Goal: Transaction & Acquisition: Purchase product/service

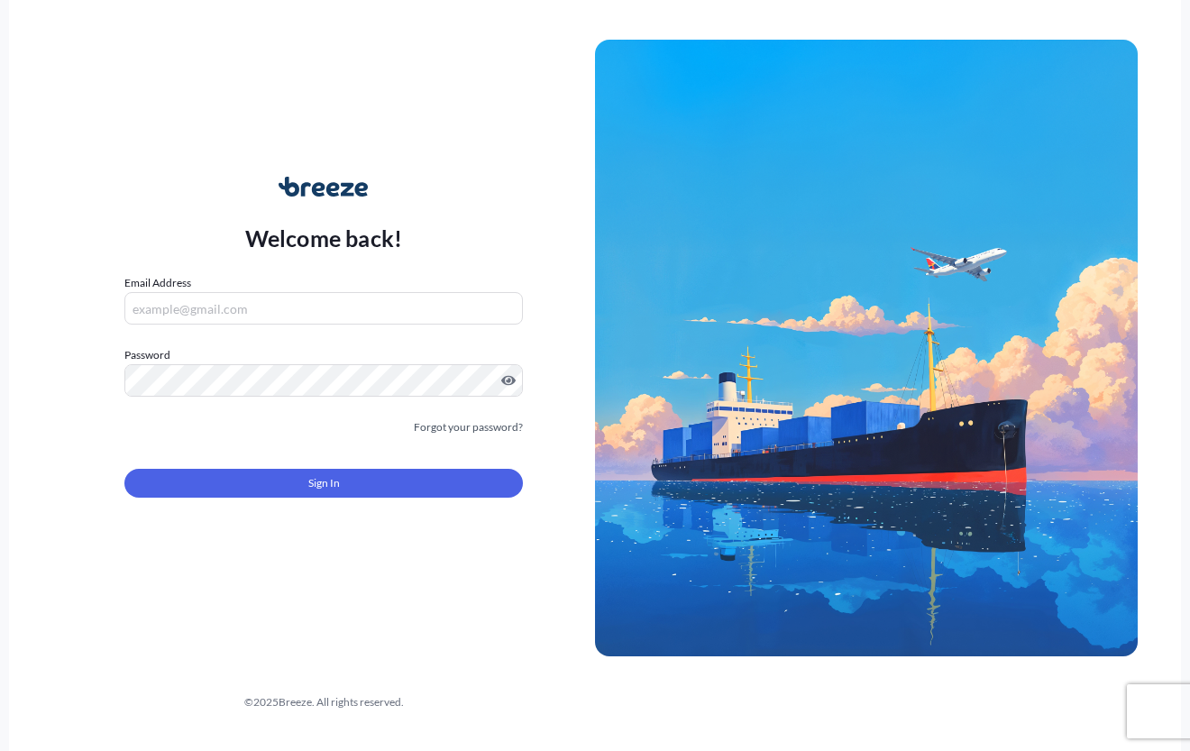
click at [232, 316] on input "Email Address" at bounding box center [323, 308] width 398 height 32
type input "[EMAIL_ADDRESS][DOMAIN_NAME]"
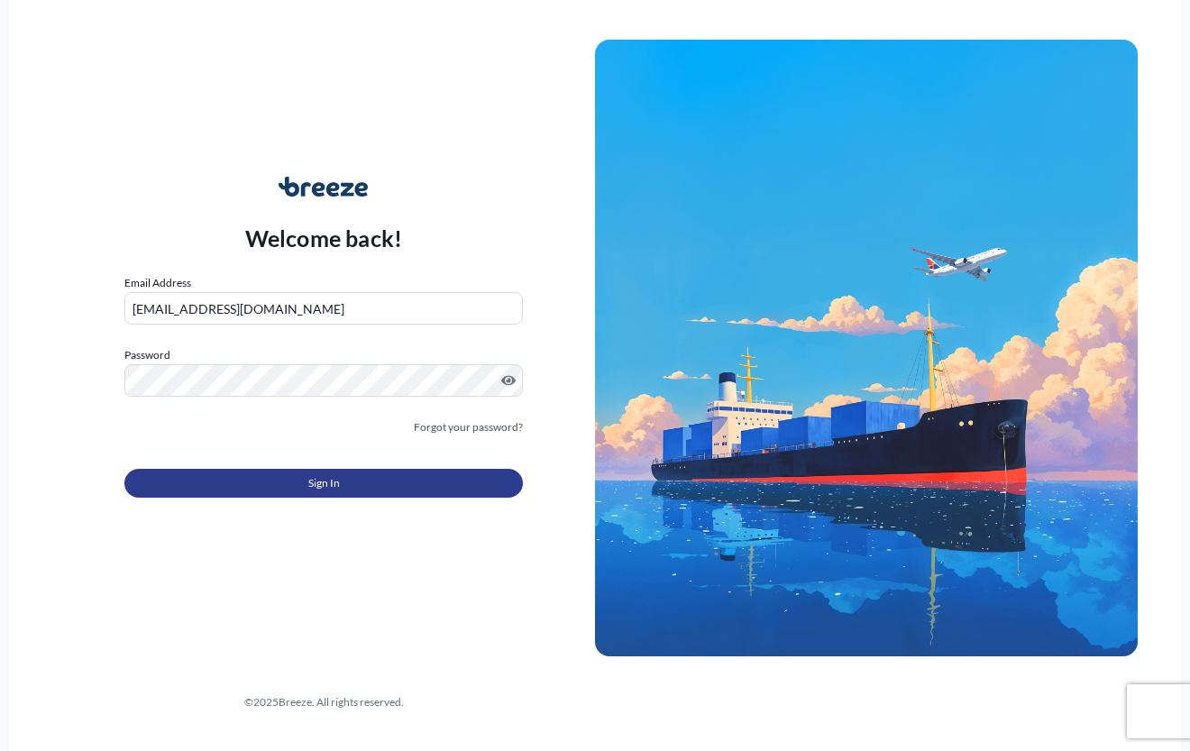
click at [406, 487] on button "Sign In" at bounding box center [323, 483] width 398 height 29
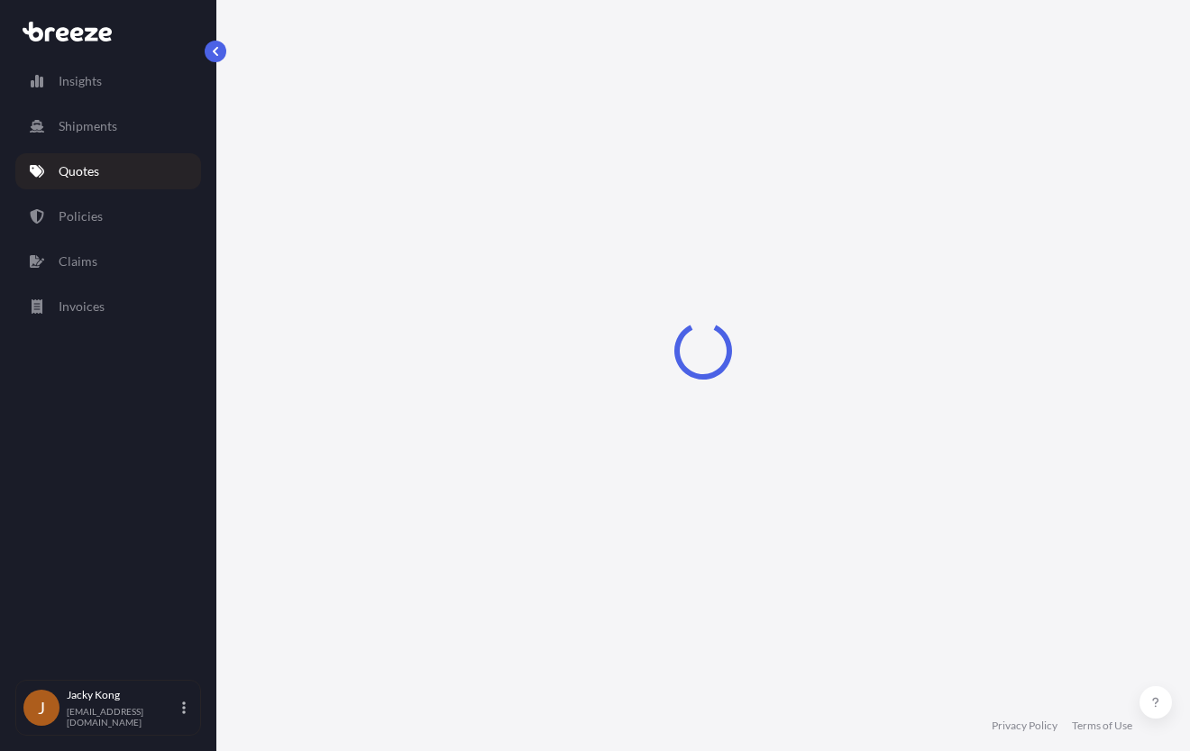
select select "Road"
select select "Air"
select select "Road"
select select "4"
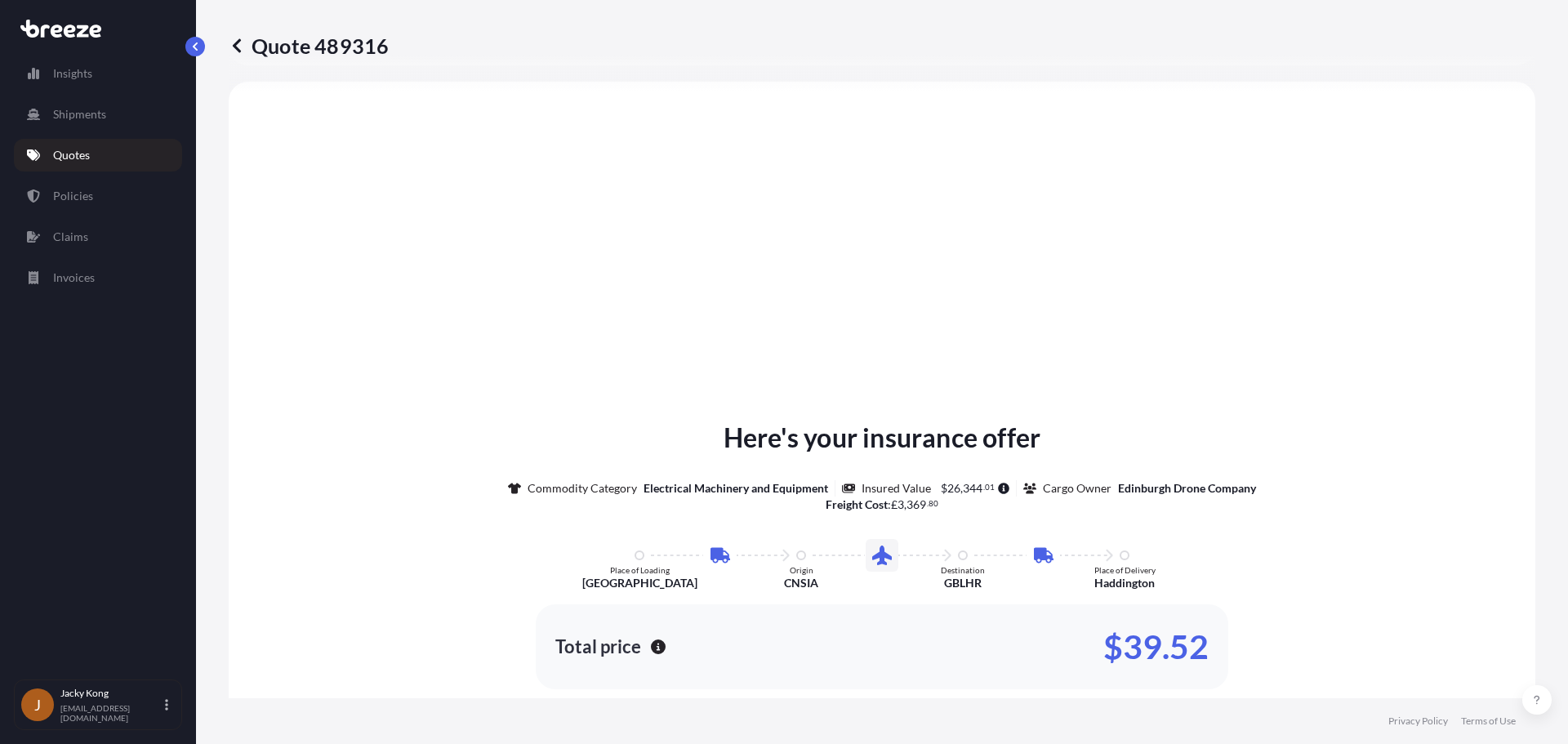
scroll to position [572, 0]
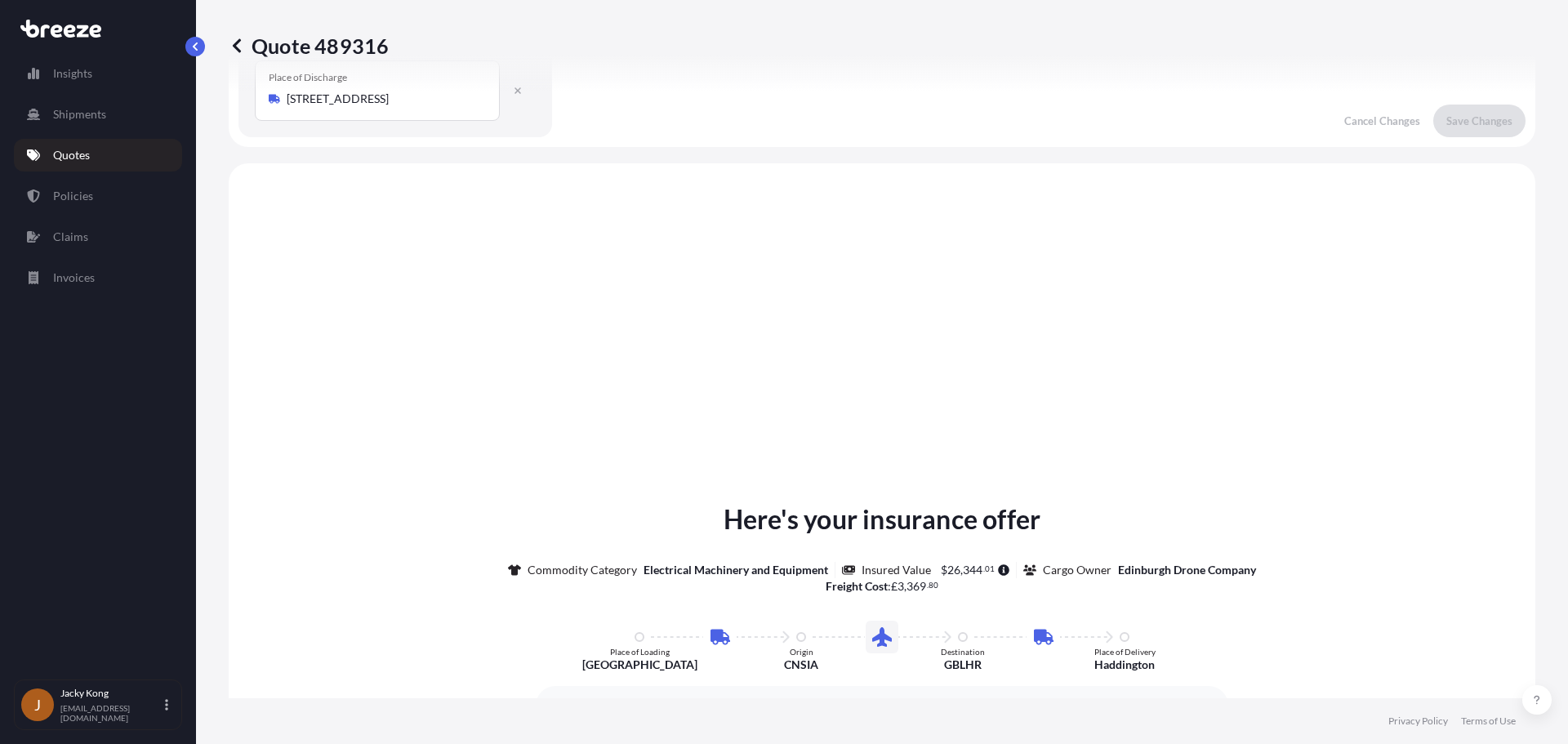
click at [235, 43] on icon at bounding box center [236, 45] width 16 height 16
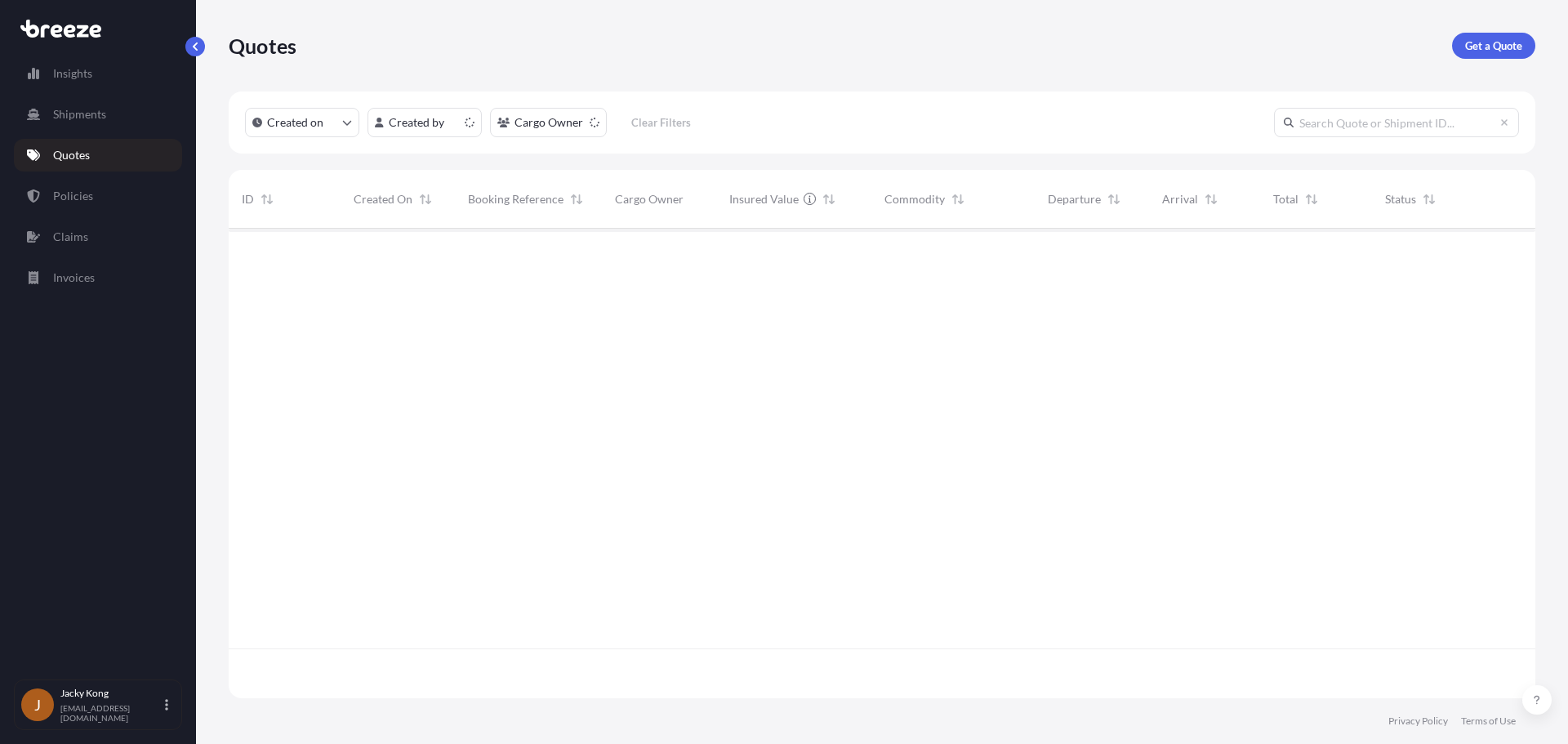
scroll to position [467, 1294]
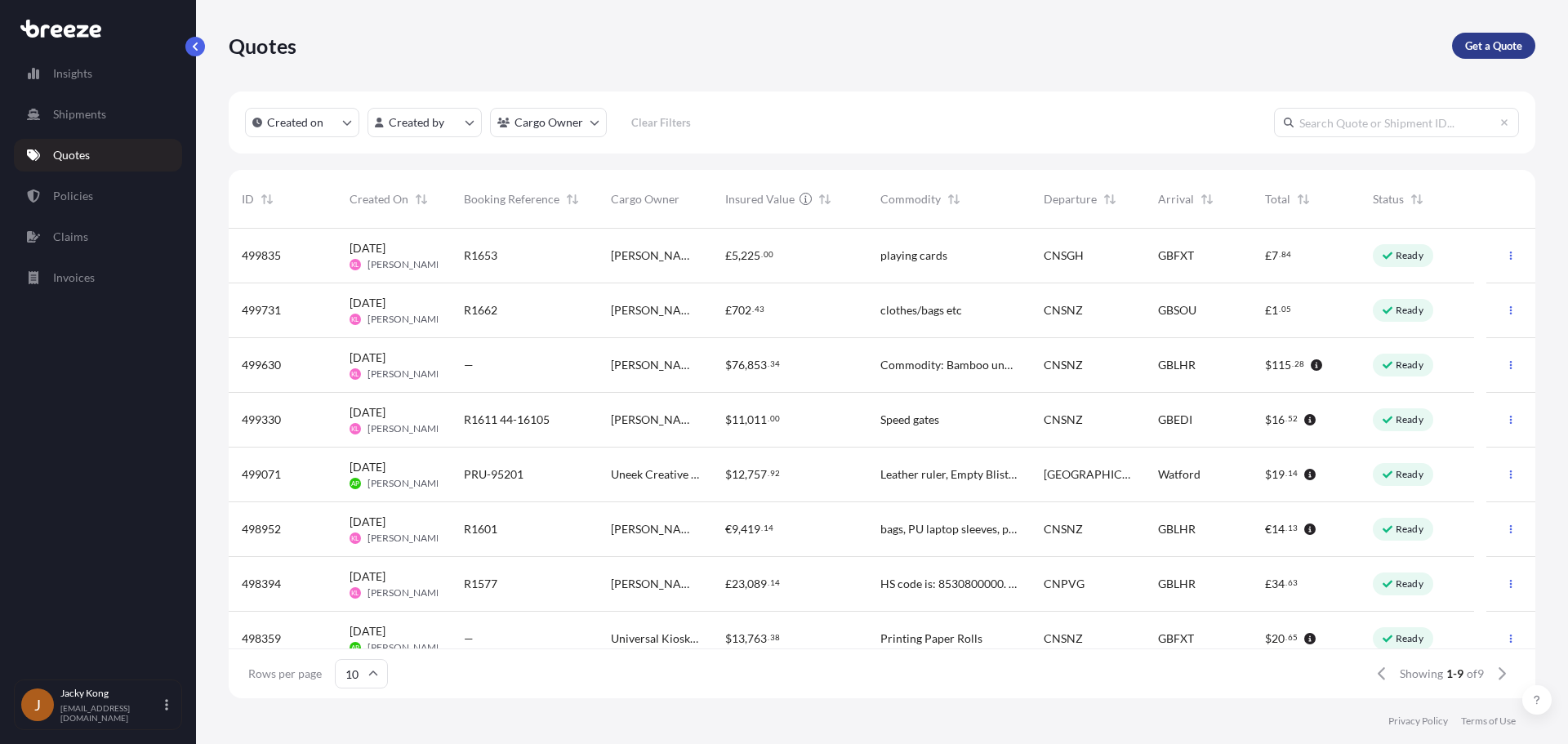
click at [1077, 43] on p "Get a Quote" at bounding box center [1493, 45] width 57 height 16
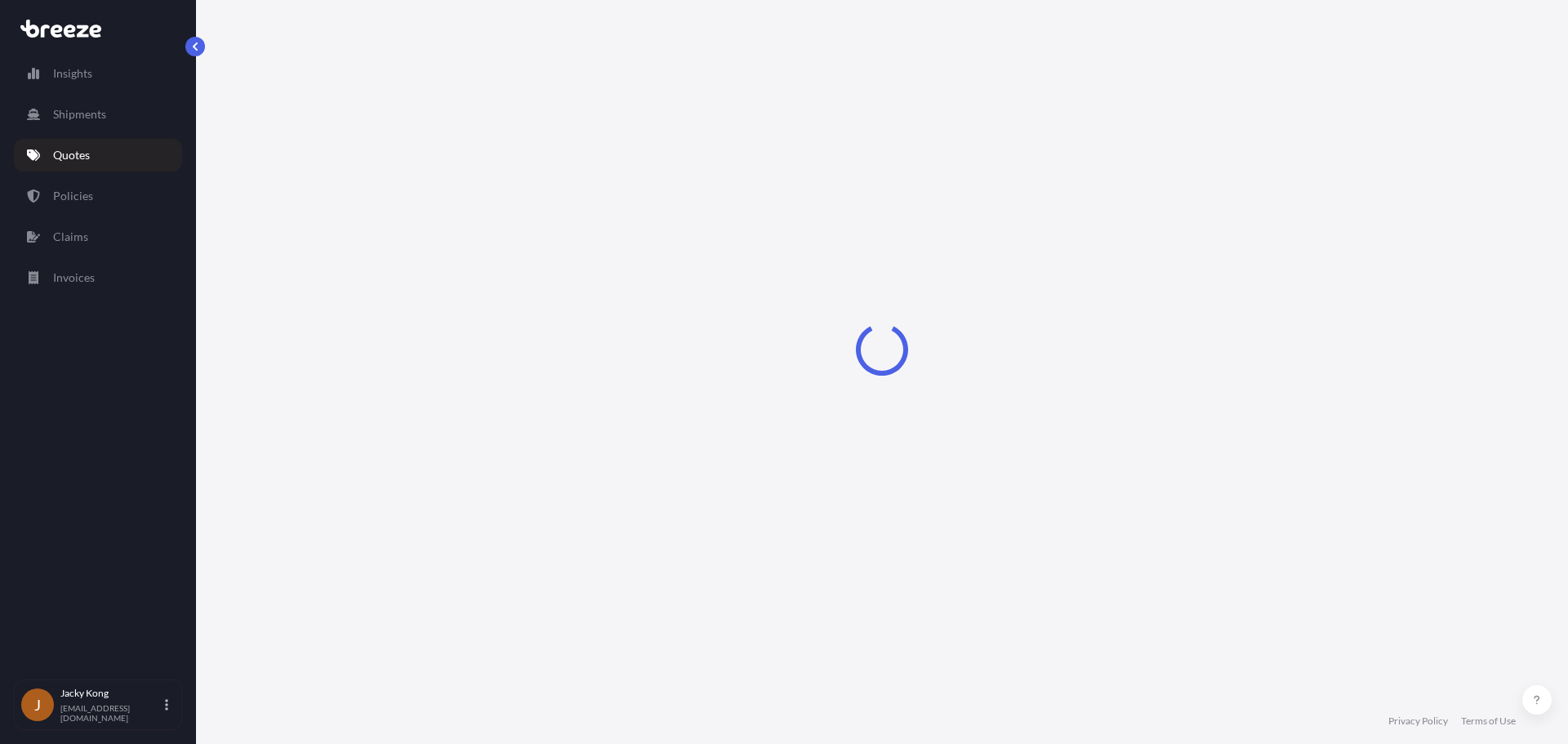
select select "Sea"
select select "1"
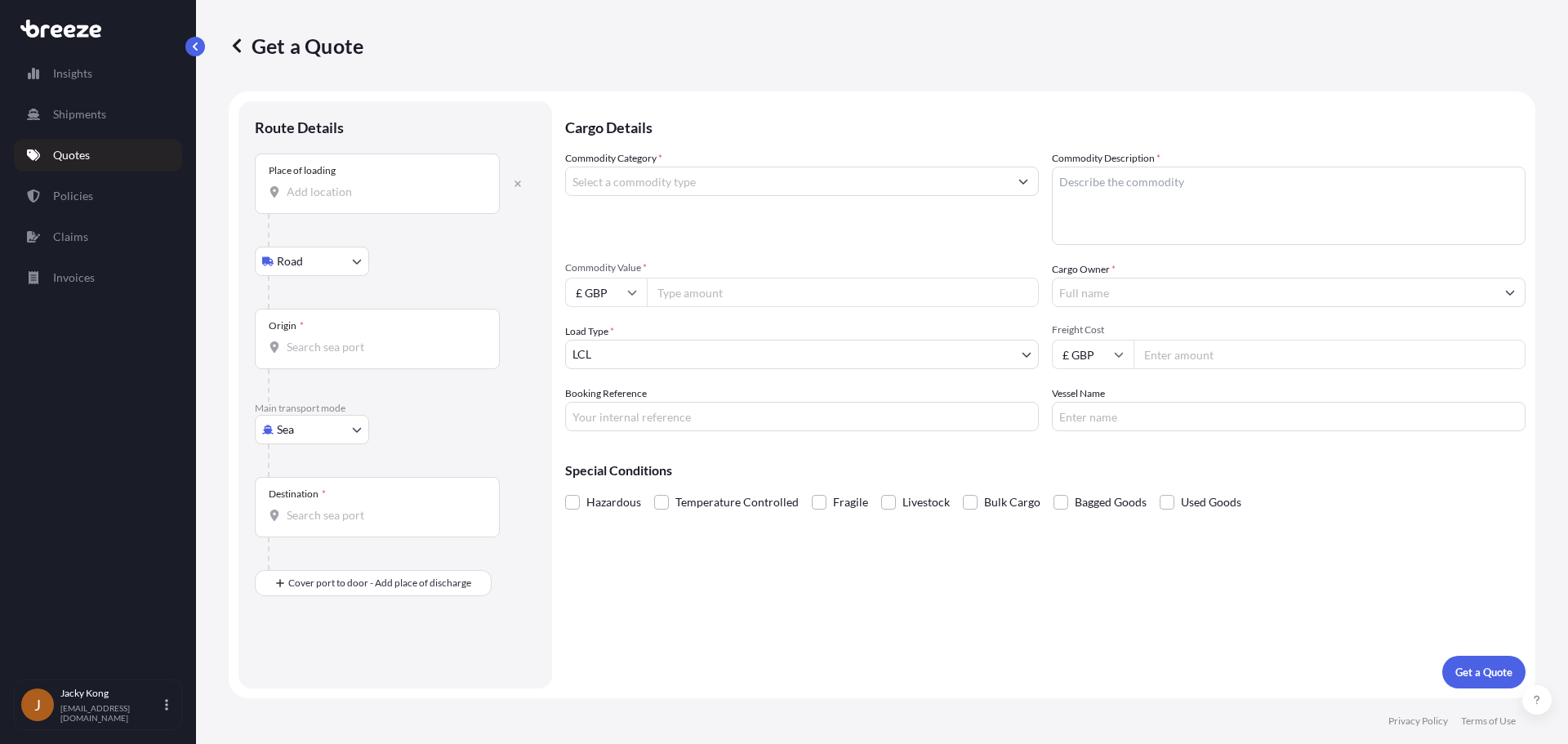
click at [353, 430] on body "Insights Shipments Quotes Policies Claims Invoices J Jacky Kong [EMAIL_ADDRESS]…" at bounding box center [784, 372] width 1568 height 744
click at [322, 493] on div "Air" at bounding box center [312, 501] width 101 height 29
select select "Air"
click at [415, 199] on input "Place of loading" at bounding box center [382, 198] width 193 height 16
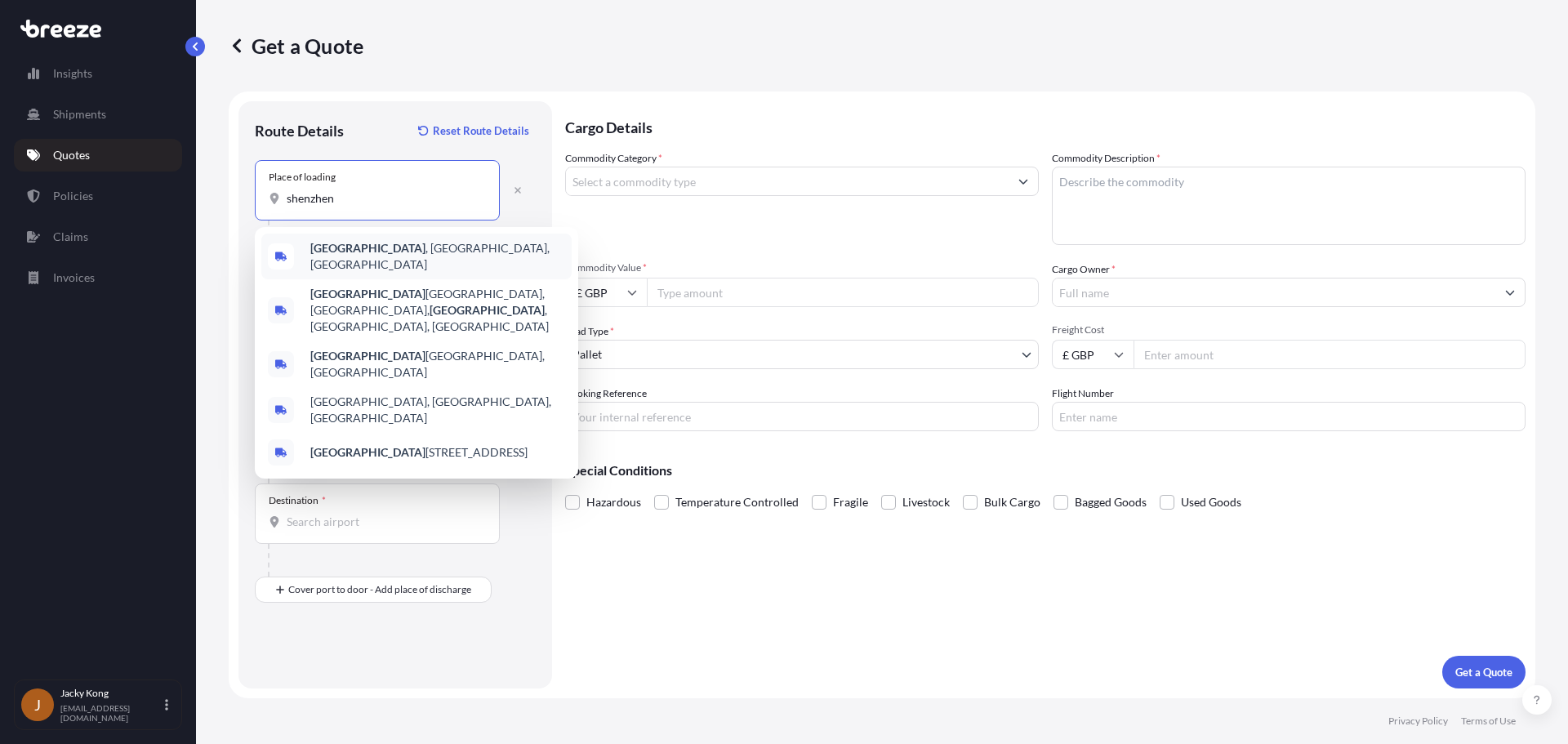
click at [381, 261] on div "[GEOGRAPHIC_DATA] , [GEOGRAPHIC_DATA], [GEOGRAPHIC_DATA]" at bounding box center [416, 256] width 311 height 45
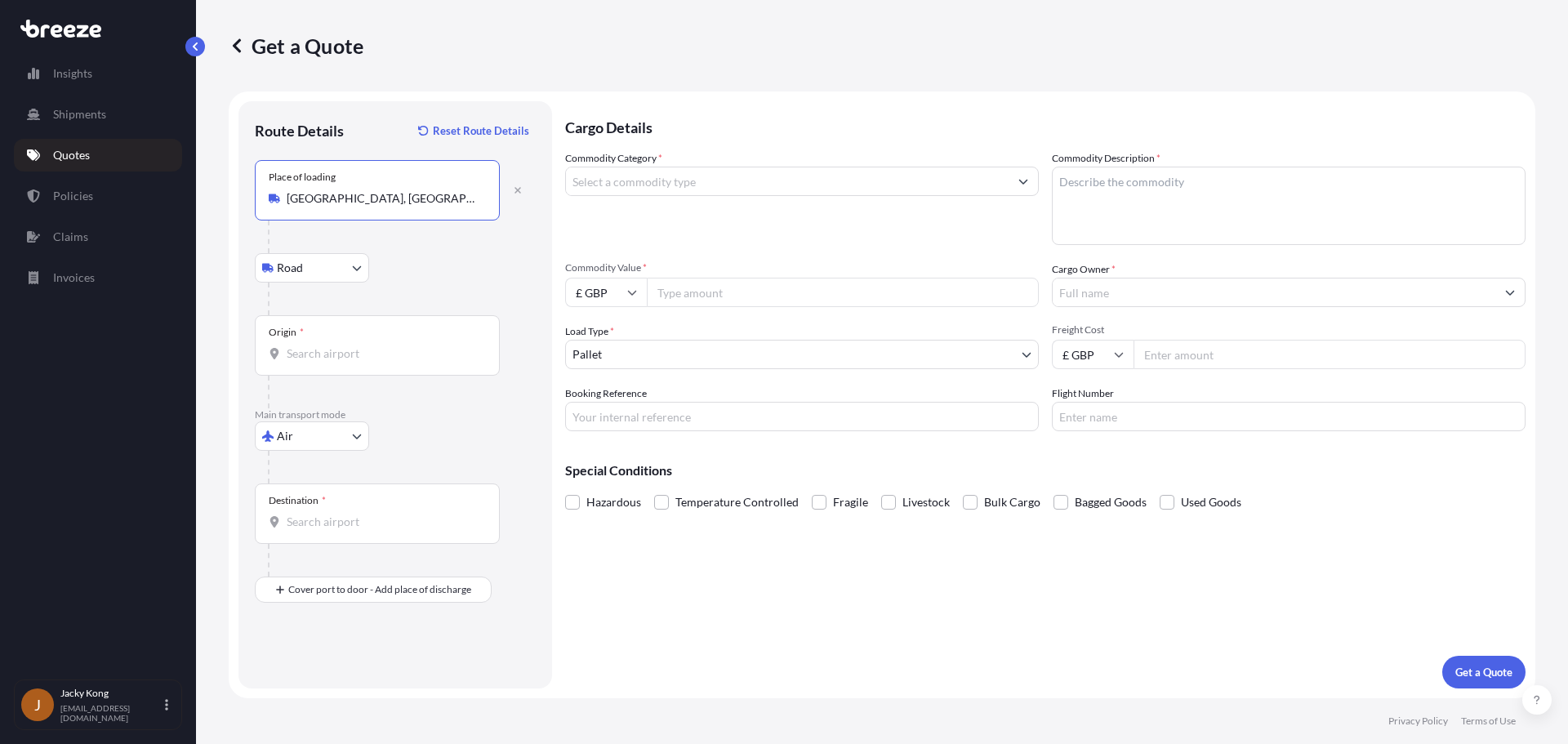
type input "[GEOGRAPHIC_DATA], [GEOGRAPHIC_DATA], [GEOGRAPHIC_DATA]"
click at [373, 354] on input "Origin *" at bounding box center [382, 353] width 193 height 16
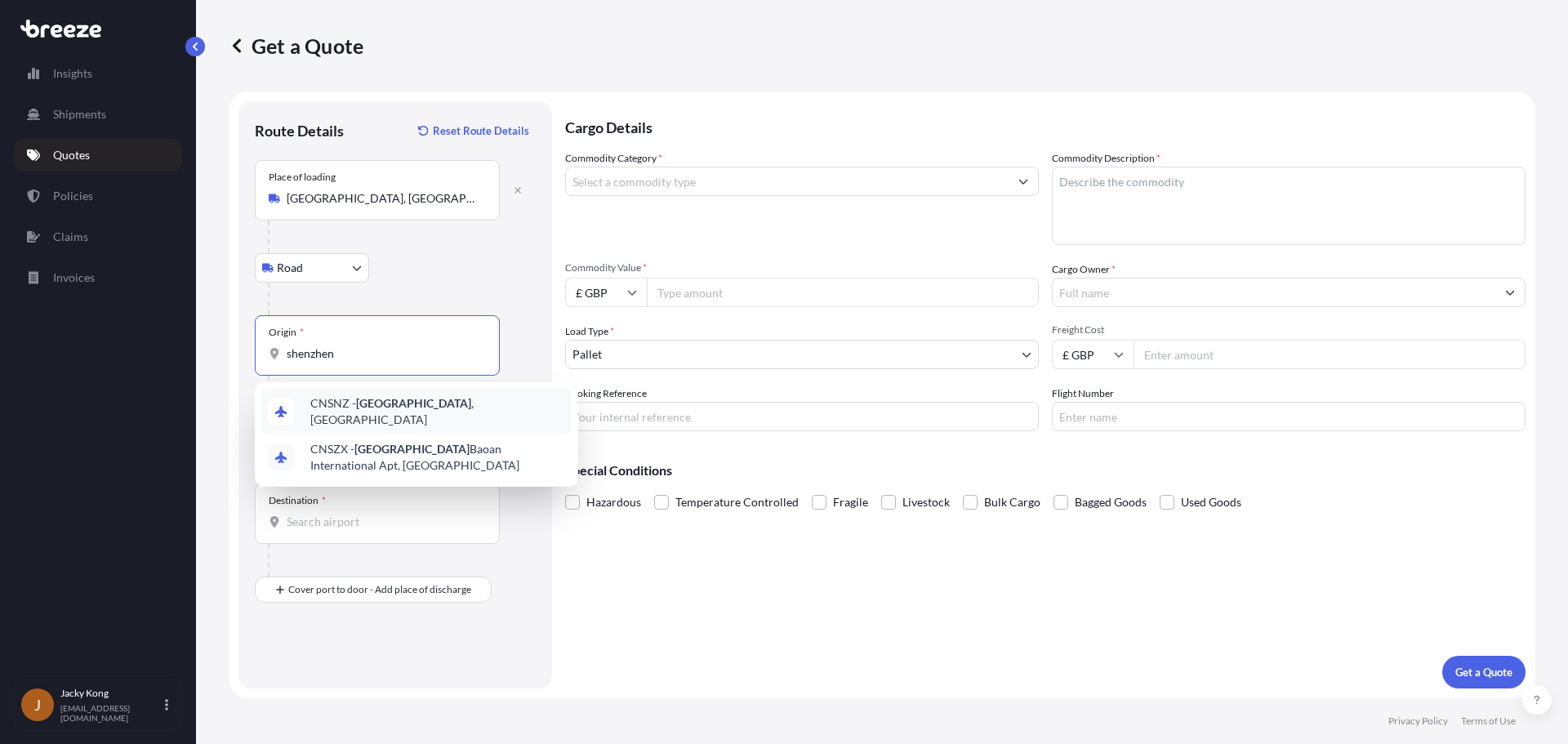
click at [433, 412] on span "CNSNZ - [GEOGRAPHIC_DATA] , [GEOGRAPHIC_DATA]" at bounding box center [438, 411] width 255 height 33
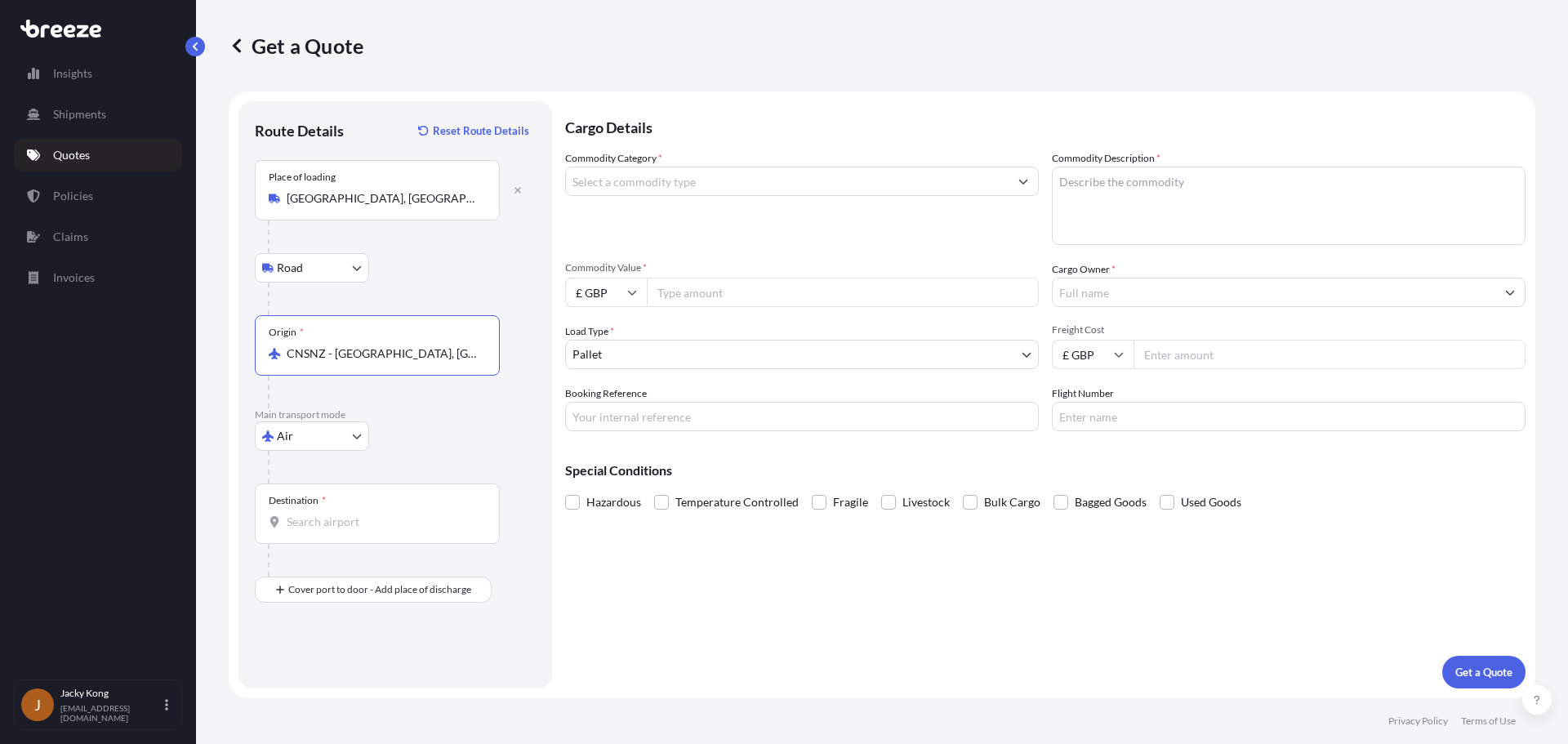
type input "CNSNZ - [GEOGRAPHIC_DATA], [GEOGRAPHIC_DATA]"
click at [375, 519] on input "Destination *" at bounding box center [382, 522] width 193 height 16
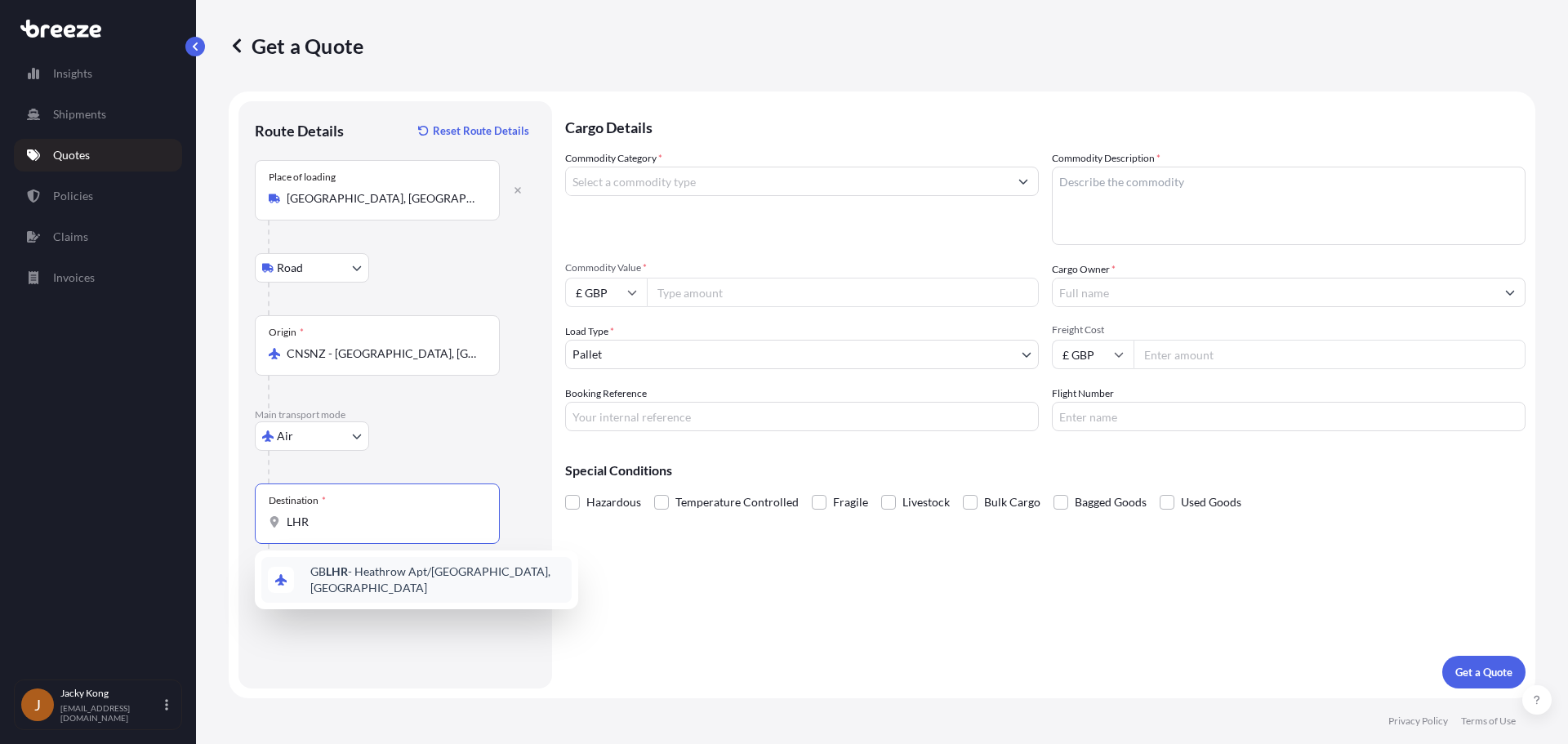
click at [387, 572] on span "GB LHR - Heathrow Apt/[GEOGRAPHIC_DATA], [GEOGRAPHIC_DATA]" at bounding box center [438, 580] width 255 height 33
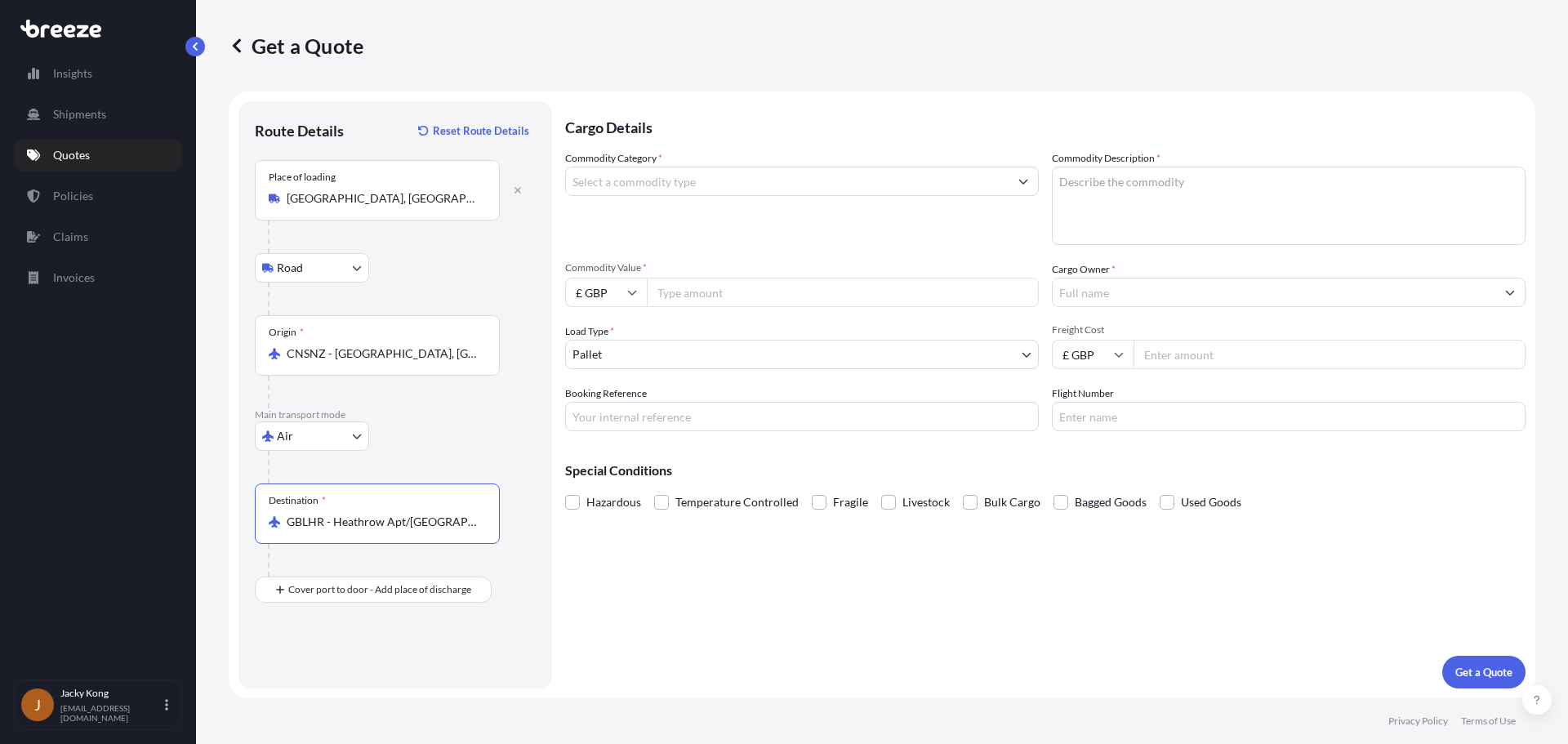
type input "GBLHR - Heathrow Apt/[GEOGRAPHIC_DATA], [GEOGRAPHIC_DATA]"
drag, startPoint x: 439, startPoint y: 449, endPoint x: 378, endPoint y: 518, distance: 92.1
click at [427, 467] on div "Main transport mode Air Sea Air Road Rail" at bounding box center [395, 446] width 281 height 75
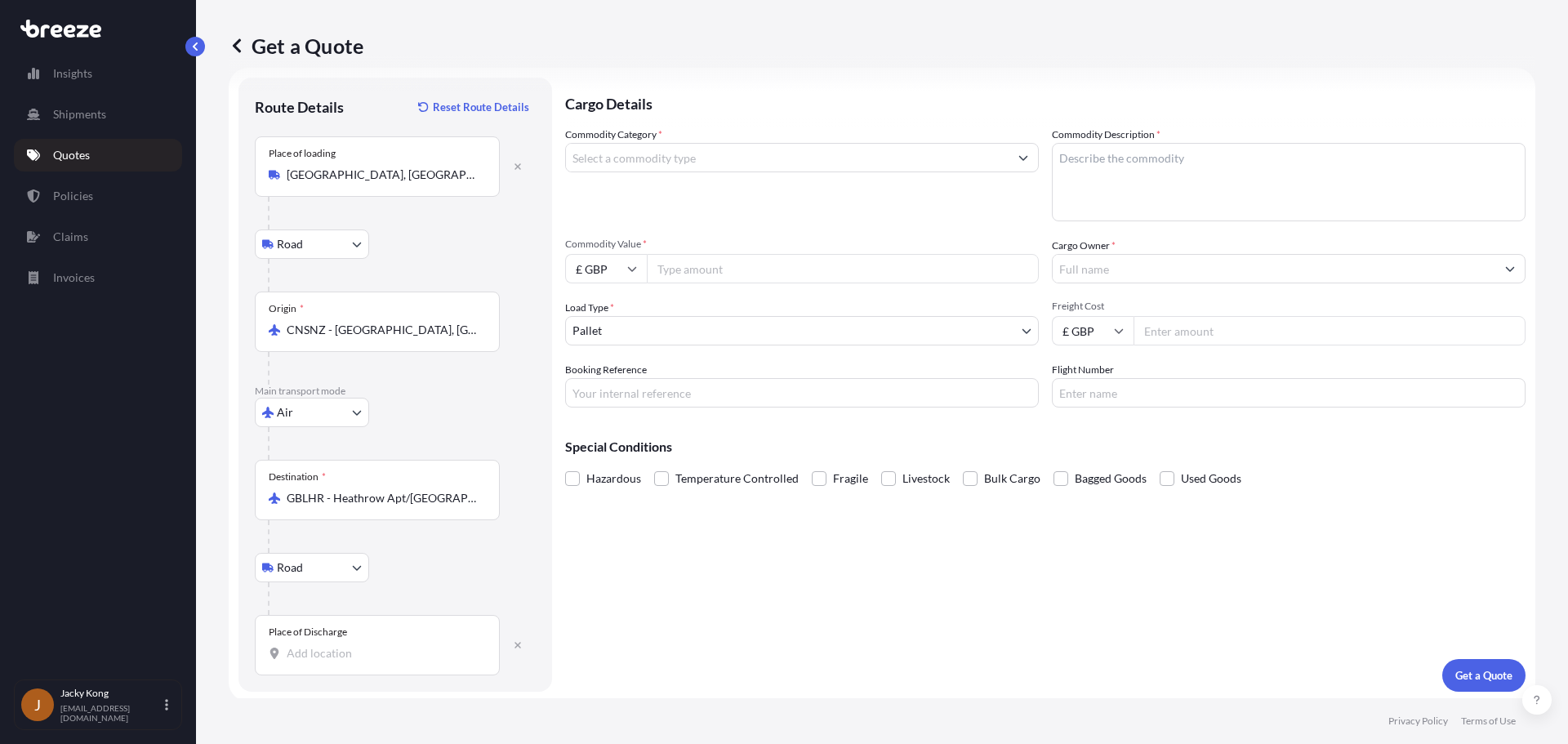
scroll to position [27, 0]
click at [337, 652] on input "Place of Discharge" at bounding box center [382, 651] width 193 height 16
paste input "CH64 3RB"
click at [352, 680] on span "[STREET_ADDRESS]" at bounding box center [438, 709] width 255 height 33
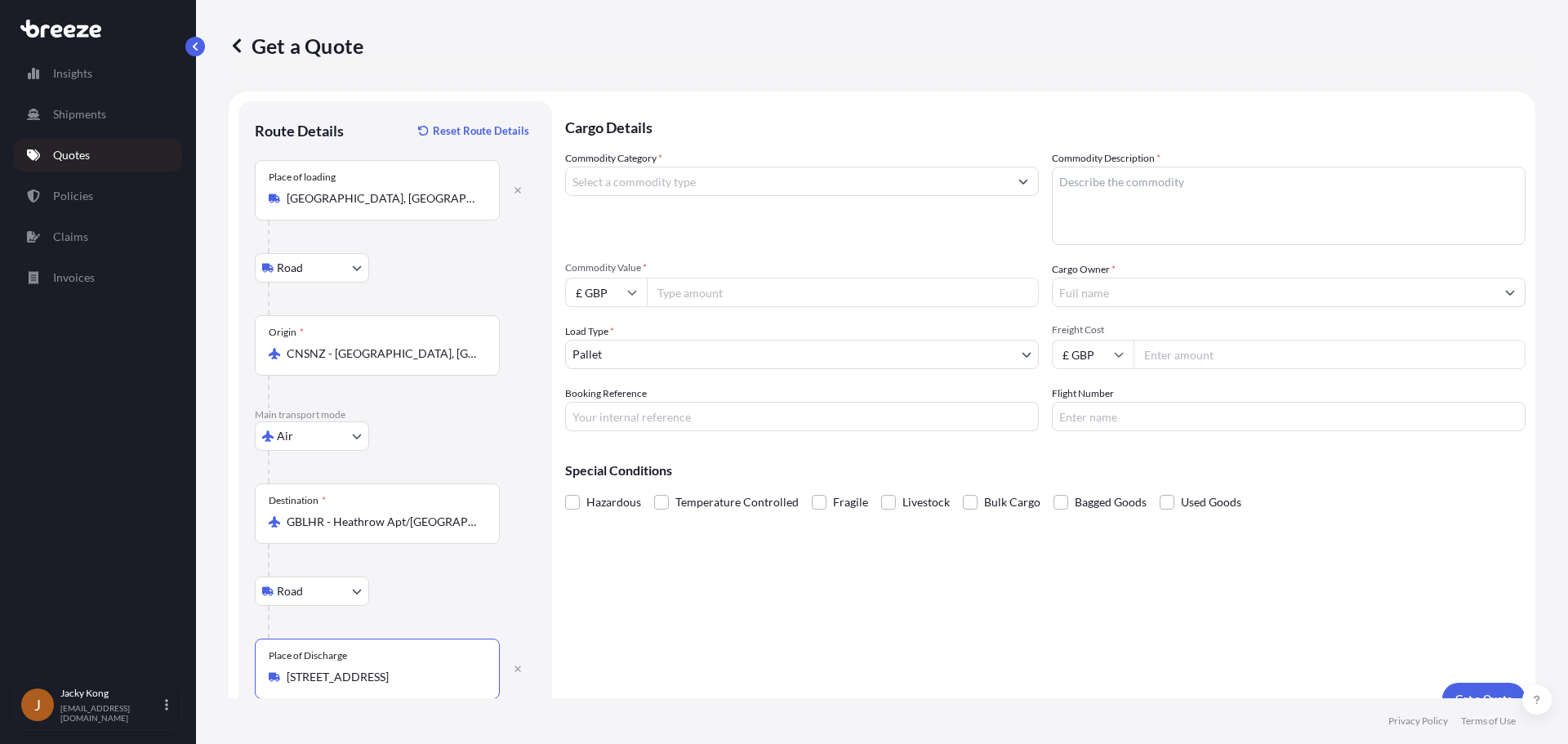
type input "[STREET_ADDRESS]"
click at [1077, 172] on textarea "Commodity Description *" at bounding box center [1288, 206] width 474 height 79
type textarea "Clothes"
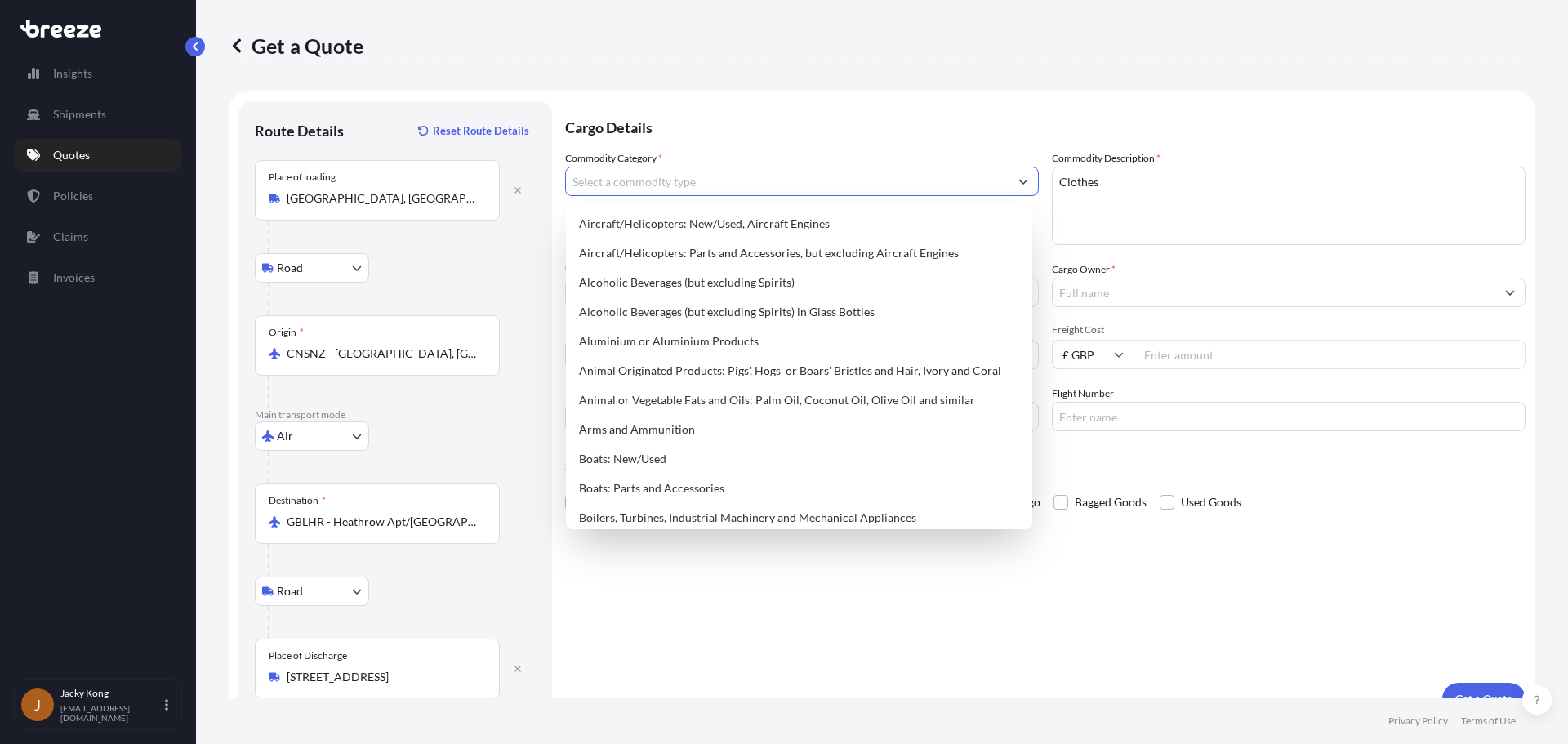
click at [1008, 184] on button "Show suggestions" at bounding box center [1023, 181] width 29 height 29
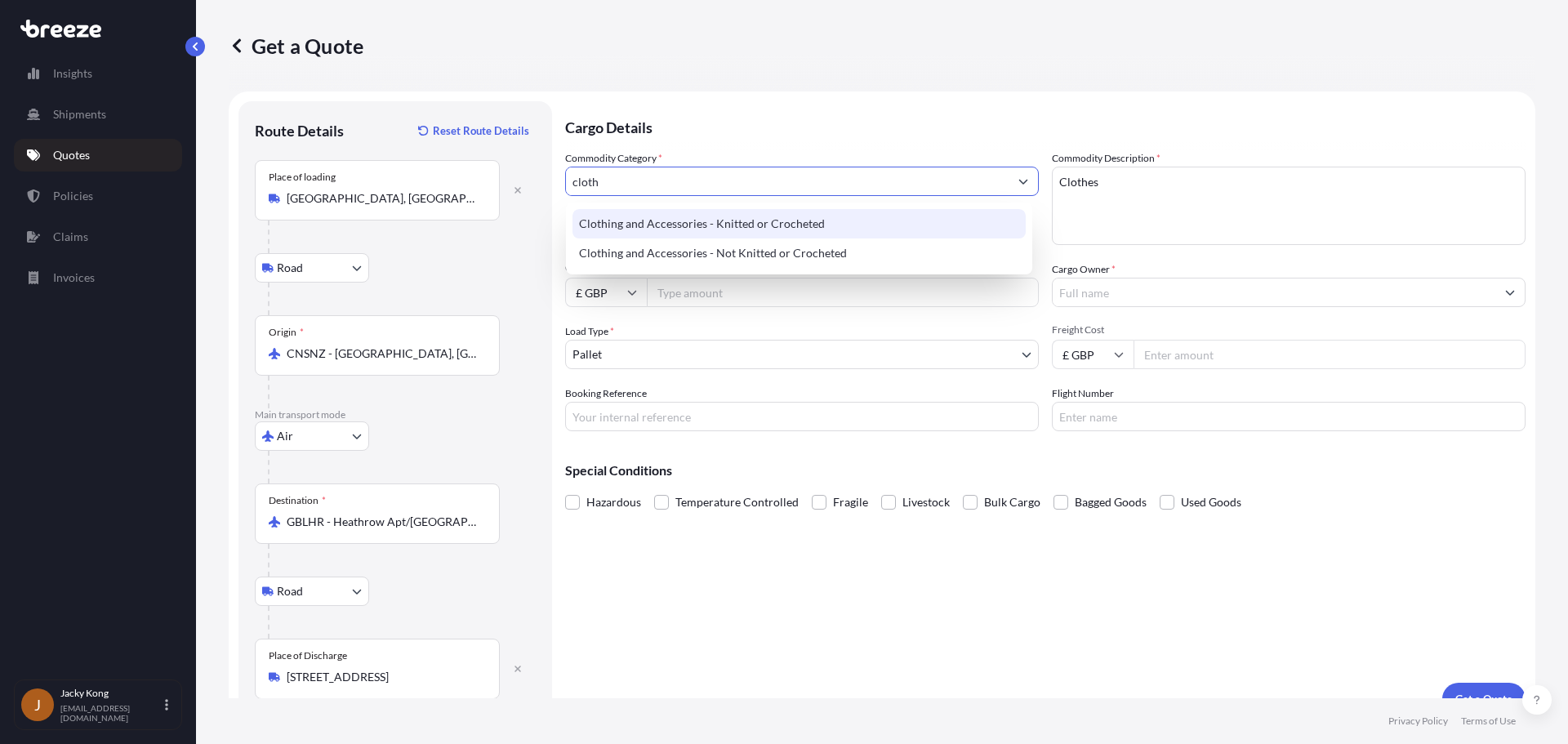
click at [780, 230] on div "Clothing and Accessories - Knitted or Crocheted" at bounding box center [799, 224] width 453 height 29
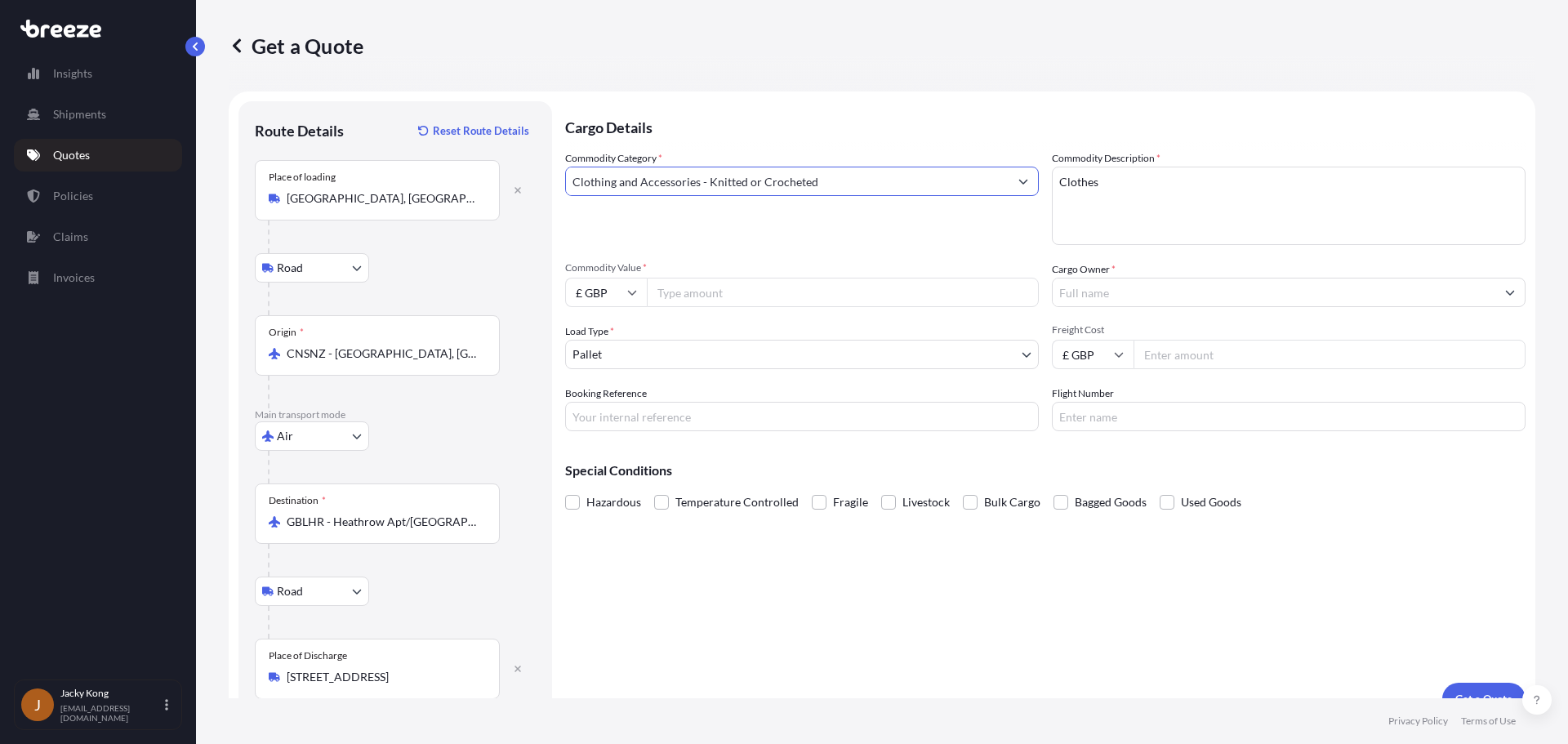
type input "Clothing and Accessories - Knitted or Crocheted"
click at [431, 35] on div "Get a Quote" at bounding box center [881, 45] width 1306 height 26
click at [627, 297] on input "£ GBP" at bounding box center [606, 292] width 82 height 29
click at [611, 391] on div "$ USD" at bounding box center [606, 406] width 69 height 31
type input "$ USD"
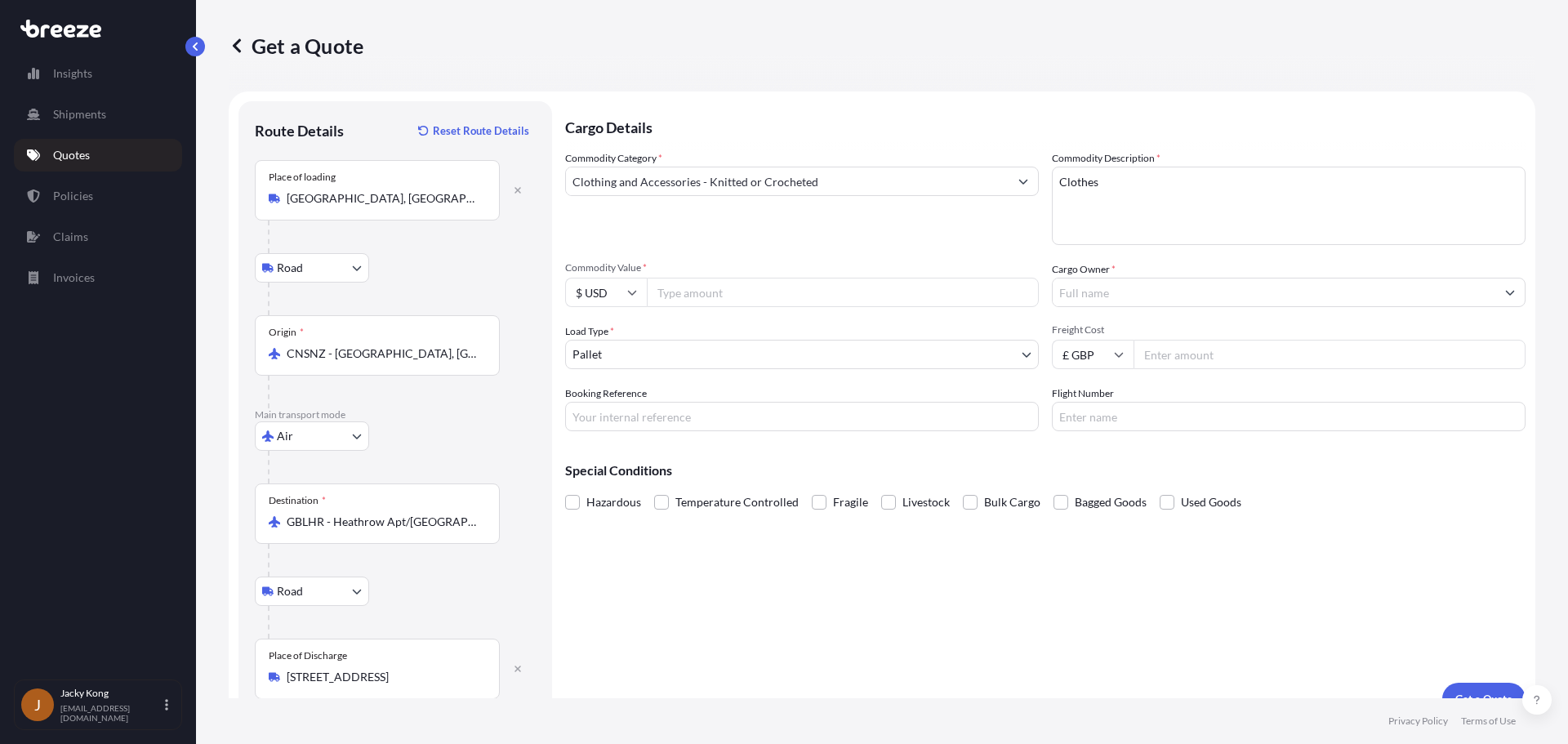
click at [709, 285] on input "Commodity Value *" at bounding box center [842, 292] width 392 height 29
paste input "4484.30"
type input "4484.30"
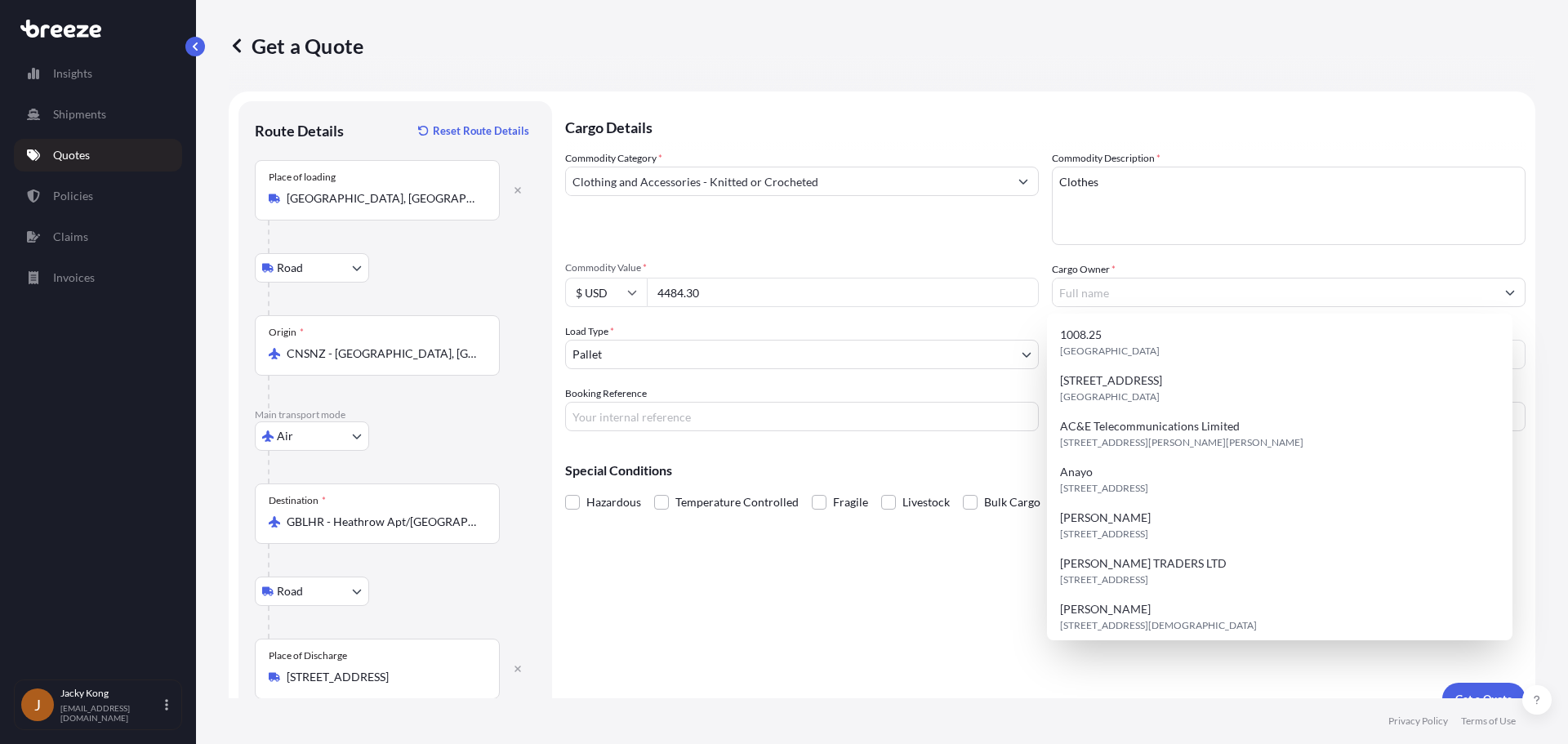
click at [463, 255] on div "Road Road Rail" at bounding box center [395, 267] width 281 height 29
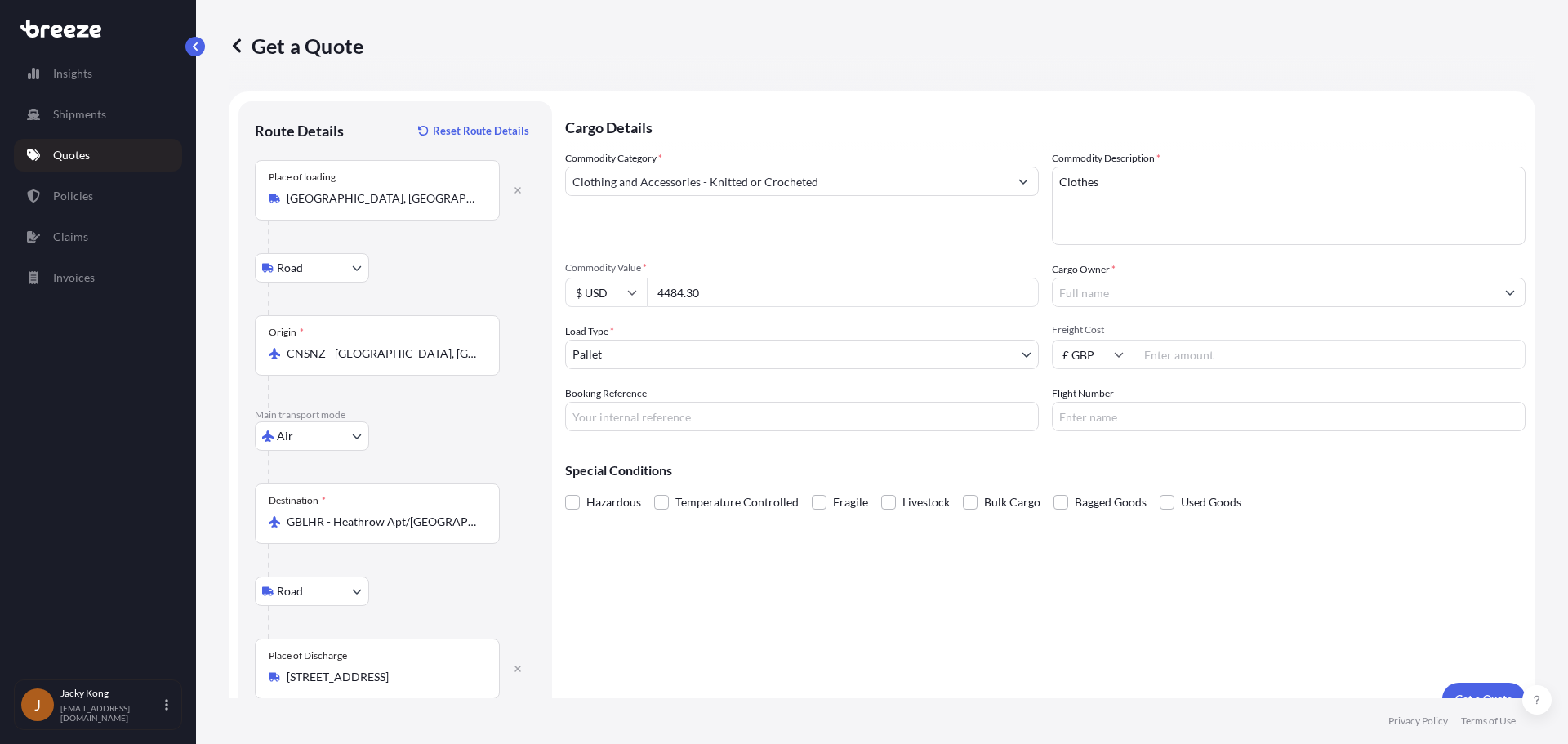
click at [1077, 288] on input "Cargo Owner *" at bounding box center [1274, 292] width 443 height 29
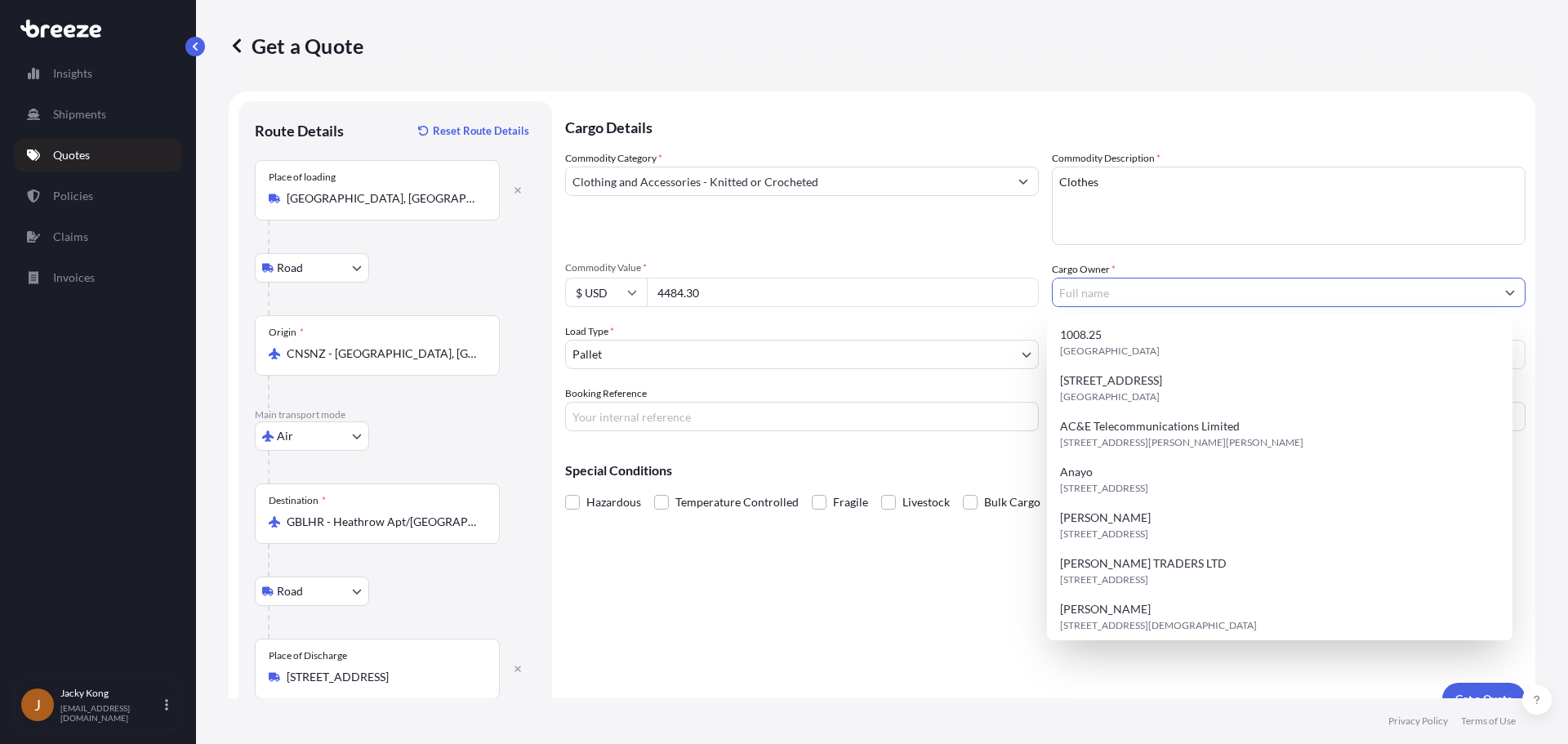
paste input "[PERSON_NAME]"
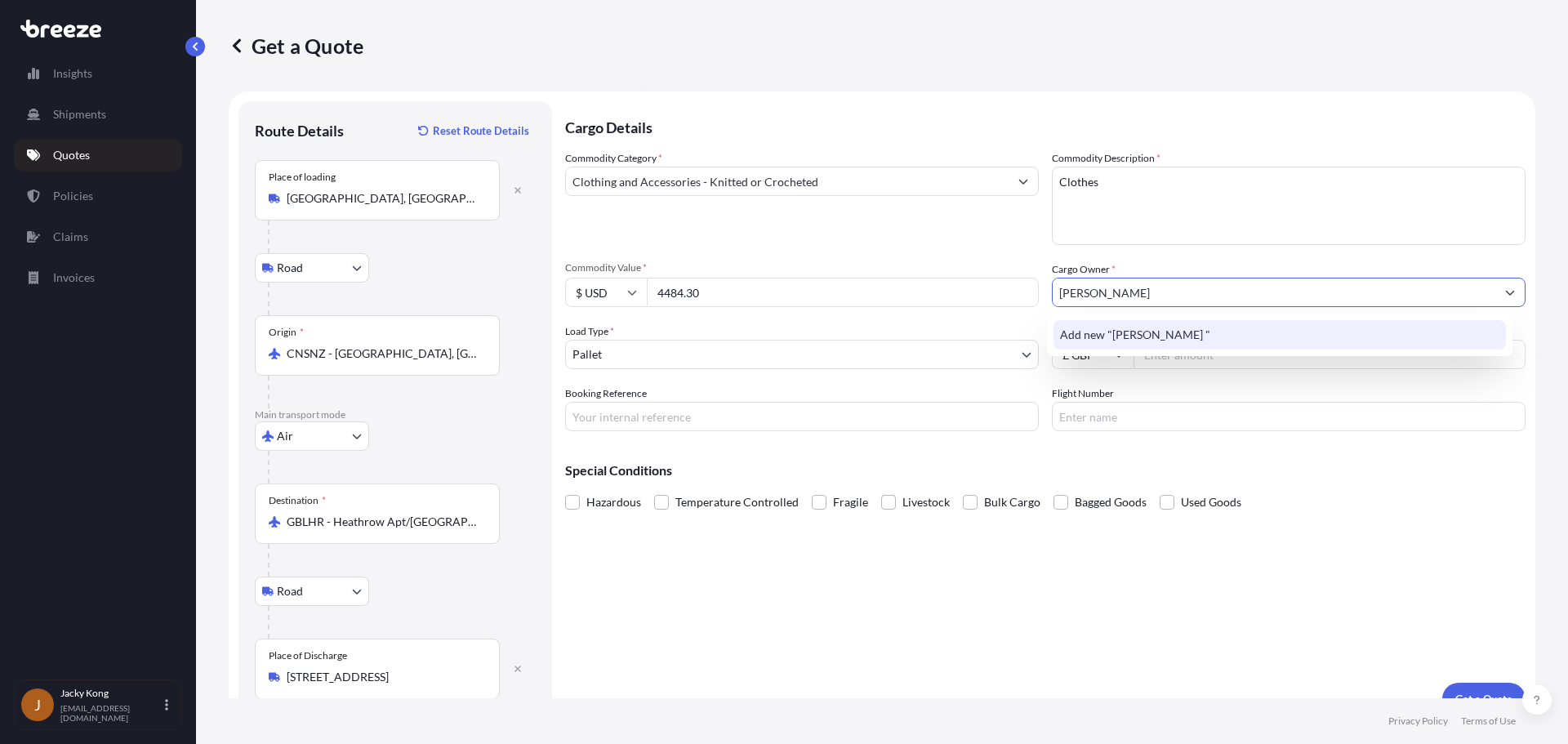
click at [1077, 293] on input "[PERSON_NAME]" at bounding box center [1274, 292] width 443 height 29
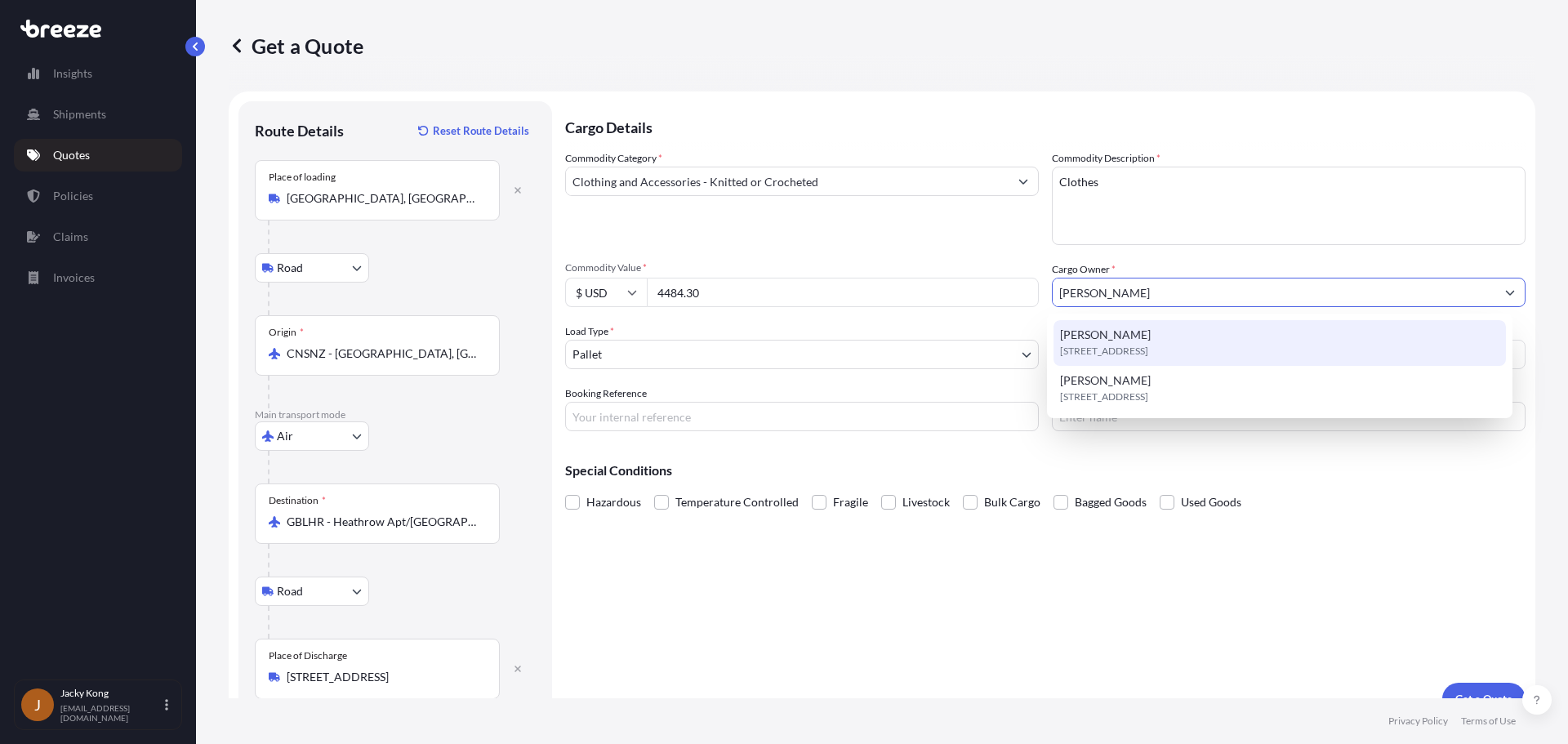
click at [1077, 338] on span "[PERSON_NAME]" at bounding box center [1105, 335] width 91 height 16
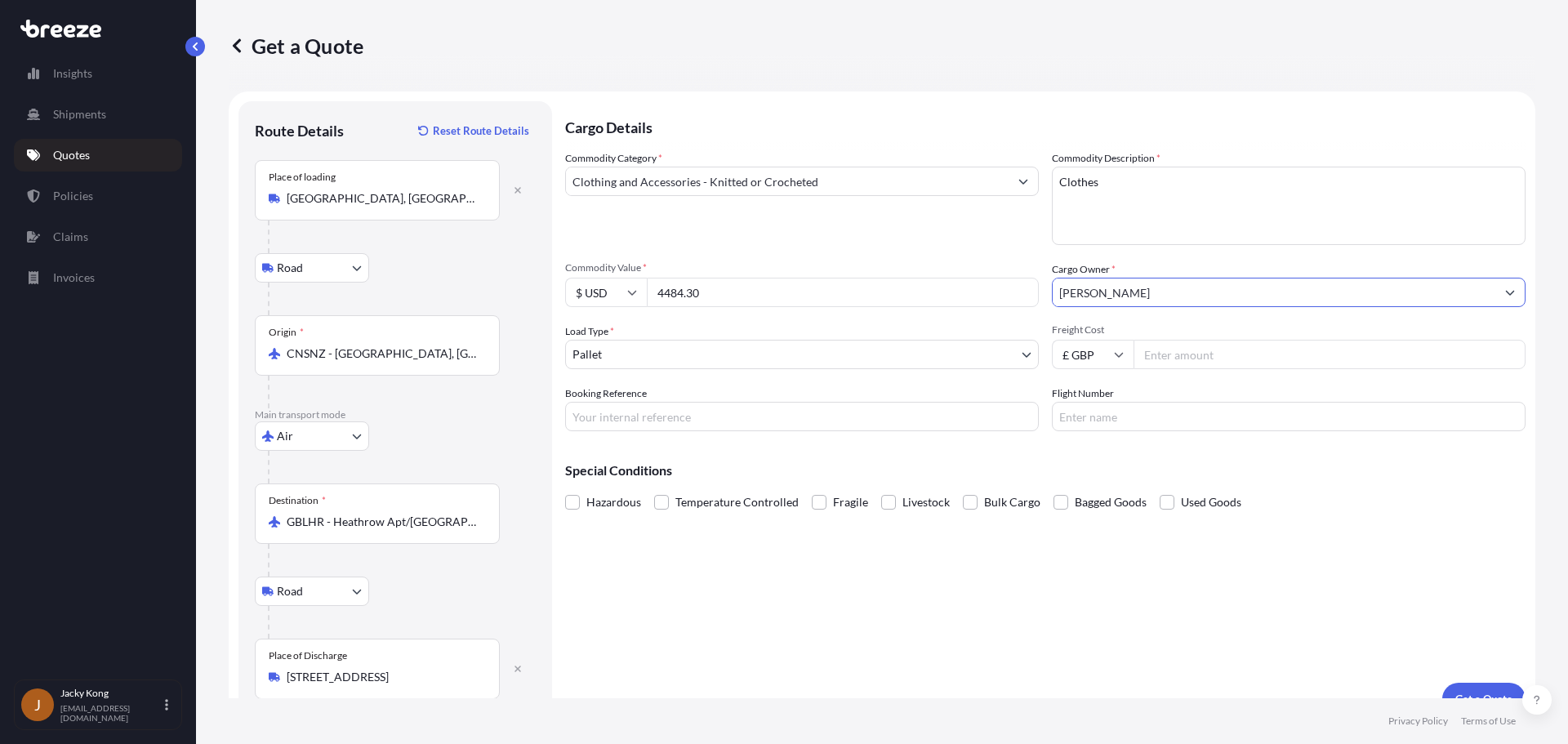
type input "[PERSON_NAME]"
click at [906, 361] on body "2 options available. Insights Shipments Quotes Policies Claims Invoices J Jacky…" at bounding box center [784, 372] width 1568 height 744
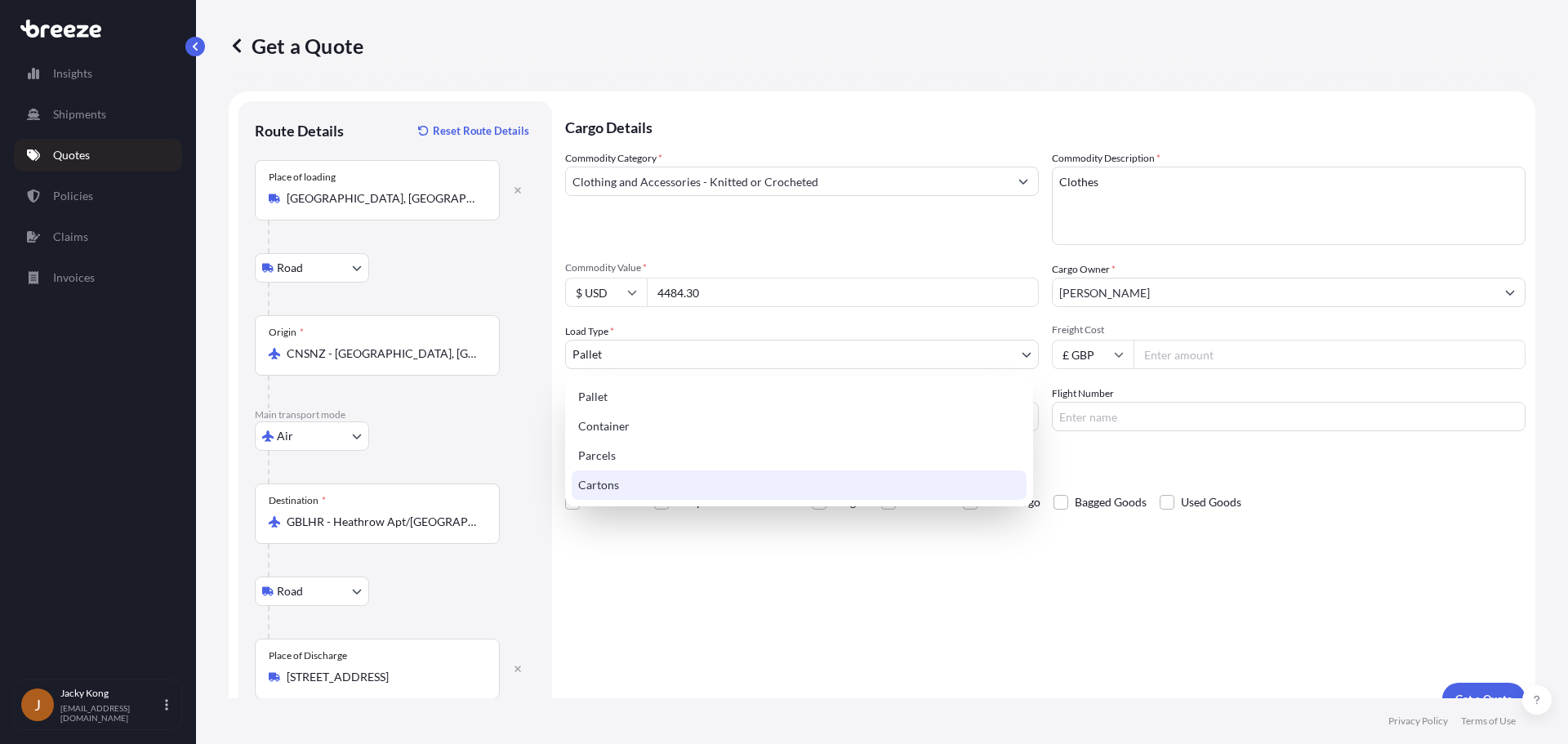
click at [671, 478] on div "Pallet Container Parcels Cartons" at bounding box center [799, 441] width 468 height 130
select select "4"
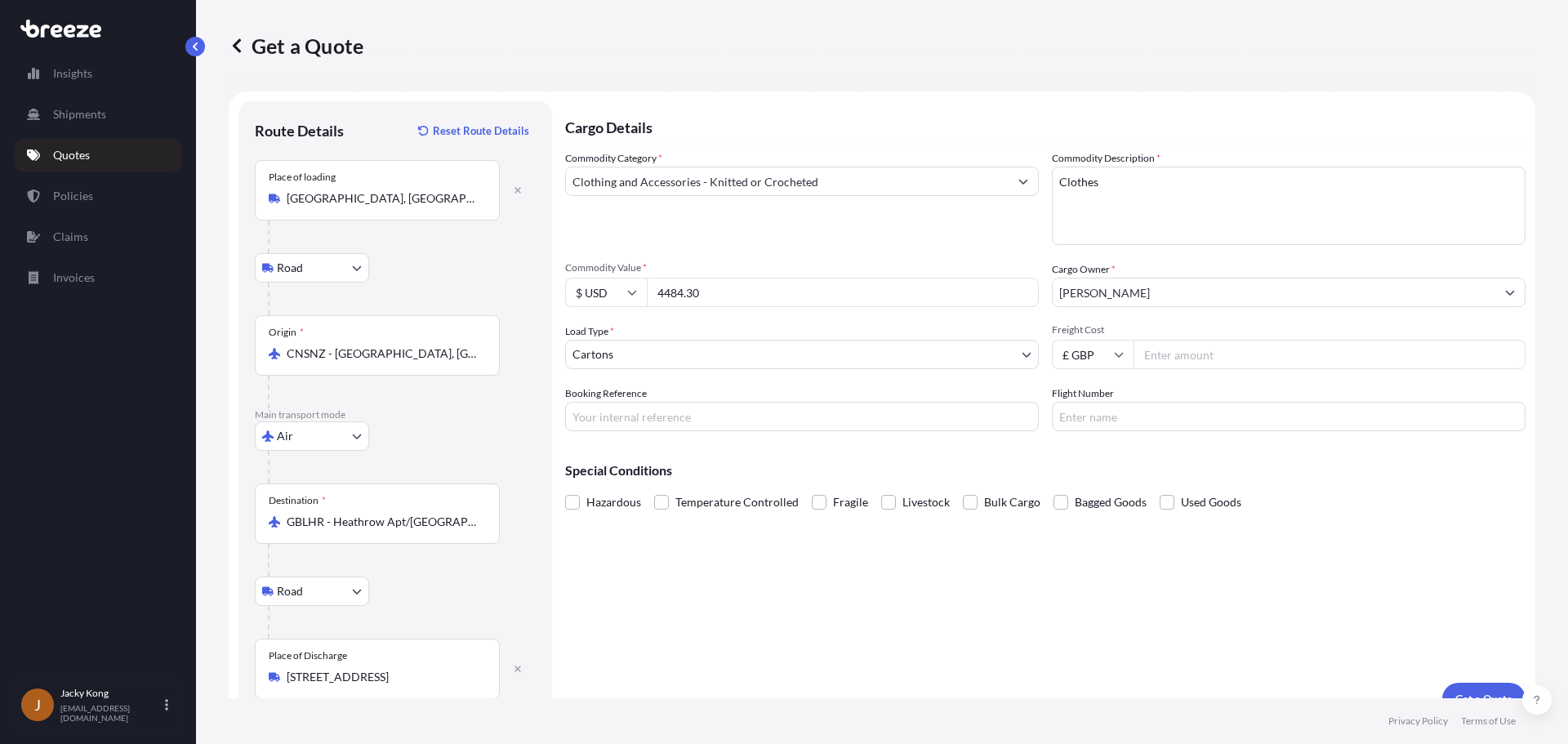
drag, startPoint x: 452, startPoint y: 425, endPoint x: 489, endPoint y: 422, distance: 37.1
click at [453, 425] on div "Air Sea Air Road Rail" at bounding box center [395, 436] width 281 height 29
click at [1077, 349] on input "Freight Cost" at bounding box center [1329, 354] width 392 height 29
paste input "486.57"
type input "486.57"
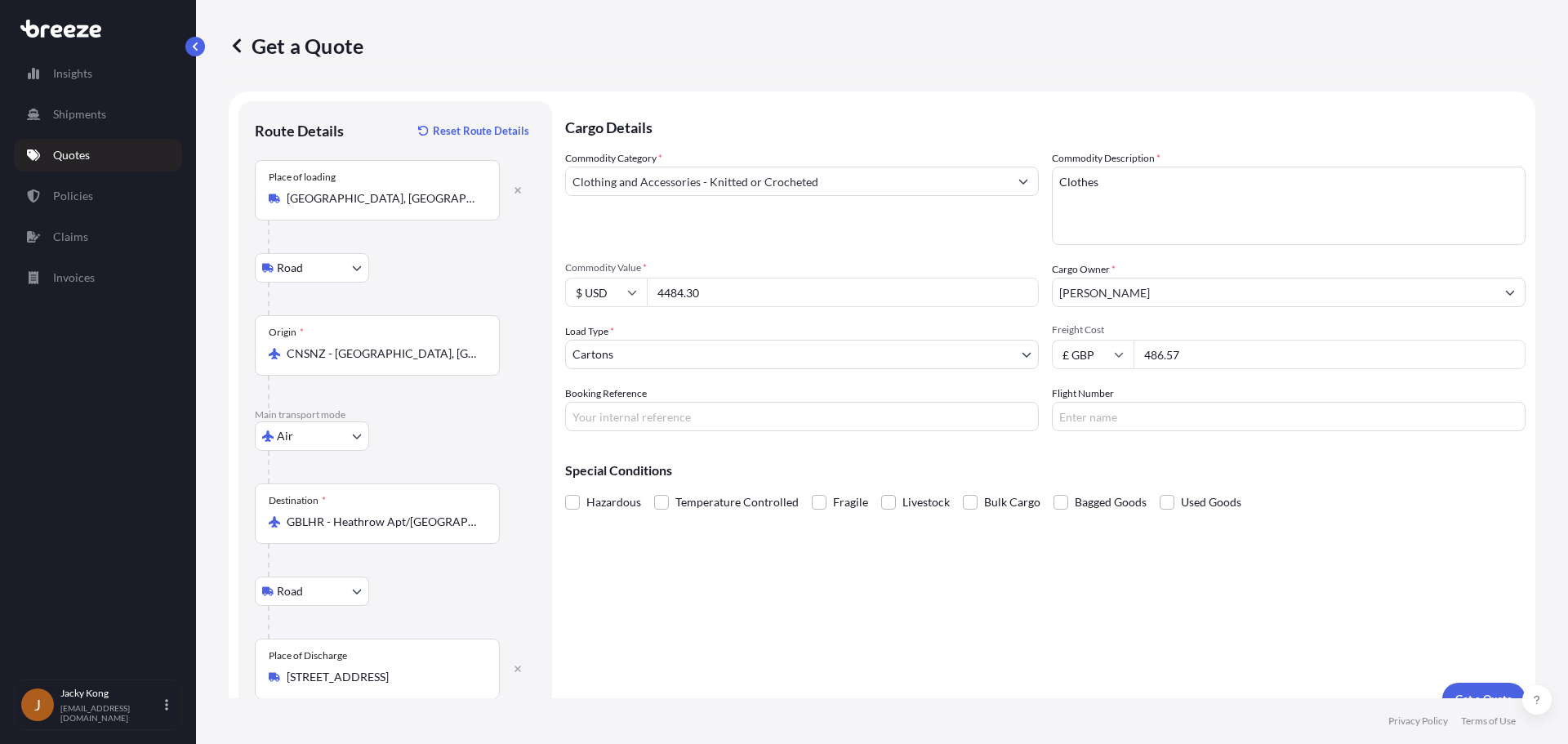
drag, startPoint x: 467, startPoint y: 435, endPoint x: 498, endPoint y: 435, distance: 31.0
click at [467, 435] on div "Air Sea Air Road Rail" at bounding box center [395, 436] width 281 height 29
click at [801, 417] on input "Booking Reference" at bounding box center [802, 417] width 474 height 29
paste input "PRU-95496"
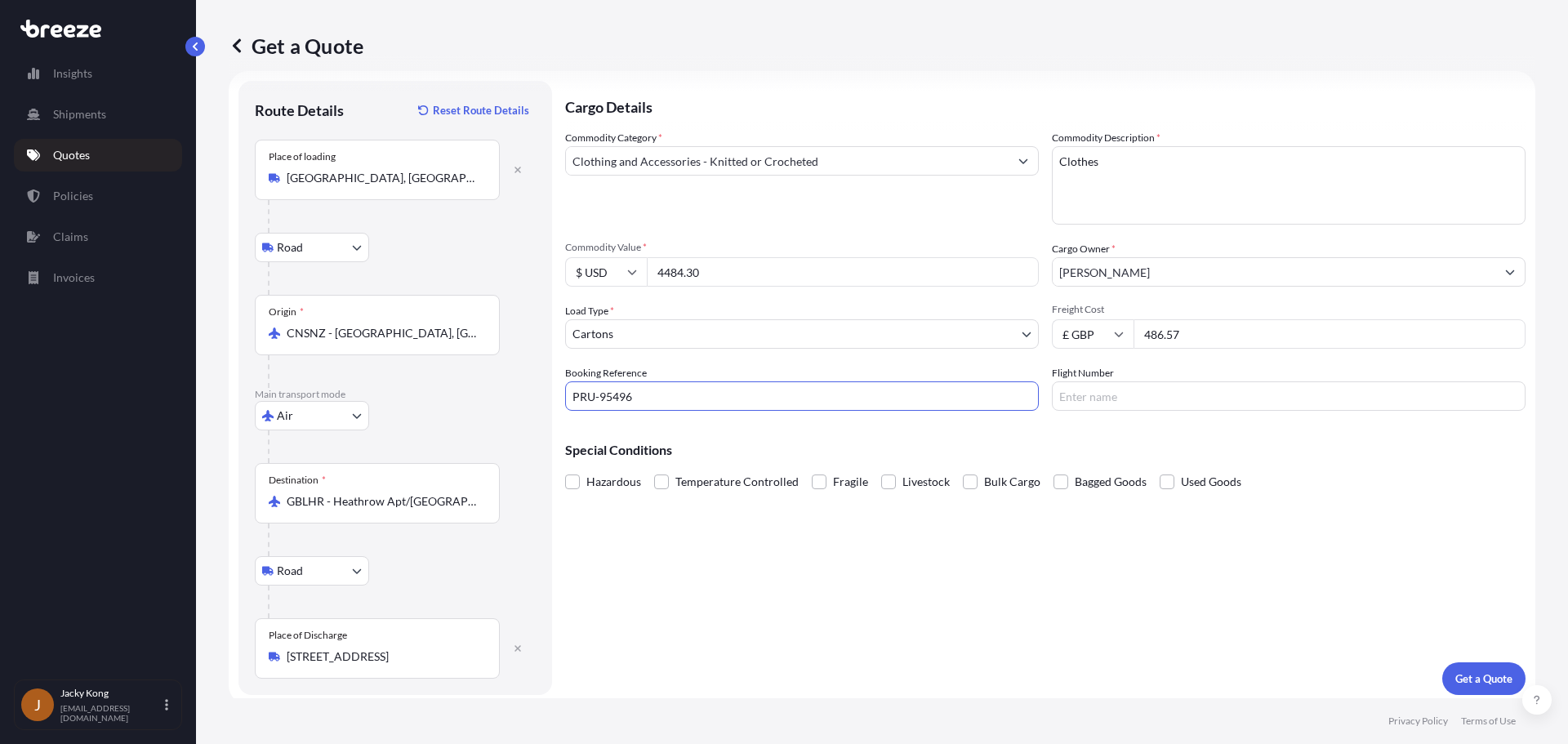
scroll to position [27, 0]
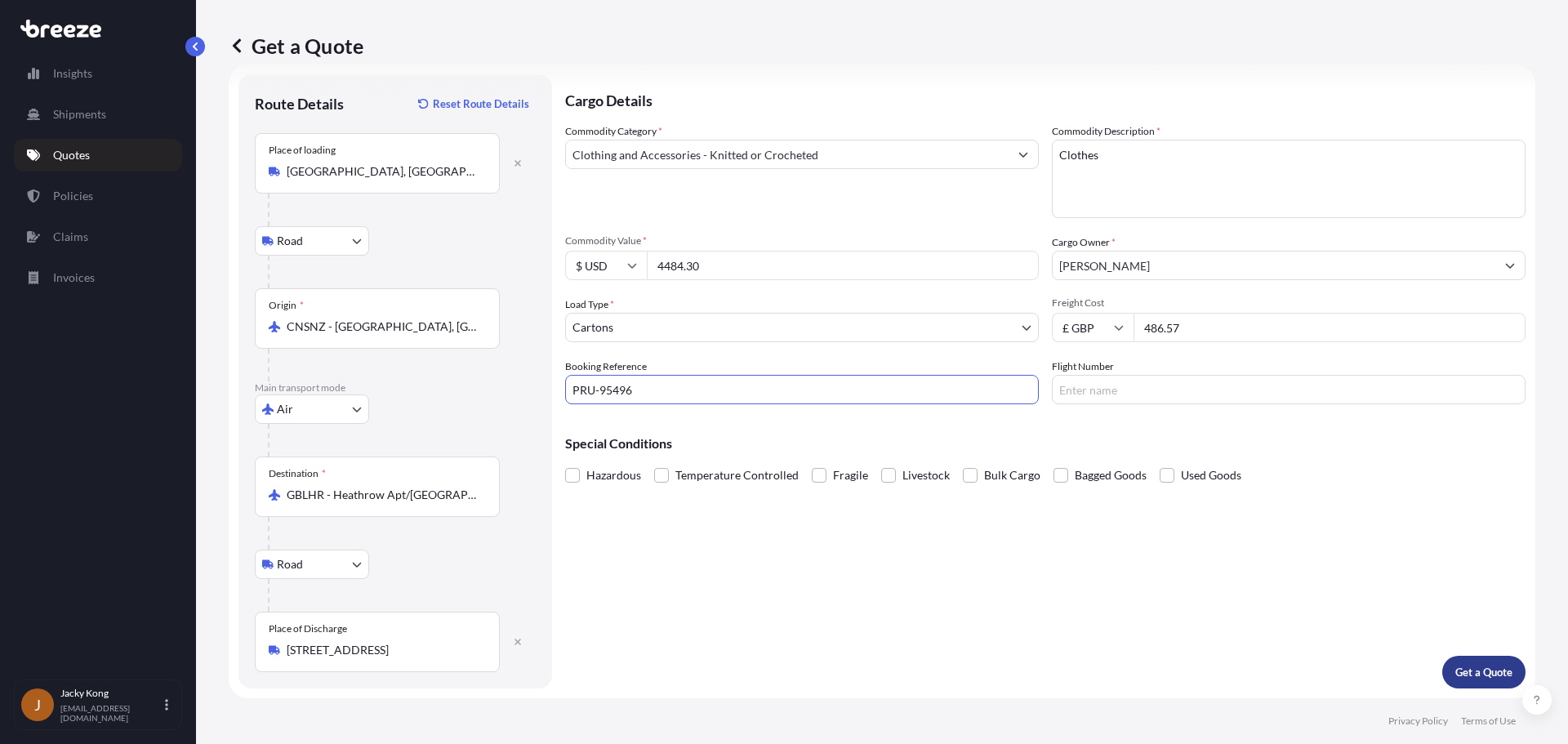
type input "PRU-95496"
click at [1077, 677] on p "Get a Quote" at bounding box center [1483, 672] width 57 height 16
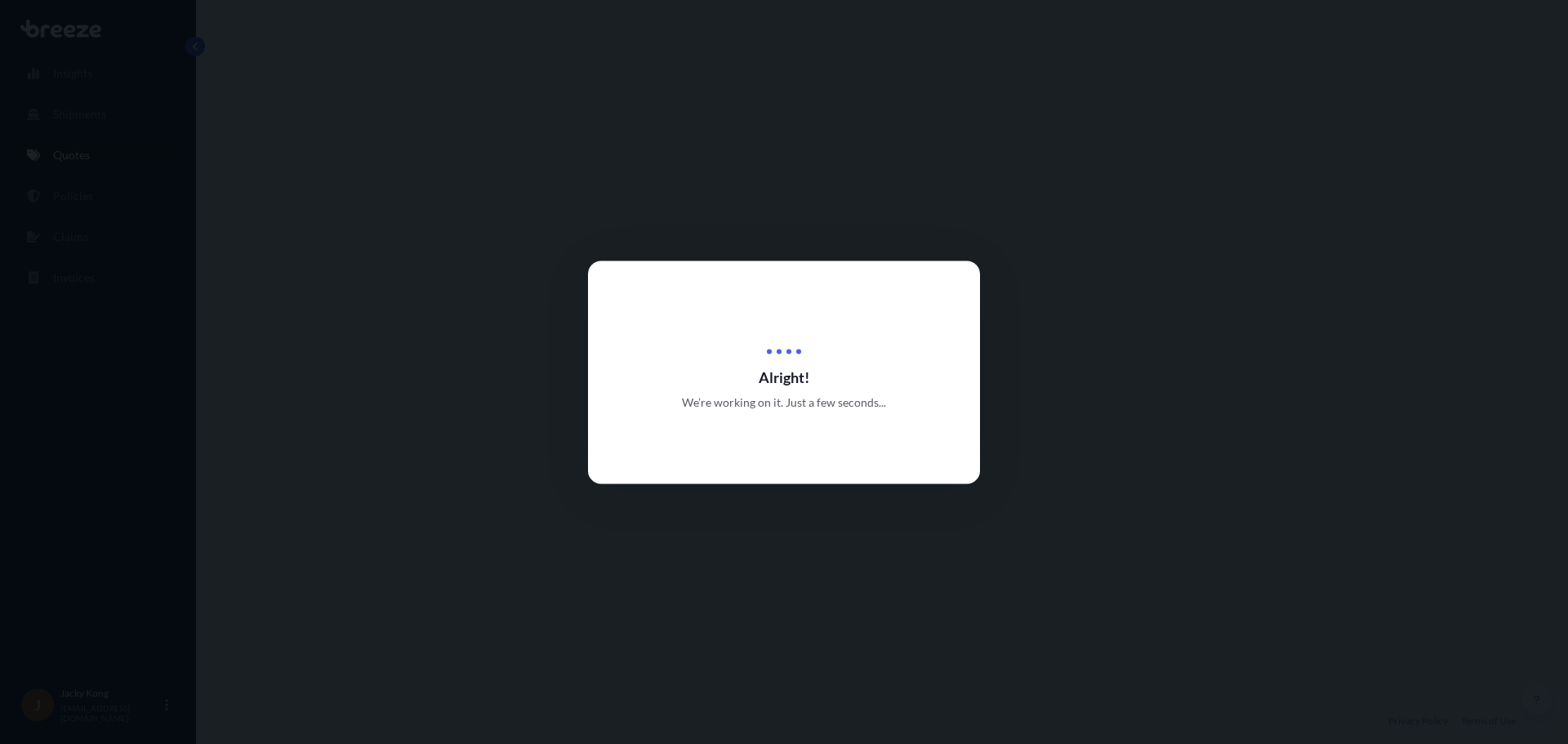
select select "Road"
select select "Air"
select select "Road"
select select "4"
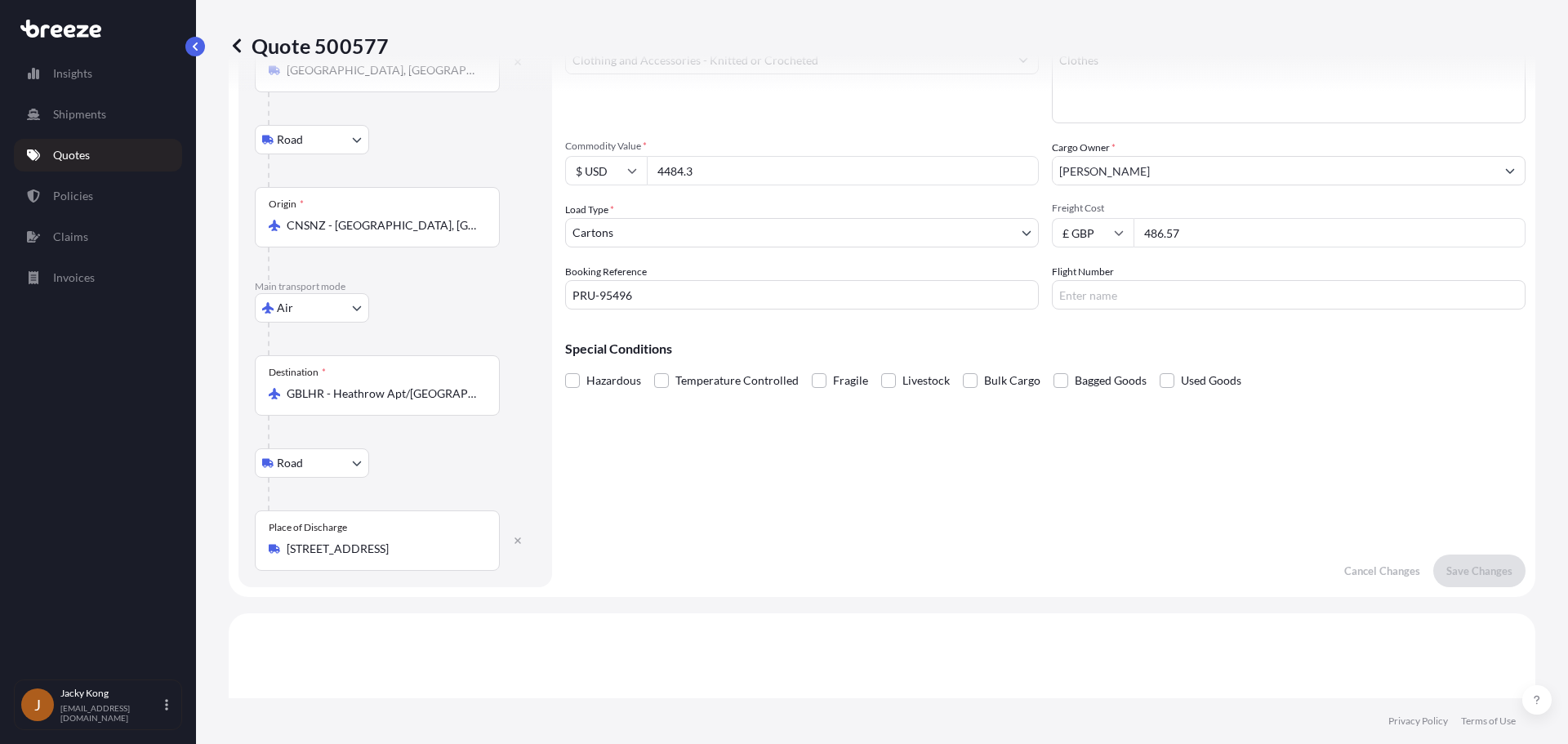
scroll to position [50, 0]
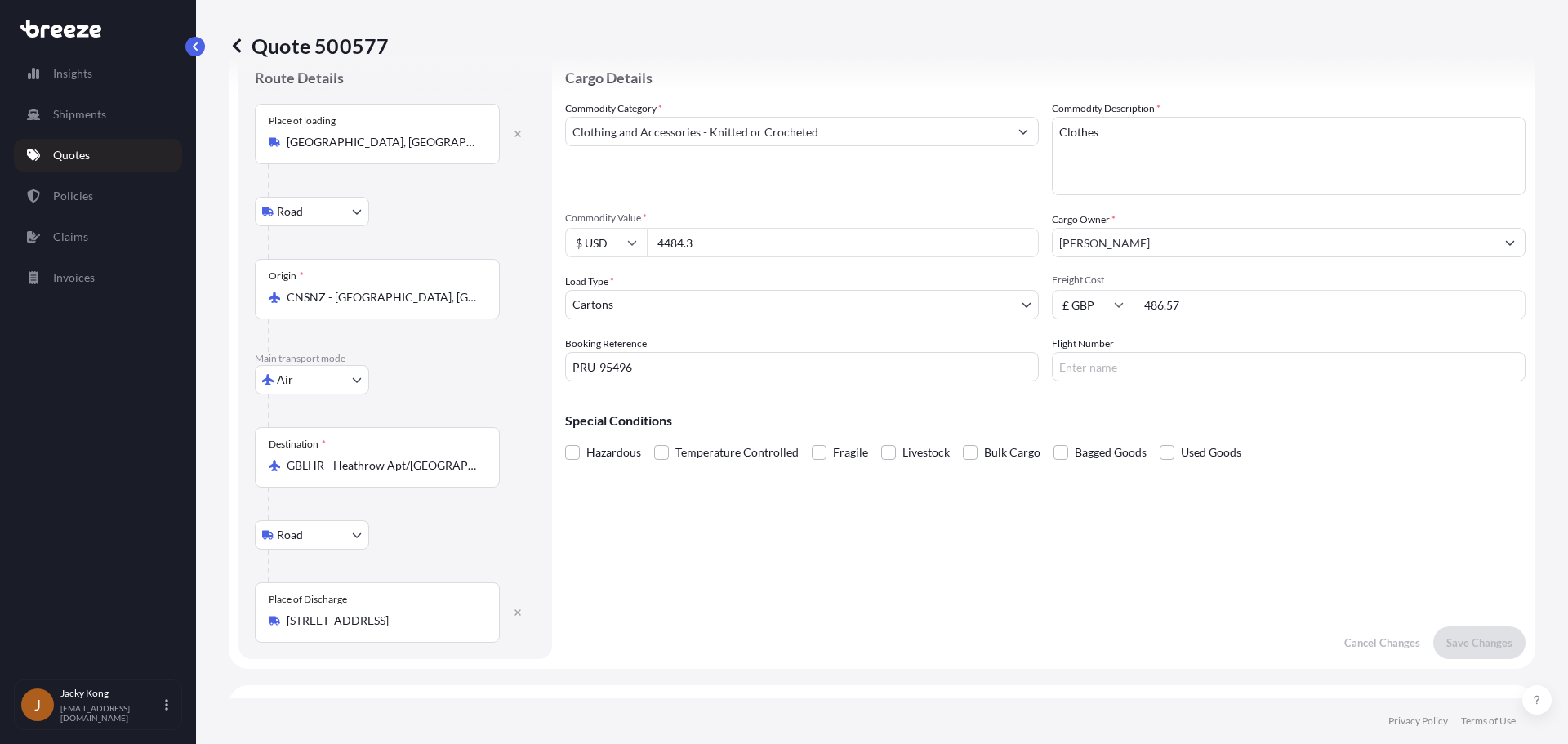
click at [428, 298] on input "CNSNZ - [GEOGRAPHIC_DATA], [GEOGRAPHIC_DATA]" at bounding box center [382, 297] width 193 height 16
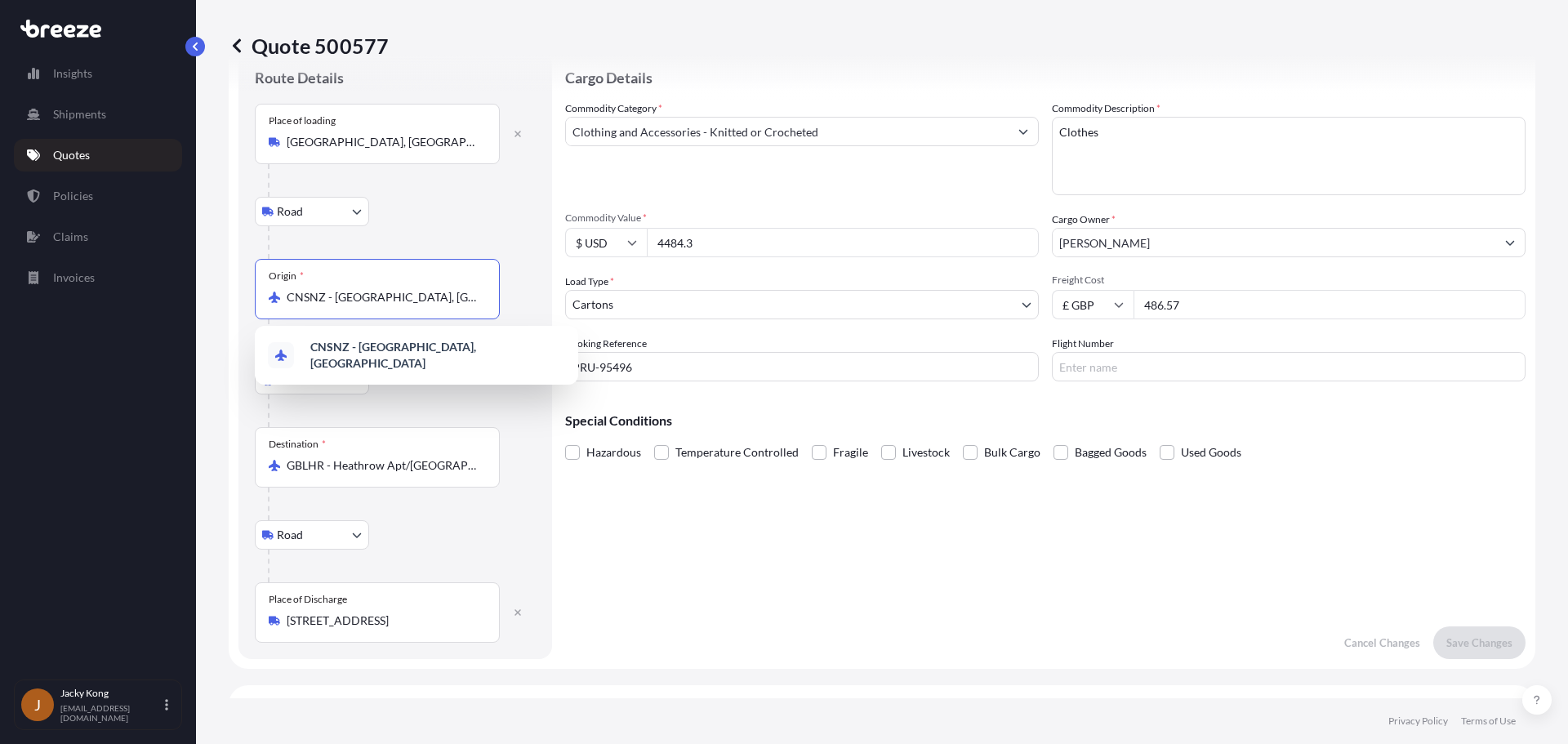
drag, startPoint x: 443, startPoint y: 301, endPoint x: 236, endPoint y: 268, distance: 209.6
click at [237, 268] on form "Route Details Place of loading [GEOGRAPHIC_DATA], [GEOGRAPHIC_DATA], [GEOGRAPHI…" at bounding box center [881, 355] width 1306 height 627
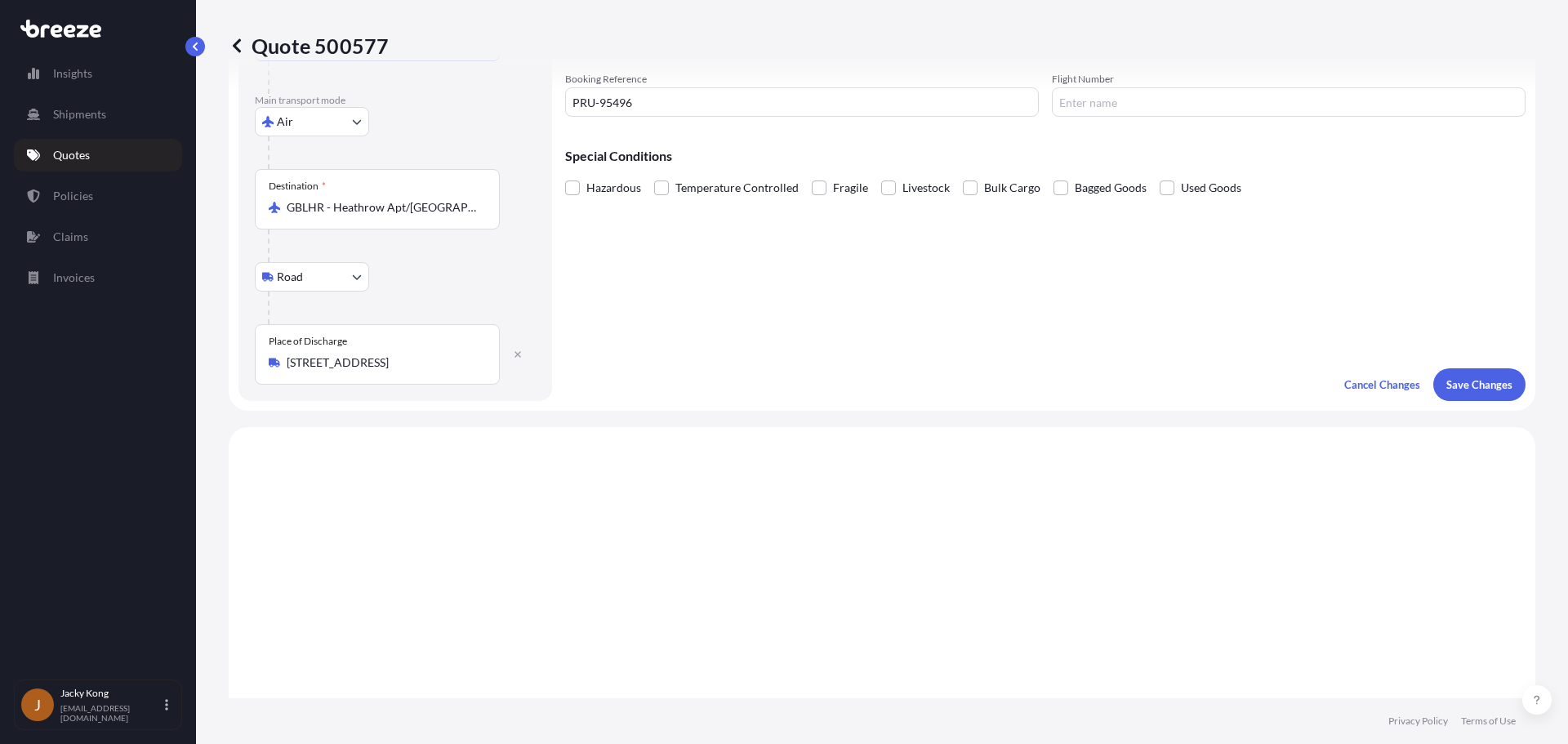
scroll to position [213, 0]
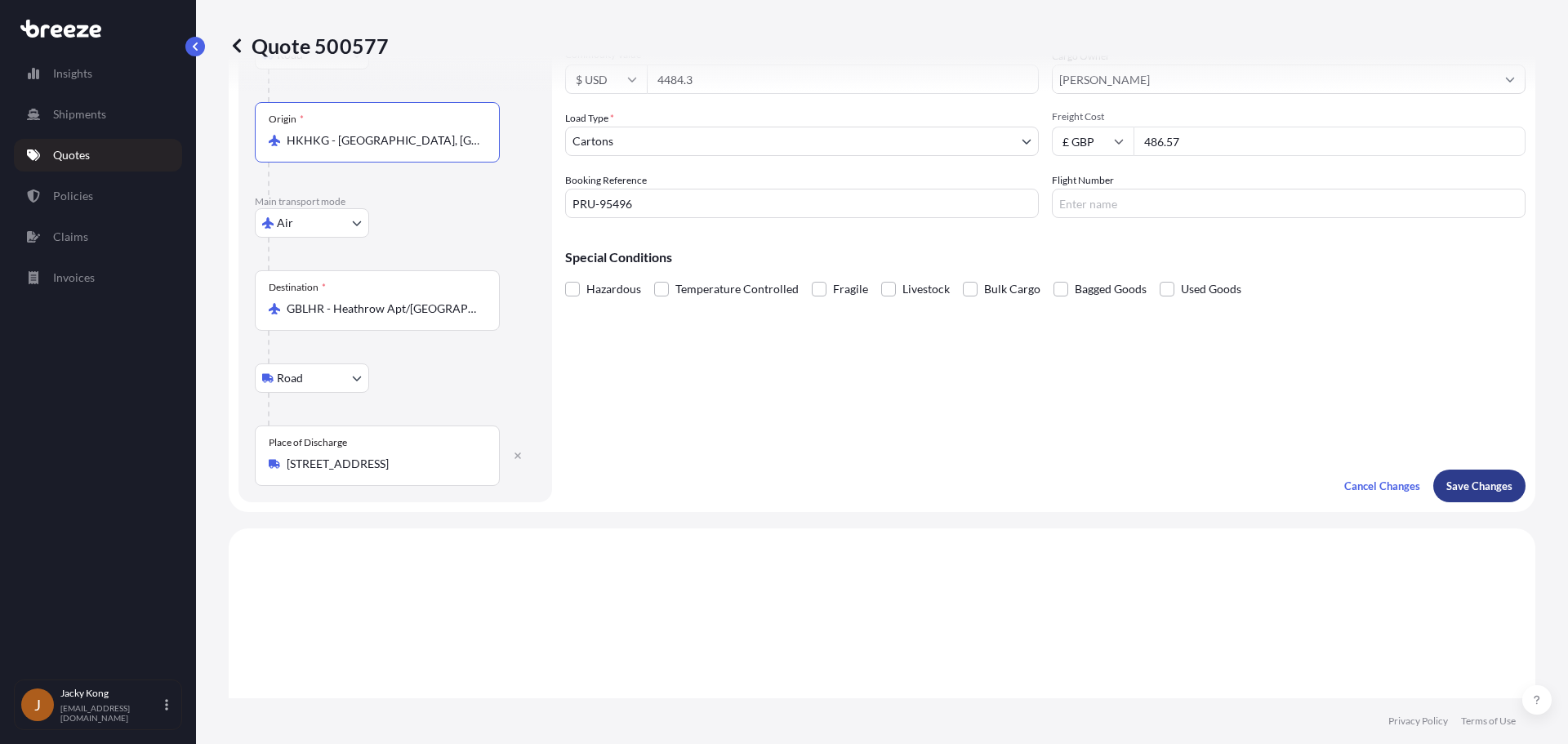
type input "HKHKG - [GEOGRAPHIC_DATA], [GEOGRAPHIC_DATA]"
click at [1077, 493] on p "Save Changes" at bounding box center [1478, 486] width 66 height 16
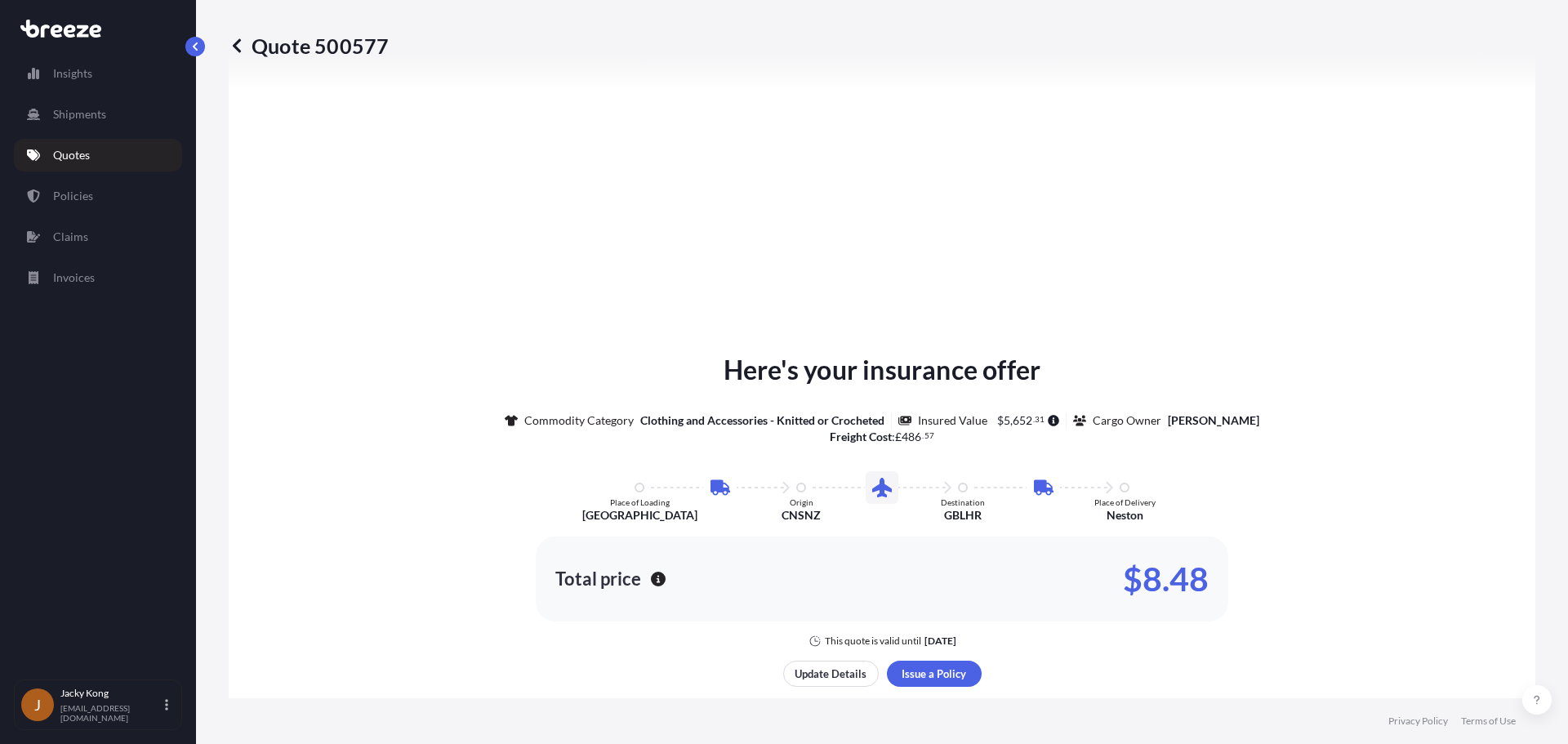
select select "Road"
select select "Air"
select select "Road"
select select "4"
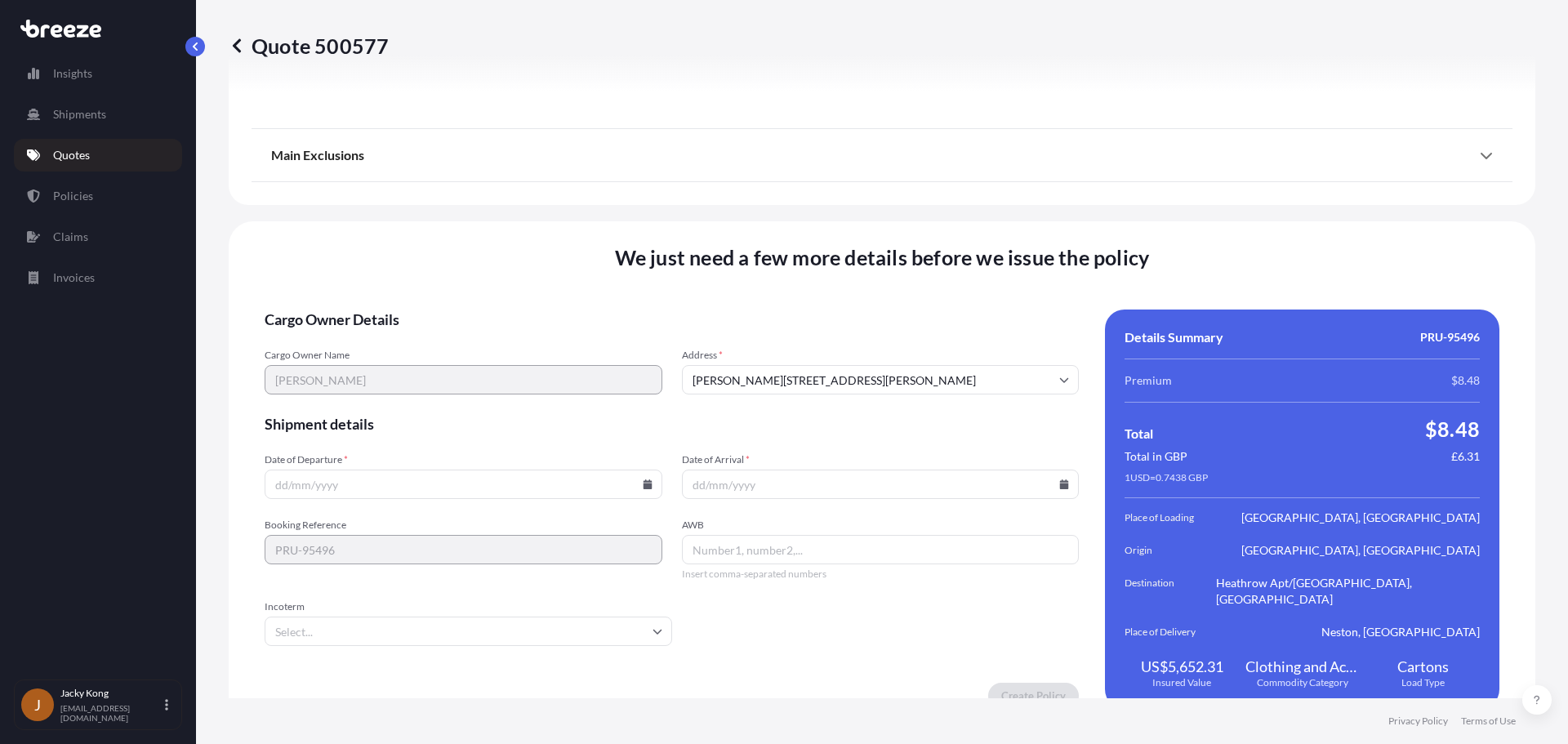
scroll to position [2174, 0]
click at [645, 478] on icon at bounding box center [647, 483] width 9 height 10
click at [459, 261] on button "2" at bounding box center [461, 259] width 26 height 26
type input "[DATE]"
click at [768, 469] on input "Date of Arrival *" at bounding box center [880, 483] width 398 height 29
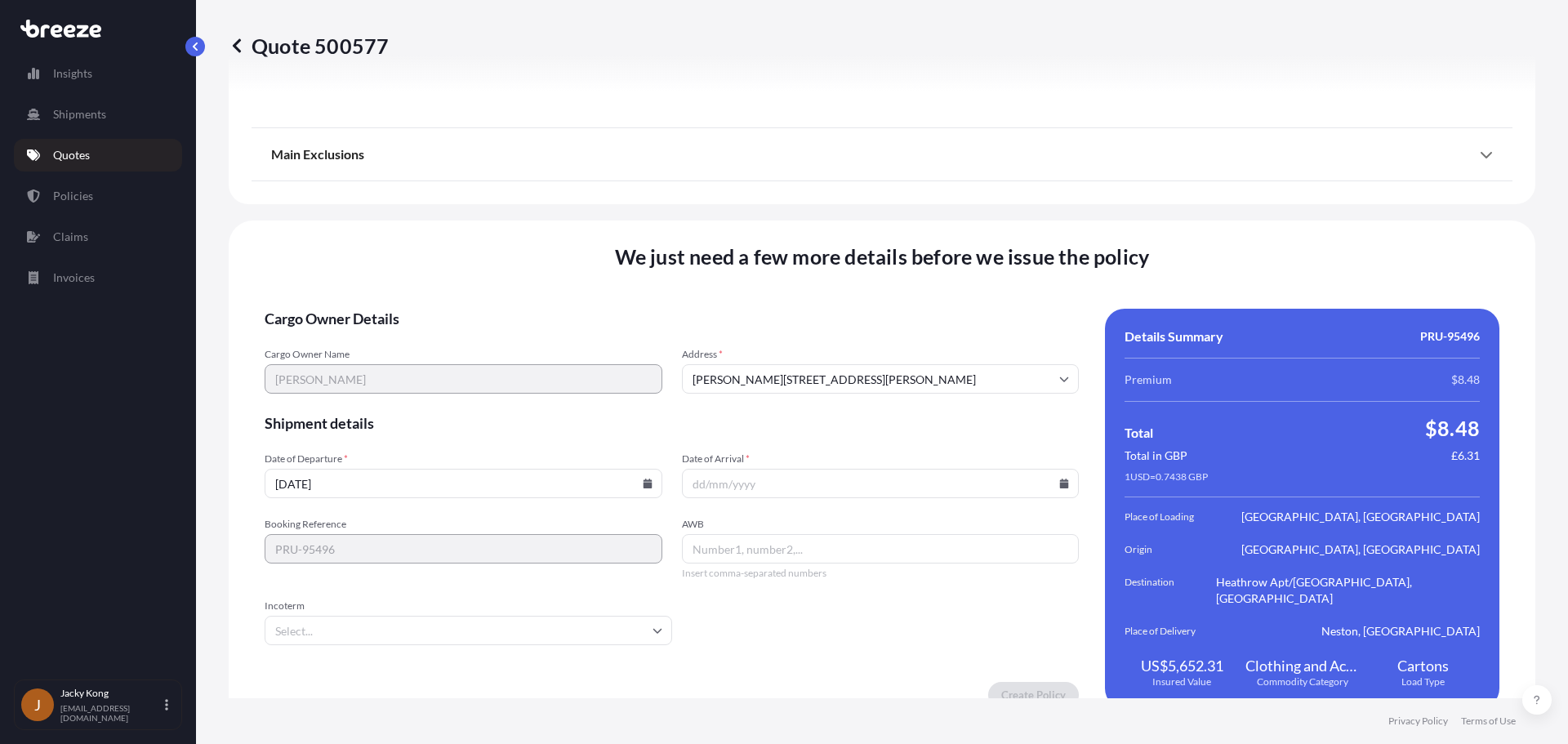
click at [1060, 478] on icon at bounding box center [1064, 483] width 9 height 10
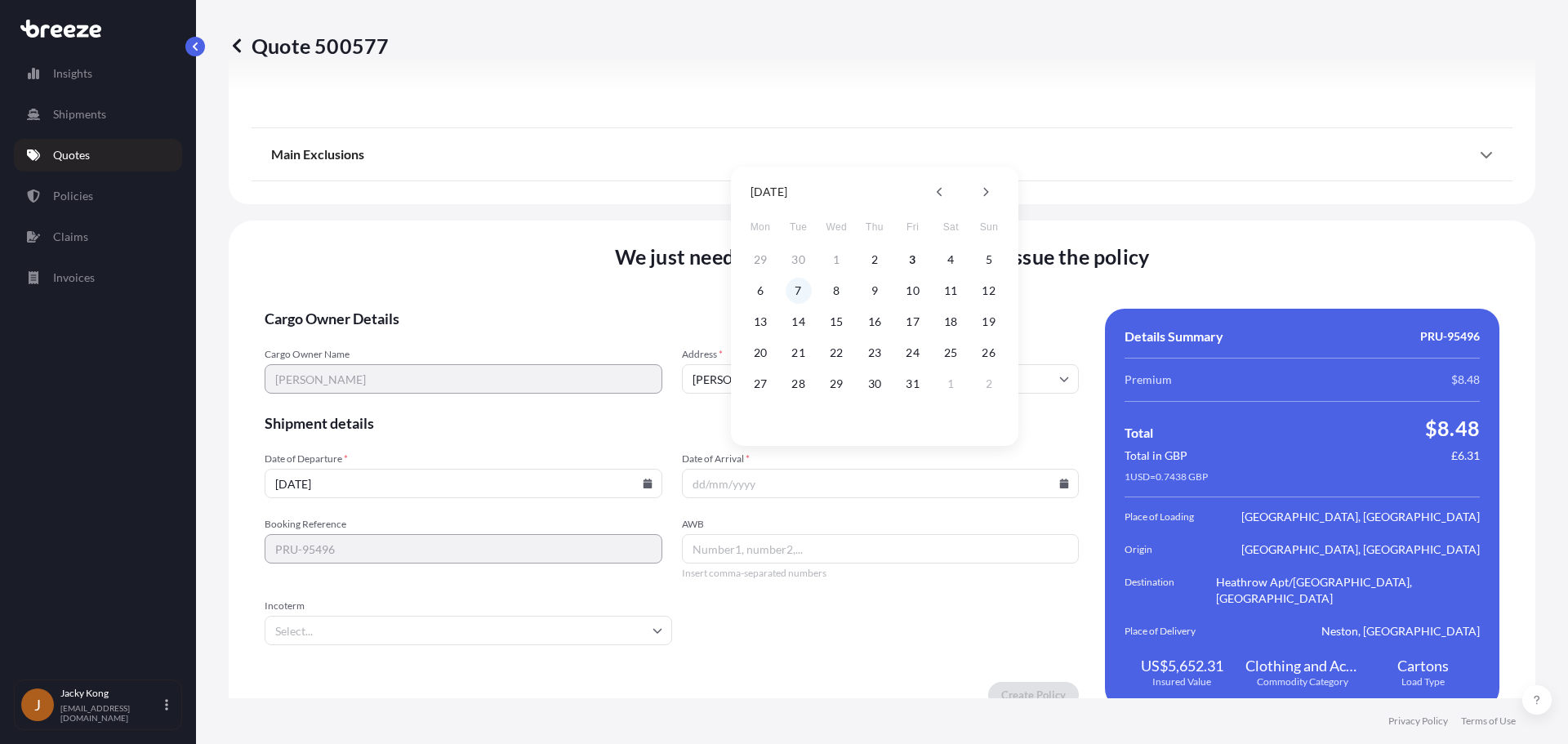
click at [798, 295] on button "7" at bounding box center [798, 290] width 26 height 26
type input "[DATE]"
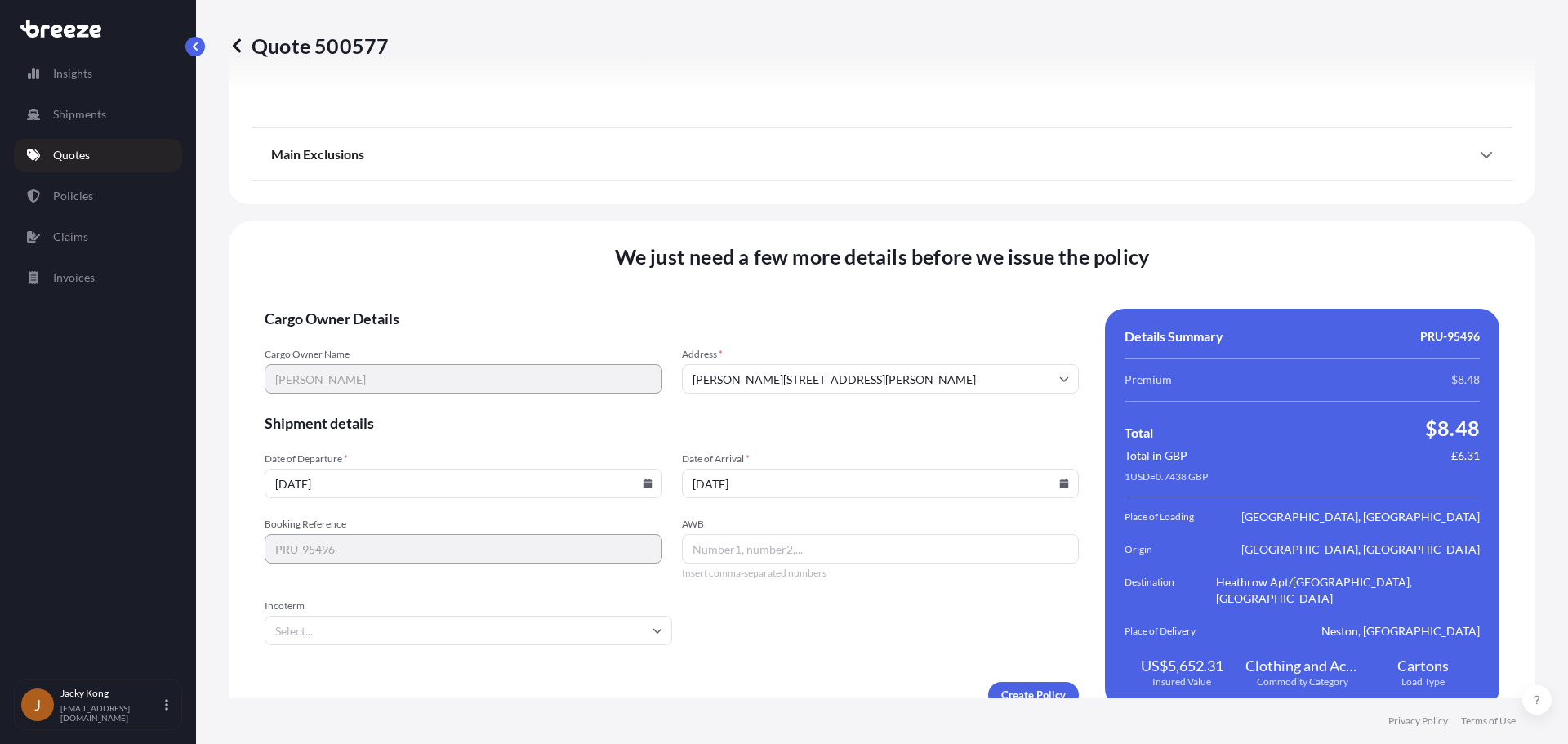
click at [797, 535] on input "AWB" at bounding box center [880, 549] width 398 height 29
paste input "1840884894"
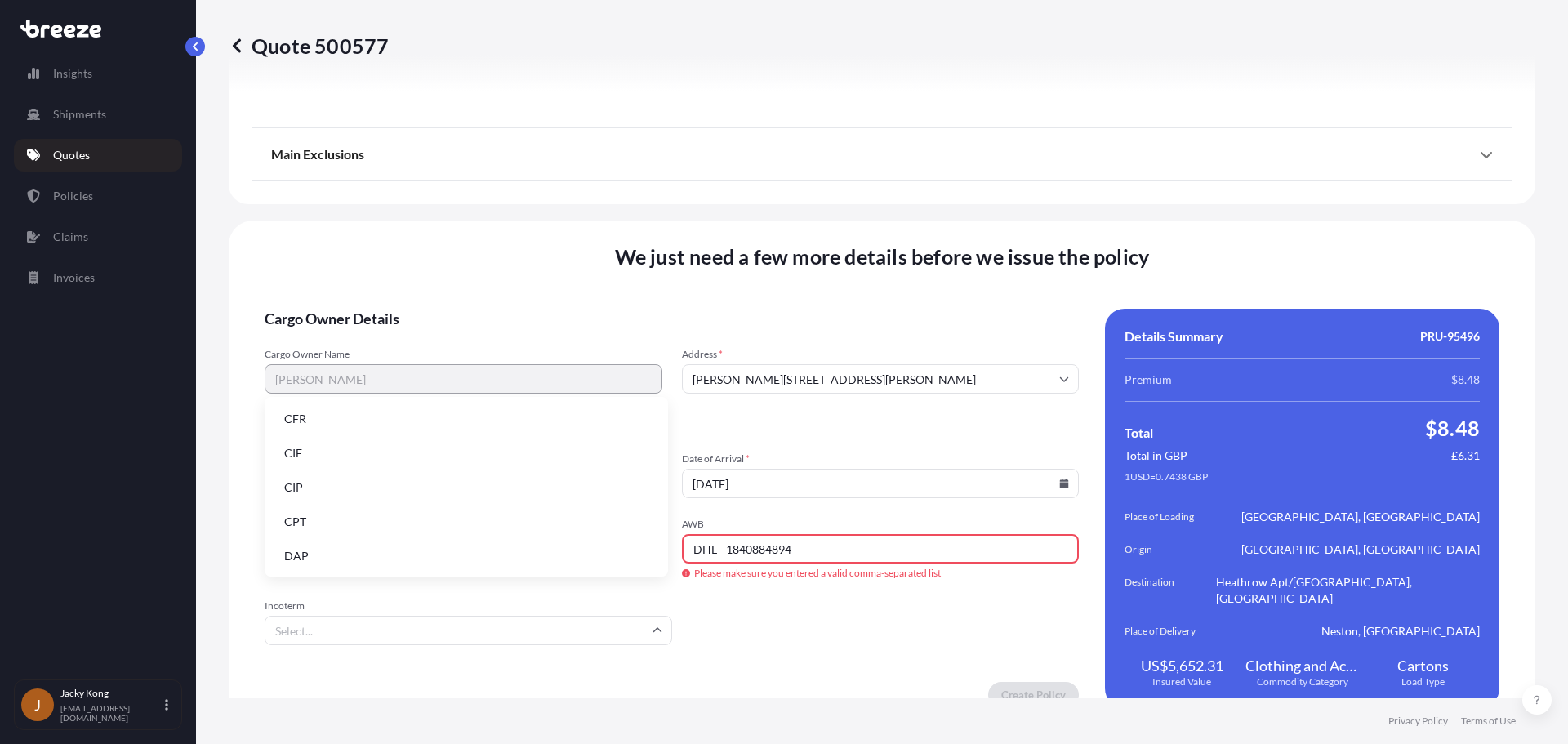
click at [629, 616] on input "Incoterm" at bounding box center [468, 631] width 408 height 29
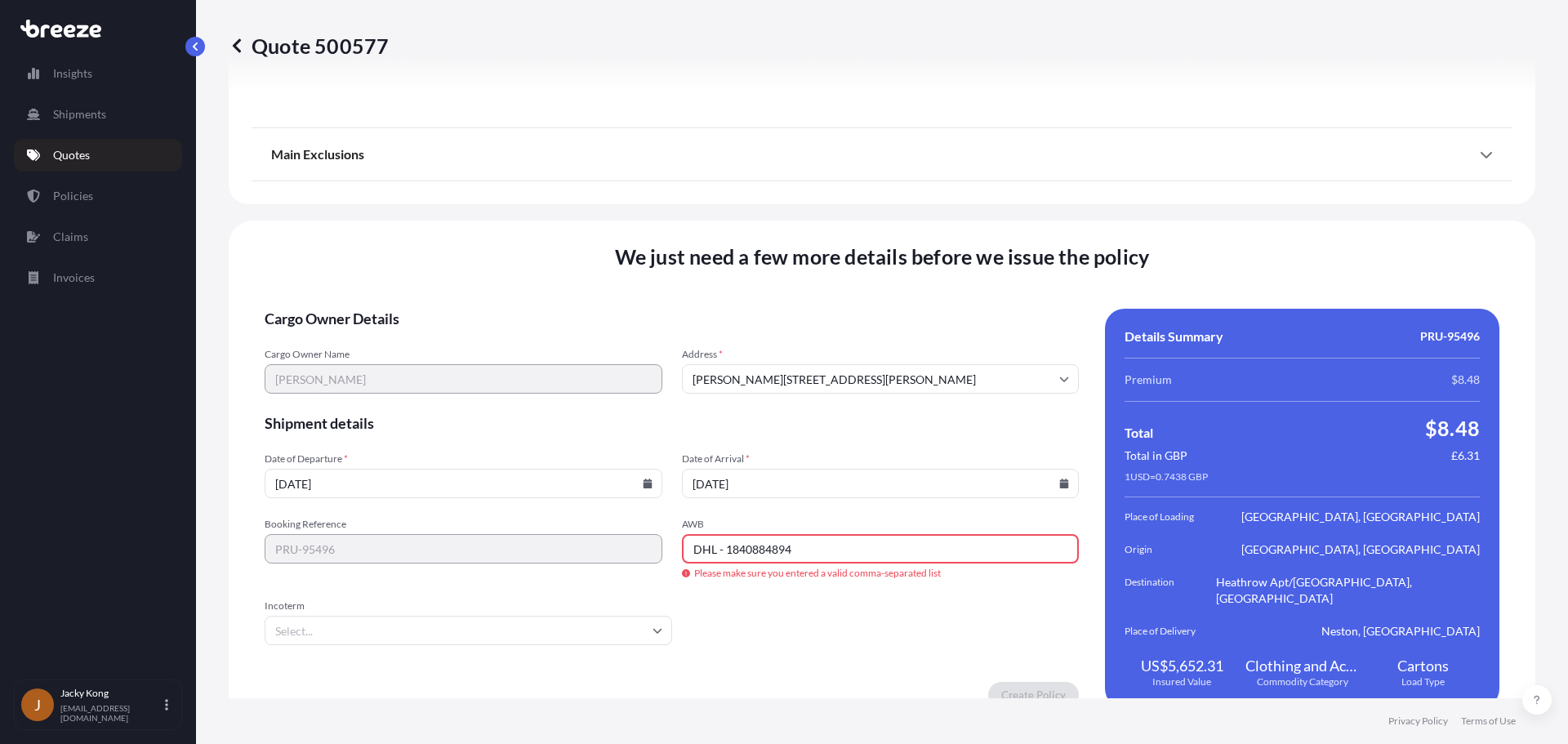
click at [745, 536] on input "DHL - 1840884894" at bounding box center [880, 549] width 398 height 29
drag, startPoint x: 720, startPoint y: 536, endPoint x: 543, endPoint y: 513, distance: 178.5
click at [544, 518] on div "Booking Reference PRU-95496 AWB DHL - 1840884894 Please make sure you entered a…" at bounding box center [671, 549] width 814 height 63
type input "1840884894"
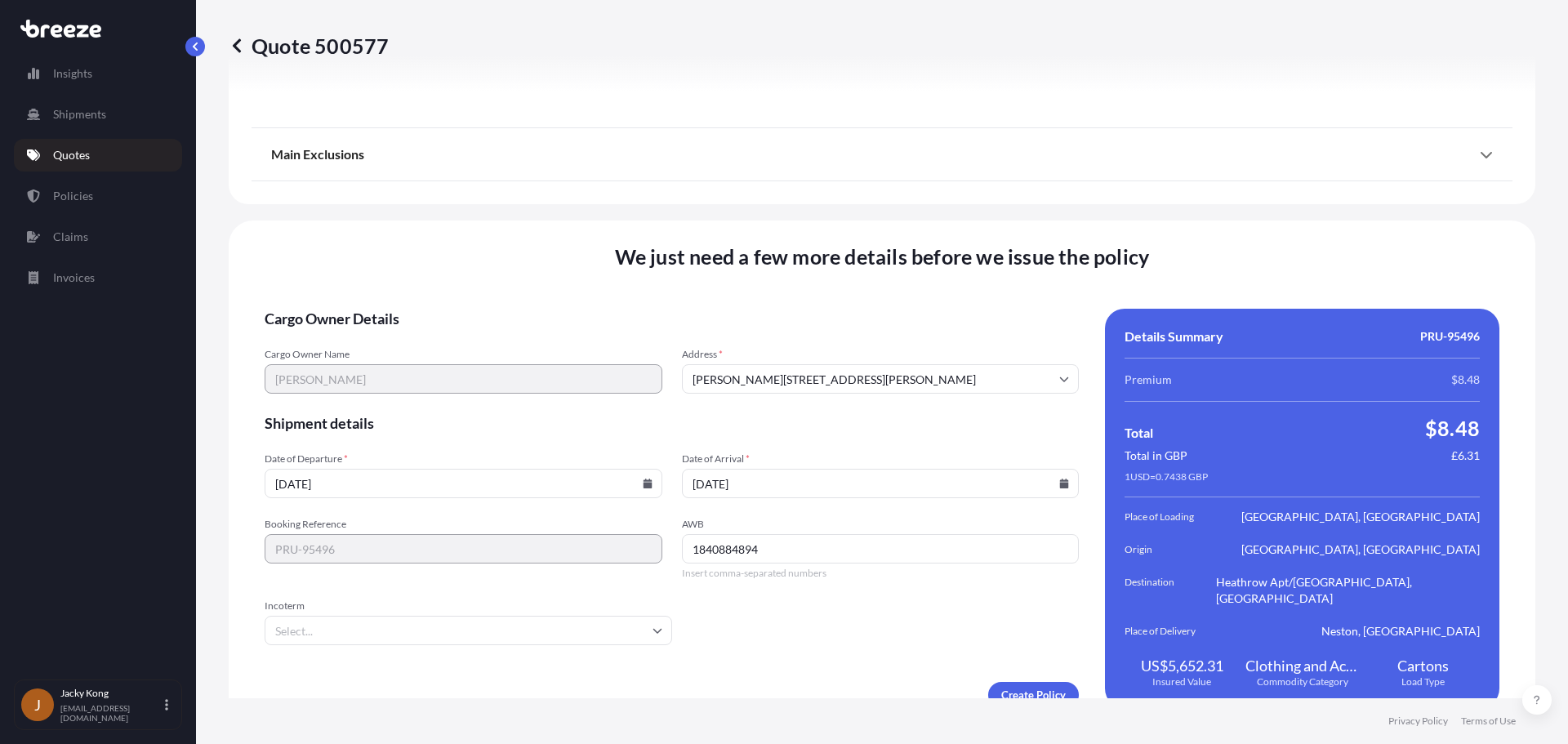
click at [538, 616] on input "Incoterm" at bounding box center [468, 631] width 408 height 29
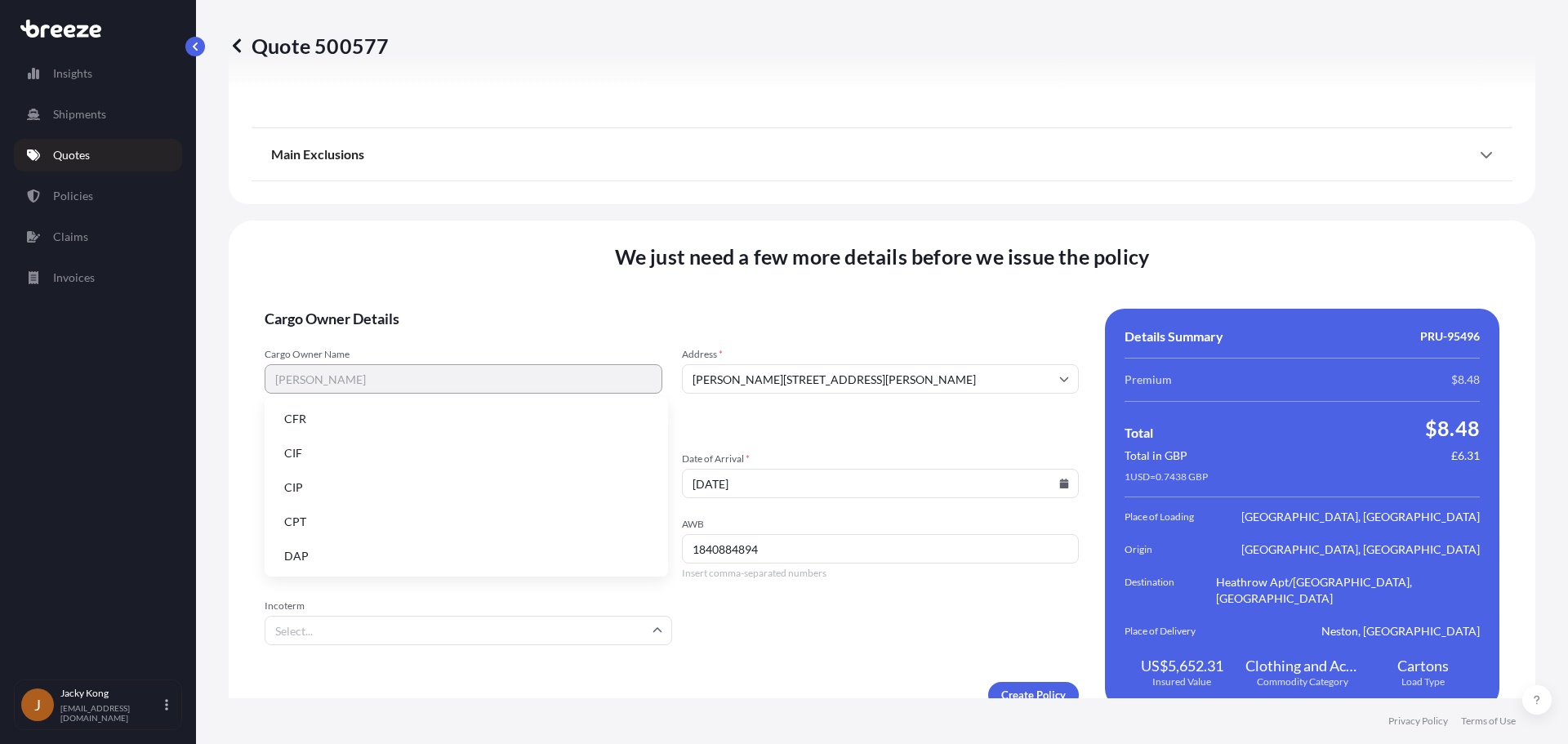
click at [418, 552] on li "DAP" at bounding box center [466, 556] width 390 height 31
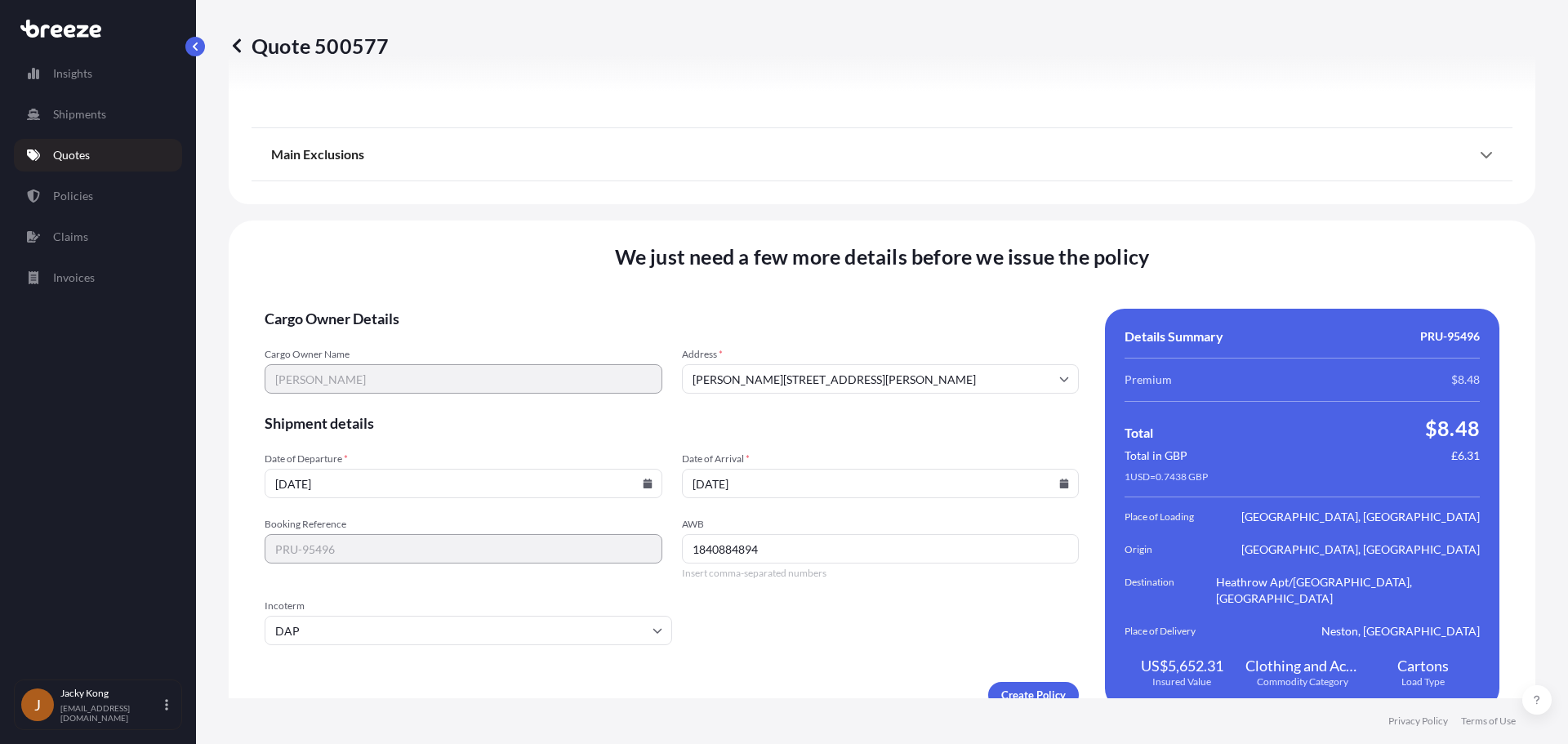
click at [793, 633] on form "Cargo Owner Details Cargo Owner Name [PERSON_NAME] Address * [PERSON_NAME][GEOG…" at bounding box center [671, 508] width 814 height 400
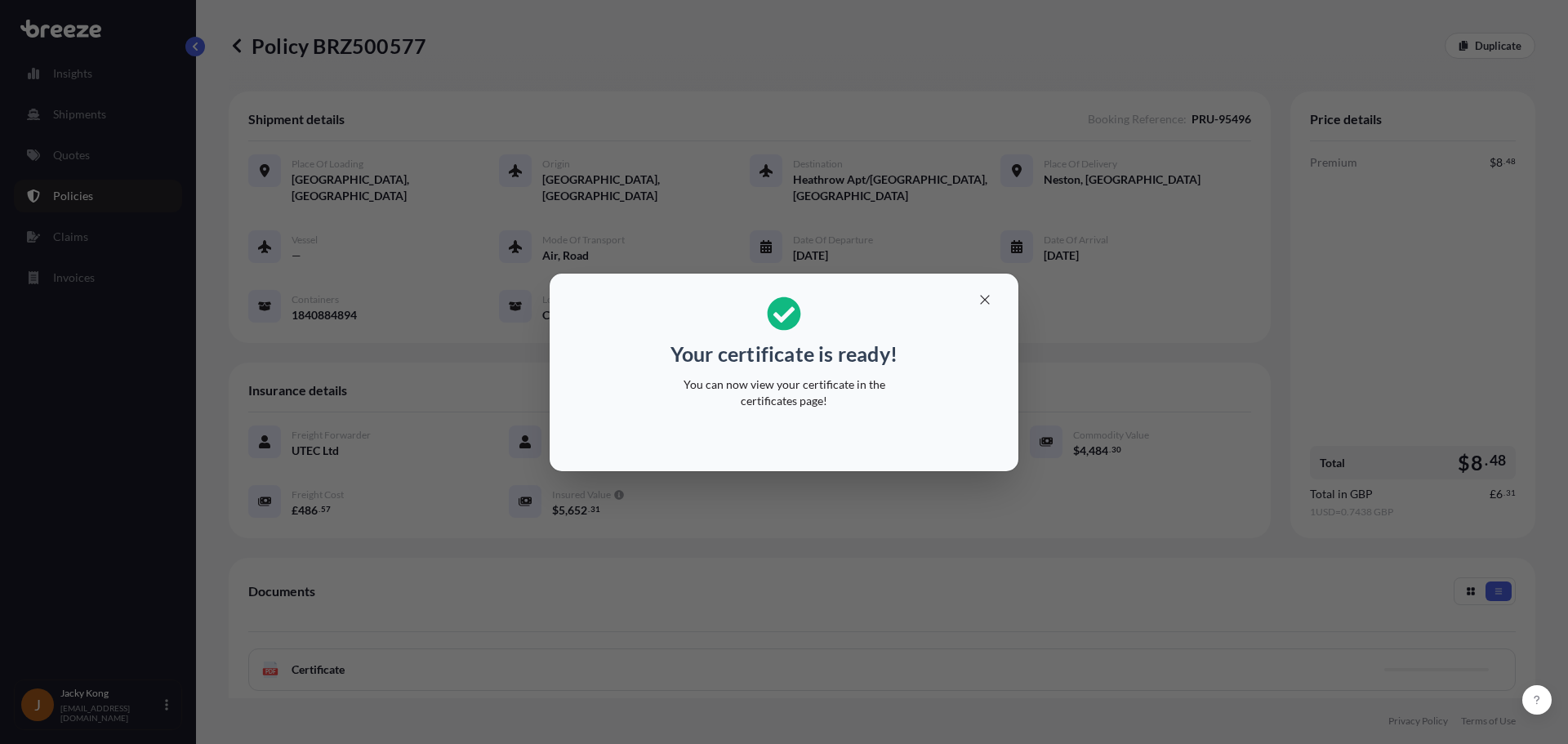
click at [389, 57] on div "Your certificate is ready! You can now view your certificate in the certificate…" at bounding box center [784, 372] width 1568 height 744
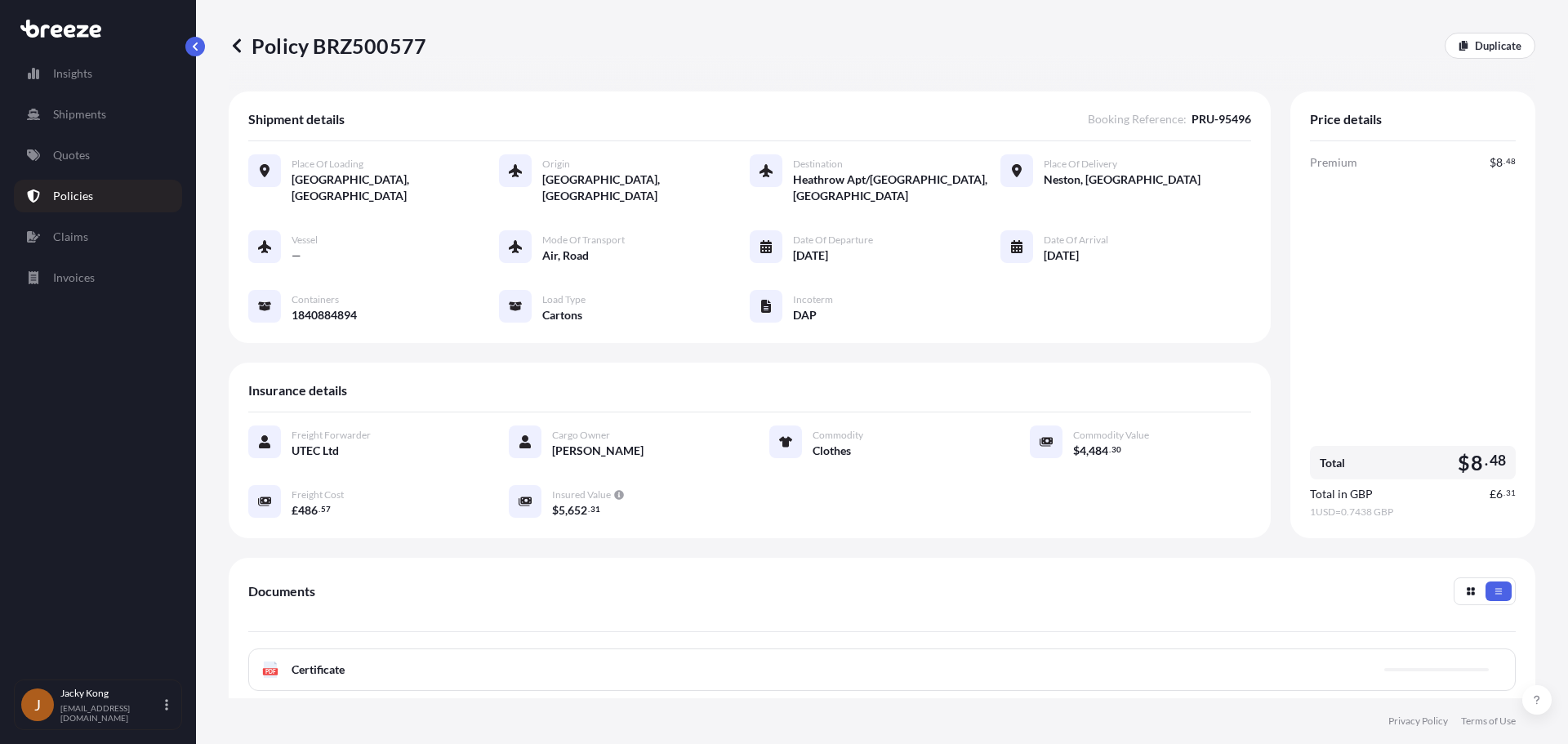
click at [385, 44] on p "Policy BRZ500577" at bounding box center [327, 45] width 197 height 26
copy p "BRZ500577"
click at [376, 48] on p "Policy BRZ500577" at bounding box center [327, 45] width 197 height 26
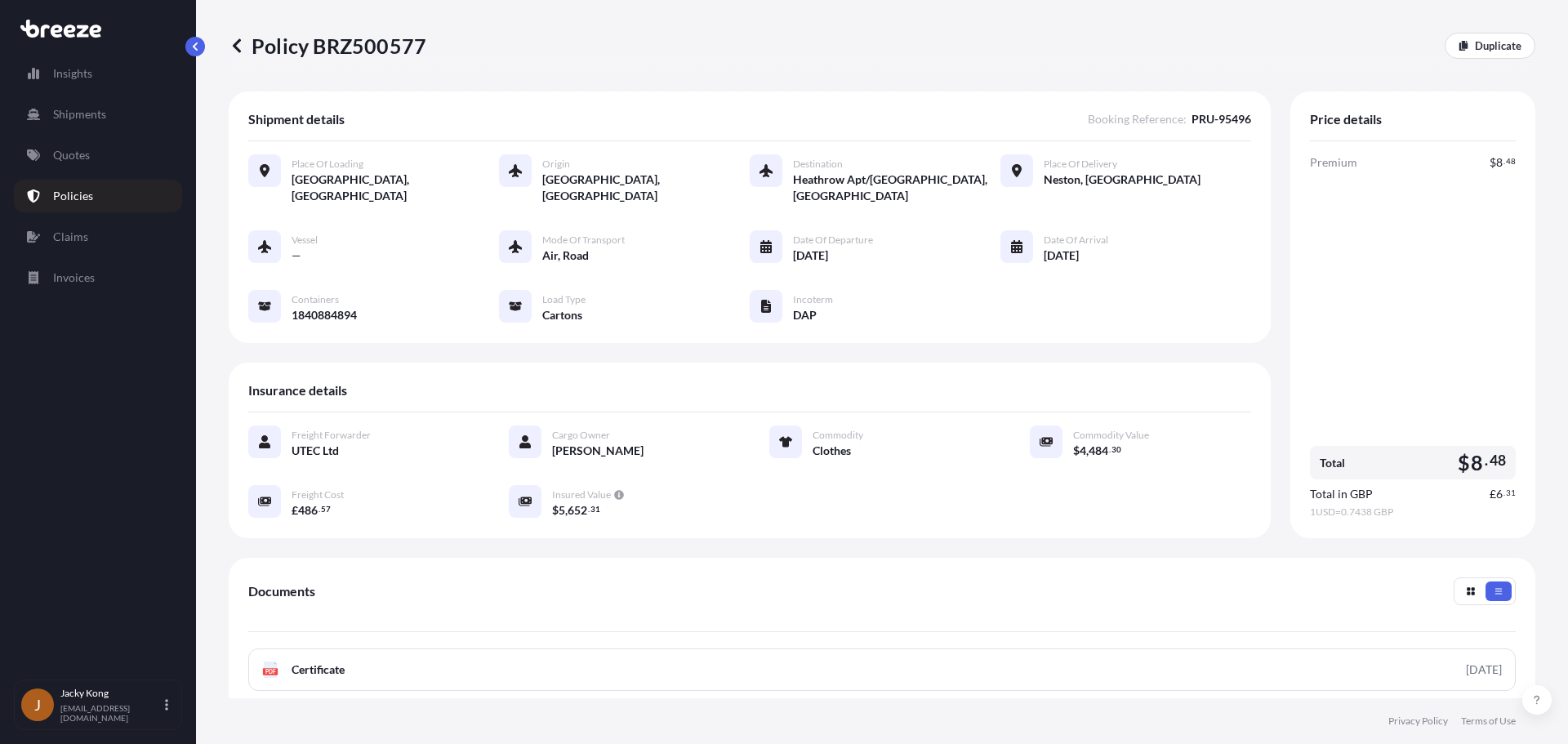
click at [971, 585] on div "Documents" at bounding box center [881, 604] width 1267 height 54
click at [1077, 45] on link "Duplicate" at bounding box center [1490, 45] width 91 height 26
select select "Road"
select select "Air"
select select "Road"
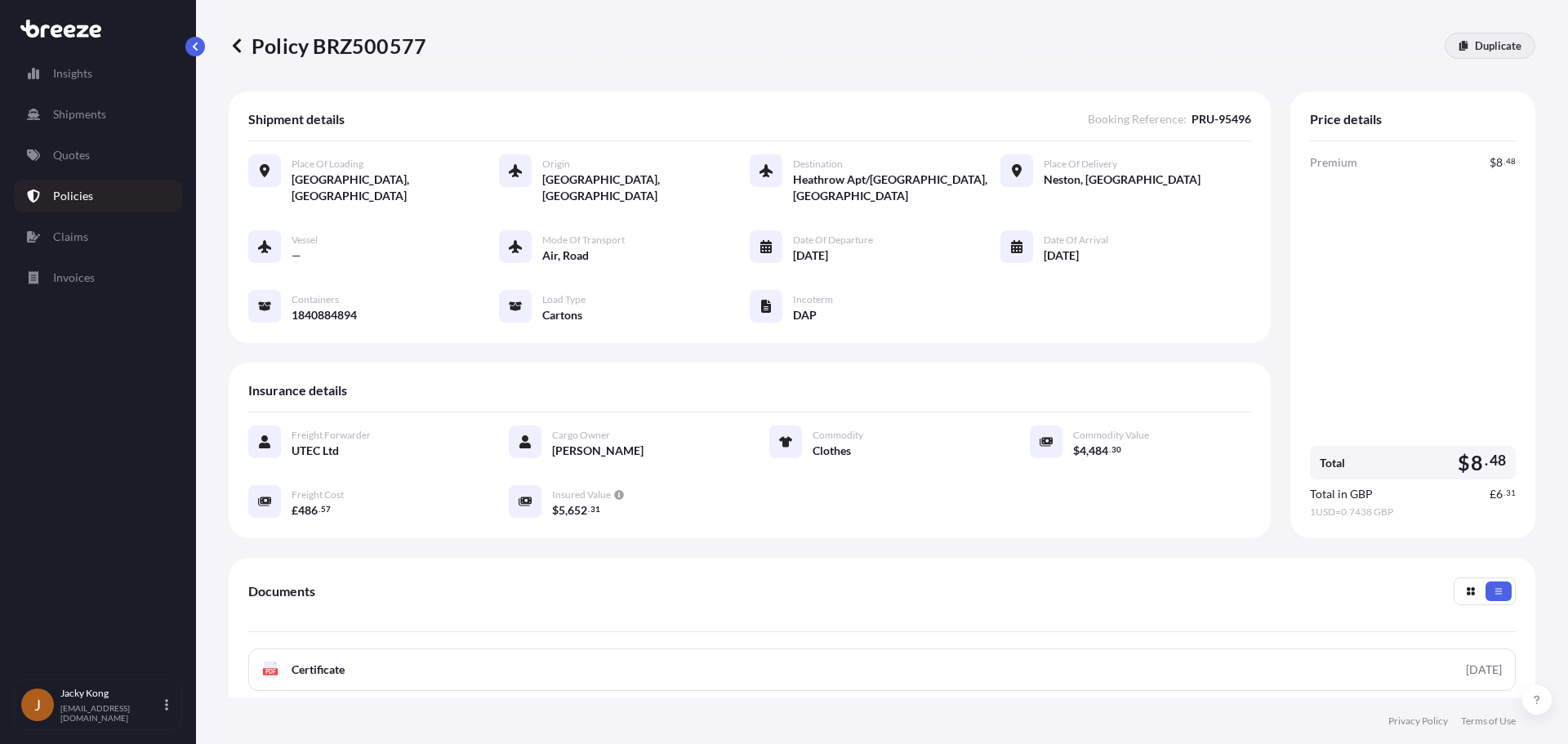
select select "4"
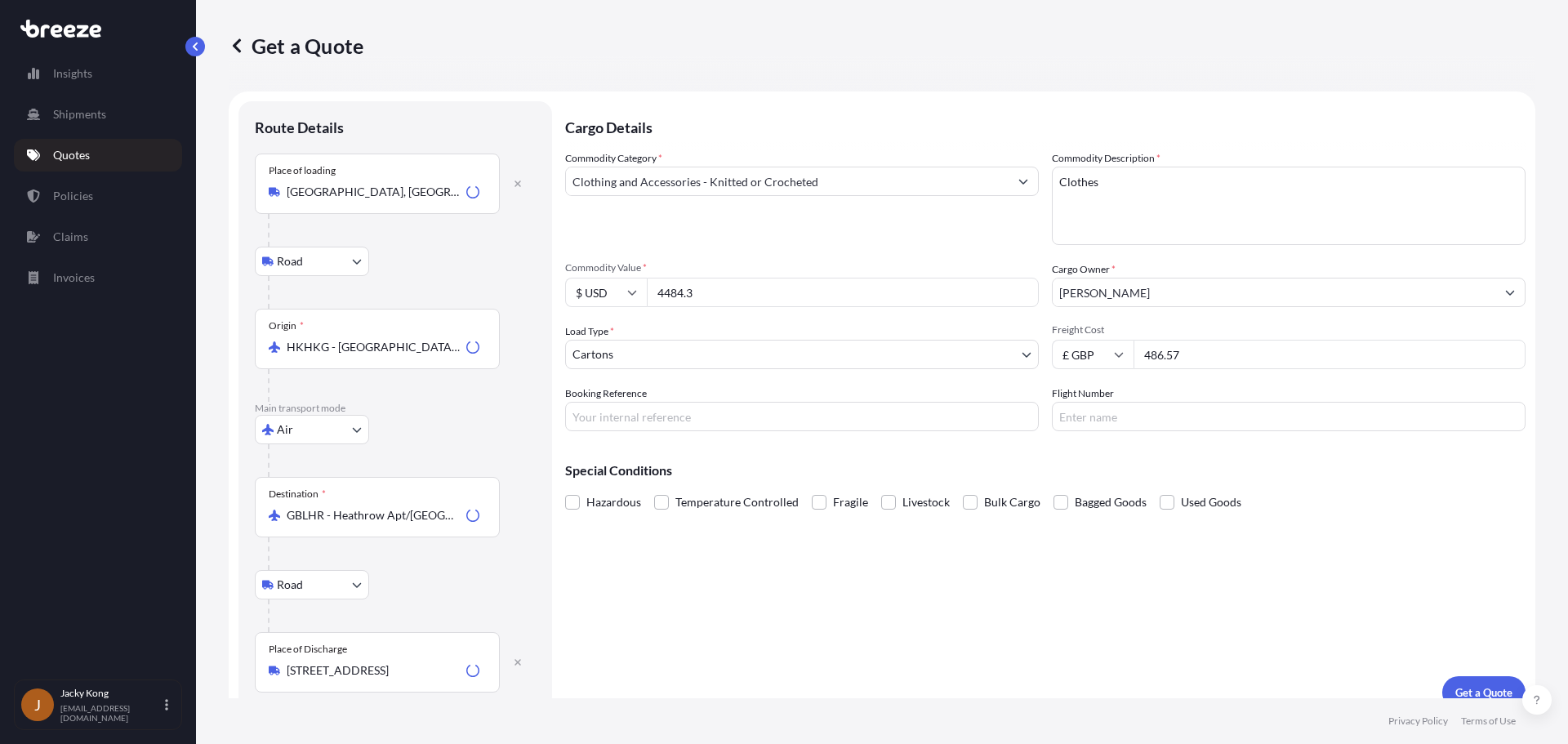
scroll to position [21, 0]
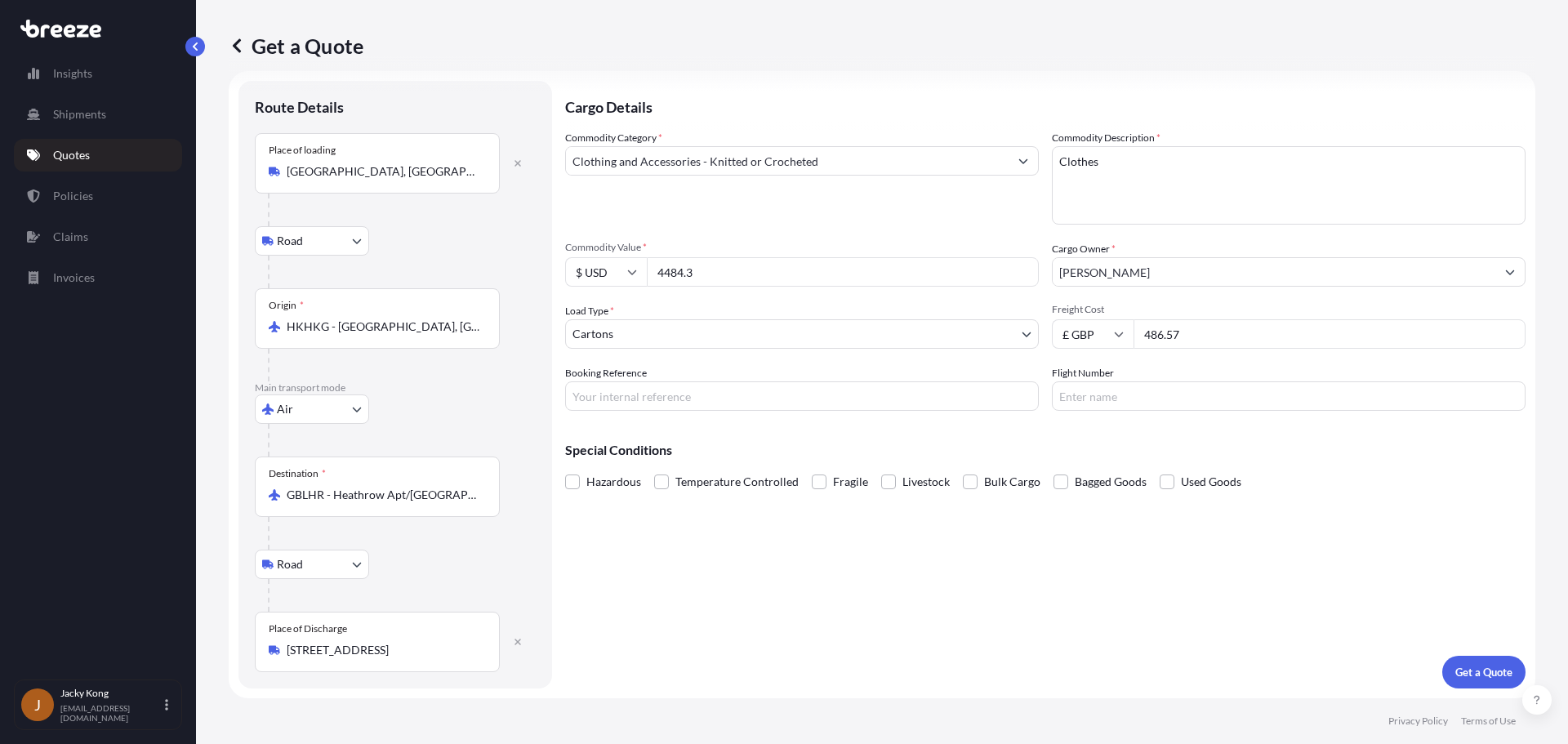
click at [333, 410] on body "Insights Shipments Quotes Policies Claims Invoices J Jacky Kong [EMAIL_ADDRESS]…" at bounding box center [784, 372] width 1568 height 744
click at [318, 507] on div "Road" at bounding box center [312, 510] width 101 height 29
select select "Road"
select select "1"
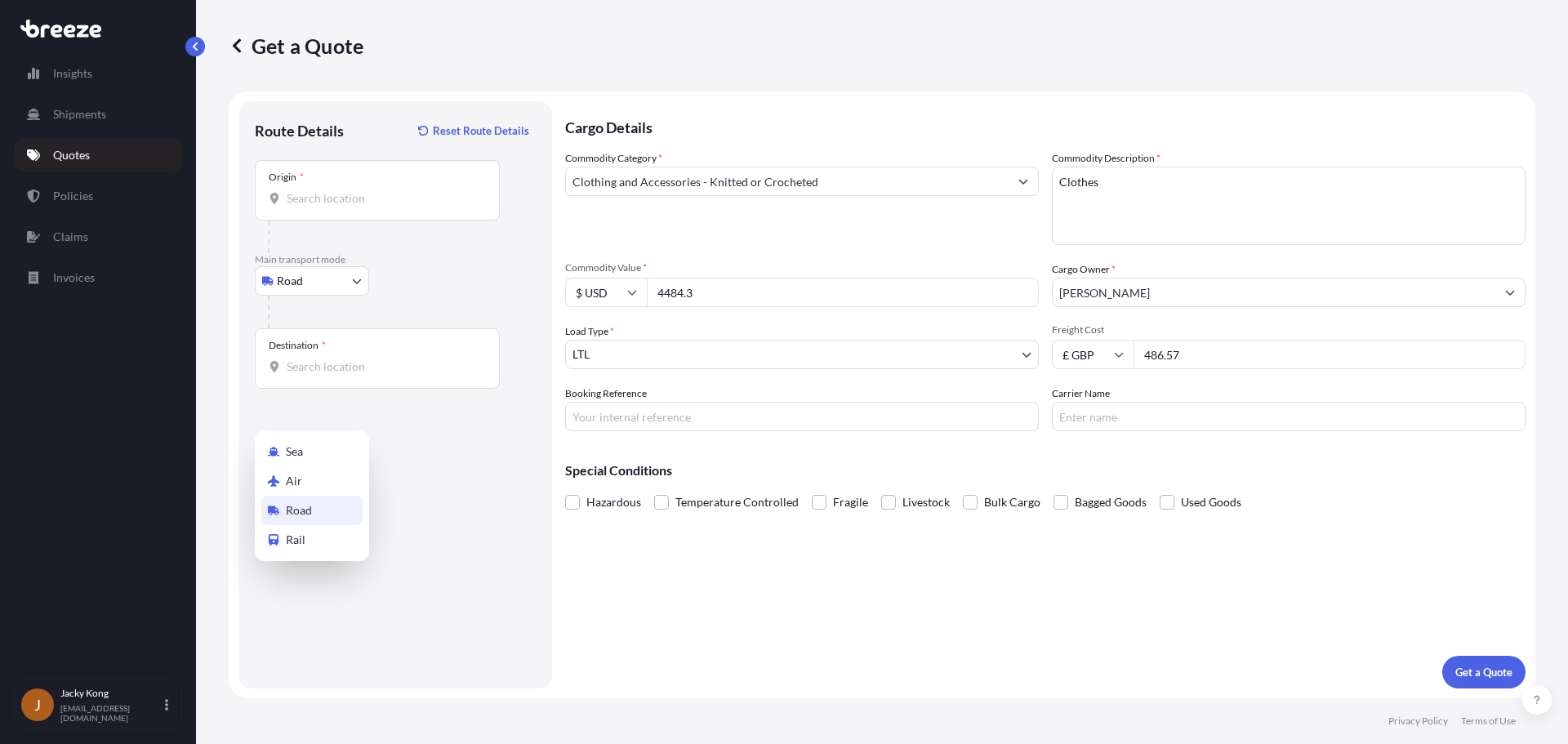
scroll to position [0, 0]
drag, startPoint x: 303, startPoint y: 405, endPoint x: 311, endPoint y: 399, distance: 10.0
click at [304, 405] on div "Route Details Reset Route Details Place of loading Select transport Road Rail O…" at bounding box center [395, 395] width 281 height 555
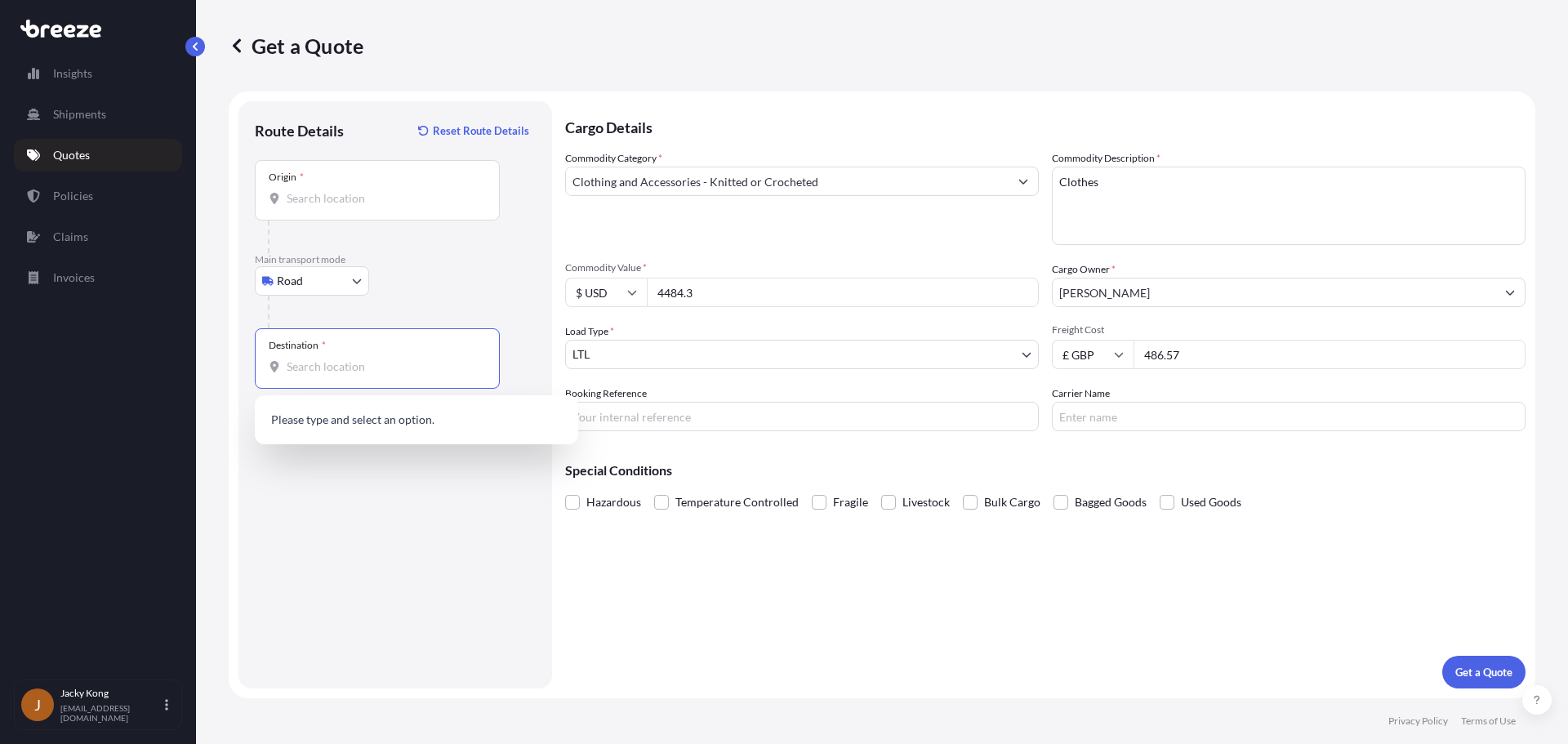
click at [341, 369] on input "Destination *" at bounding box center [382, 367] width 193 height 16
paste input "CH64 3RB"
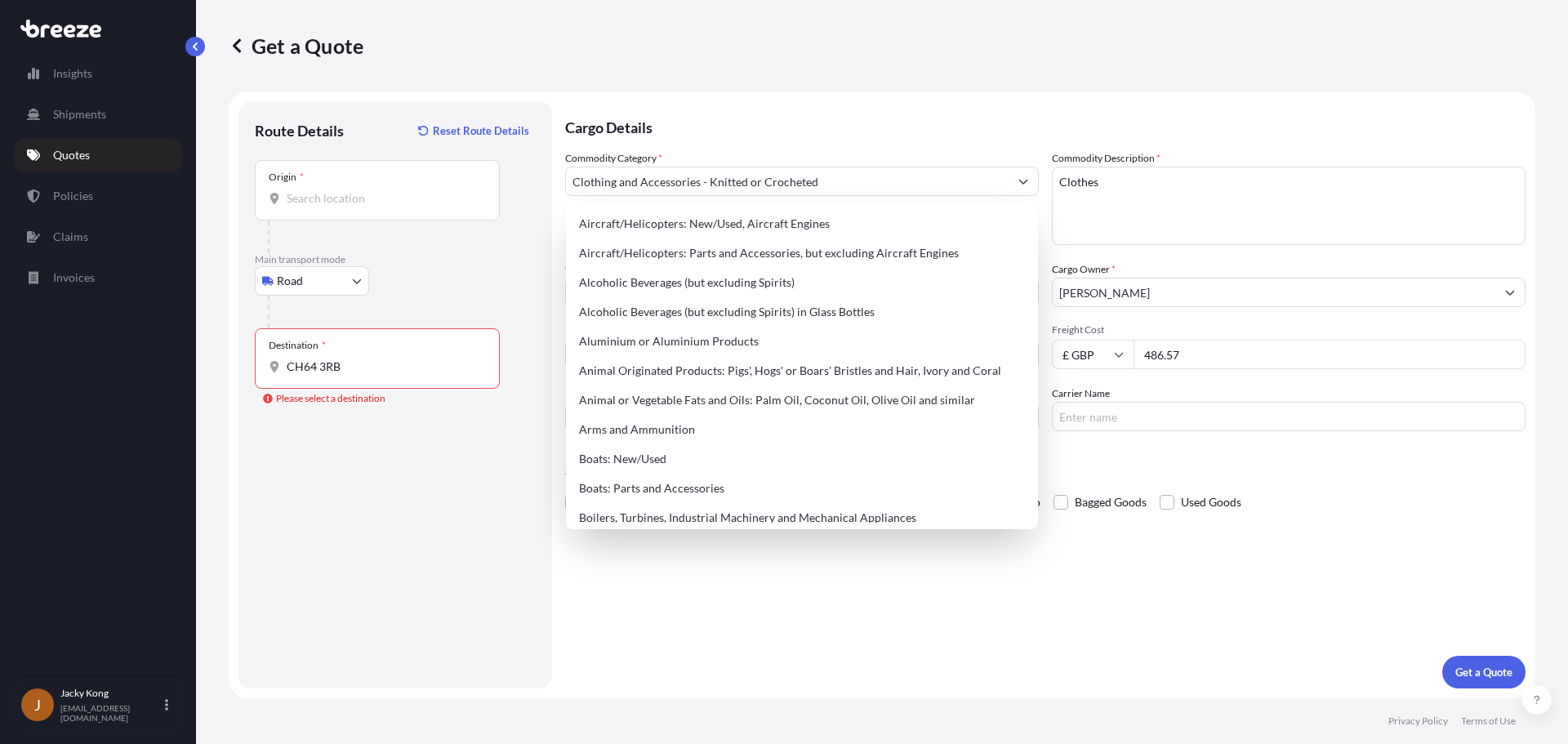
click at [418, 377] on div "Destination * CH64 3RB" at bounding box center [377, 358] width 245 height 61
click at [418, 375] on input "CH64 3RB" at bounding box center [382, 367] width 193 height 16
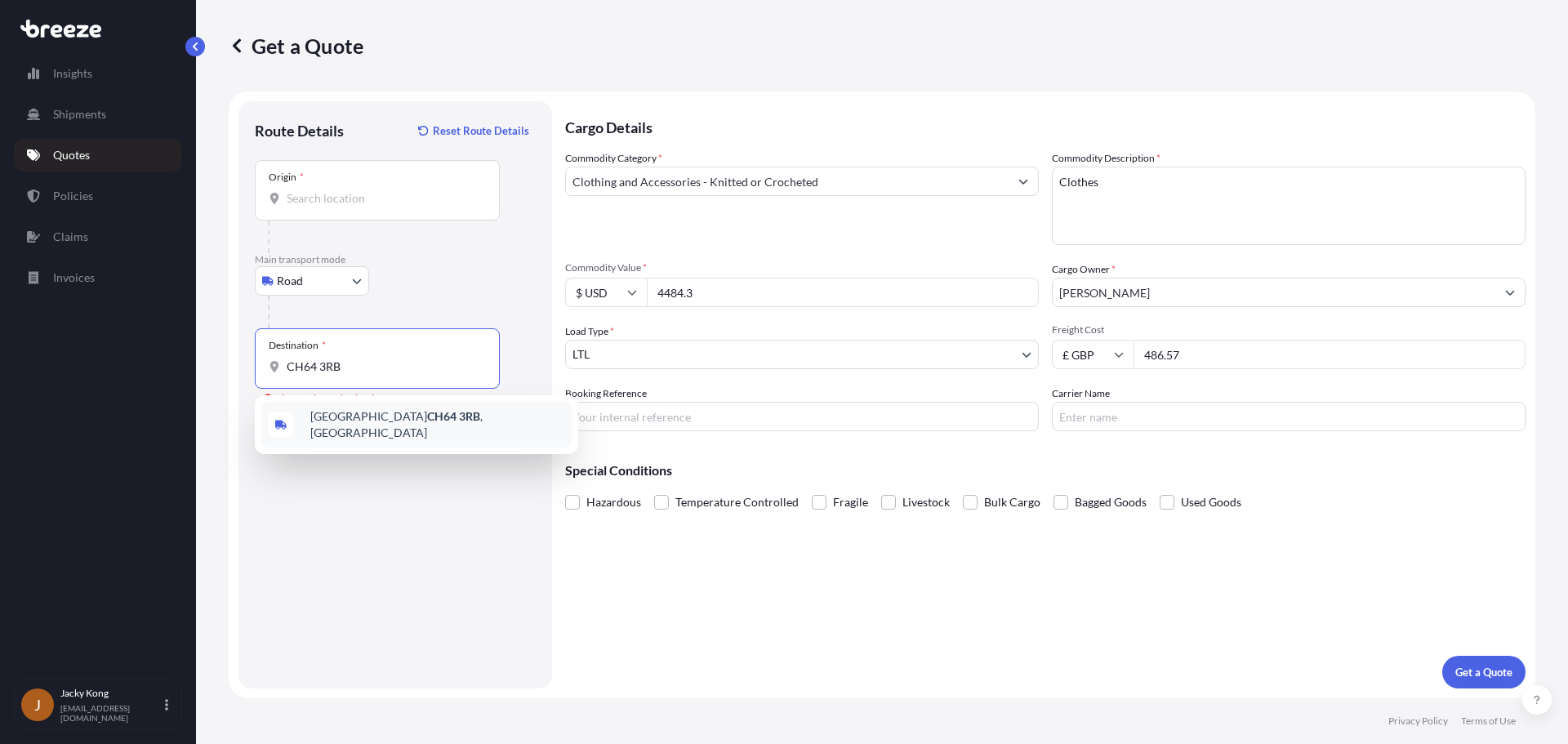
click at [426, 424] on span "[STREET_ADDRESS]" at bounding box center [438, 425] width 255 height 33
type input "[STREET_ADDRESS]"
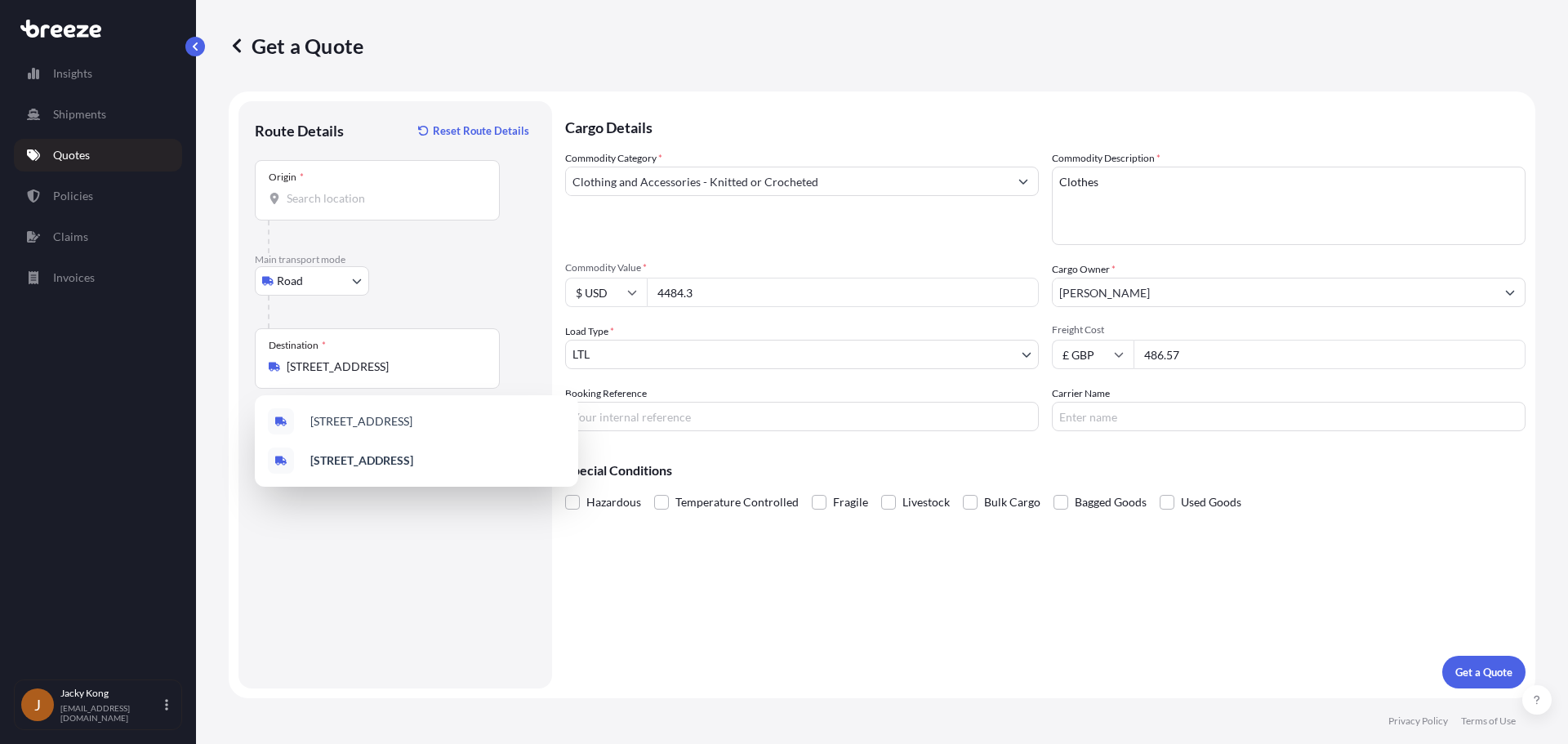
drag, startPoint x: 298, startPoint y: 513, endPoint x: 454, endPoint y: 414, distance: 184.8
click at [309, 507] on div "Route Details Reset Route Details Place of loading Select transport Road Rail O…" at bounding box center [395, 395] width 281 height 555
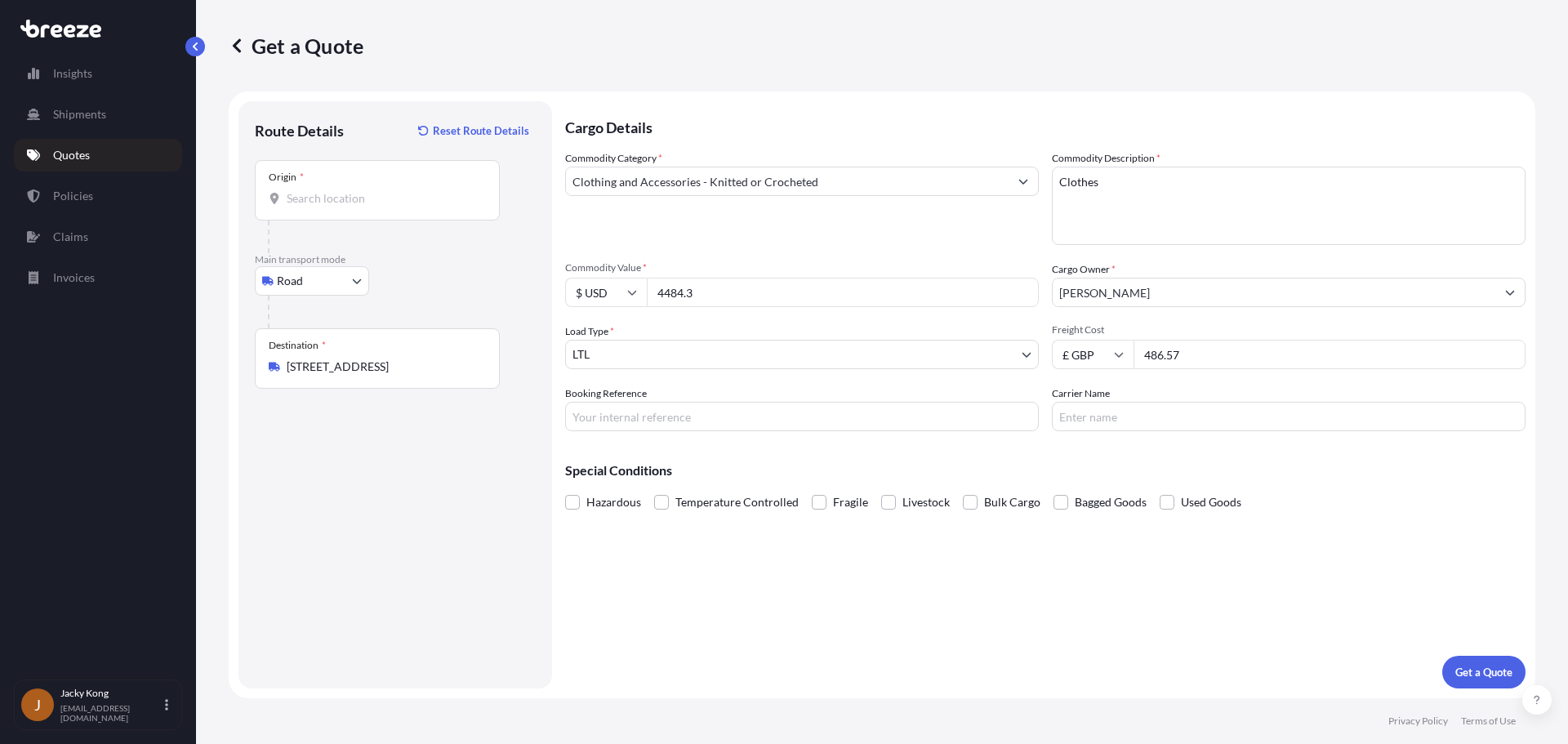
drag, startPoint x: 719, startPoint y: 301, endPoint x: 557, endPoint y: 292, distance: 162.2
click at [557, 292] on form "Route Details Reset Route Details Place of loading Select transport Road Rail O…" at bounding box center [881, 395] width 1306 height 607
paste input "641.60"
type input "4641.60"
drag, startPoint x: 338, startPoint y: 509, endPoint x: 539, endPoint y: 459, distance: 207.1
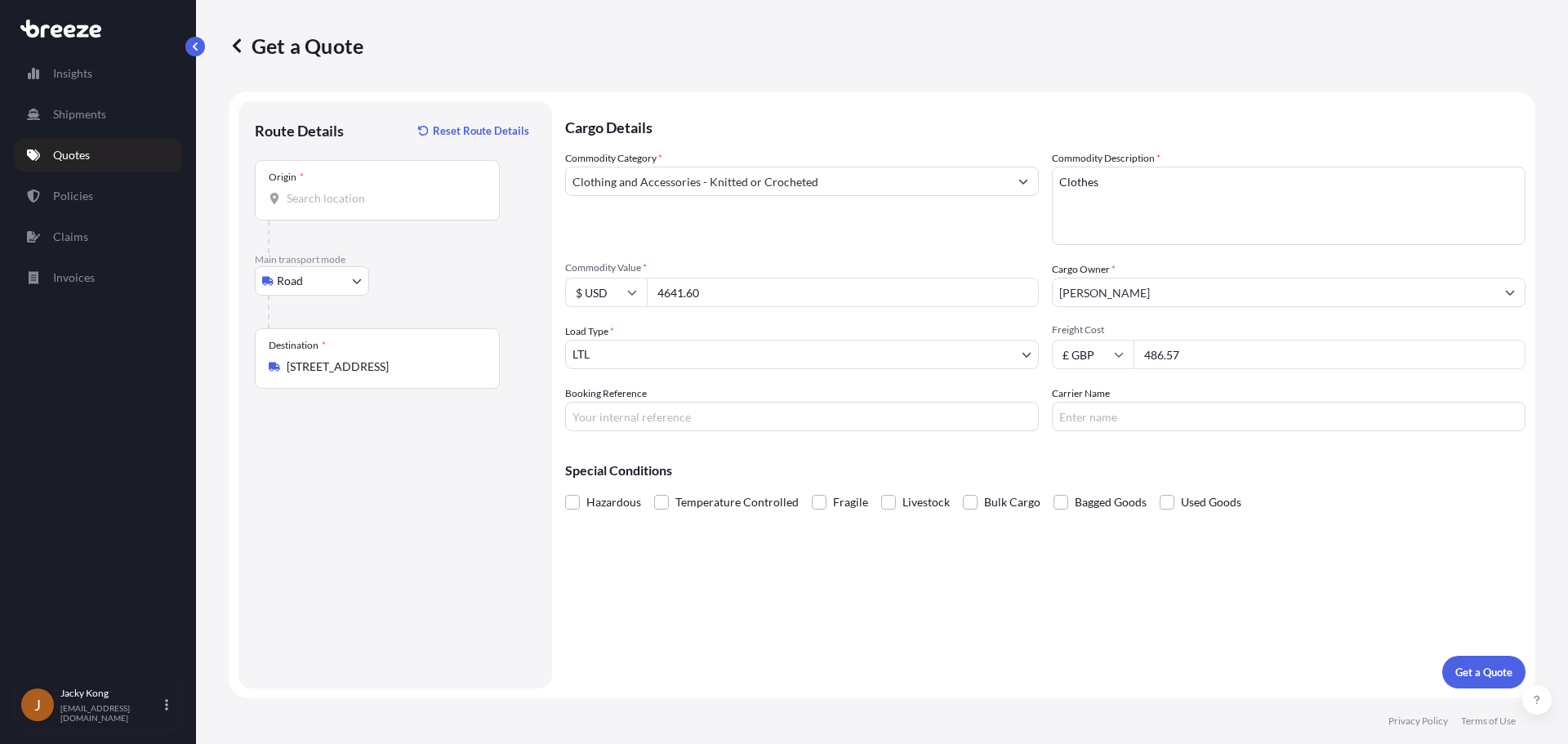
click at [361, 507] on div "Route Details Reset Route Details Place of loading Select transport Road Rail O…" at bounding box center [395, 395] width 281 height 555
drag, startPoint x: 1236, startPoint y: 360, endPoint x: 956, endPoint y: 348, distance: 280.3
click at [954, 344] on div "Commodity Category * Clothing and Accessories - Knitted or Crocheted Commodity …" at bounding box center [1045, 291] width 960 height 281
paste input "267.4"
type input "267.4"
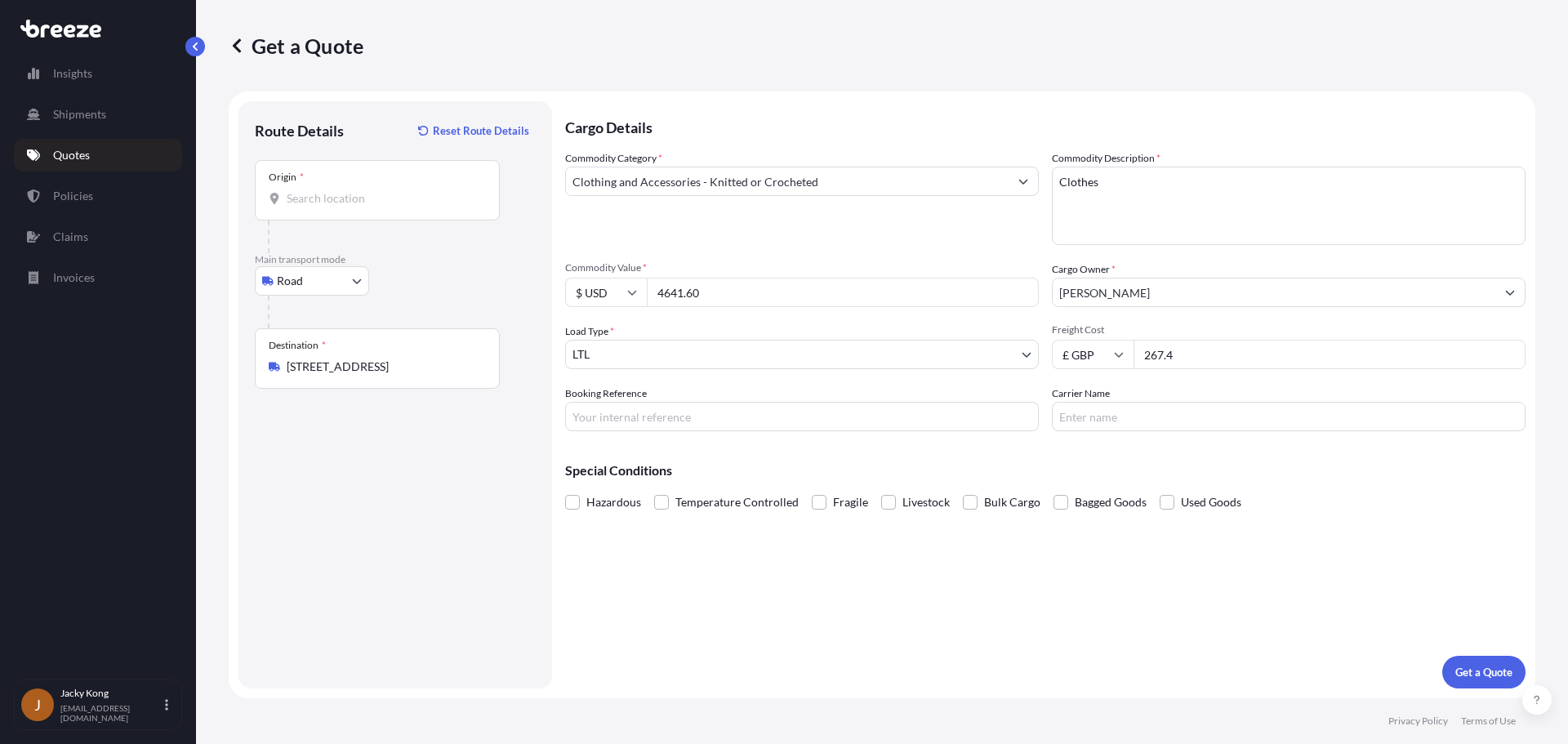
drag, startPoint x: 373, startPoint y: 469, endPoint x: 744, endPoint y: 459, distance: 371.1
click at [394, 465] on div "Route Details Reset Route Details Place of loading Select transport Road Rail O…" at bounding box center [395, 395] width 281 height 555
click at [796, 421] on input "Booking Reference" at bounding box center [802, 417] width 474 height 29
paste input "PRU-95497"
type input "PRU-95497"
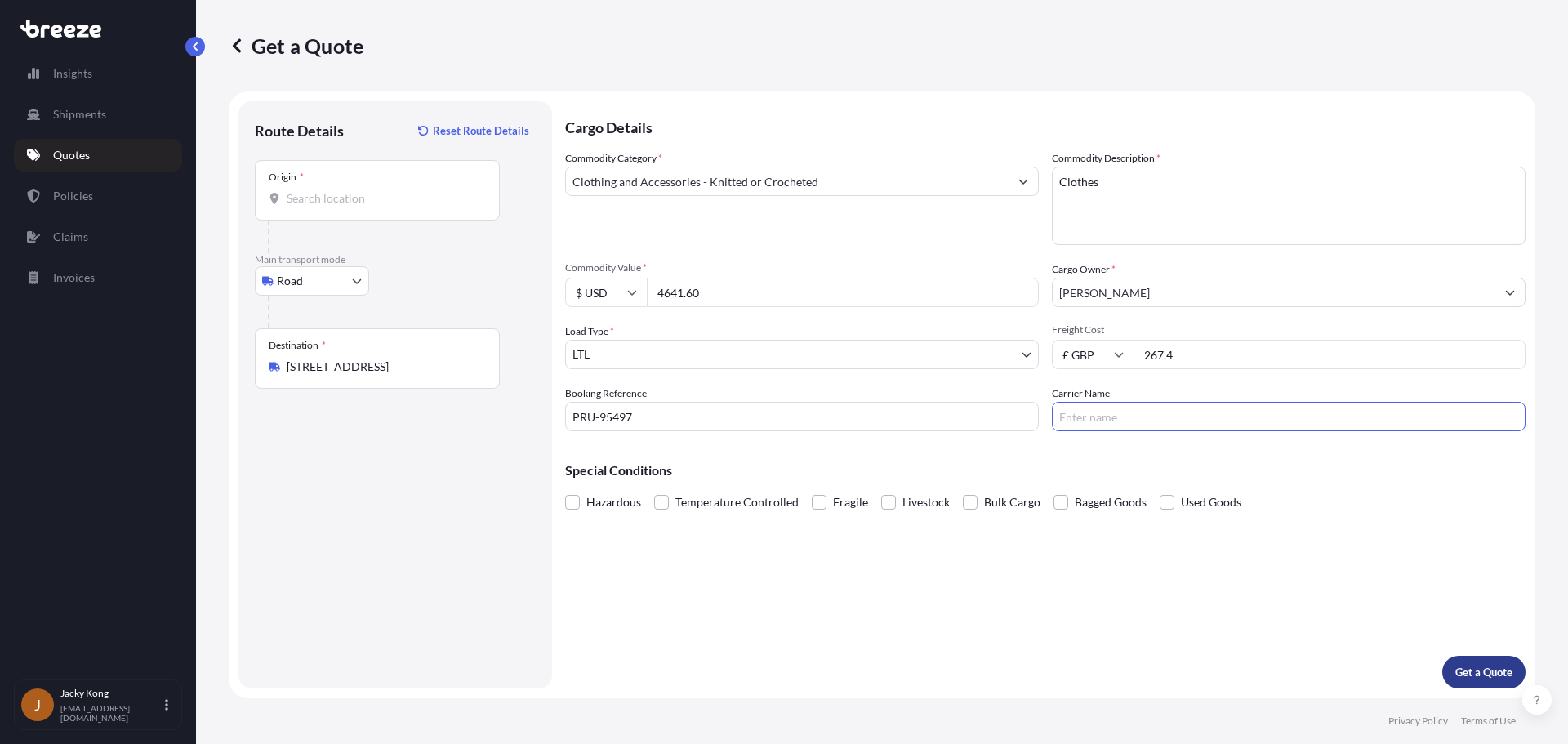
click at [1077, 667] on p "Get a Quote" at bounding box center [1483, 672] width 57 height 16
click at [379, 198] on input "Origin * Please select an origin" at bounding box center [382, 198] width 193 height 16
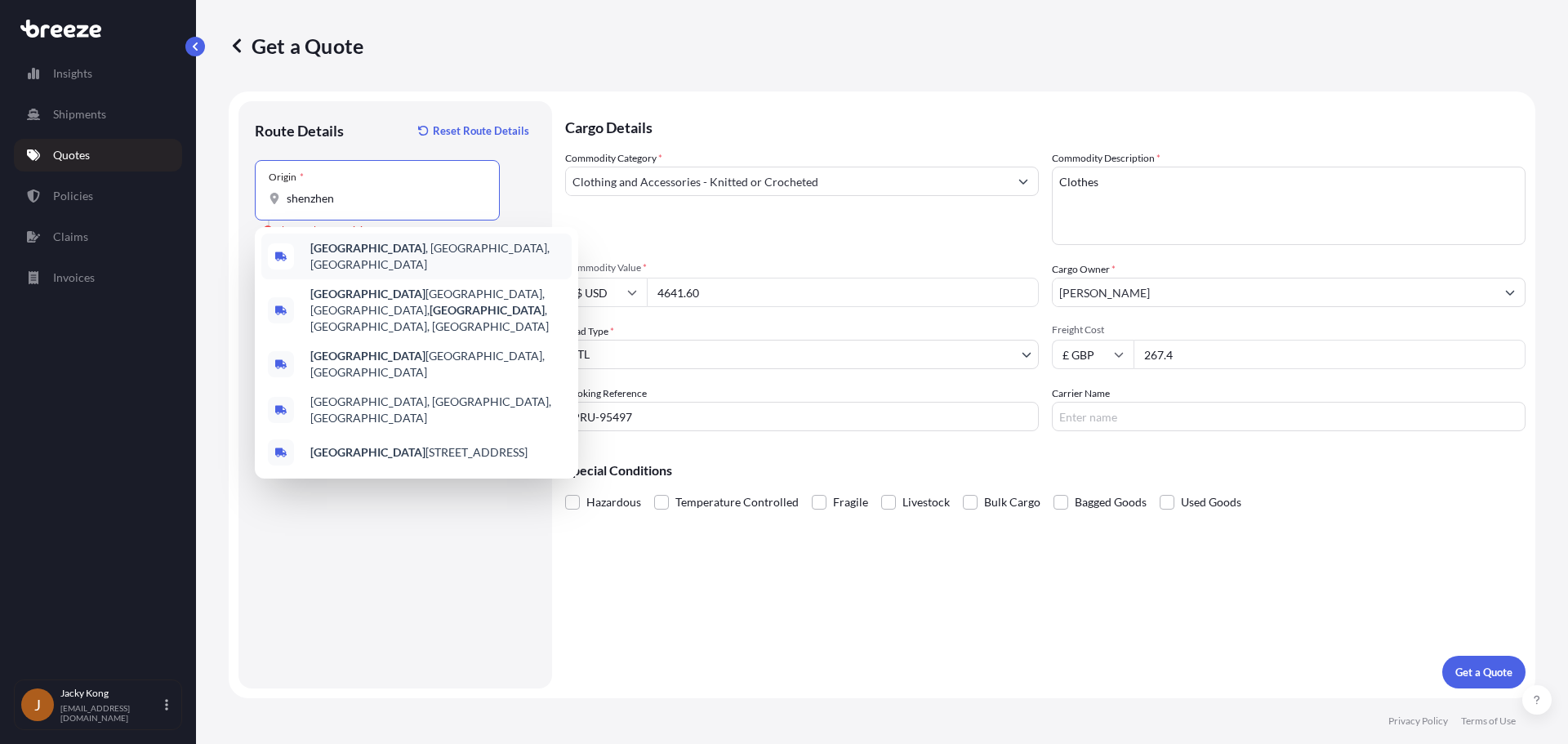
click at [366, 244] on div "[GEOGRAPHIC_DATA] , [GEOGRAPHIC_DATA], [GEOGRAPHIC_DATA]" at bounding box center [416, 256] width 311 height 45
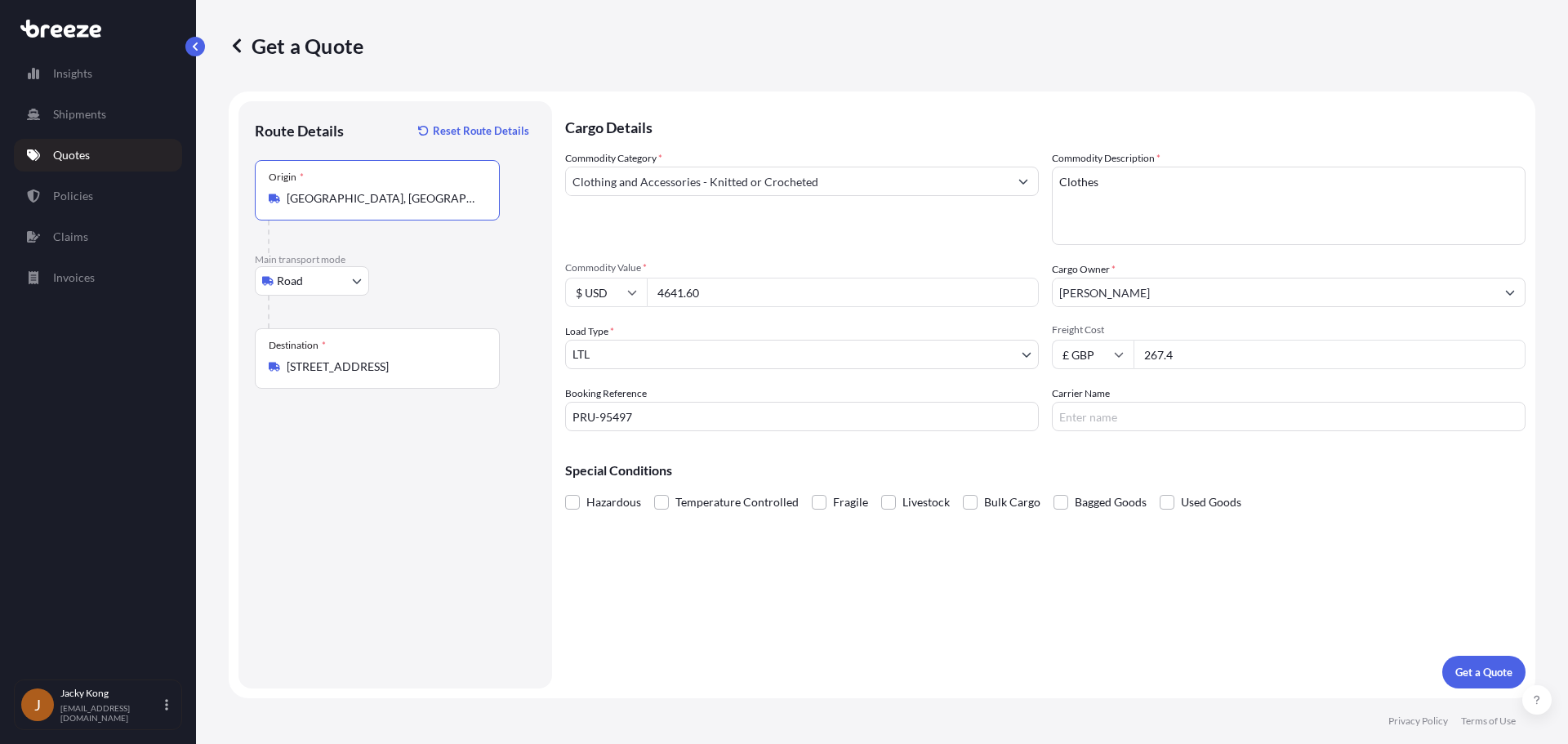
type input "[GEOGRAPHIC_DATA], [GEOGRAPHIC_DATA], [GEOGRAPHIC_DATA]"
click at [1077, 669] on p "Get a Quote" at bounding box center [1483, 672] width 57 height 16
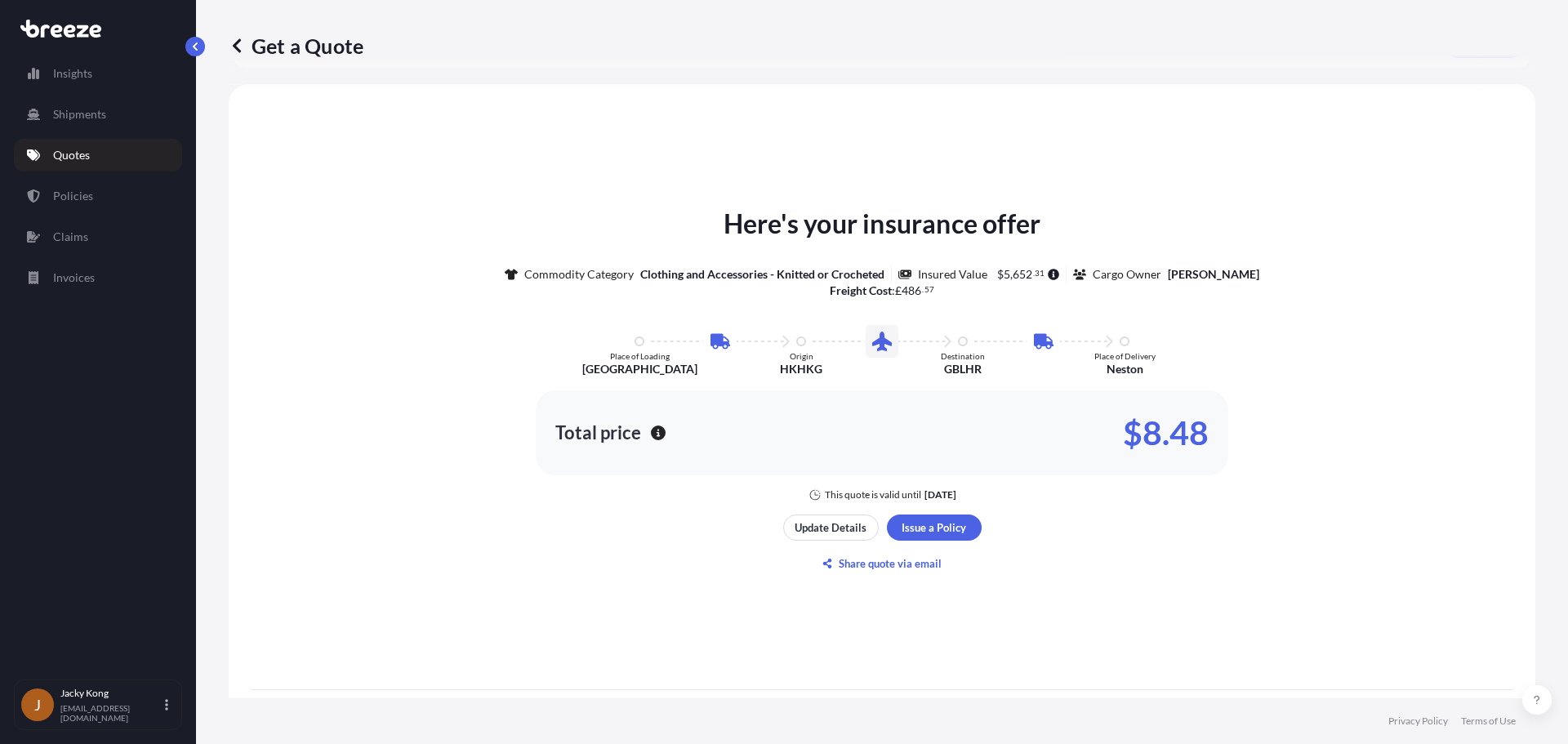
scroll to position [725, 0]
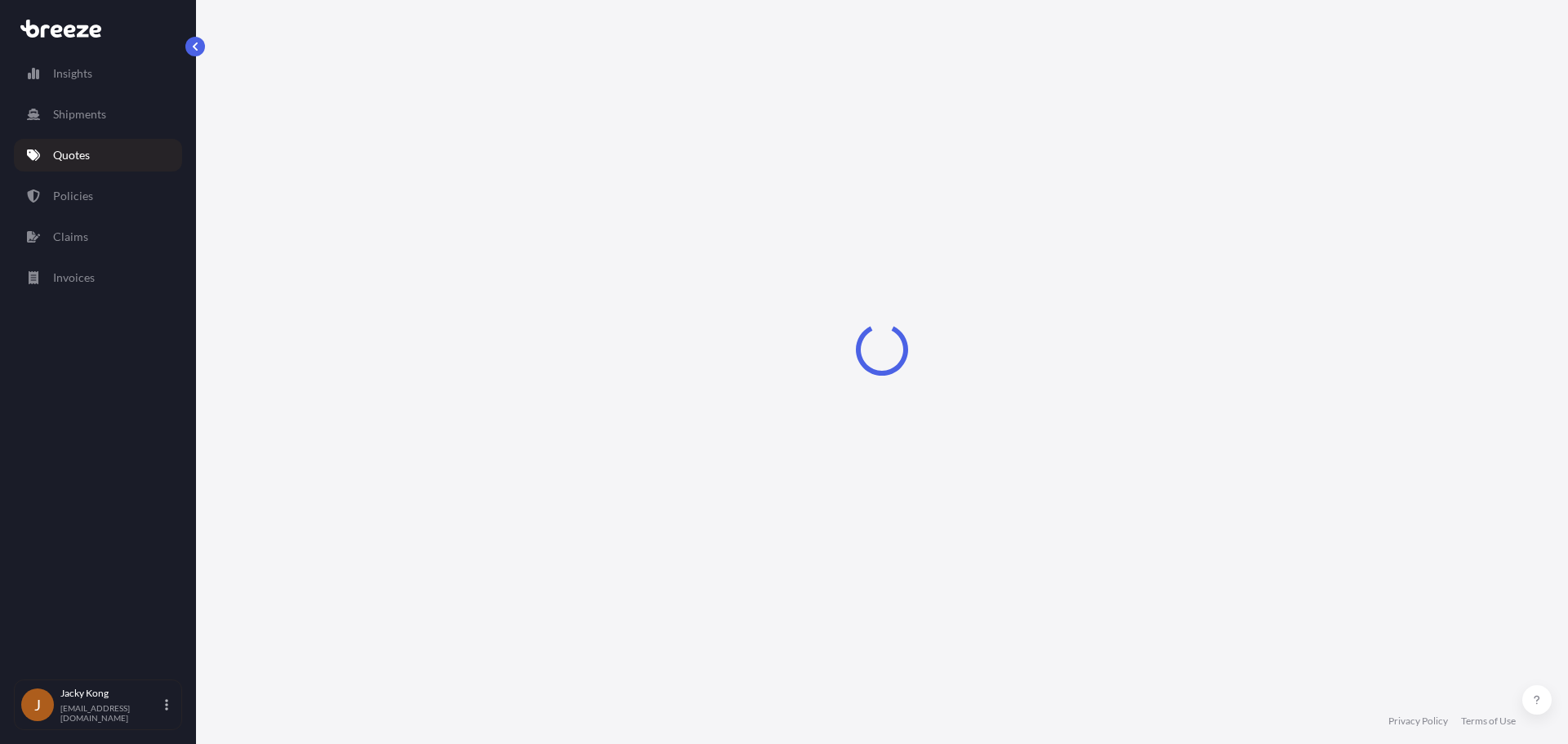
select select "Road"
select select "1"
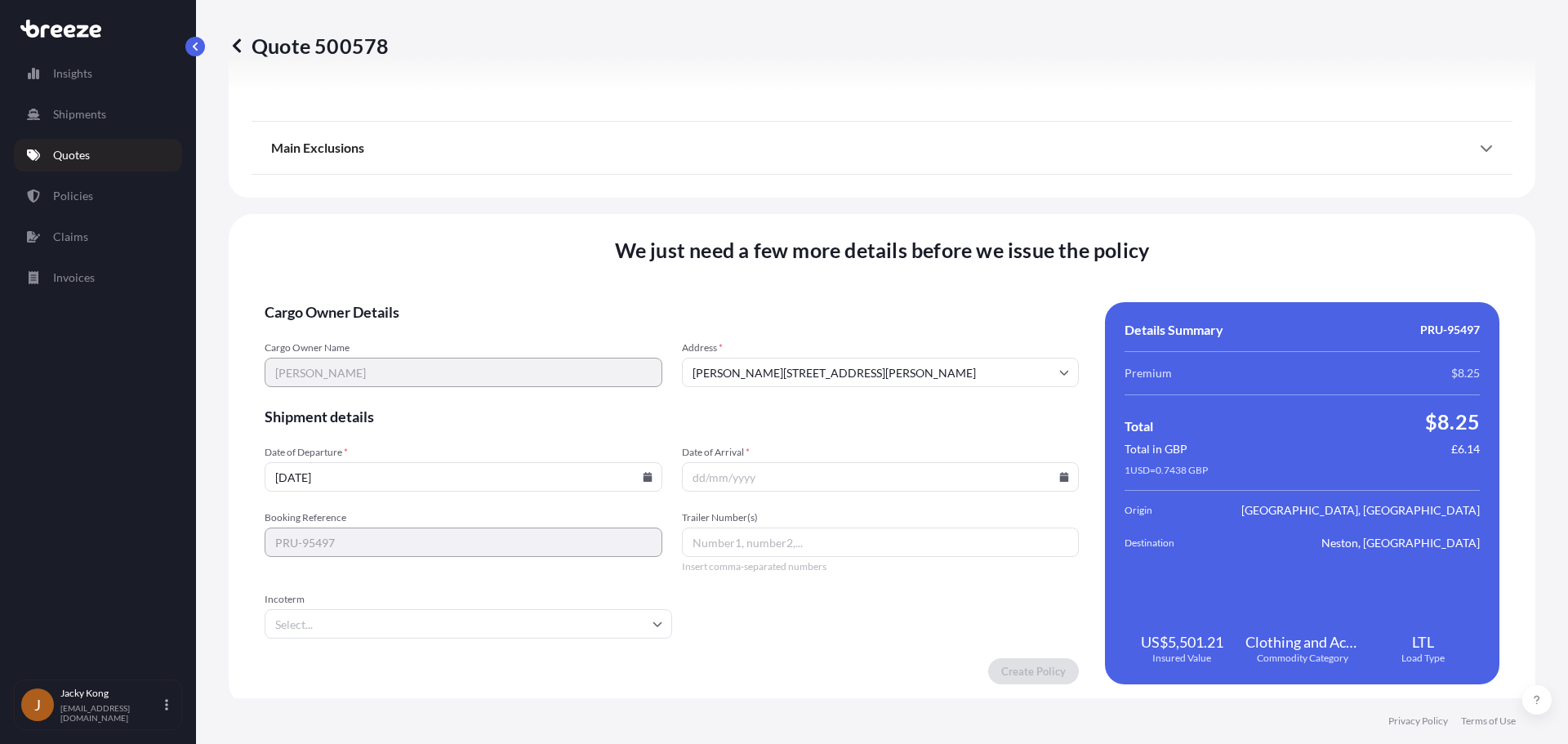
scroll to position [1849, 0]
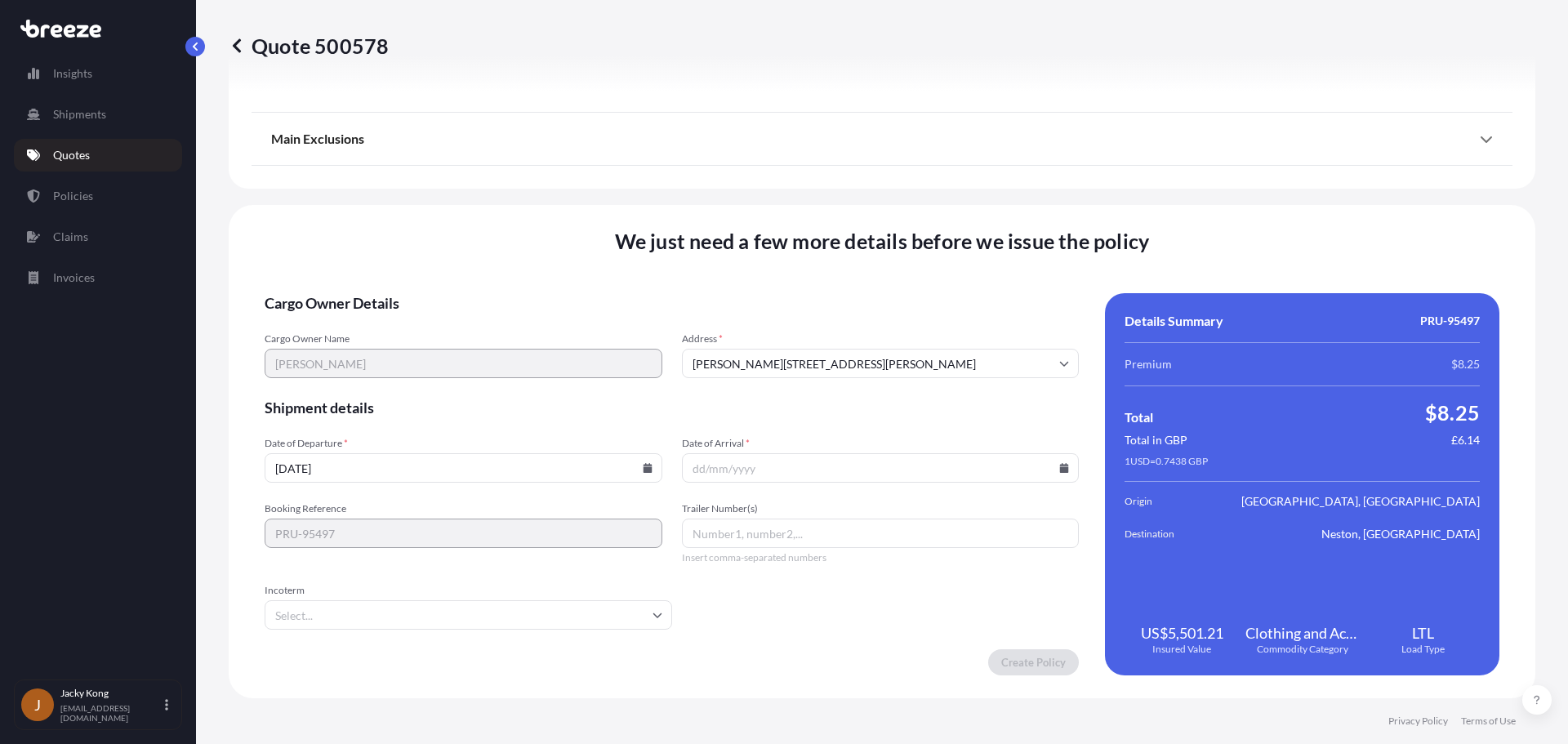
click at [644, 471] on icon at bounding box center [647, 468] width 9 height 10
click at [418, 384] on button "29" at bounding box center [423, 384] width 26 height 26
click at [789, 460] on input "Date of Arrival *" at bounding box center [880, 468] width 398 height 29
click at [1059, 469] on icon at bounding box center [1063, 468] width 10 height 10
click at [620, 460] on input "[DATE]" at bounding box center [463, 468] width 398 height 29
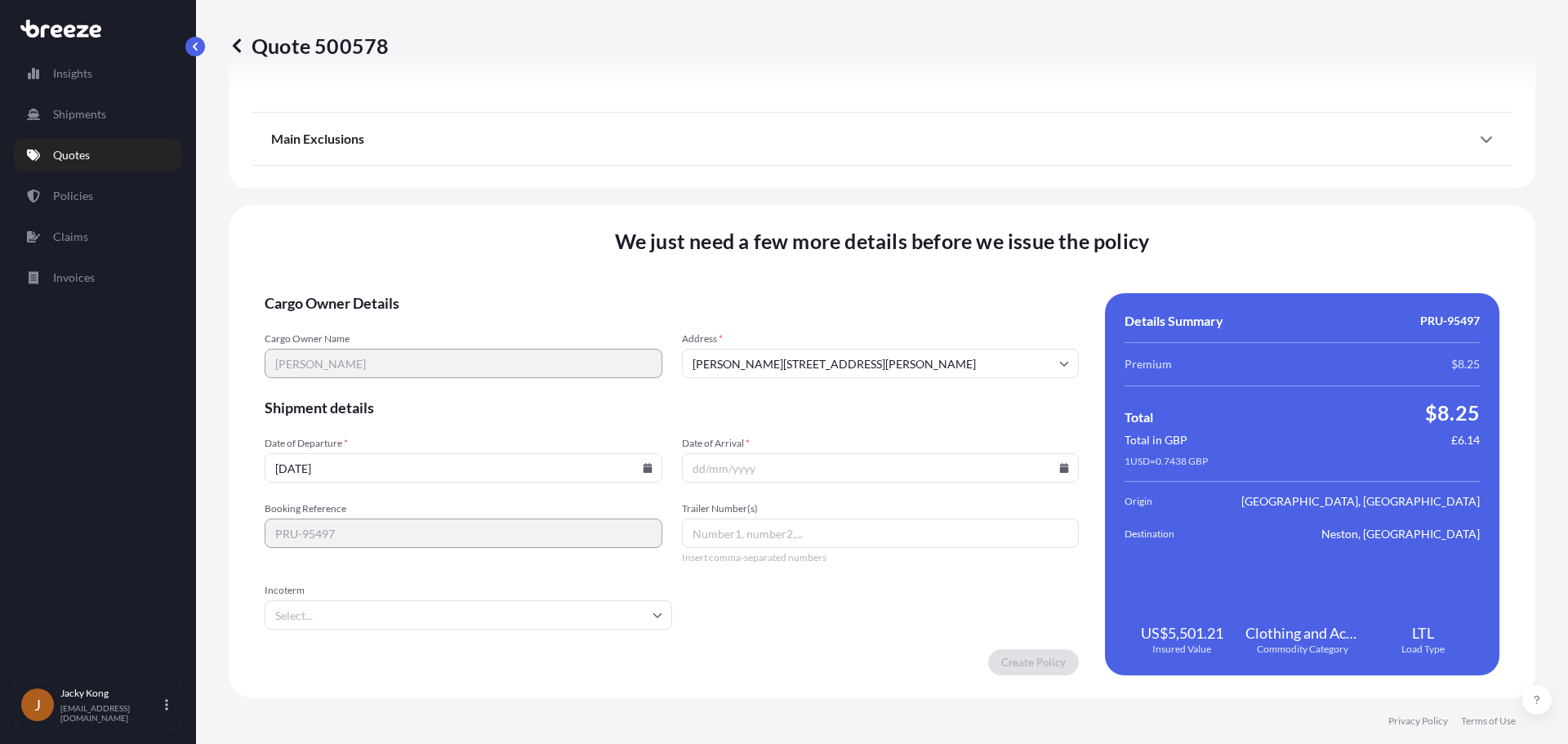
click at [636, 460] on input "[DATE]" at bounding box center [463, 468] width 398 height 29
click at [644, 467] on icon at bounding box center [647, 468] width 10 height 10
click at [519, 192] on button at bounding box center [526, 192] width 26 height 26
click at [351, 382] on button "29" at bounding box center [347, 384] width 26 height 26
type input "[DATE]"
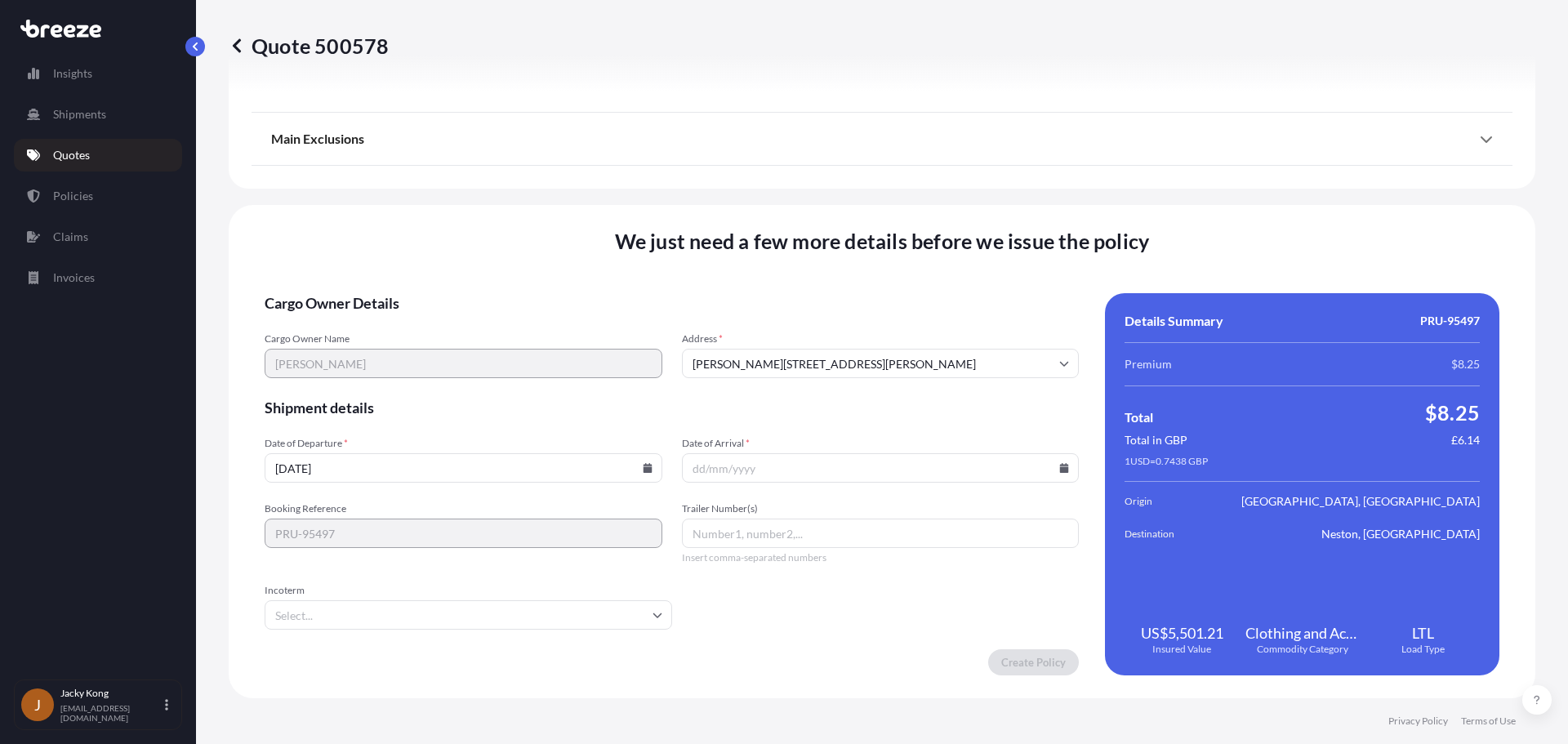
click at [1061, 466] on icon at bounding box center [1063, 468] width 10 height 10
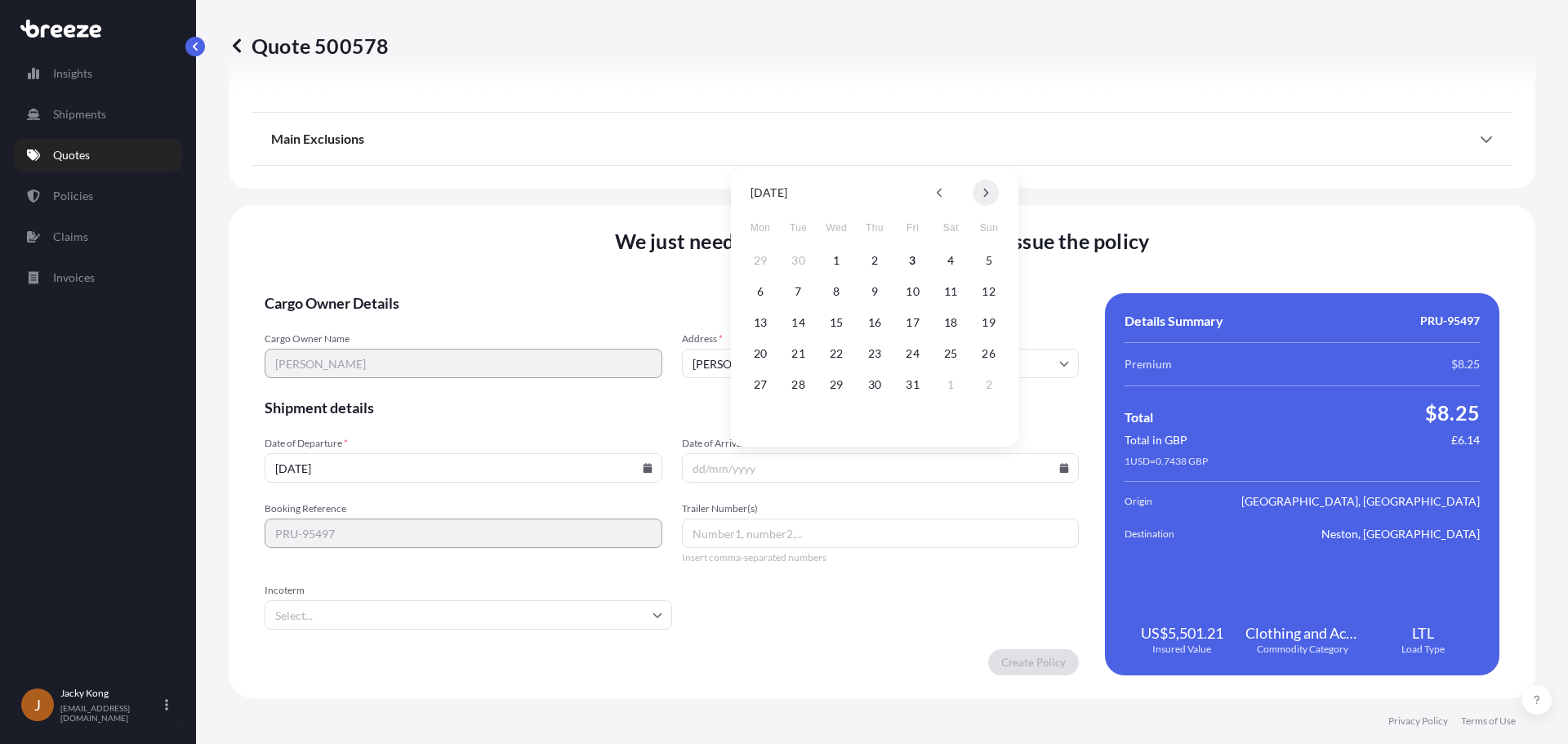
click at [989, 188] on button at bounding box center [986, 192] width 26 height 26
click at [758, 285] on button "3" at bounding box center [760, 291] width 26 height 26
type input "[DATE]"
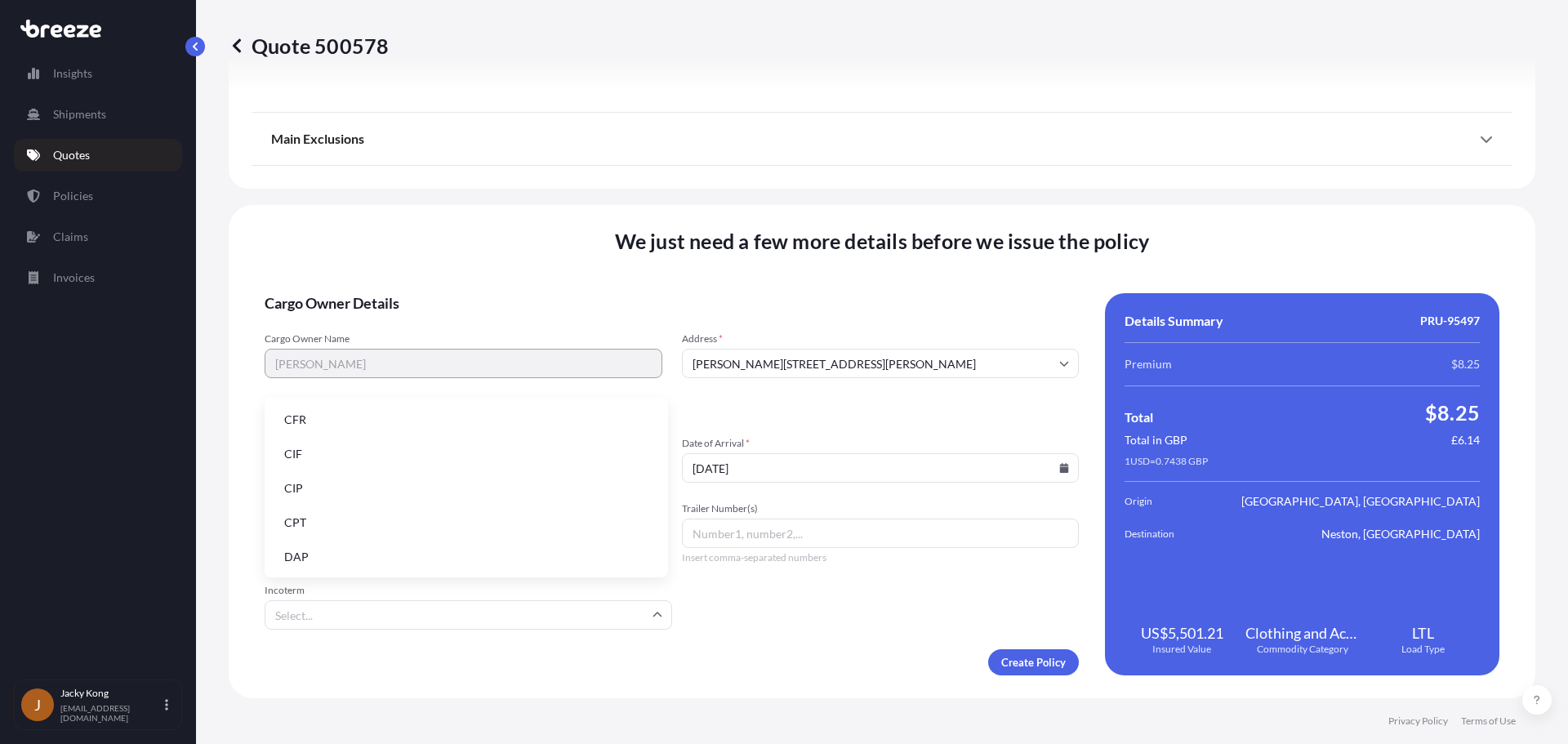
click at [565, 618] on input "Incoterm" at bounding box center [468, 615] width 408 height 29
click at [492, 554] on li "DAP" at bounding box center [466, 557] width 390 height 31
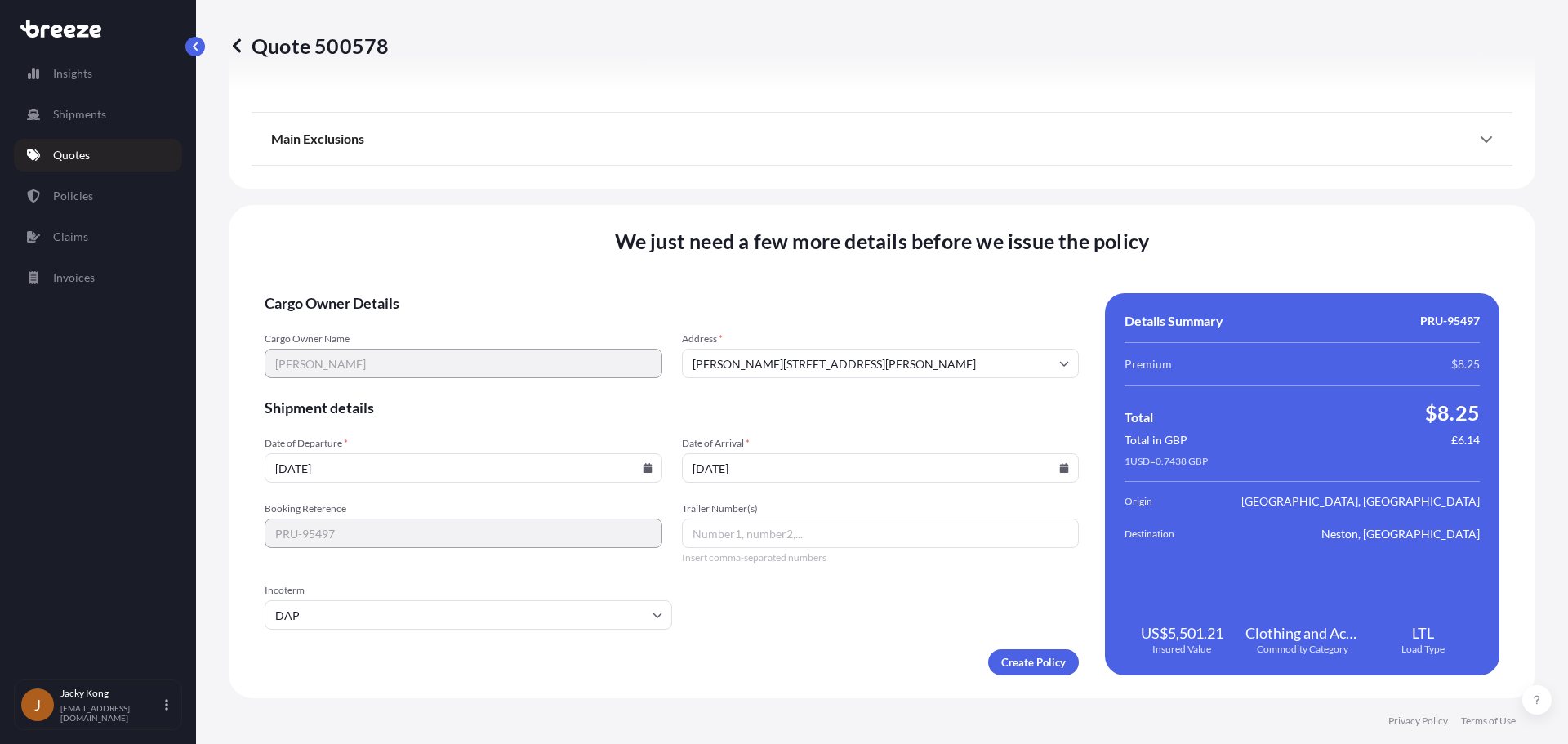
click at [852, 634] on form "Cargo Owner Details Cargo Owner Name [PERSON_NAME] Address * [PERSON_NAME][GEOG…" at bounding box center [671, 485] width 814 height 382
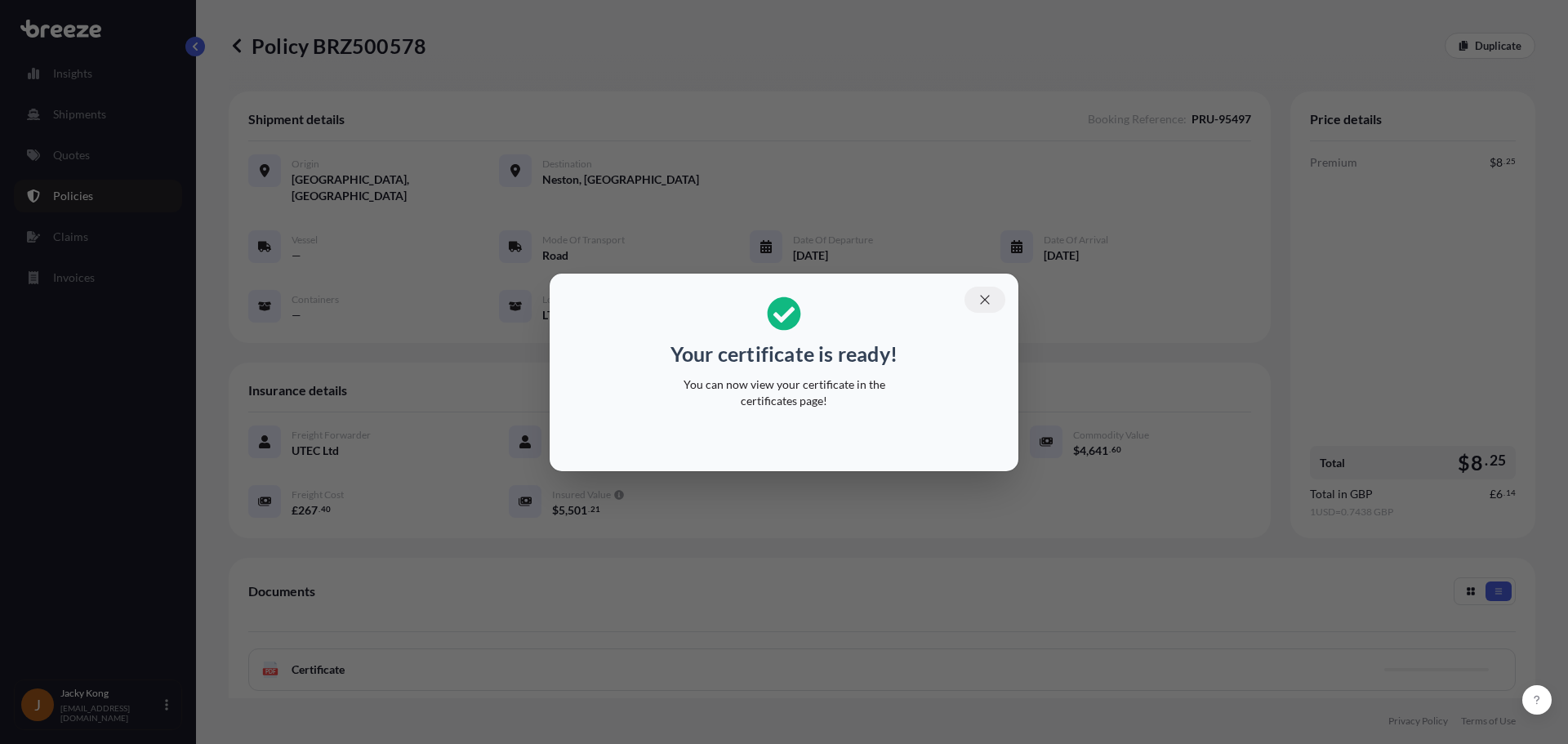
click at [990, 300] on icon "button" at bounding box center [985, 300] width 14 height 14
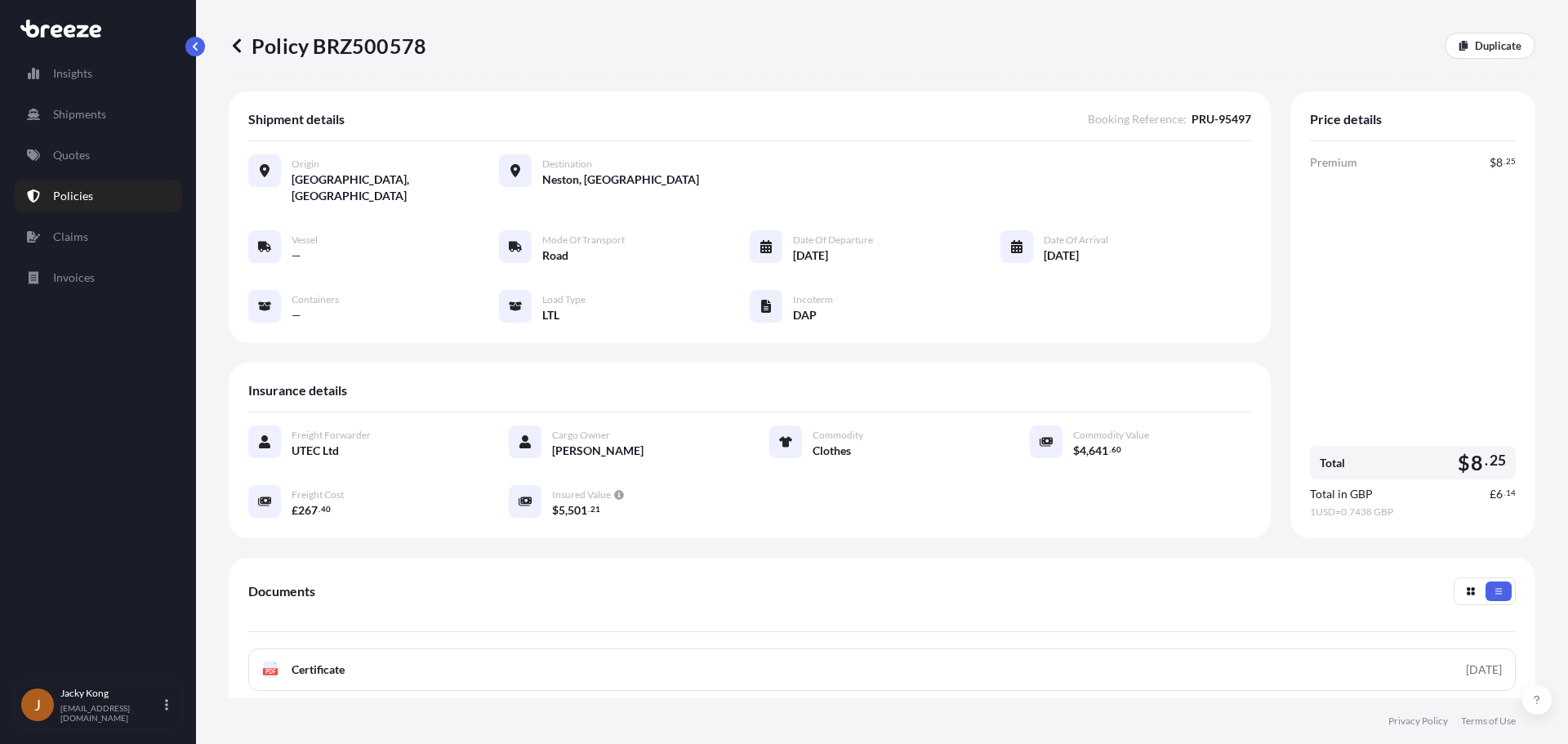
click at [368, 45] on p "Policy BRZ500578" at bounding box center [327, 45] width 197 height 26
copy p "BRZ500578"
click at [236, 44] on icon at bounding box center [236, 44] width 8 height 14
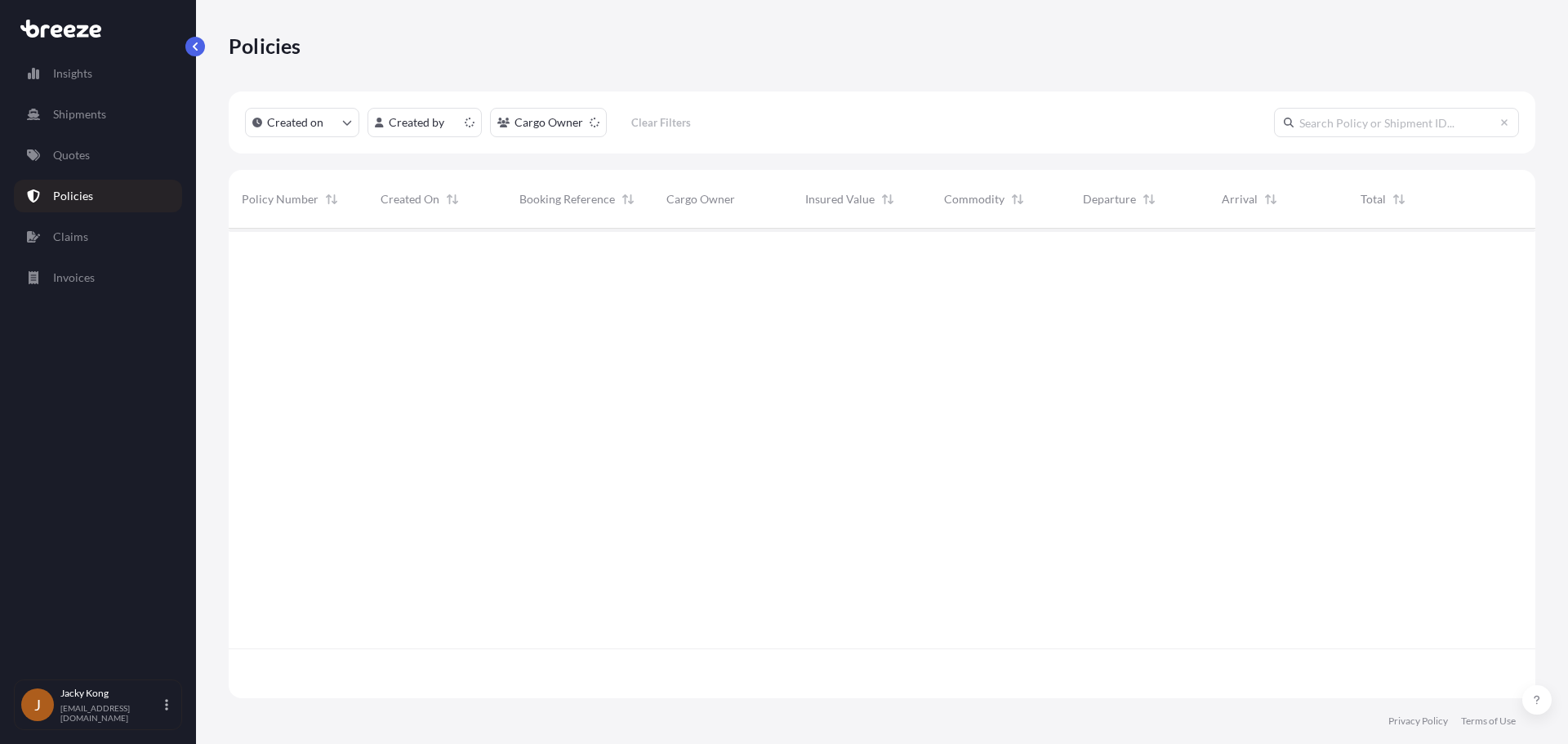
scroll to position [467, 1294]
click at [94, 158] on link "Quotes" at bounding box center [98, 155] width 168 height 33
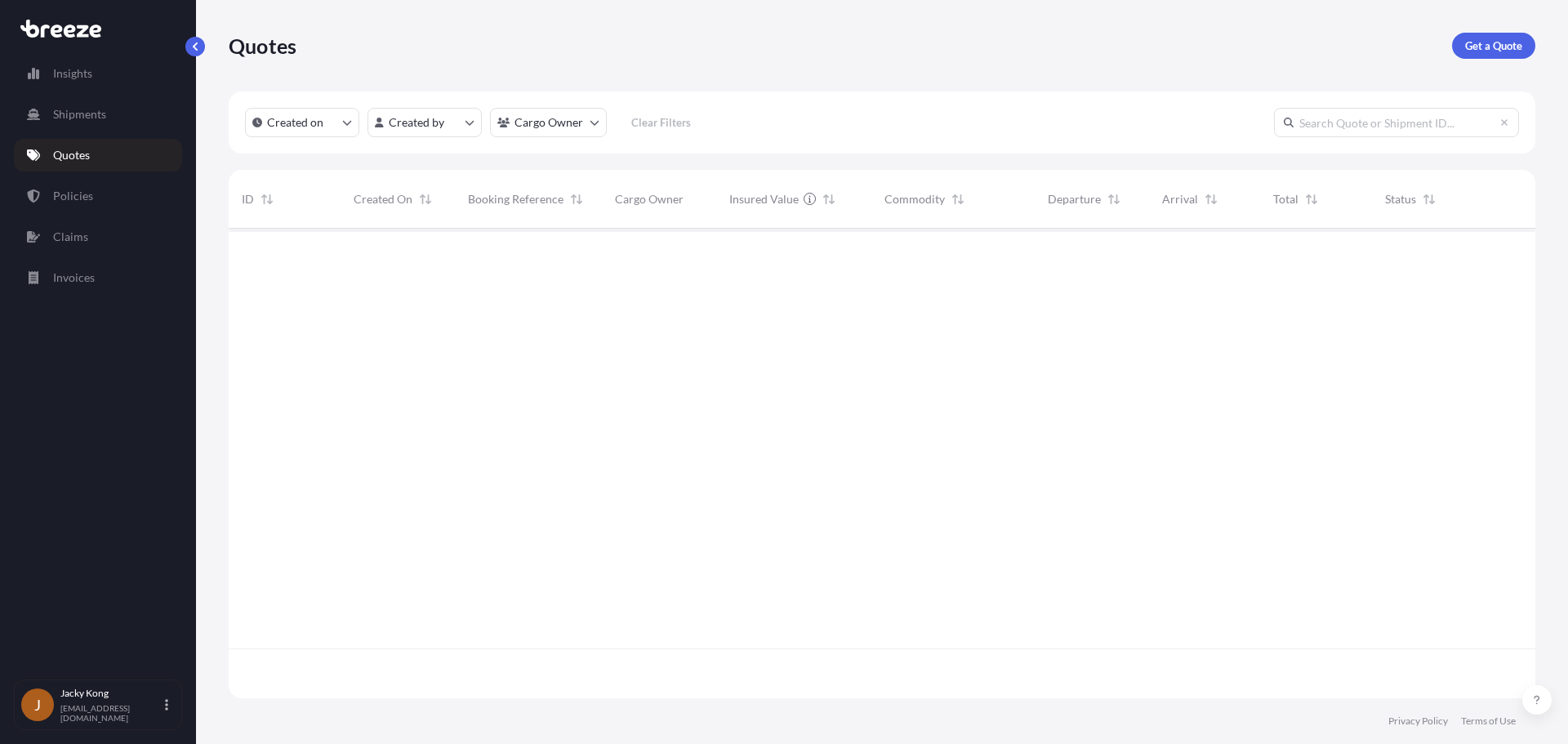
scroll to position [467, 1294]
click at [1077, 45] on p "Get a Quote" at bounding box center [1493, 45] width 57 height 16
select select "Sea"
select select "1"
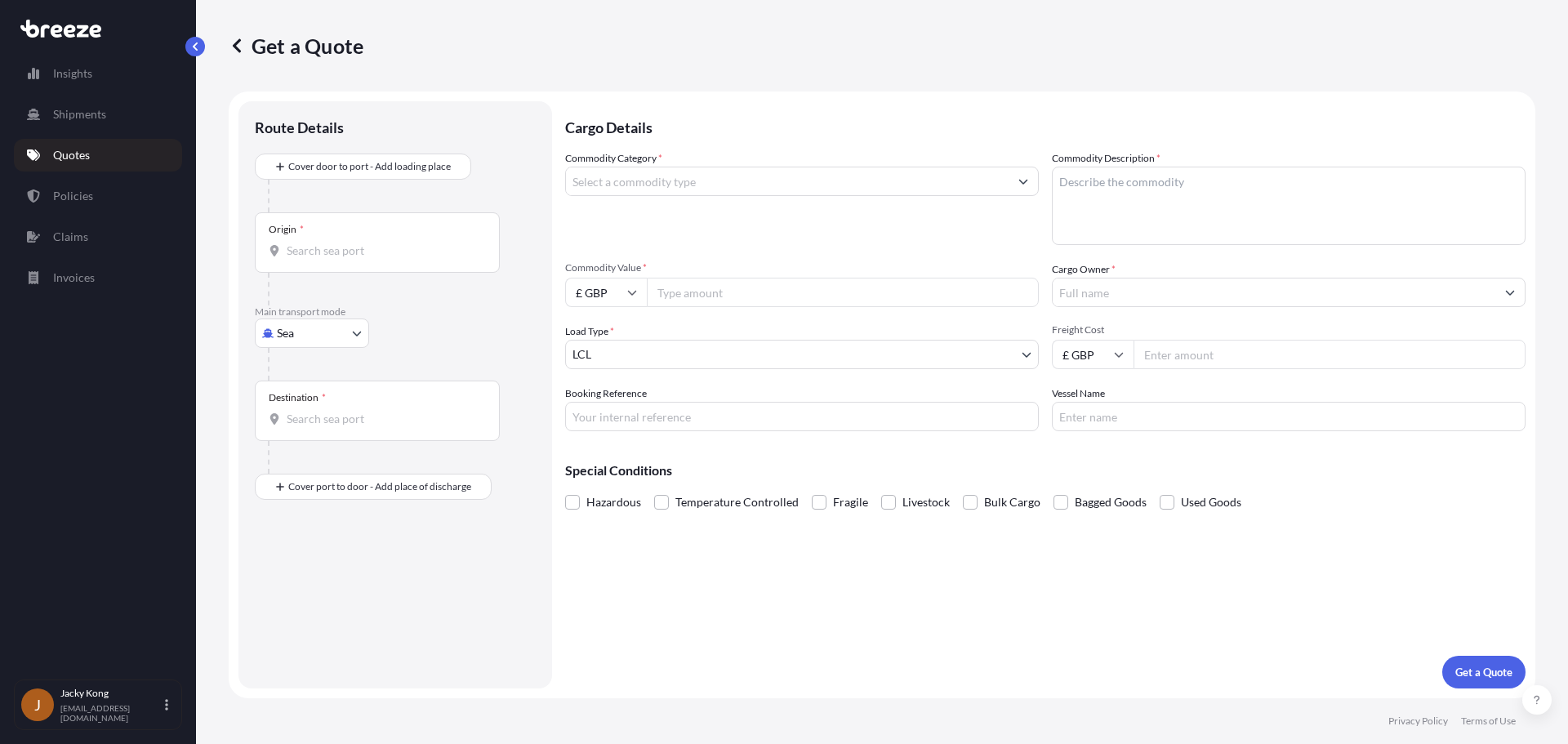
click at [344, 326] on body "Insights Shipments Quotes Policies Claims Invoices J Jacky Kong [EMAIL_ADDRESS]…" at bounding box center [784, 372] width 1568 height 744
click at [311, 405] on div "Air" at bounding box center [312, 405] width 101 height 29
select select "Air"
click at [378, 254] on input "Origin *" at bounding box center [382, 257] width 193 height 16
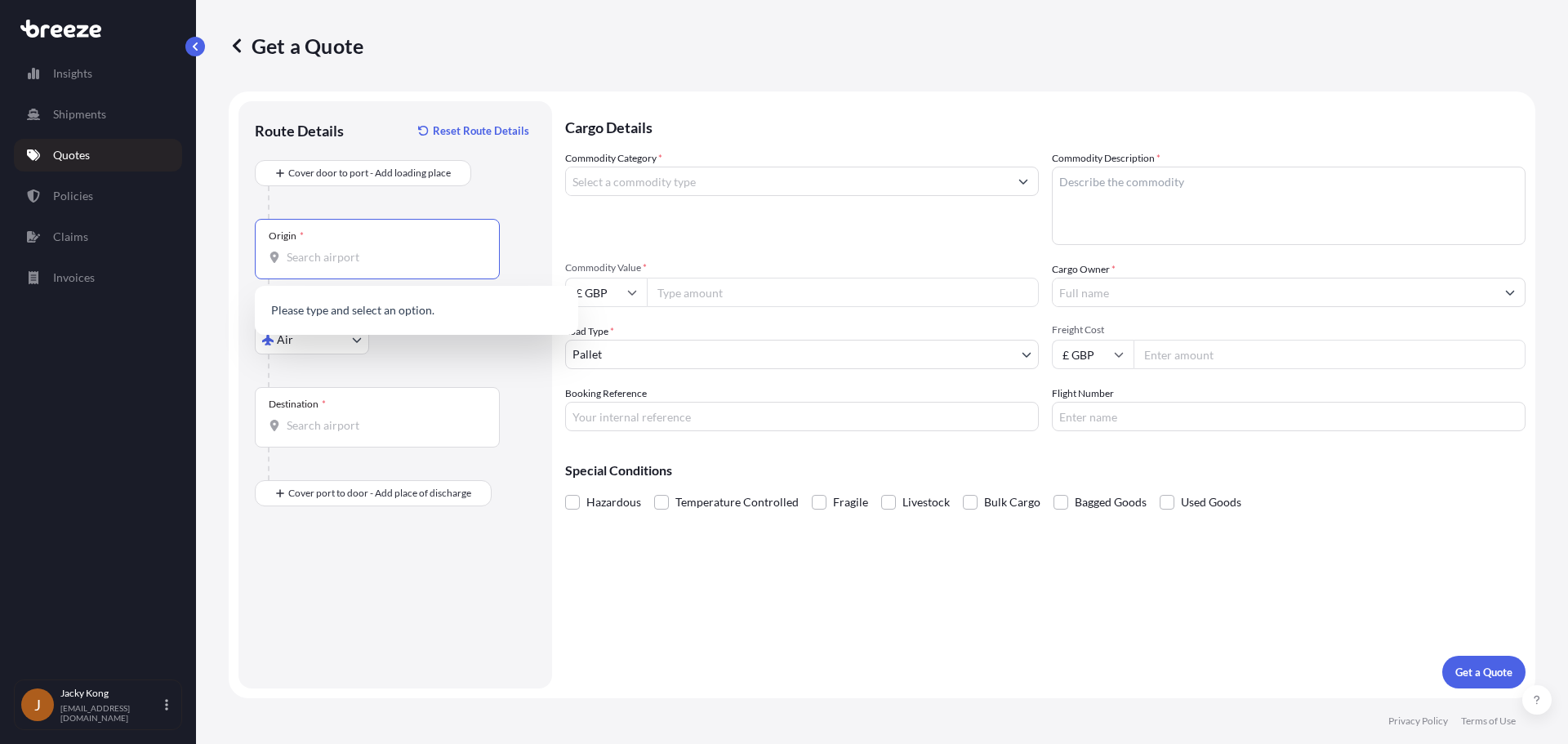
click at [531, 198] on div at bounding box center [402, 203] width 268 height 33
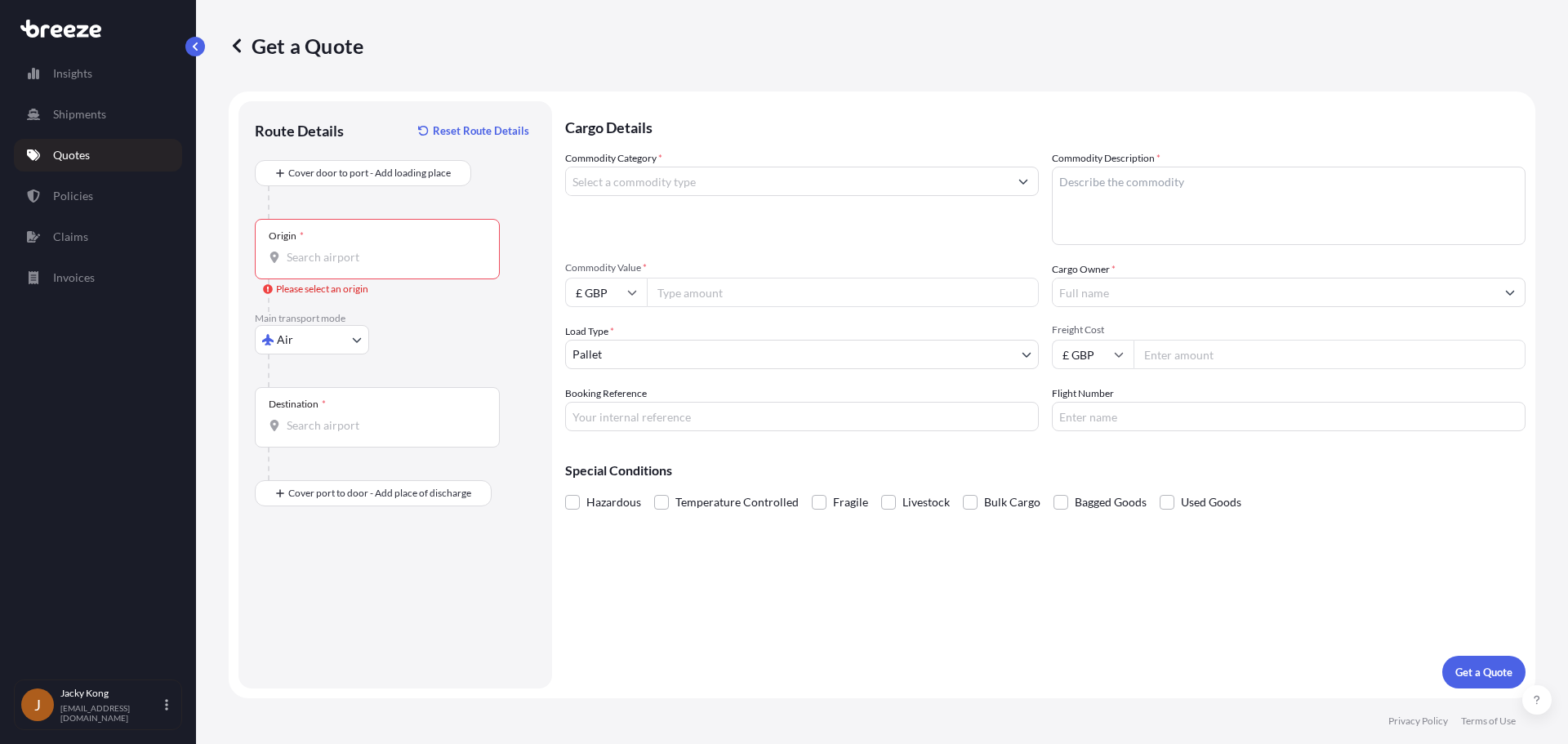
click at [390, 251] on input "Origin * Please select an origin" at bounding box center [382, 257] width 193 height 16
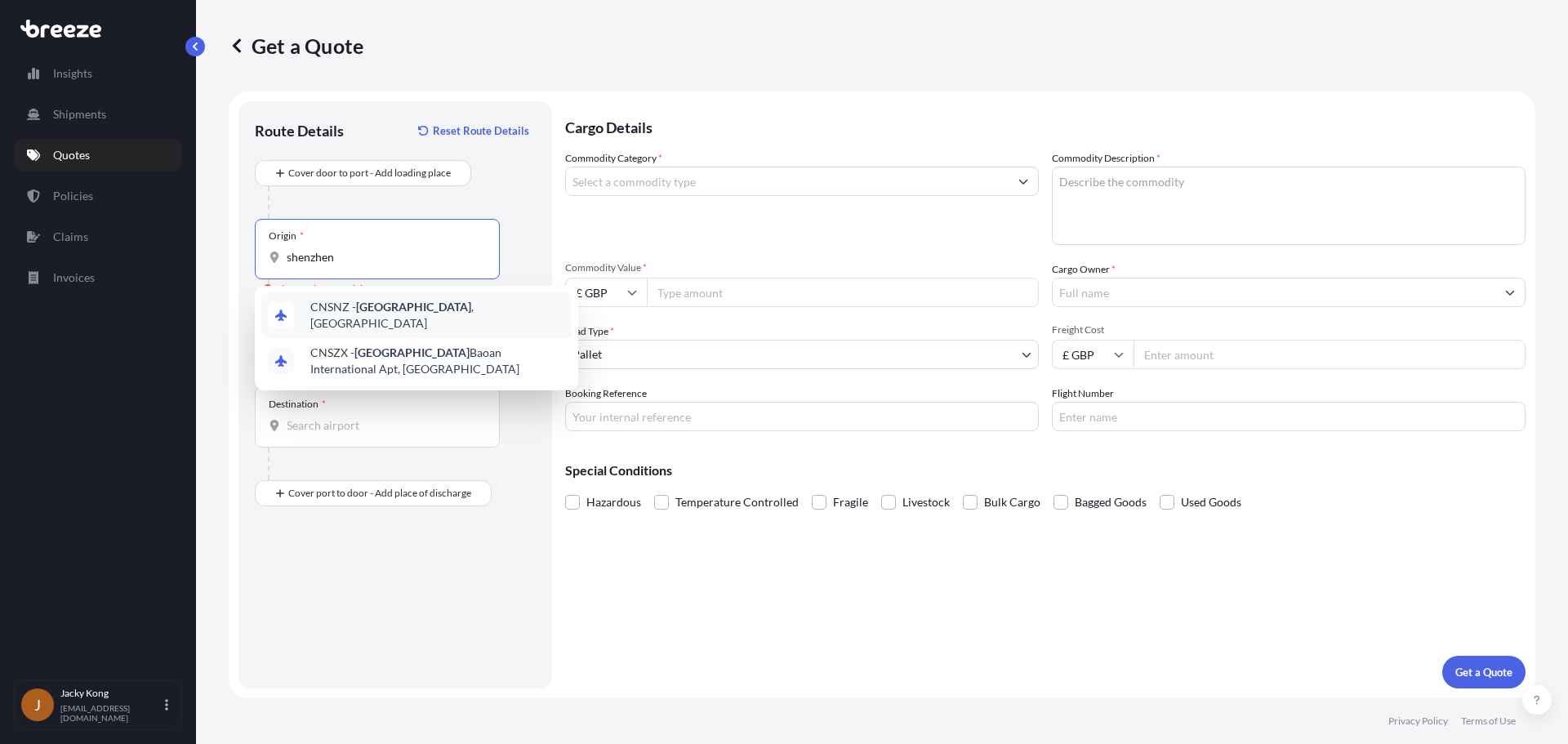
click at [335, 310] on span "CNSNZ - [GEOGRAPHIC_DATA] , [GEOGRAPHIC_DATA]" at bounding box center [438, 315] width 255 height 33
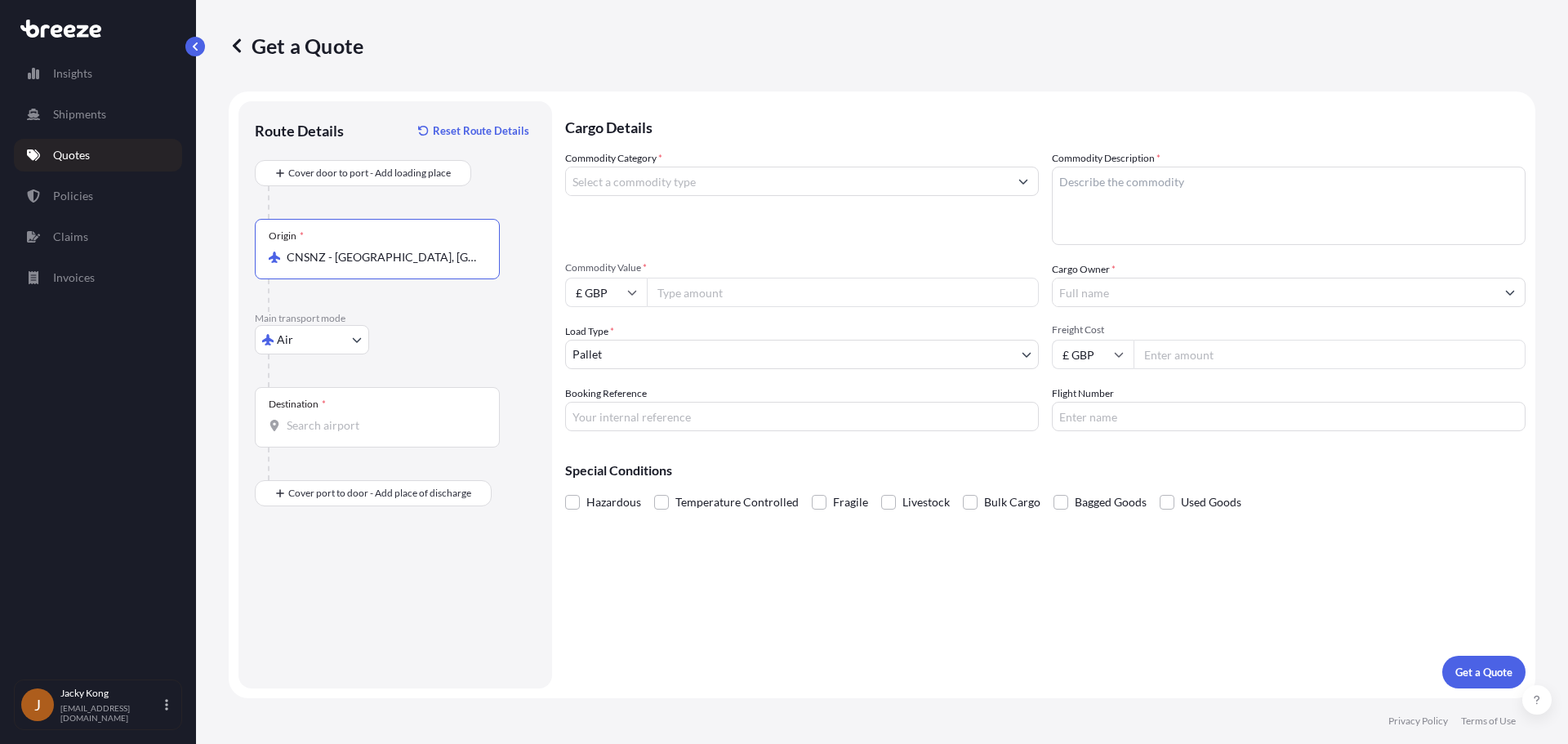
type input "CNSNZ - [GEOGRAPHIC_DATA], [GEOGRAPHIC_DATA]"
click at [381, 419] on input "Destination *" at bounding box center [382, 426] width 193 height 16
paste input "WV16 5DP"
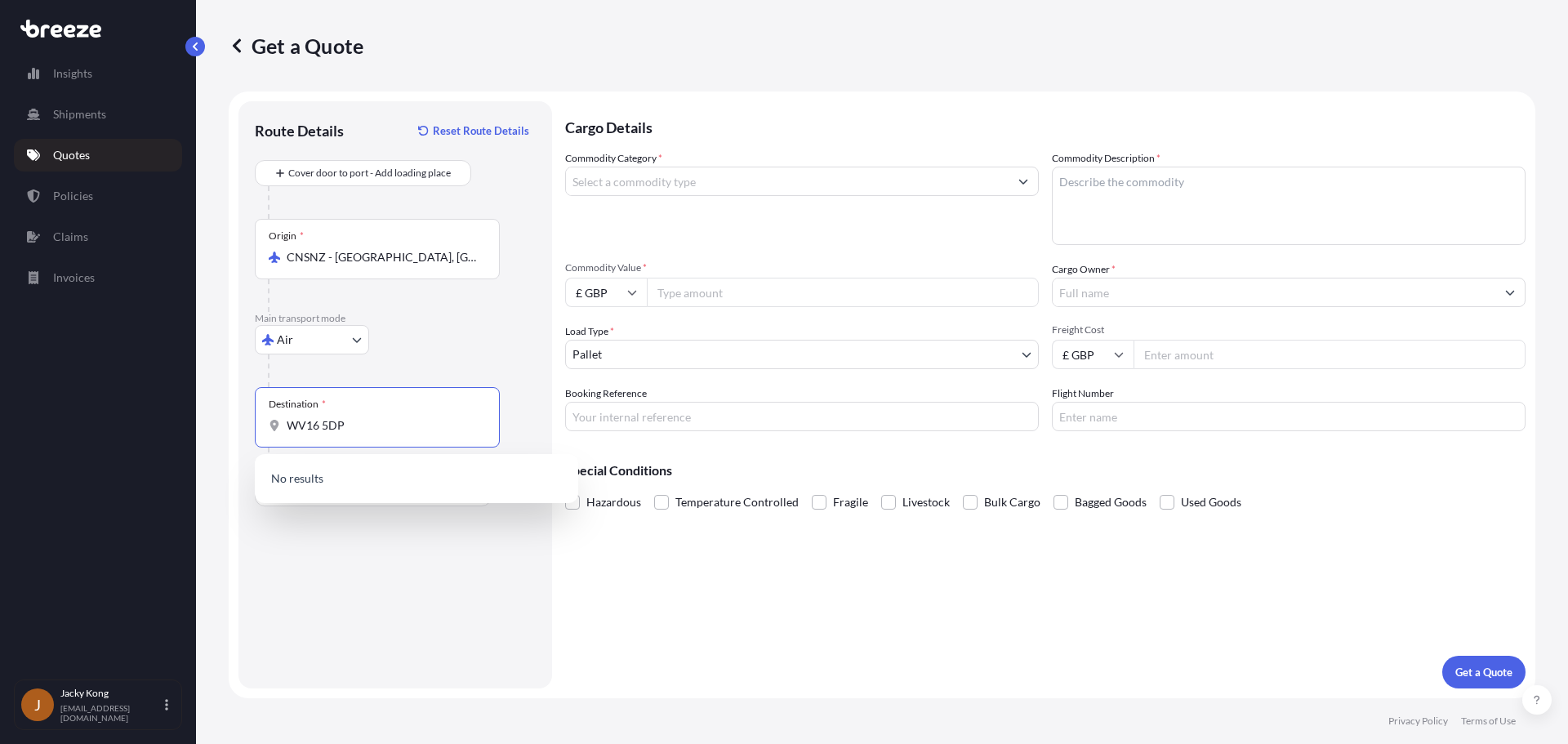
type input "WV16 5DP"
click at [340, 588] on div "Route Details Reset Route Details Cover door to port - Add loading place Place …" at bounding box center [395, 395] width 281 height 555
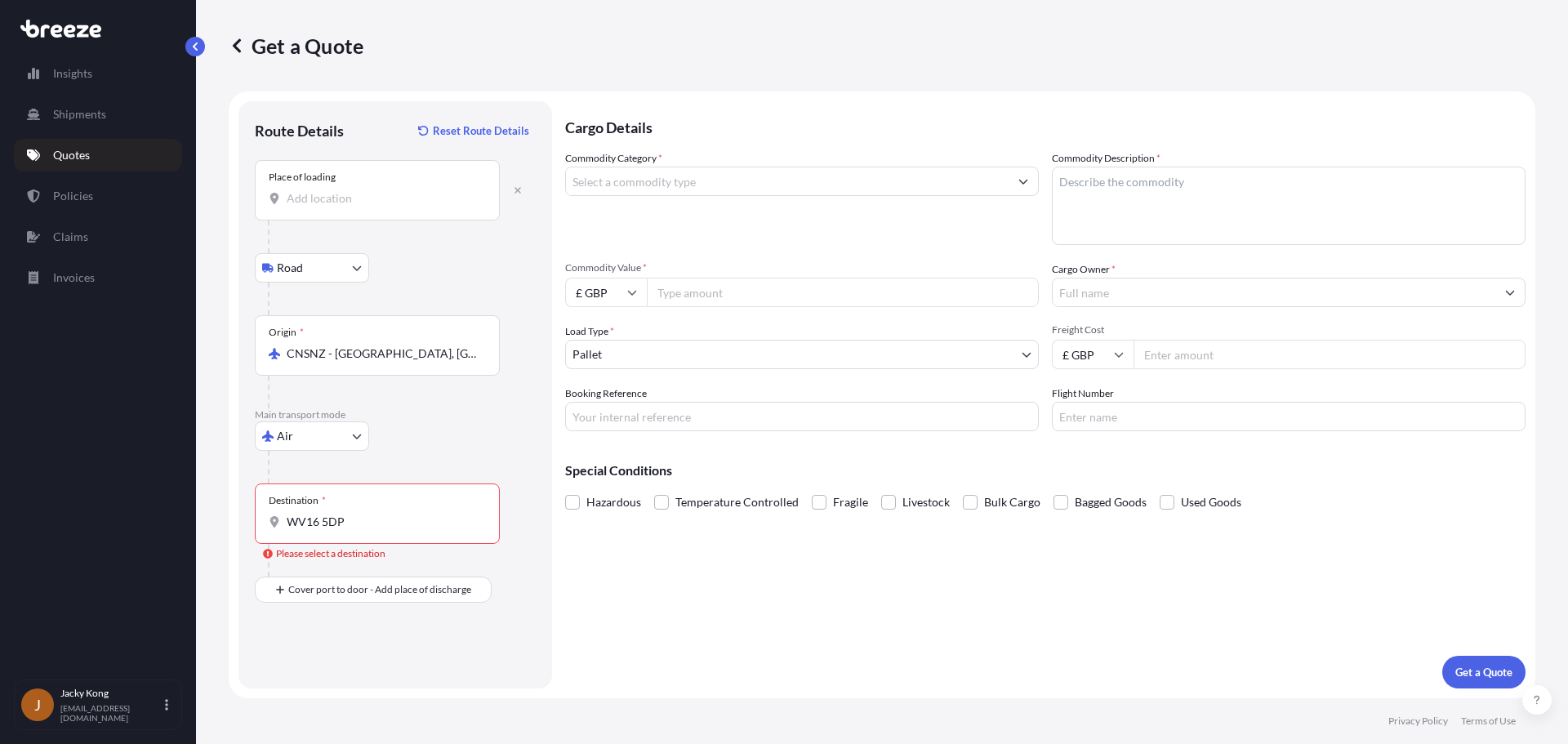
click at [387, 203] on input "Place of loading" at bounding box center [382, 198] width 193 height 16
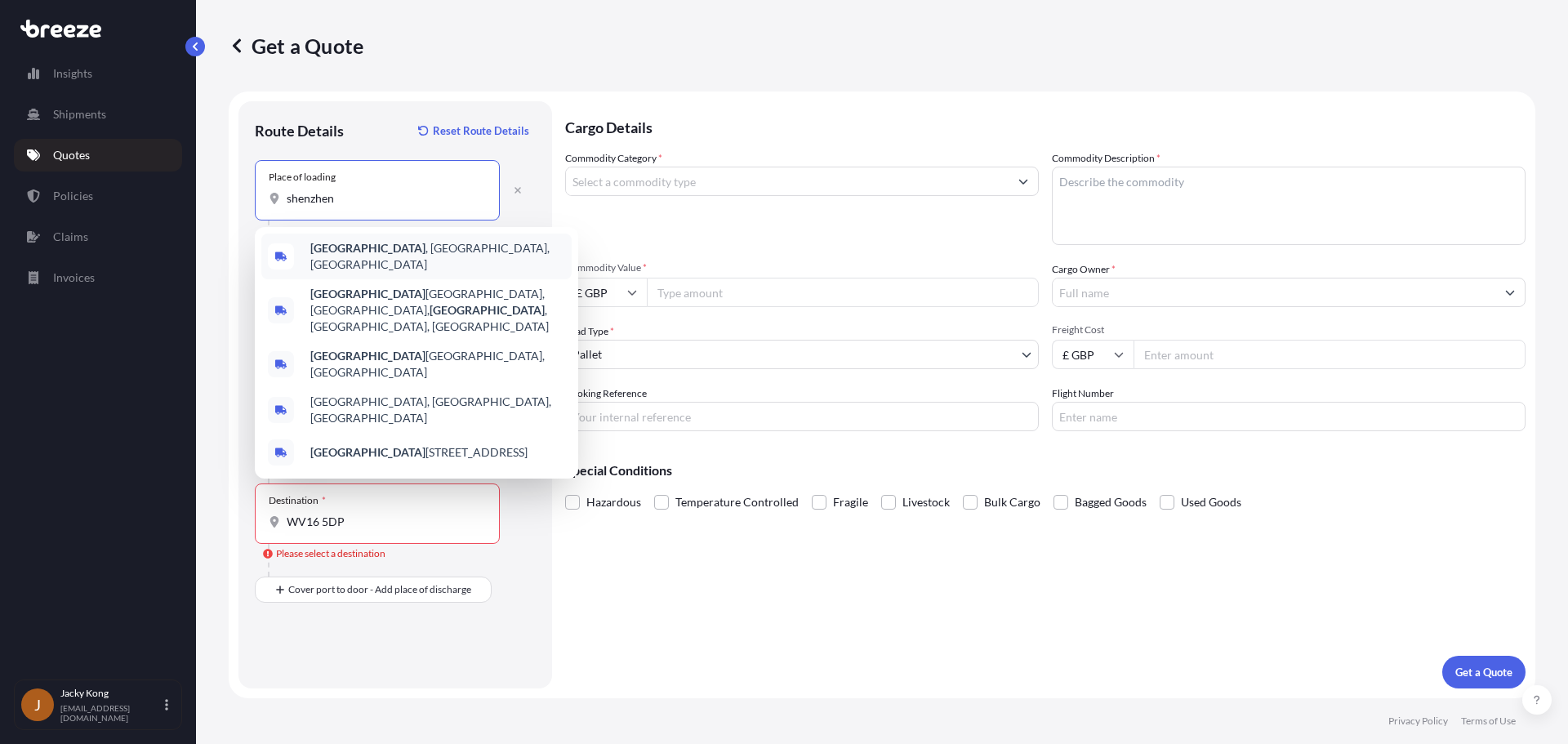
click at [372, 247] on span "[GEOGRAPHIC_DATA] , [GEOGRAPHIC_DATA], [GEOGRAPHIC_DATA]" at bounding box center [438, 256] width 255 height 33
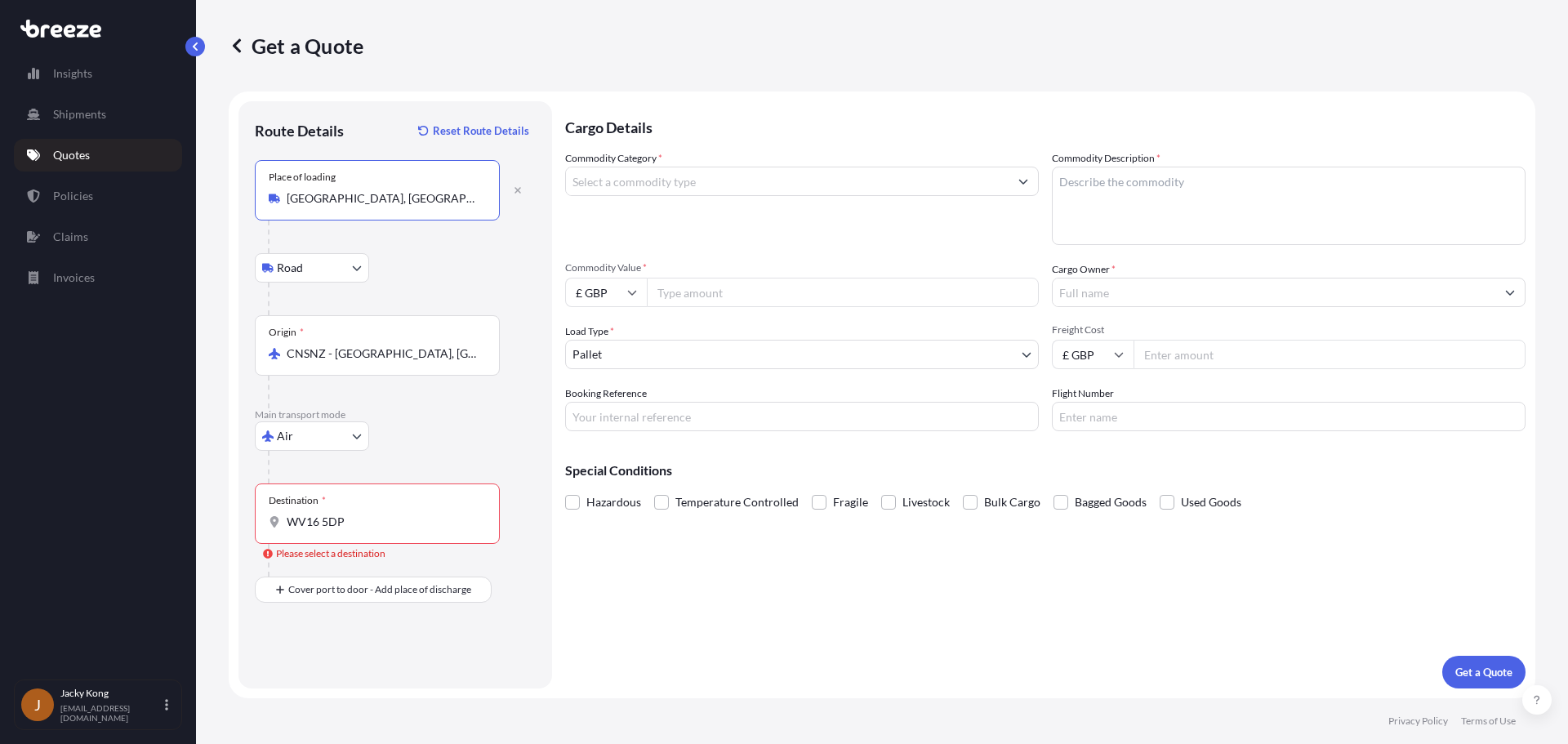
type input "[GEOGRAPHIC_DATA], [GEOGRAPHIC_DATA], [GEOGRAPHIC_DATA]"
click at [387, 512] on div "Destination * WV16 5DP" at bounding box center [377, 514] width 245 height 61
click at [387, 514] on input "WV16 5DP" at bounding box center [382, 522] width 193 height 16
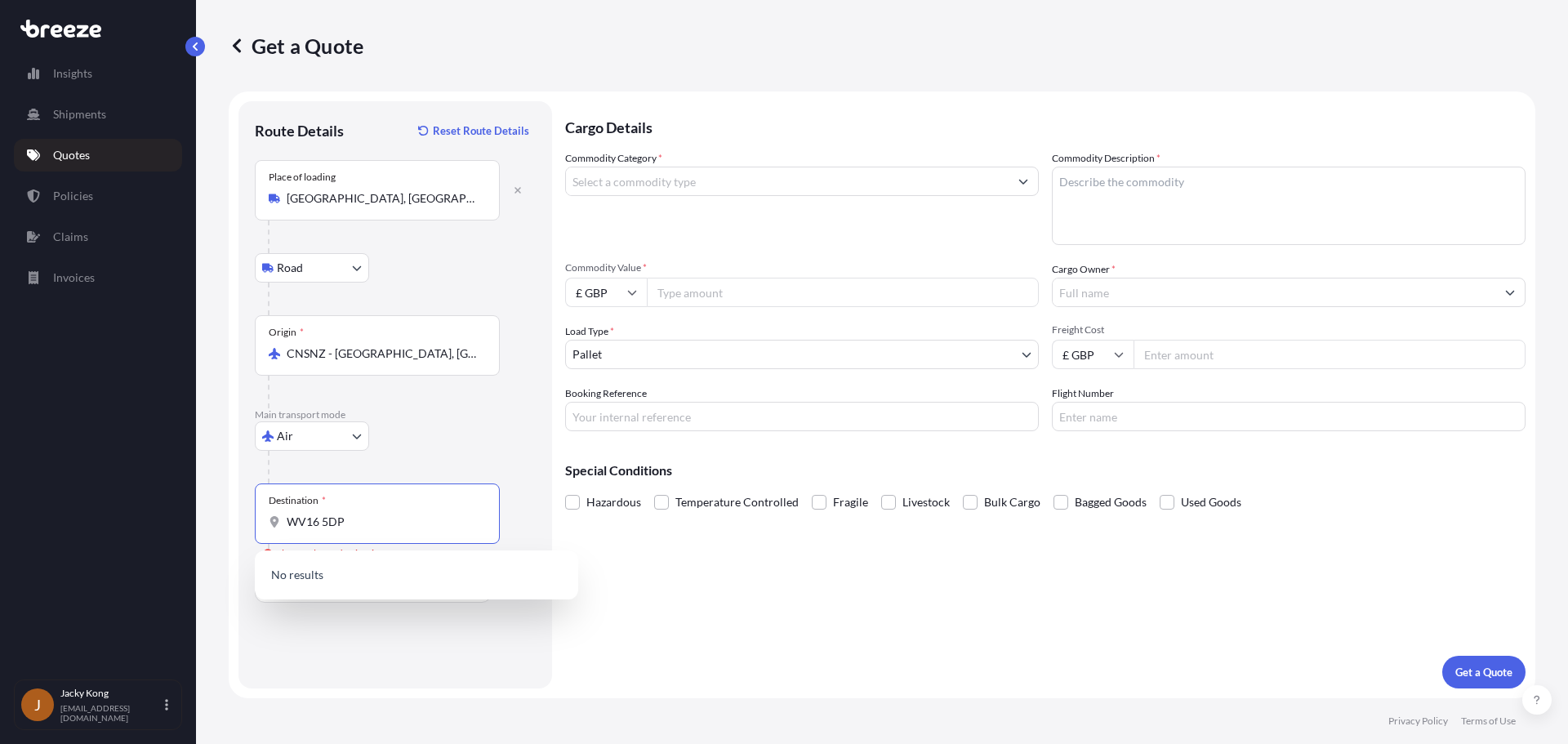
drag, startPoint x: 403, startPoint y: 522, endPoint x: 133, endPoint y: 493, distance: 271.6
click at [133, 493] on div "Insights Shipments Quotes Policies Claims Invoices J Jacky Kong [EMAIL_ADDRESS]…" at bounding box center [784, 372] width 1568 height 744
paste input "Destination"
click at [322, 525] on input "WV16 5DP" at bounding box center [382, 522] width 193 height 16
type input "WV165DP"
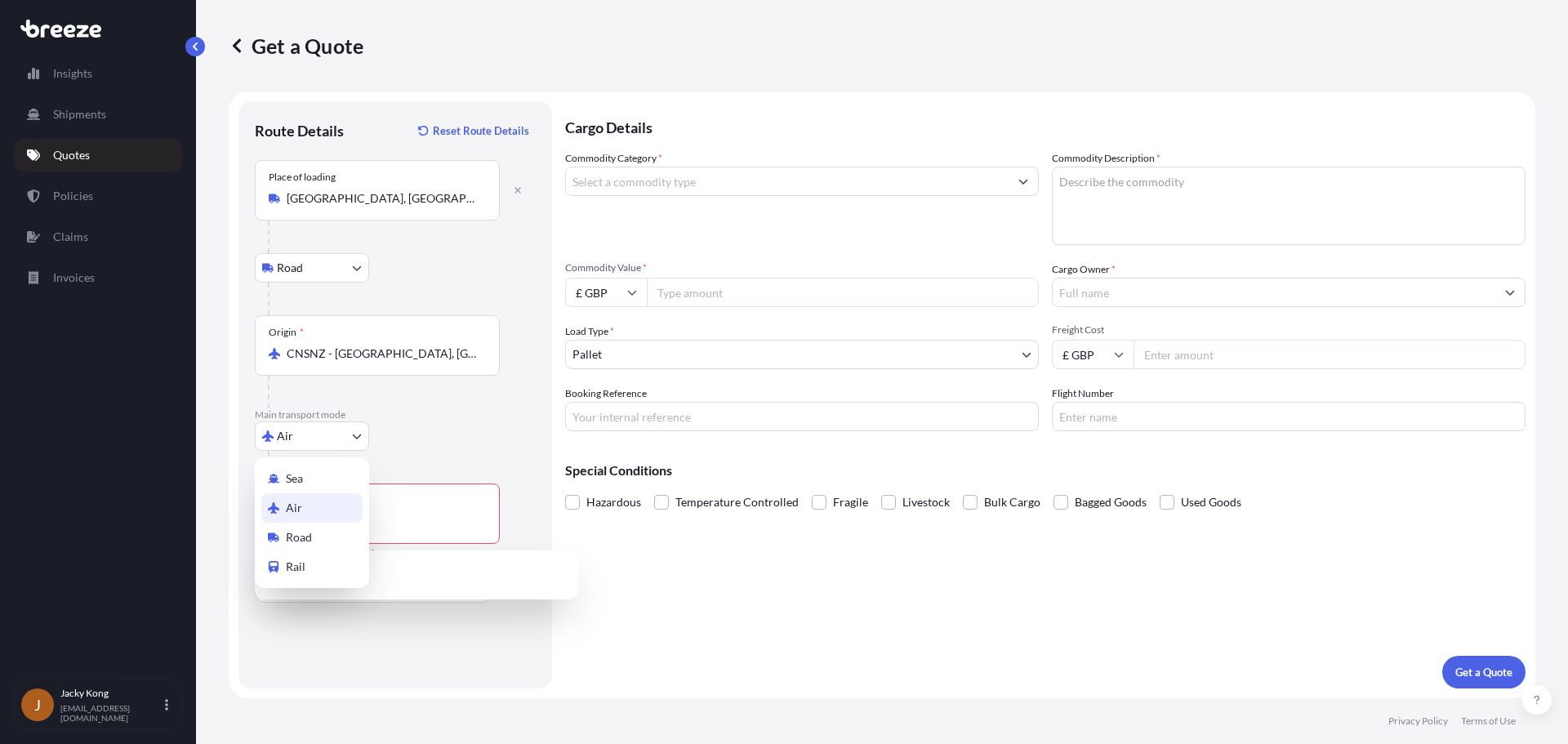
click at [360, 435] on body "0 options available. Insights Shipments Quotes Policies Claims Invoices J Jacky…" at bounding box center [784, 372] width 1568 height 744
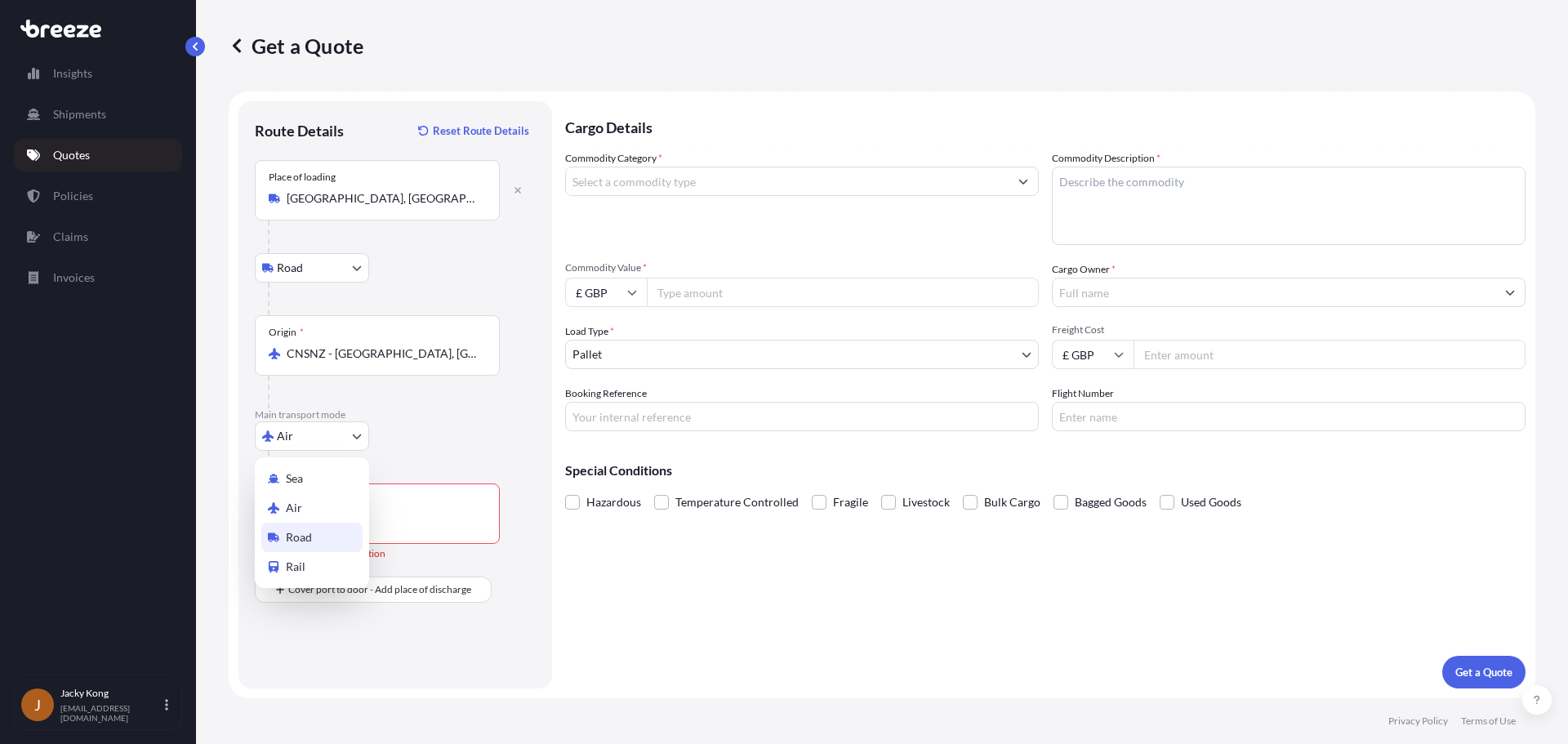
click at [316, 542] on div "Road" at bounding box center [312, 537] width 101 height 29
select select "Road"
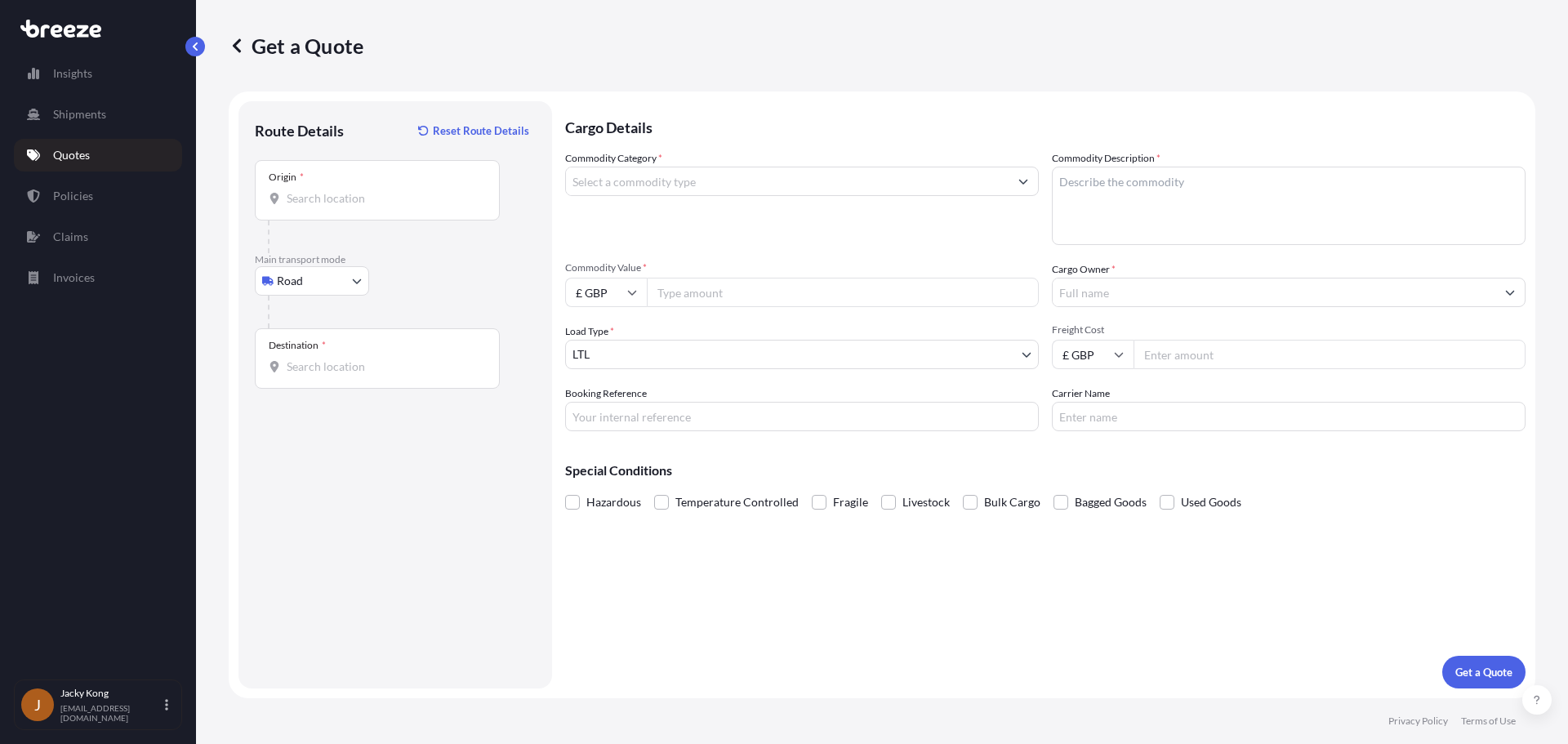
click at [245, 53] on p "Get a Quote" at bounding box center [295, 45] width 135 height 26
click at [239, 48] on icon at bounding box center [236, 45] width 16 height 16
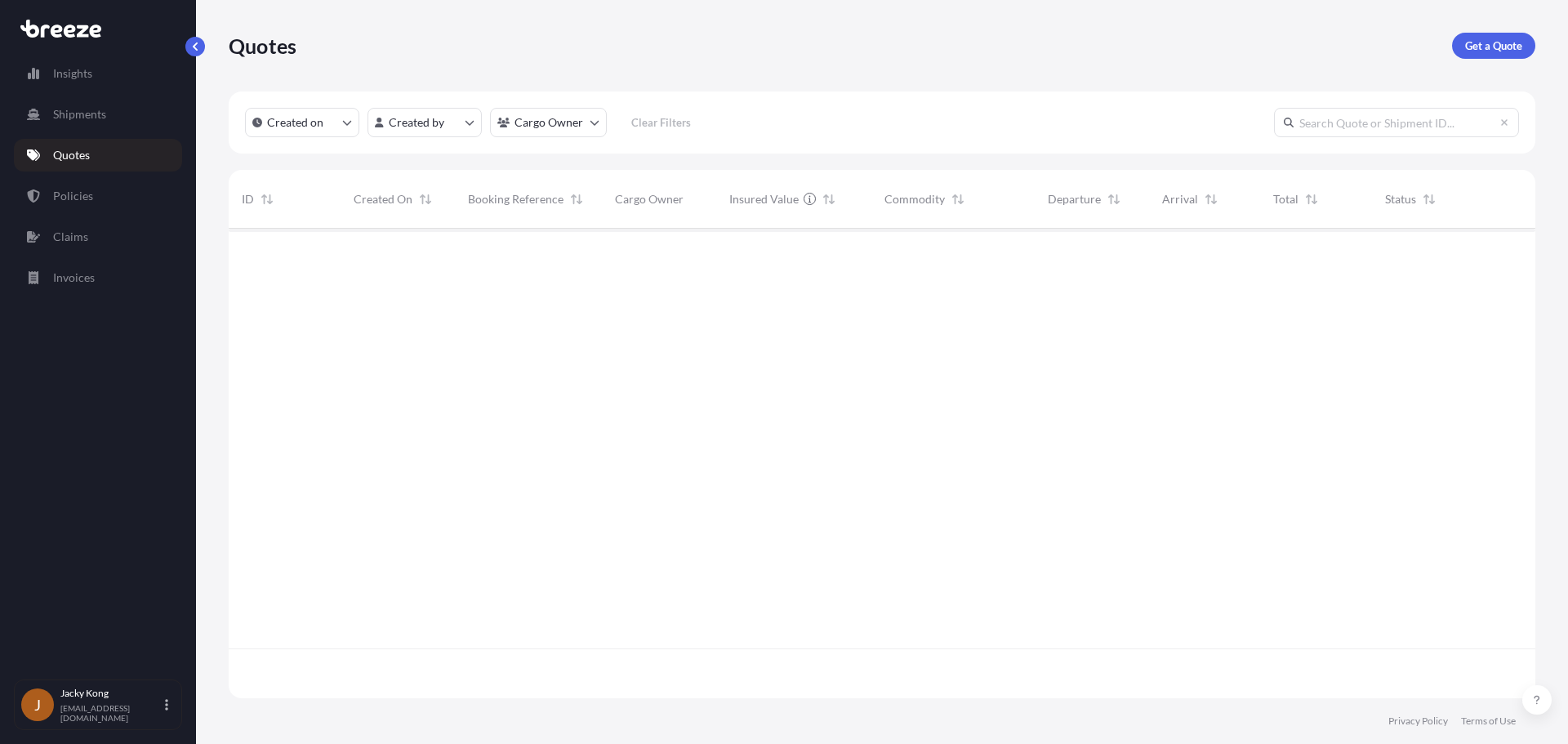
scroll to position [467, 1294]
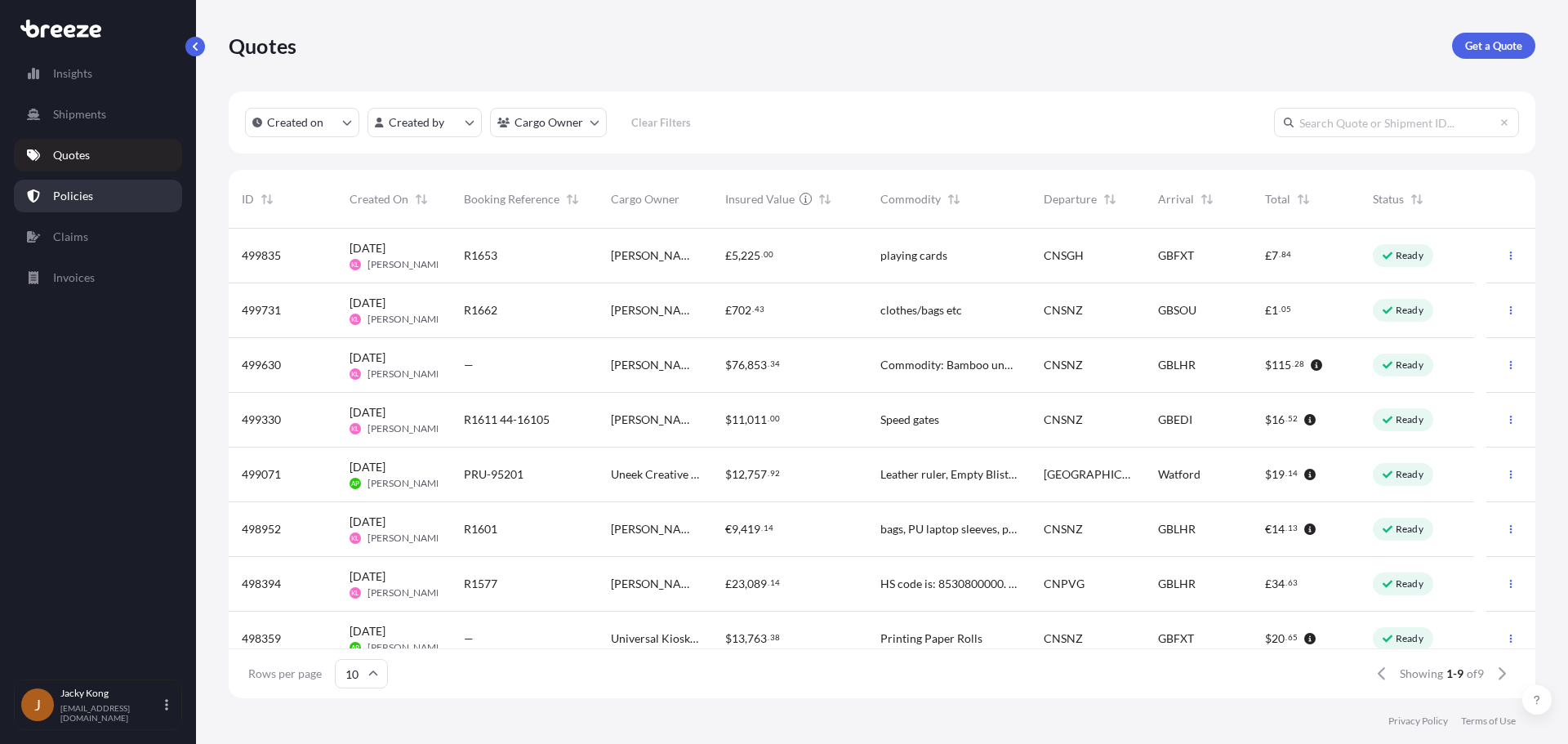
click at [113, 192] on link "Policies" at bounding box center [98, 196] width 168 height 33
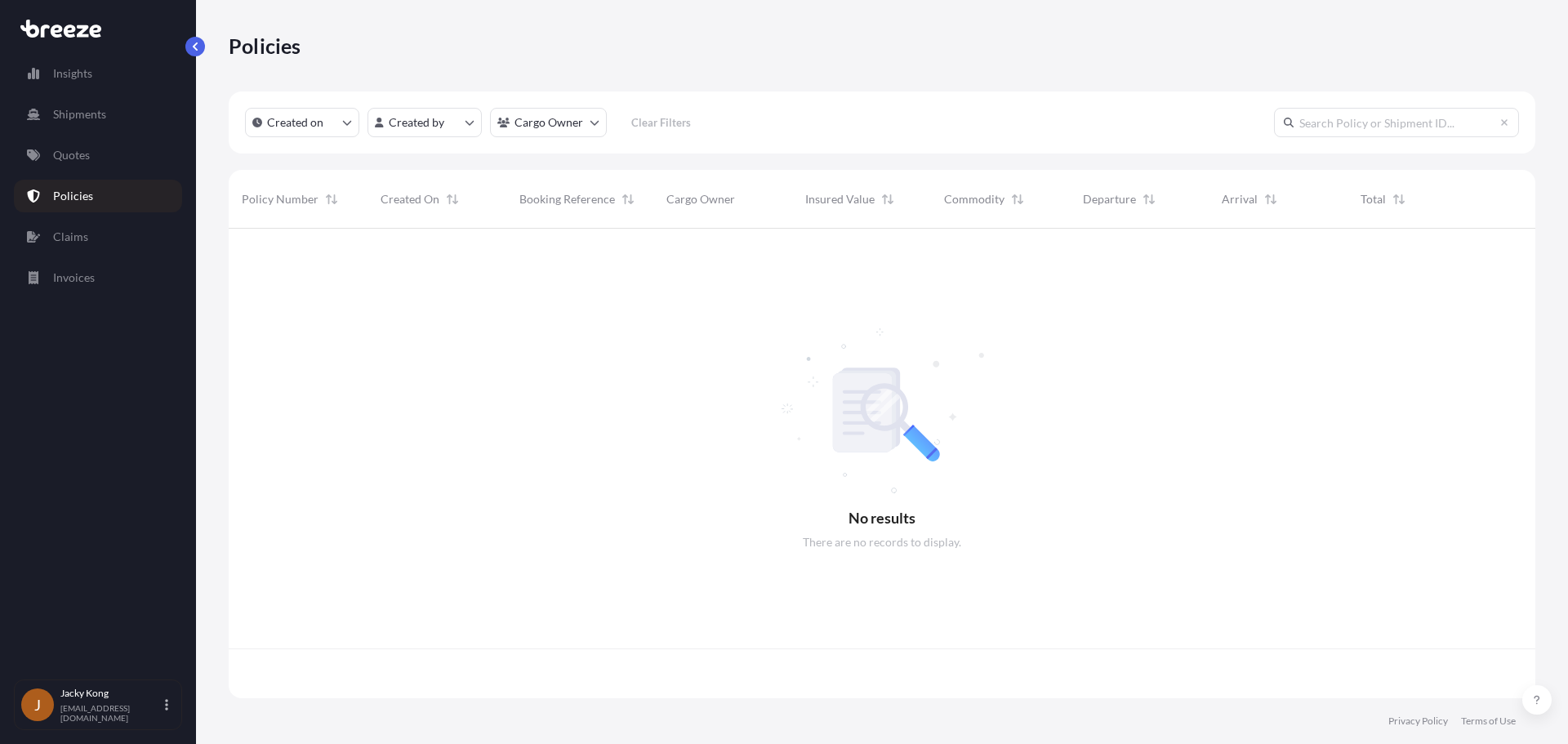
scroll to position [467, 1294]
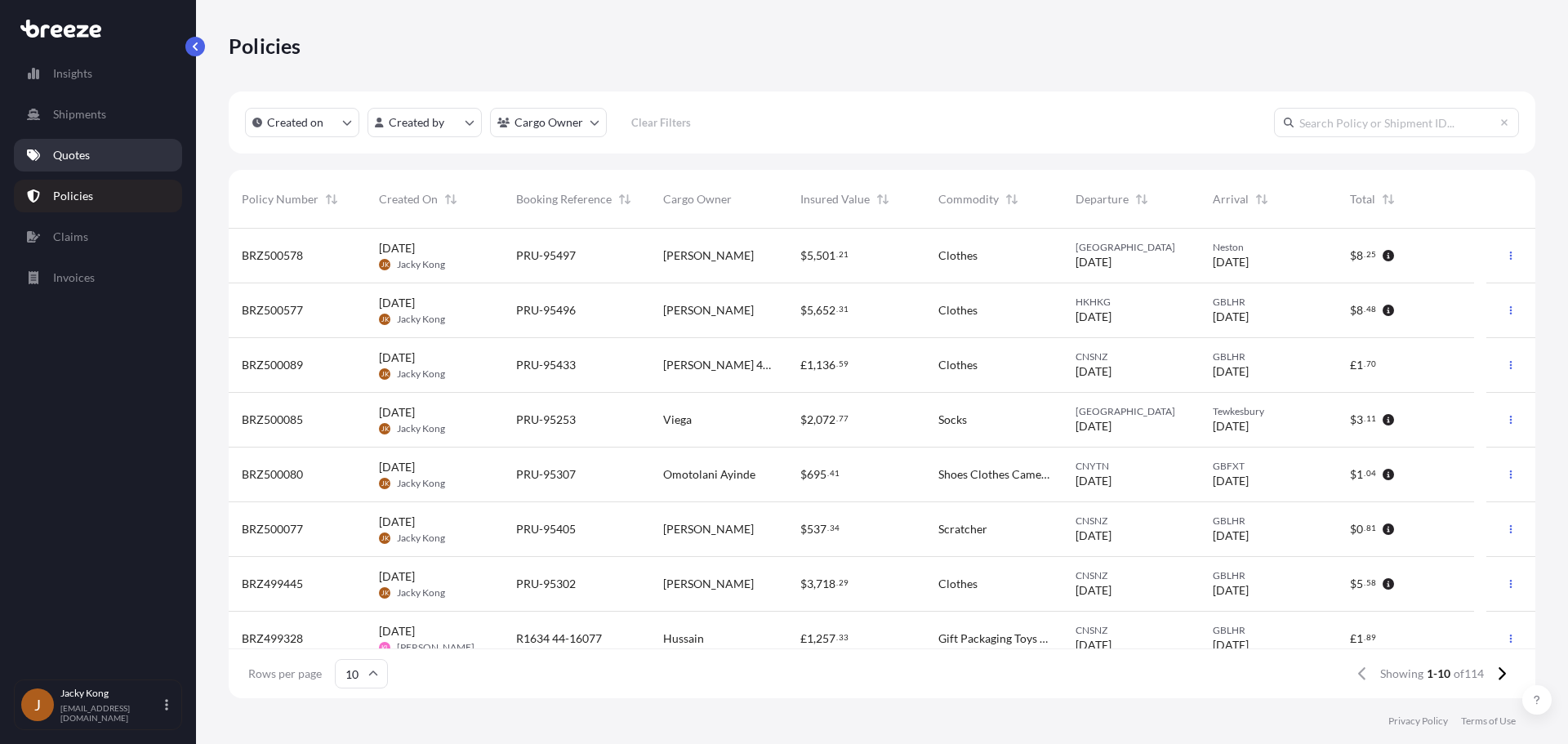
click at [112, 160] on link "Quotes" at bounding box center [98, 155] width 168 height 33
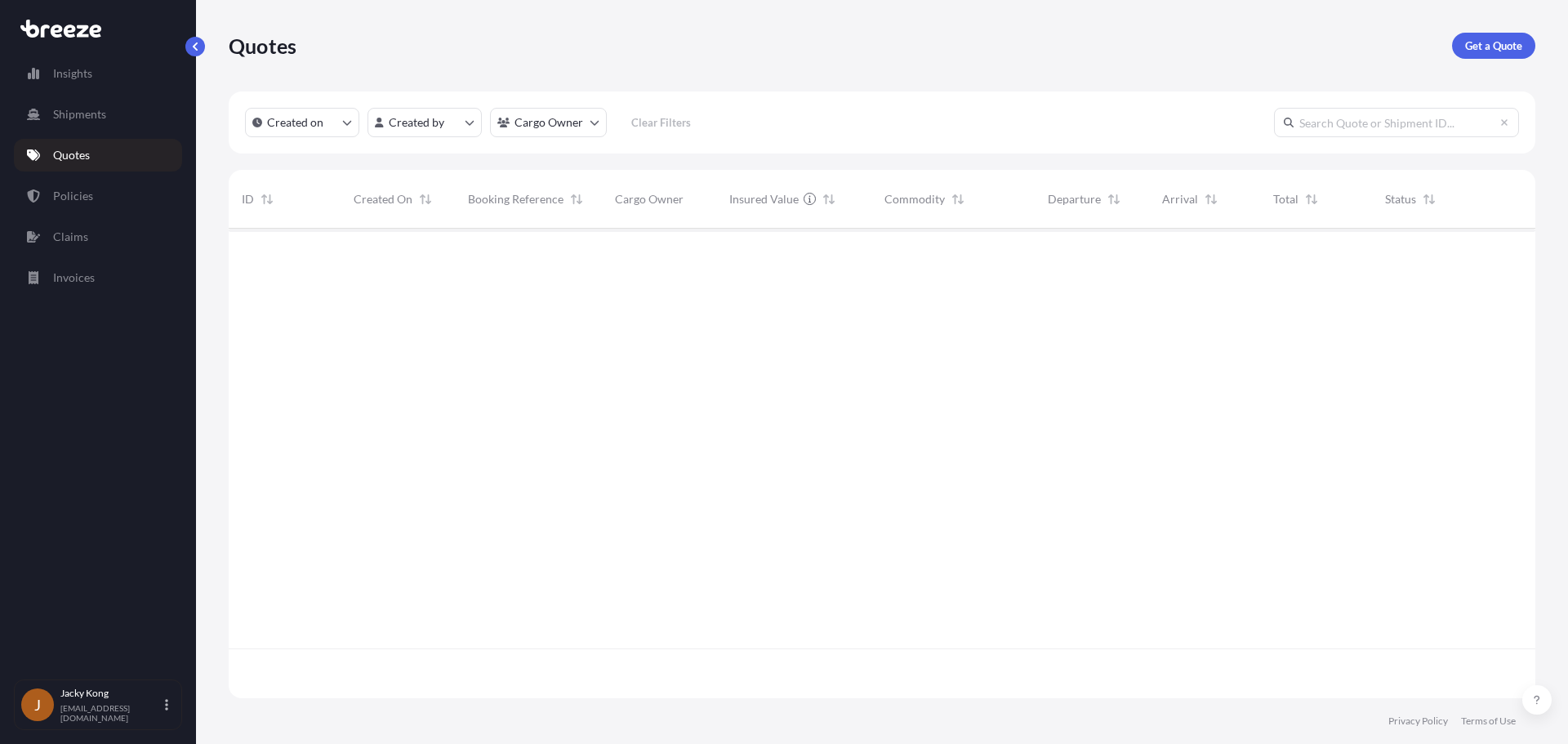
scroll to position [467, 1294]
click at [1077, 50] on p "Get a Quote" at bounding box center [1493, 45] width 57 height 16
select select "Sea"
select select "1"
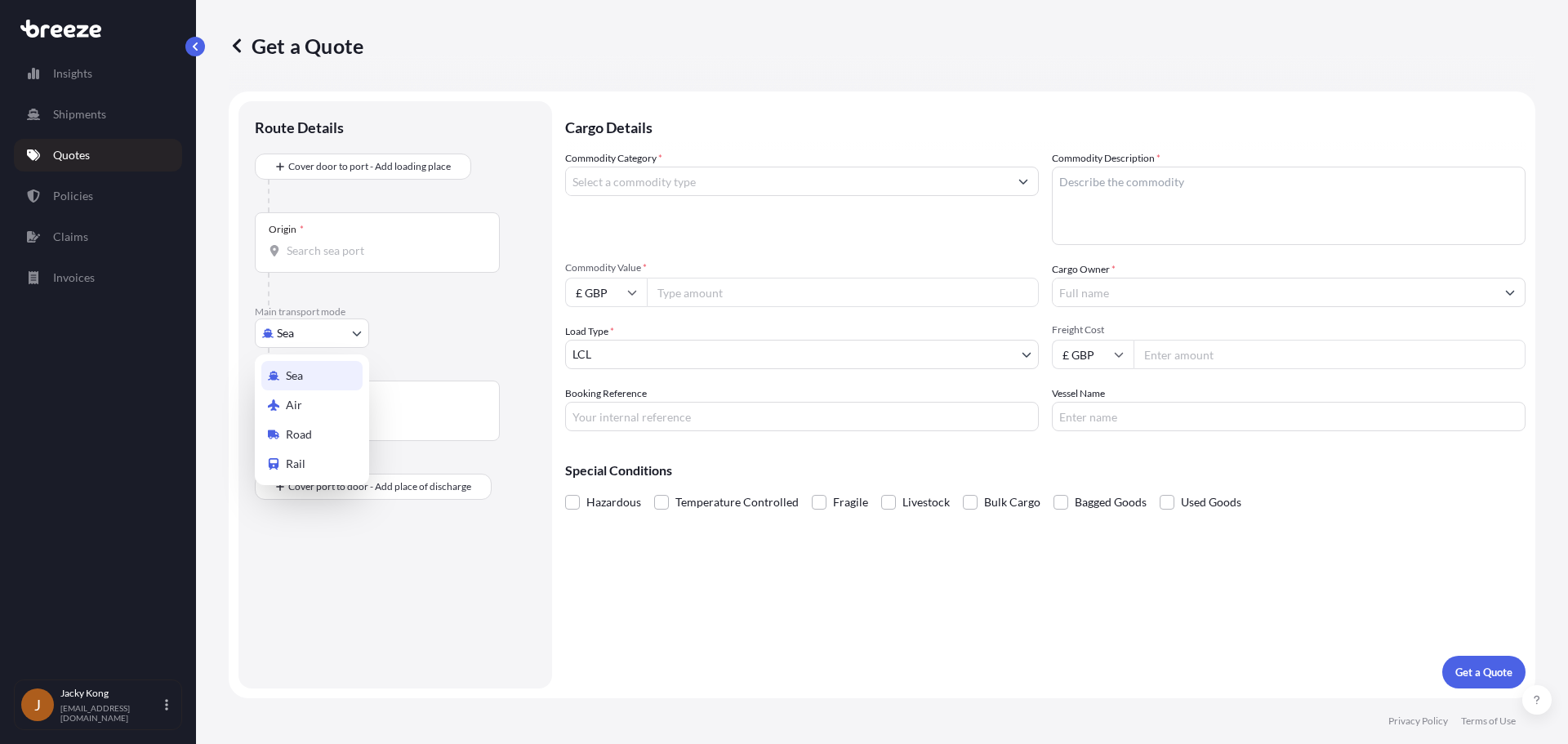
click at [354, 334] on body "Insights Shipments Quotes Policies Claims Invoices J Jacky Kong [EMAIL_ADDRESS]…" at bounding box center [784, 372] width 1568 height 744
click at [327, 399] on div "Air" at bounding box center [312, 405] width 101 height 29
select select "Air"
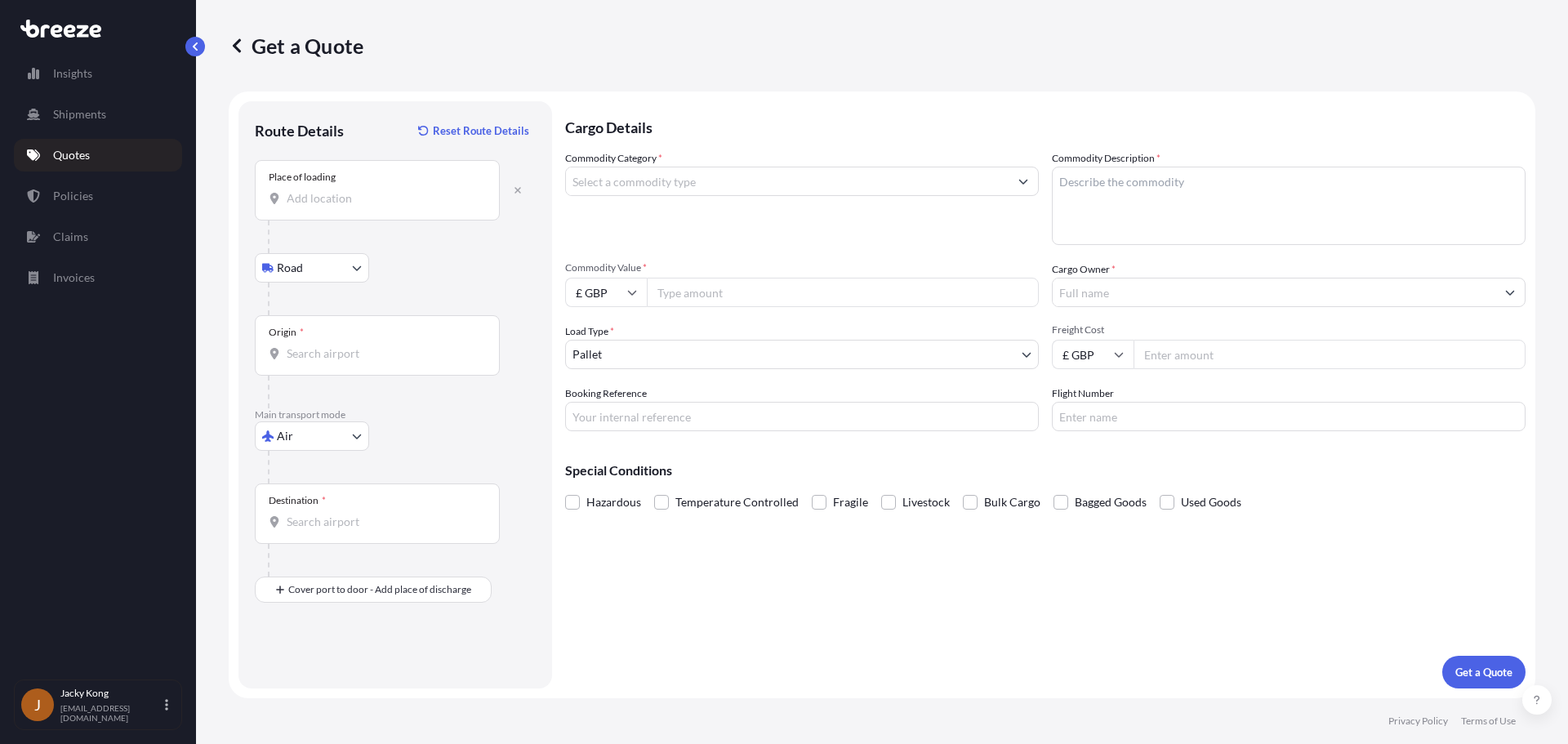
click at [400, 199] on input "Place of loading" at bounding box center [382, 198] width 193 height 16
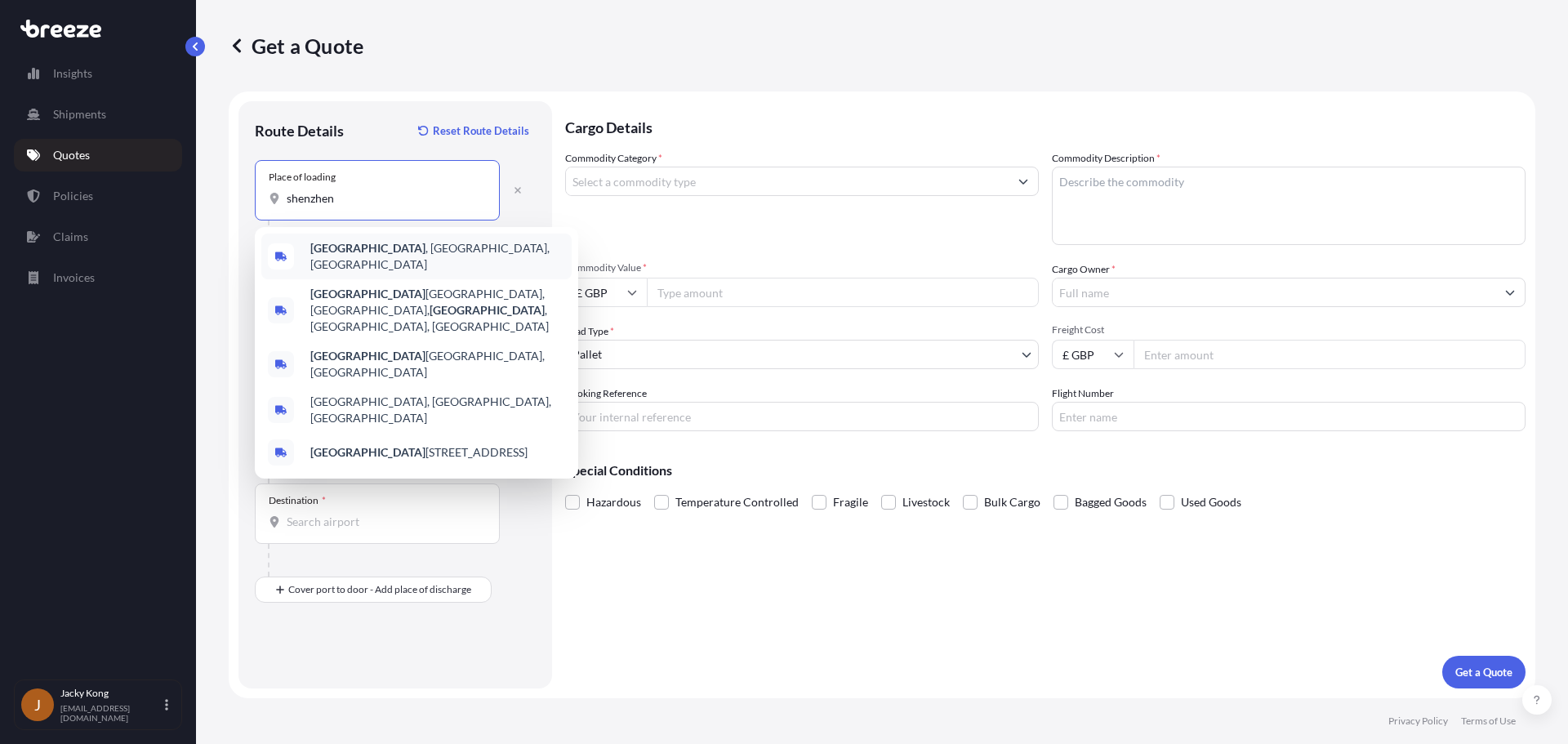
click at [395, 245] on span "[GEOGRAPHIC_DATA] , [GEOGRAPHIC_DATA], [GEOGRAPHIC_DATA]" at bounding box center [438, 256] width 255 height 33
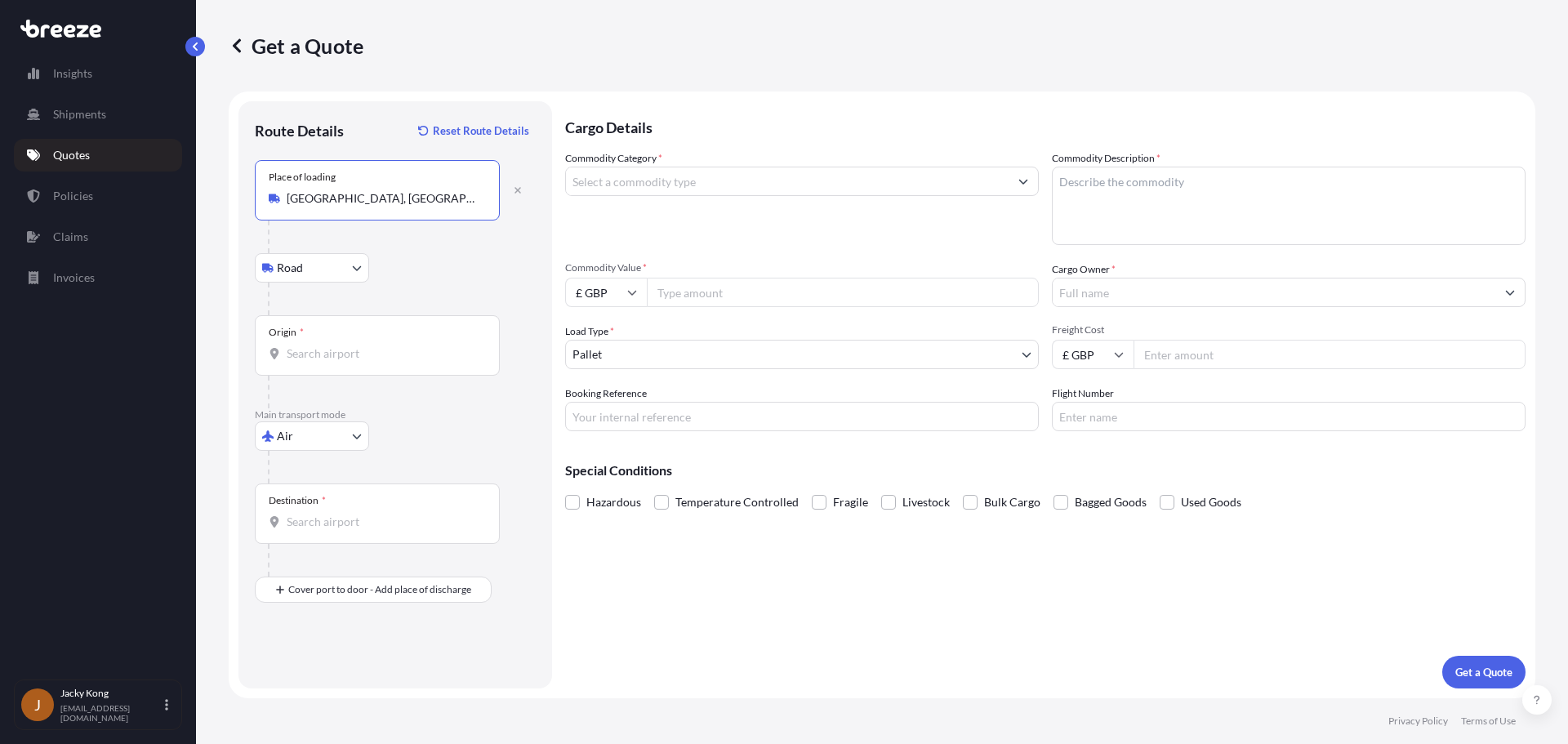
type input "[GEOGRAPHIC_DATA], [GEOGRAPHIC_DATA], [GEOGRAPHIC_DATA]"
click at [351, 339] on div "Origin *" at bounding box center [377, 345] width 245 height 61
click at [351, 345] on input "Origin *" at bounding box center [382, 353] width 193 height 16
type input "CNSNZ - [GEOGRAPHIC_DATA], [GEOGRAPHIC_DATA]"
click at [395, 500] on div "Destination *" at bounding box center [377, 514] width 245 height 61
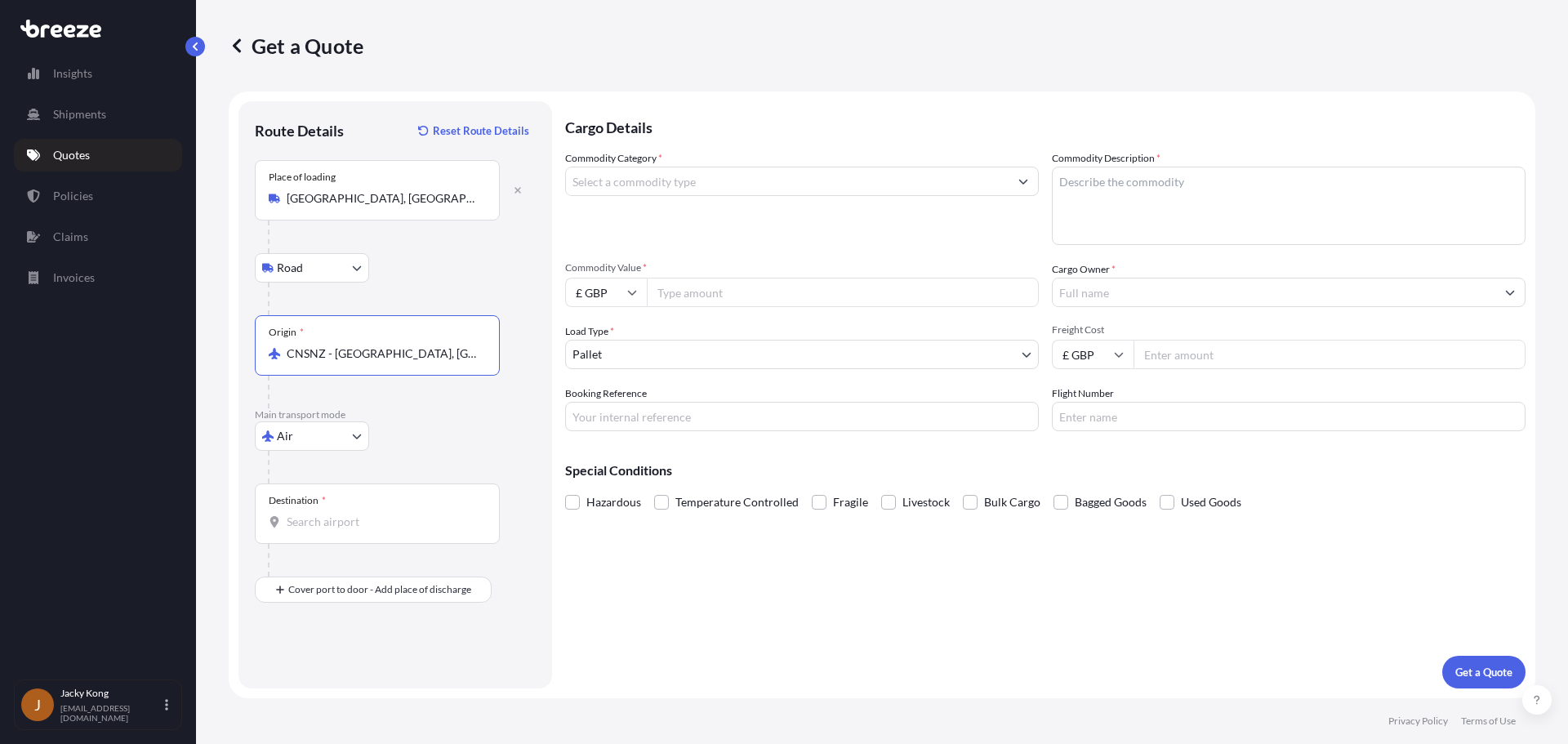
click at [395, 514] on input "Destination *" at bounding box center [382, 522] width 193 height 16
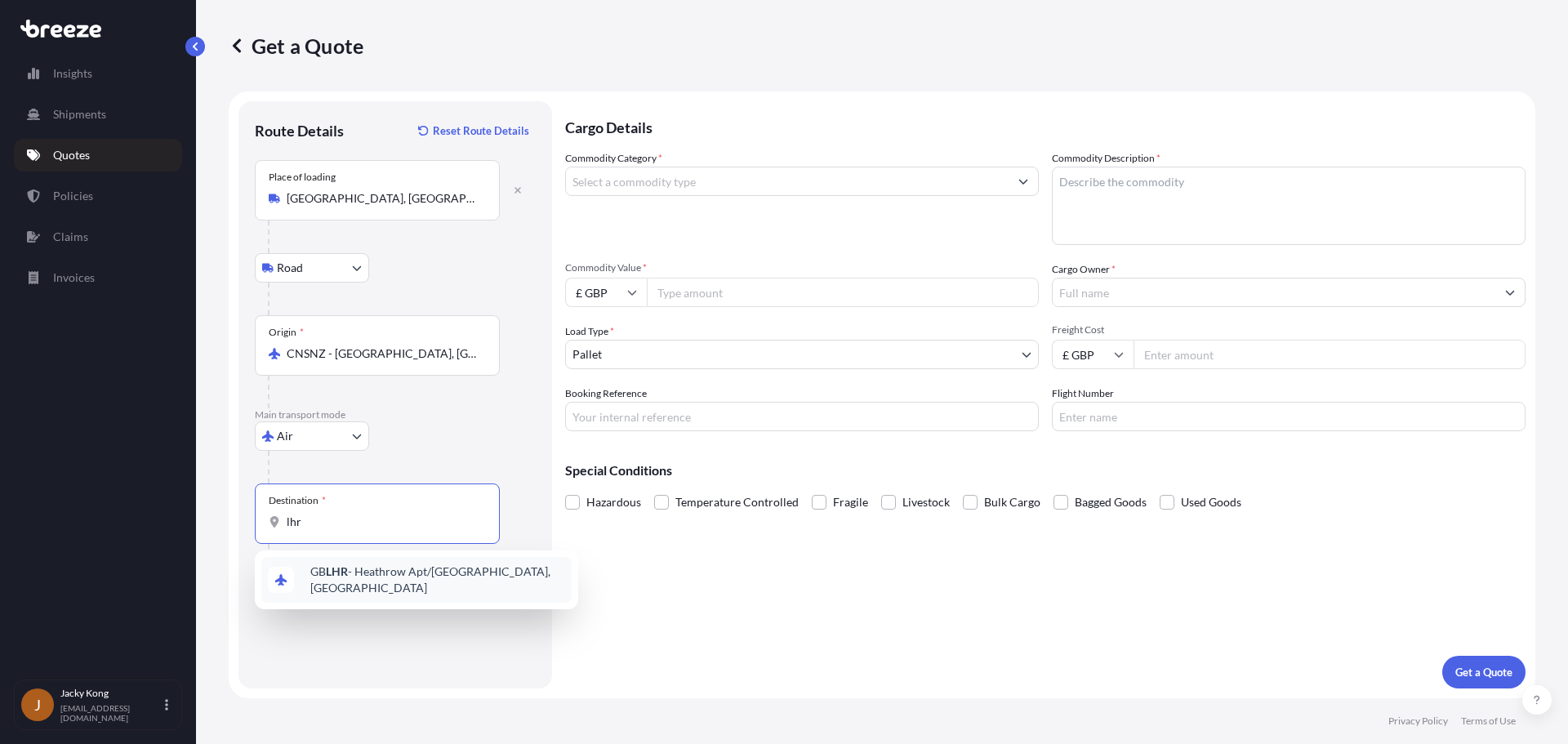
click at [361, 585] on div "GB LHR - Heathrow Apt/[GEOGRAPHIC_DATA], [GEOGRAPHIC_DATA]" at bounding box center [416, 580] width 311 height 45
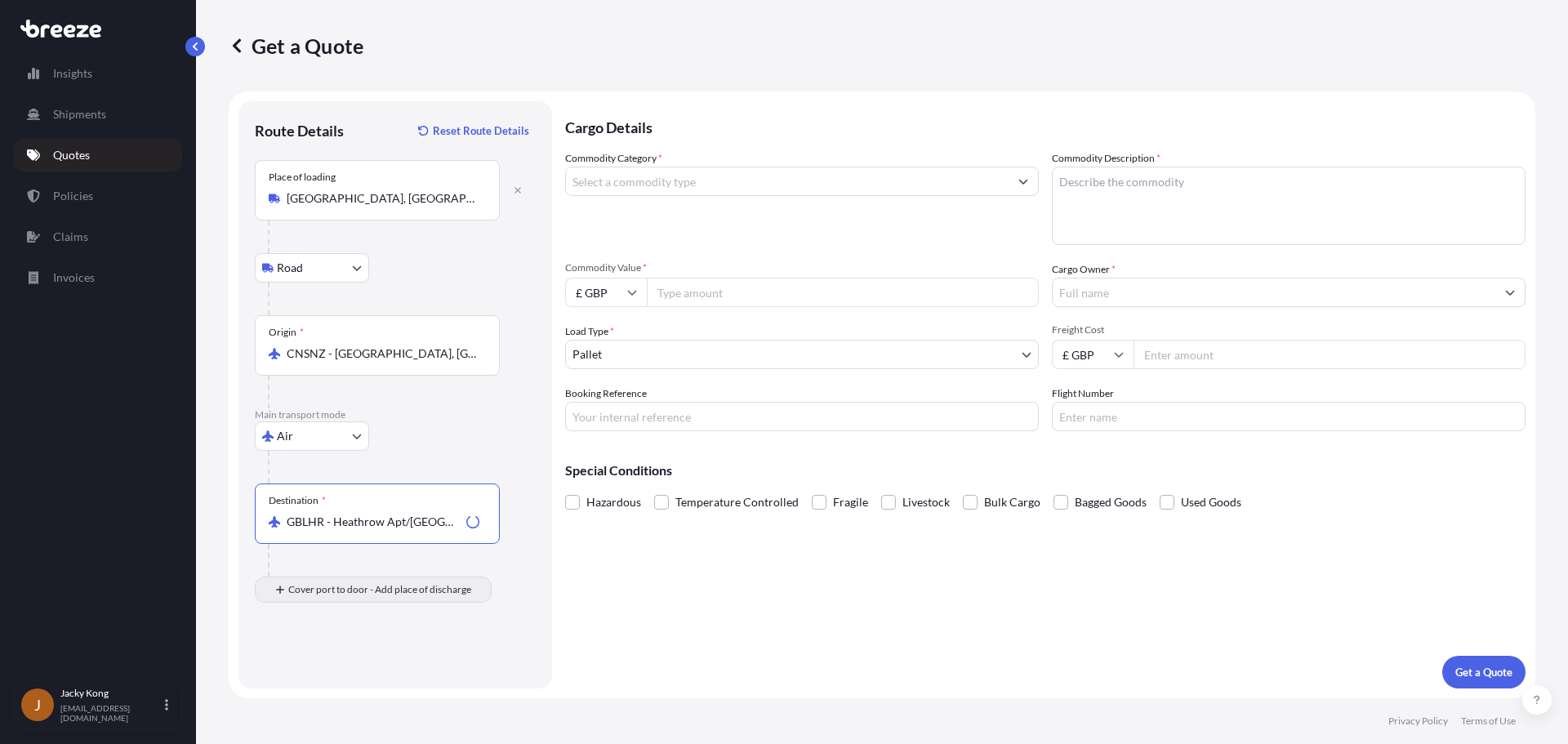
type input "GBLHR - Heathrow Apt/[GEOGRAPHIC_DATA], [GEOGRAPHIC_DATA]"
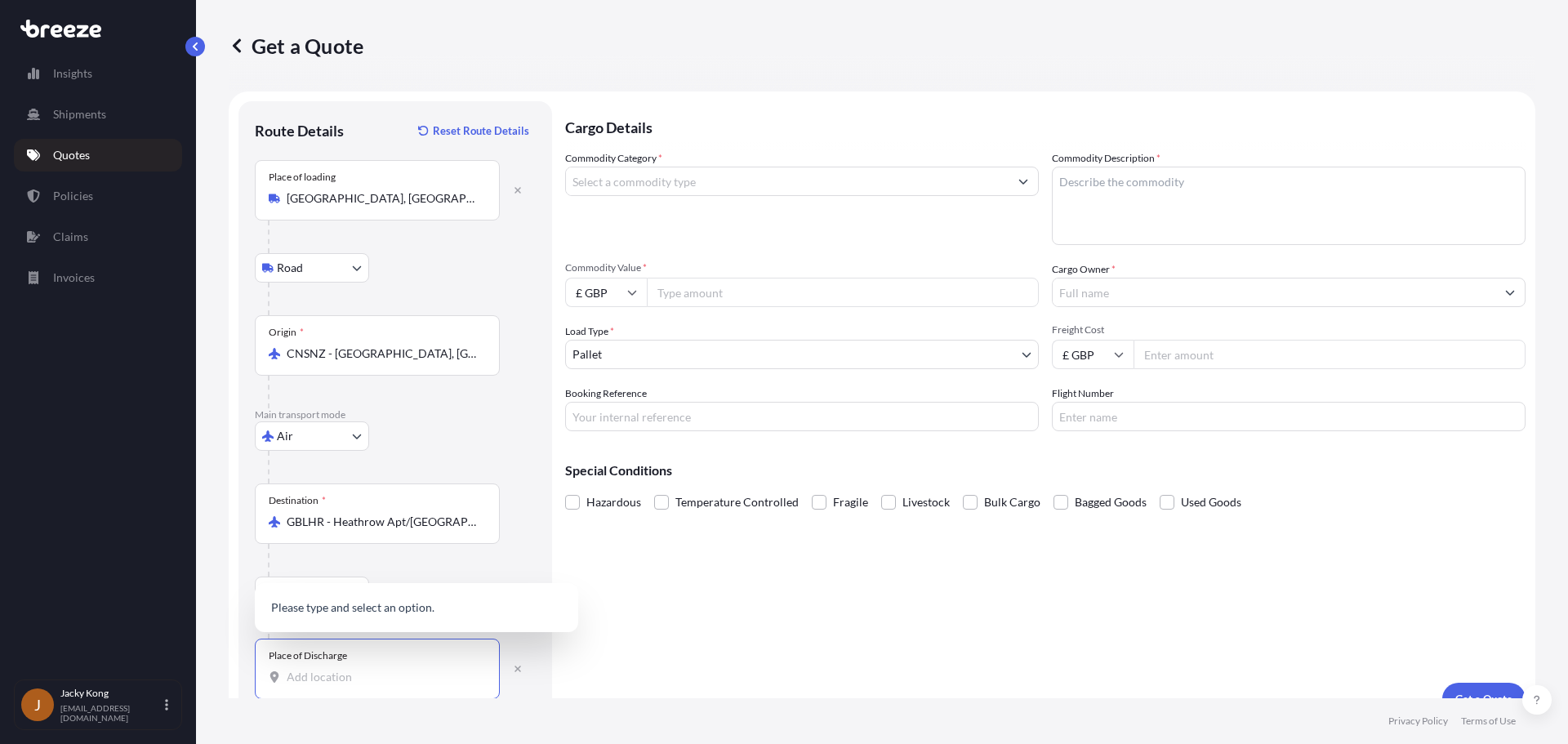
click at [419, 680] on input "Place of Discharge" at bounding box center [382, 677] width 193 height 16
paste input "WV16 5DP"
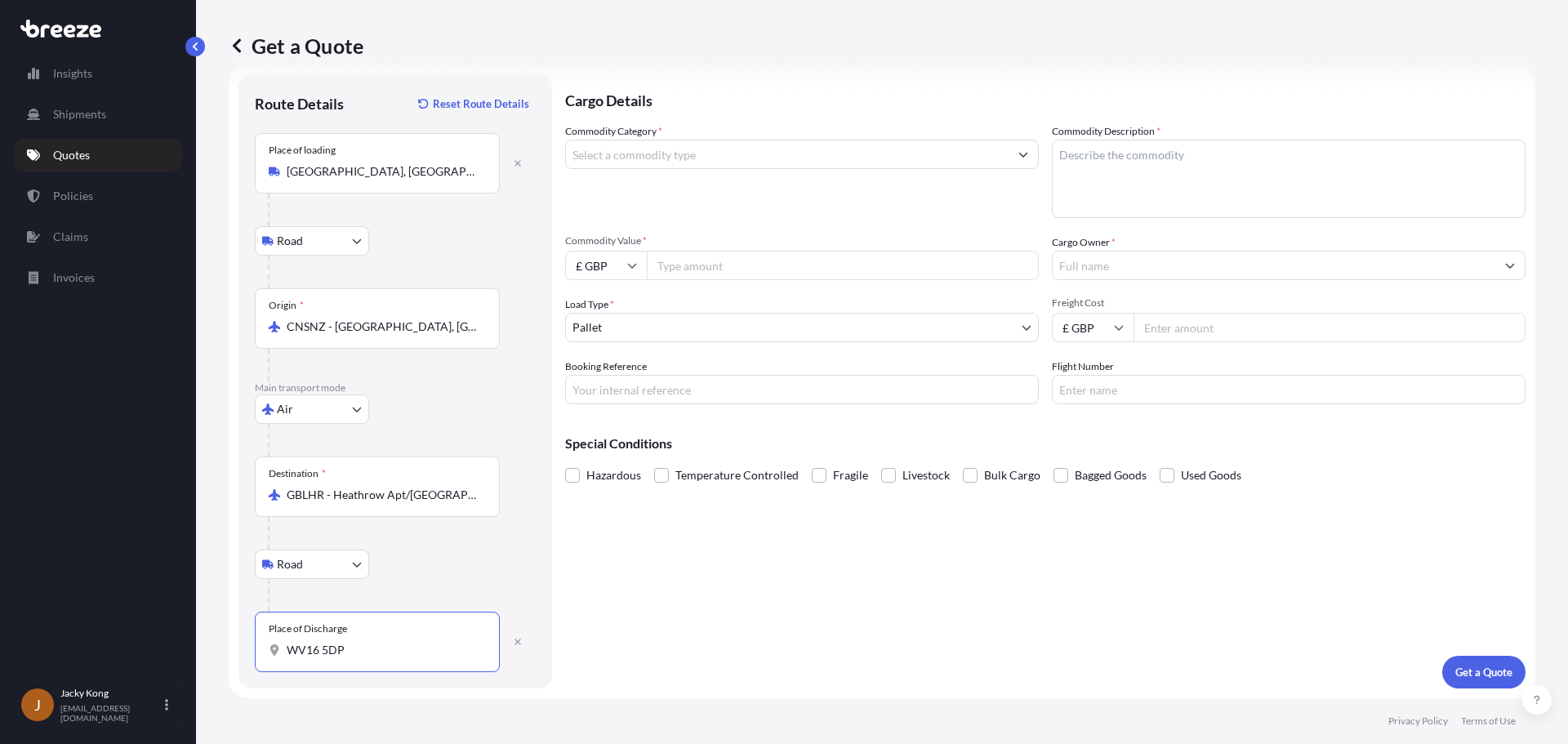
drag, startPoint x: 402, startPoint y: 643, endPoint x: 393, endPoint y: 642, distance: 9.1
click at [403, 643] on input "WV16 5DP" at bounding box center [382, 651] width 193 height 16
drag, startPoint x: 393, startPoint y: 642, endPoint x: 259, endPoint y: 611, distance: 137.5
click at [264, 618] on div "Place of Discharge WV16 5DP" at bounding box center [377, 642] width 245 height 61
click at [401, 654] on input "WV16 5DP" at bounding box center [382, 651] width 193 height 16
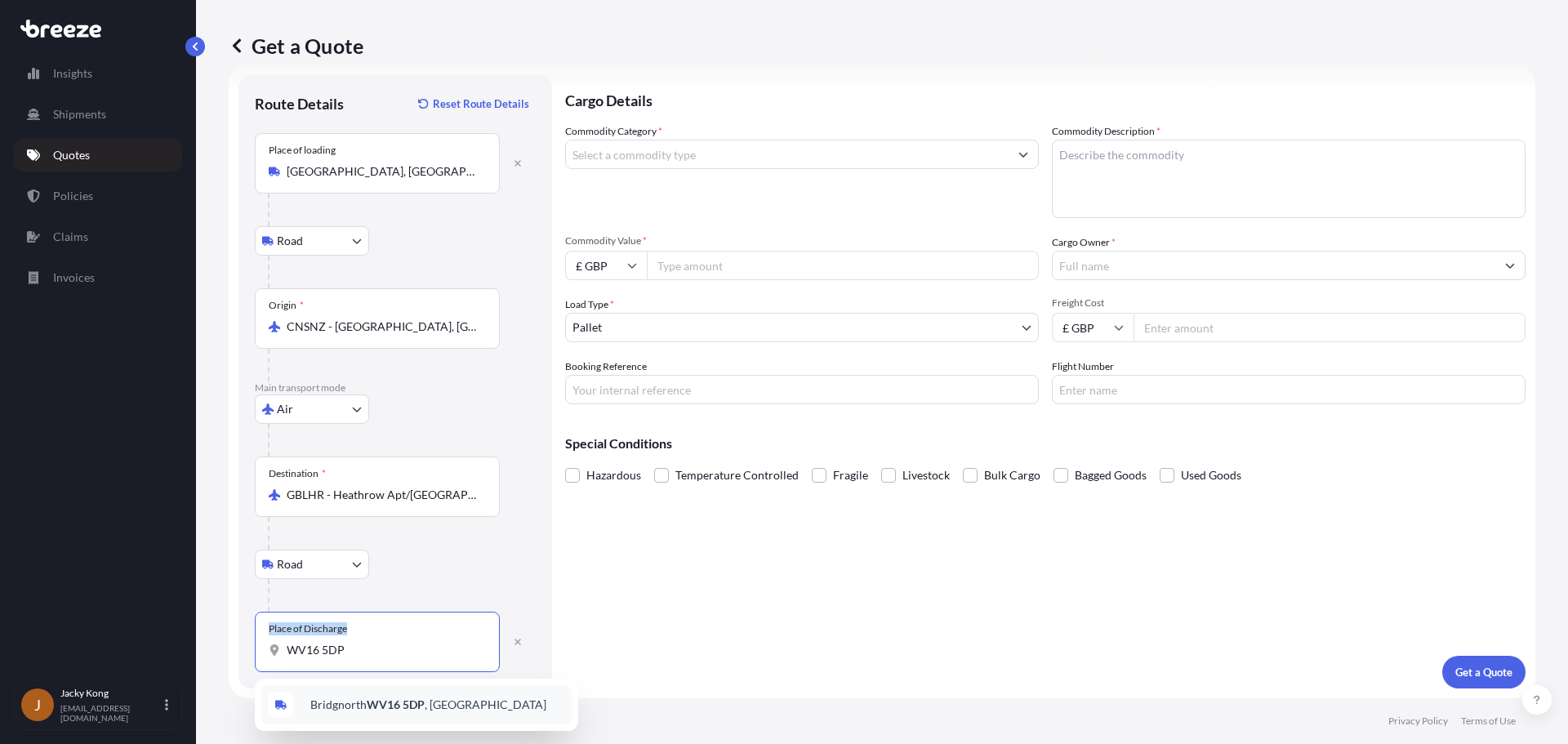
type input "Bridgnorth WV16 5DP, [GEOGRAPHIC_DATA]"
click at [794, 593] on div "Cargo Details Commodity Category * Commodity Description * Commodity Value * £ …" at bounding box center [1045, 382] width 960 height 614
click at [627, 264] on icon at bounding box center [631, 266] width 10 height 10
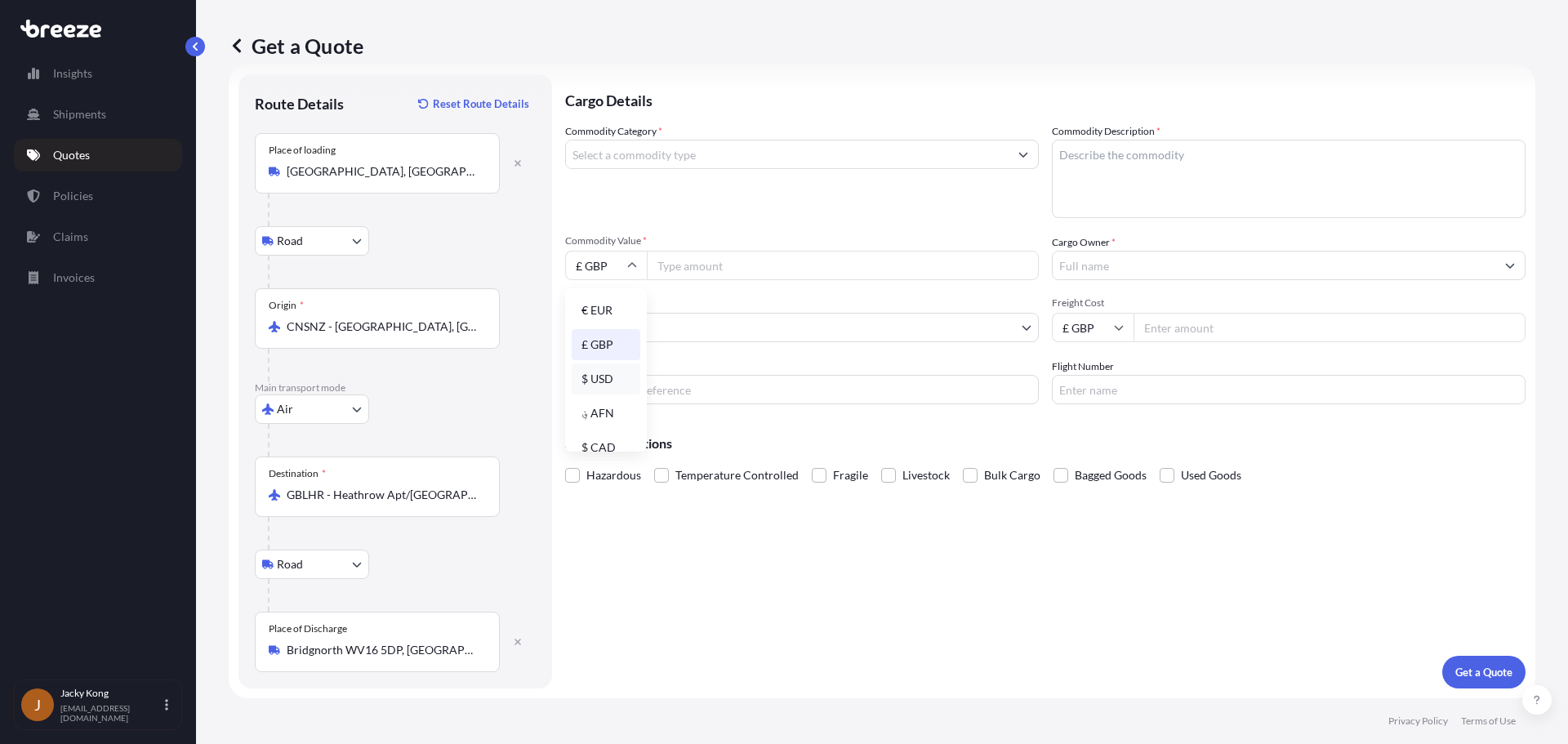
click at [599, 377] on div "$ USD" at bounding box center [606, 379] width 69 height 31
type input "$ USD"
click at [731, 277] on input "Commodity Value *" at bounding box center [842, 266] width 392 height 29
paste input "13914.00"
type input "13914.00"
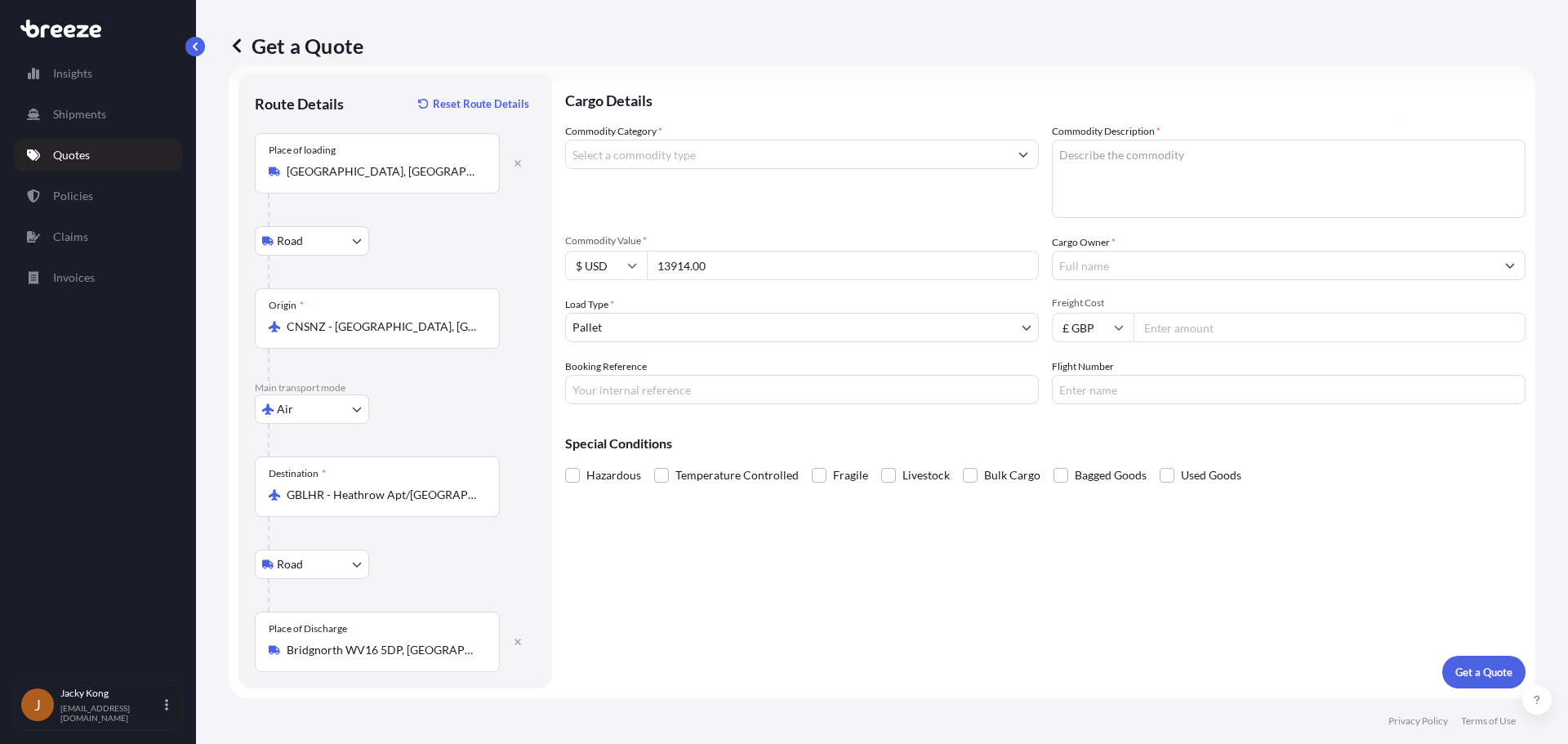
click at [447, 230] on div "Road Road Rail" at bounding box center [395, 241] width 281 height 29
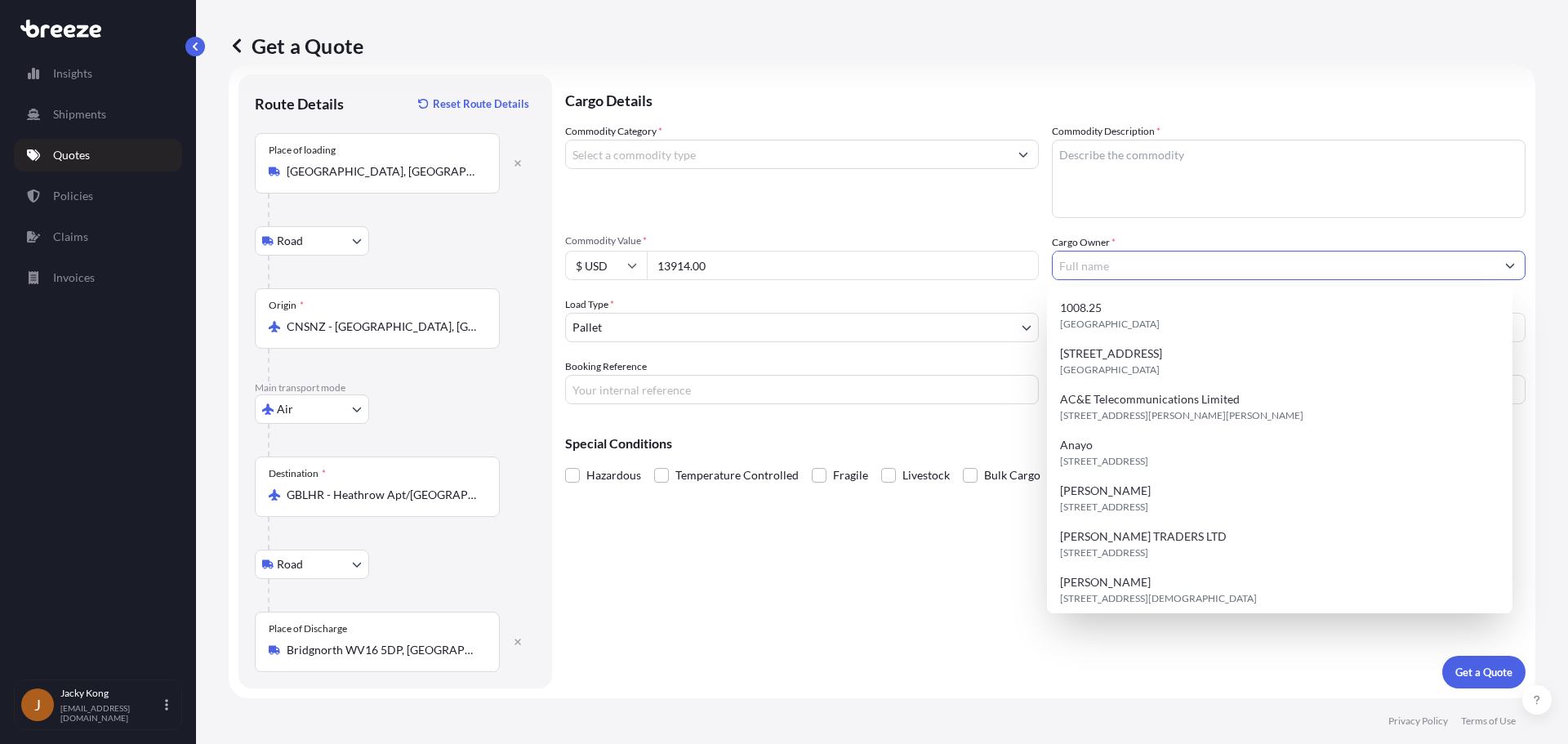
click at [1077, 259] on input "Cargo Owner *" at bounding box center [1274, 266] width 443 height 29
paste input "Electropaint Products Ltd ([PERSON_NAME])"
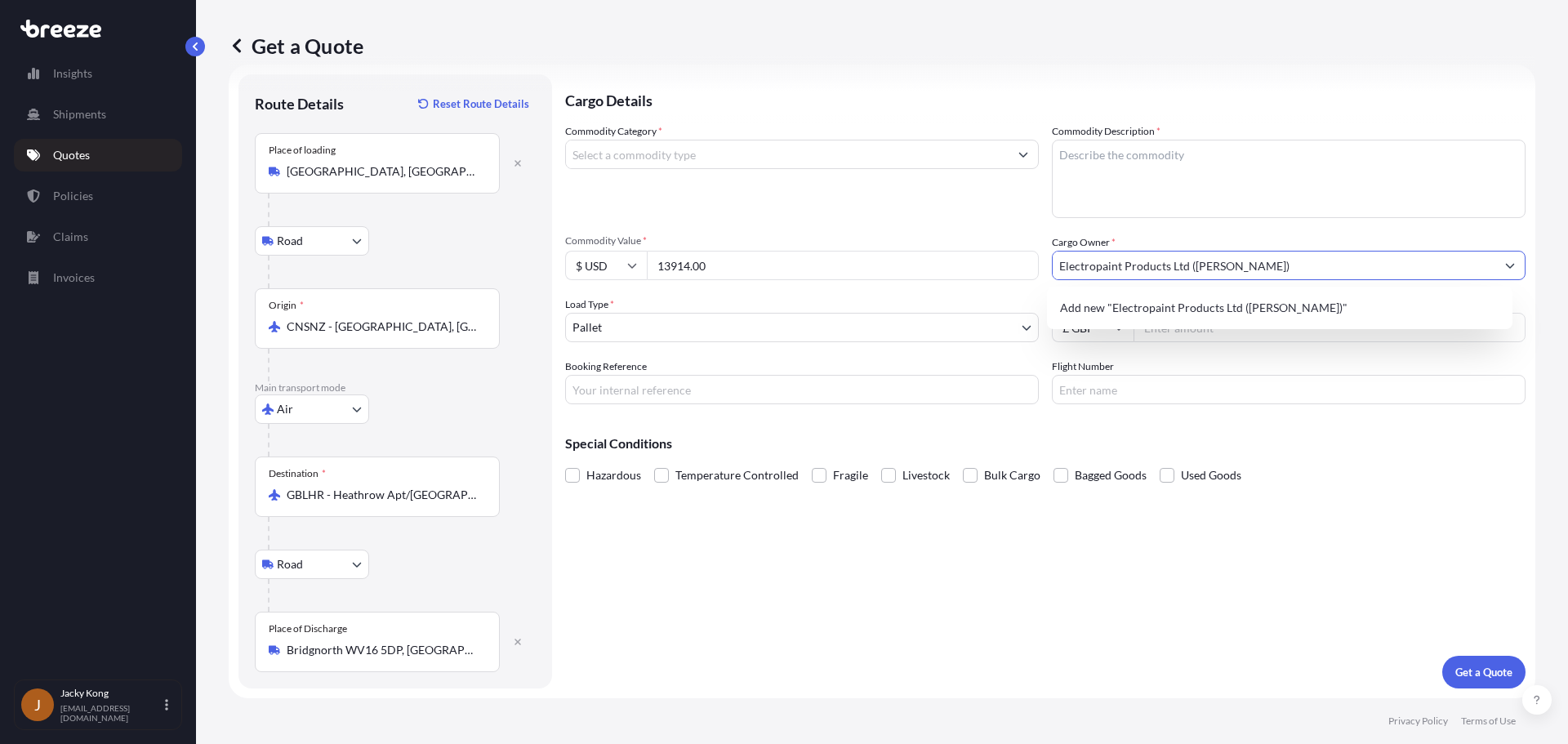
drag, startPoint x: 1184, startPoint y: 264, endPoint x: 1424, endPoint y: 264, distance: 240.0
click at [1077, 264] on input "Electropaint Products Ltd ([PERSON_NAME])" at bounding box center [1274, 266] width 443 height 29
click at [1077, 306] on div "Add new "Electropaint Products Ltd"" at bounding box center [1280, 308] width 453 height 29
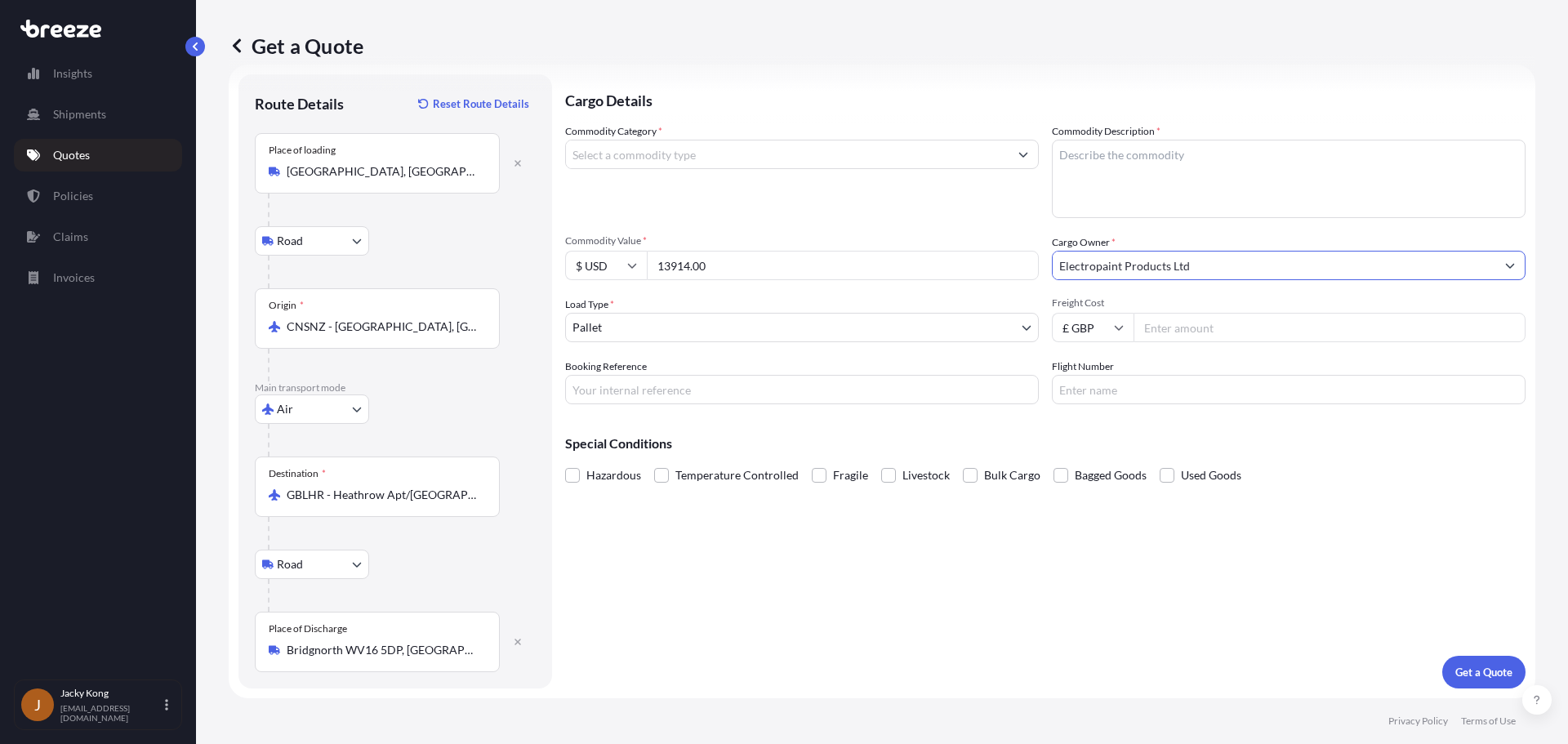
type input "Electropaint Products Ltd"
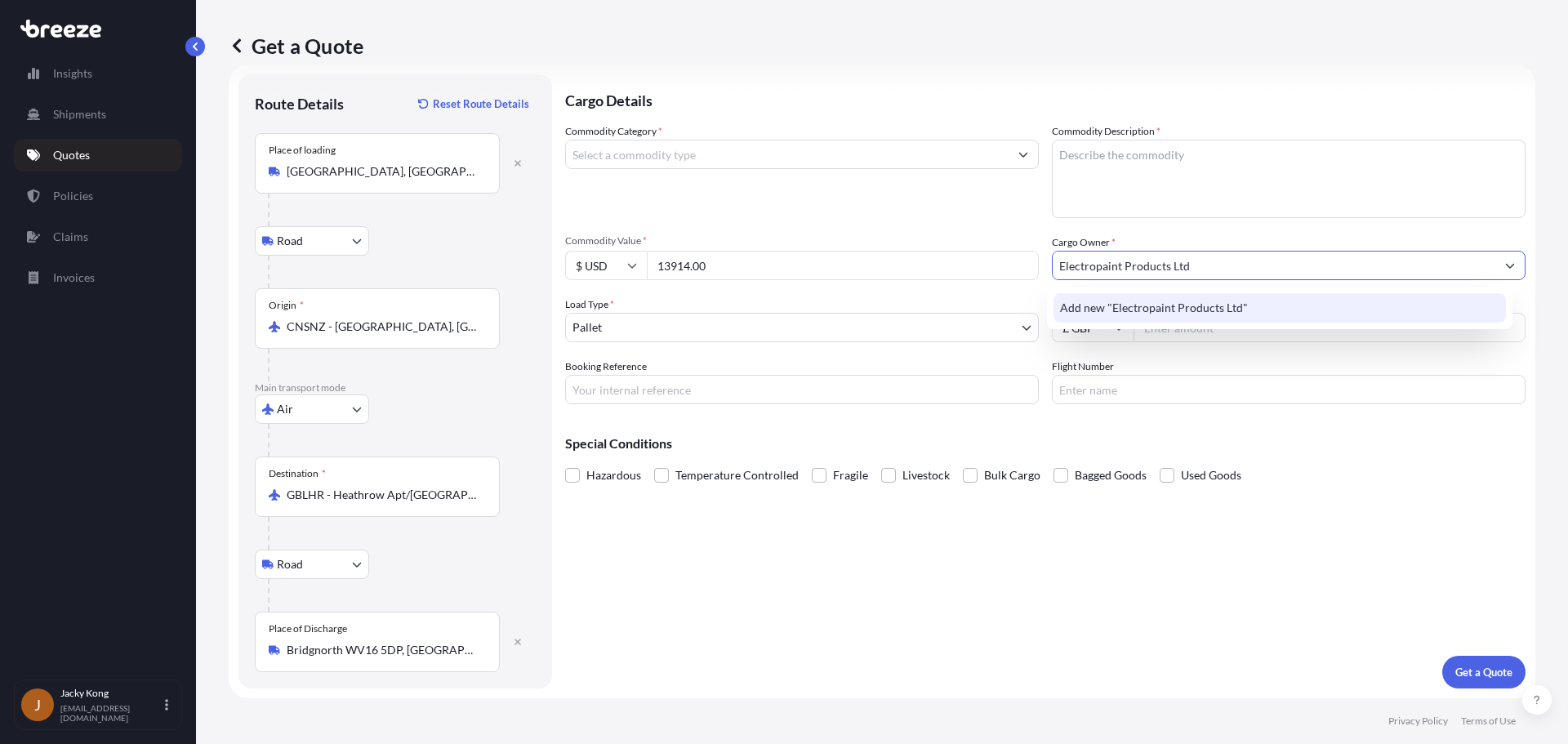
click at [1077, 301] on span "Add new "Electropaint Products Ltd"" at bounding box center [1153, 308] width 188 height 16
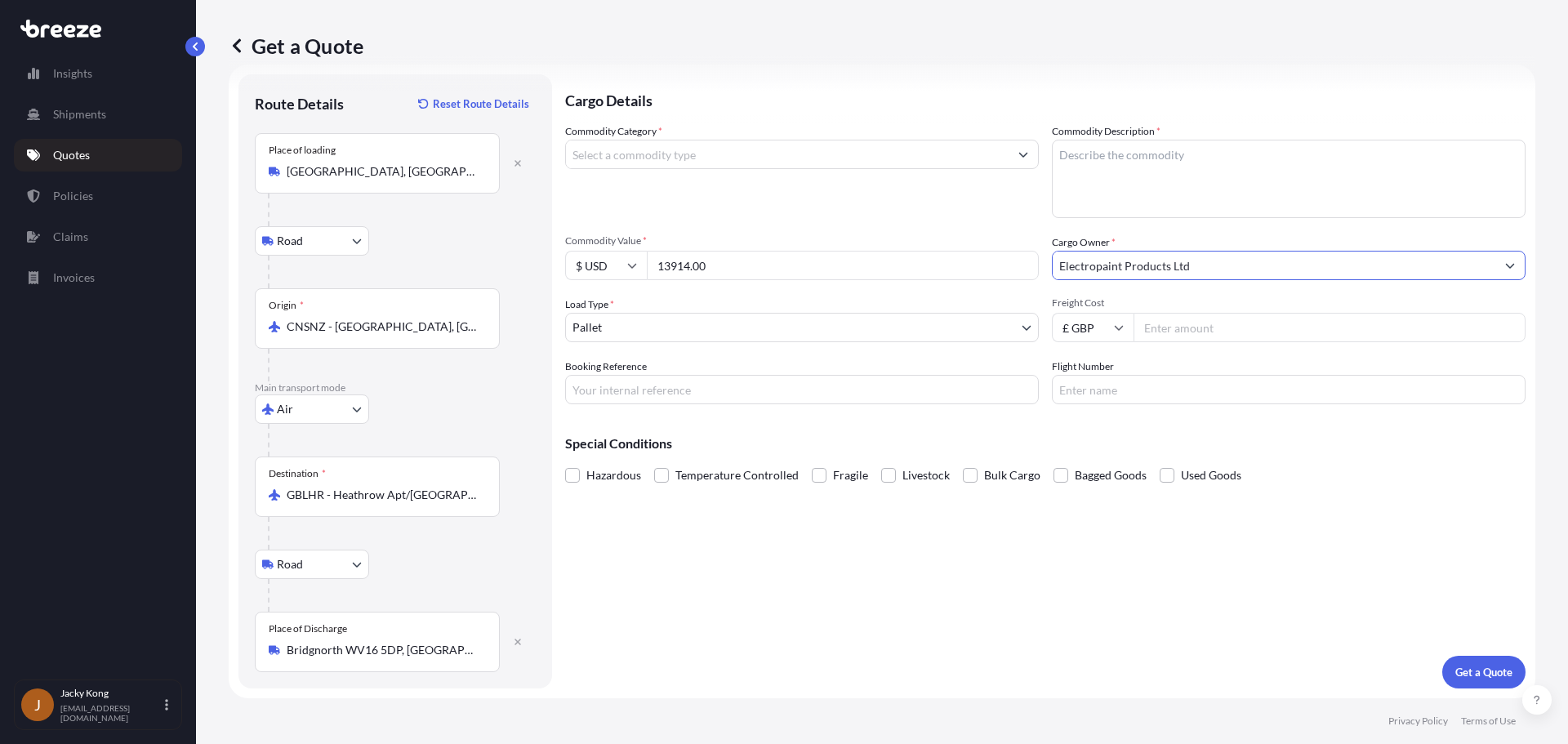
click at [1077, 321] on input "Freight Cost" at bounding box center [1329, 327] width 392 height 29
paste input "2242.16"
type input "2242.16"
click at [816, 382] on input "Booking Reference" at bounding box center [802, 390] width 474 height 29
paste input "PRU-95417"
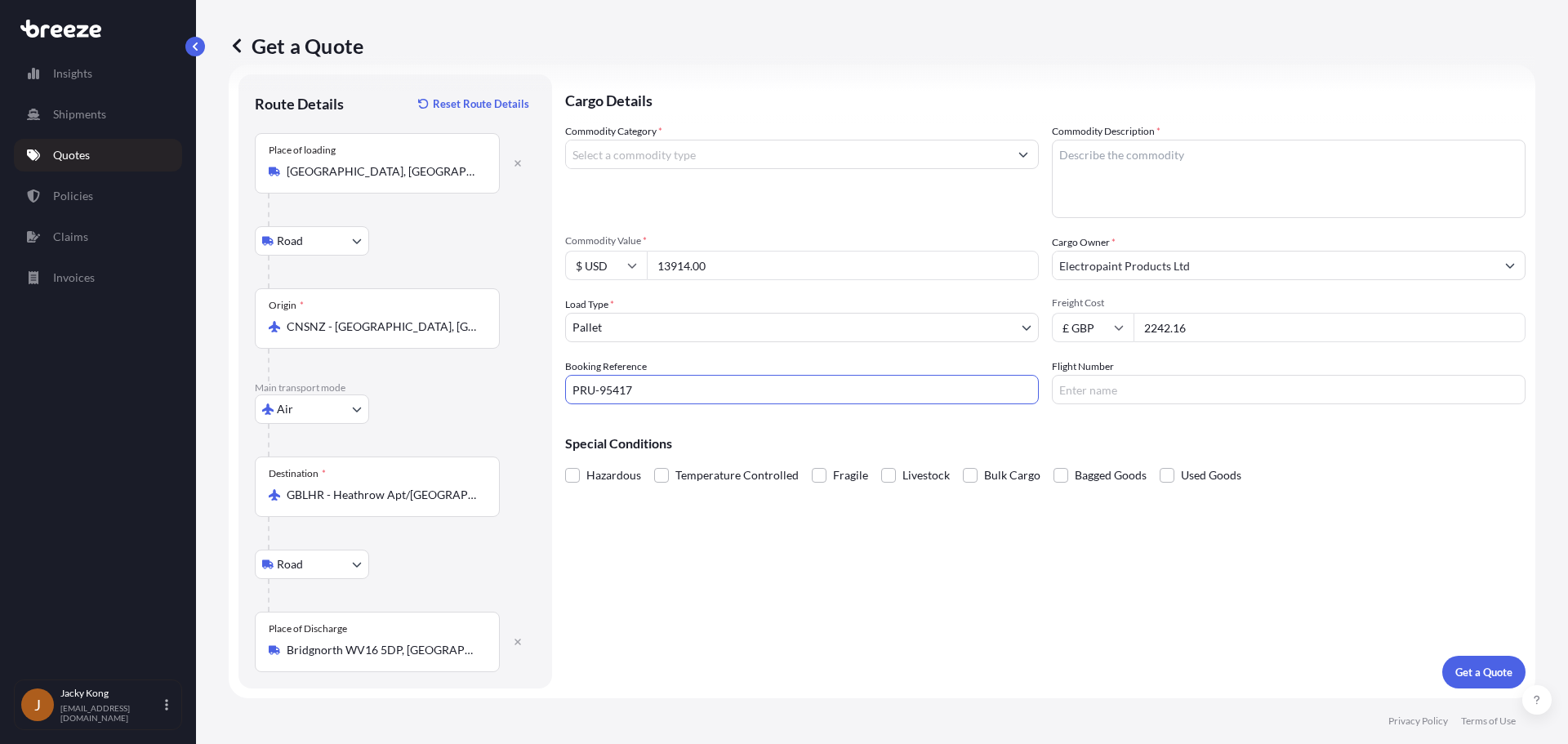
type input "PRU-95417"
click at [1077, 159] on textarea "Commodity Description *" at bounding box center [1288, 179] width 474 height 79
type textarea "membrance"
click at [1077, 535] on div "Cargo Details Commodity Category * Commodity Description * membrance Commodity …" at bounding box center [1045, 382] width 960 height 614
click at [765, 159] on input "Commodity Category *" at bounding box center [787, 154] width 443 height 29
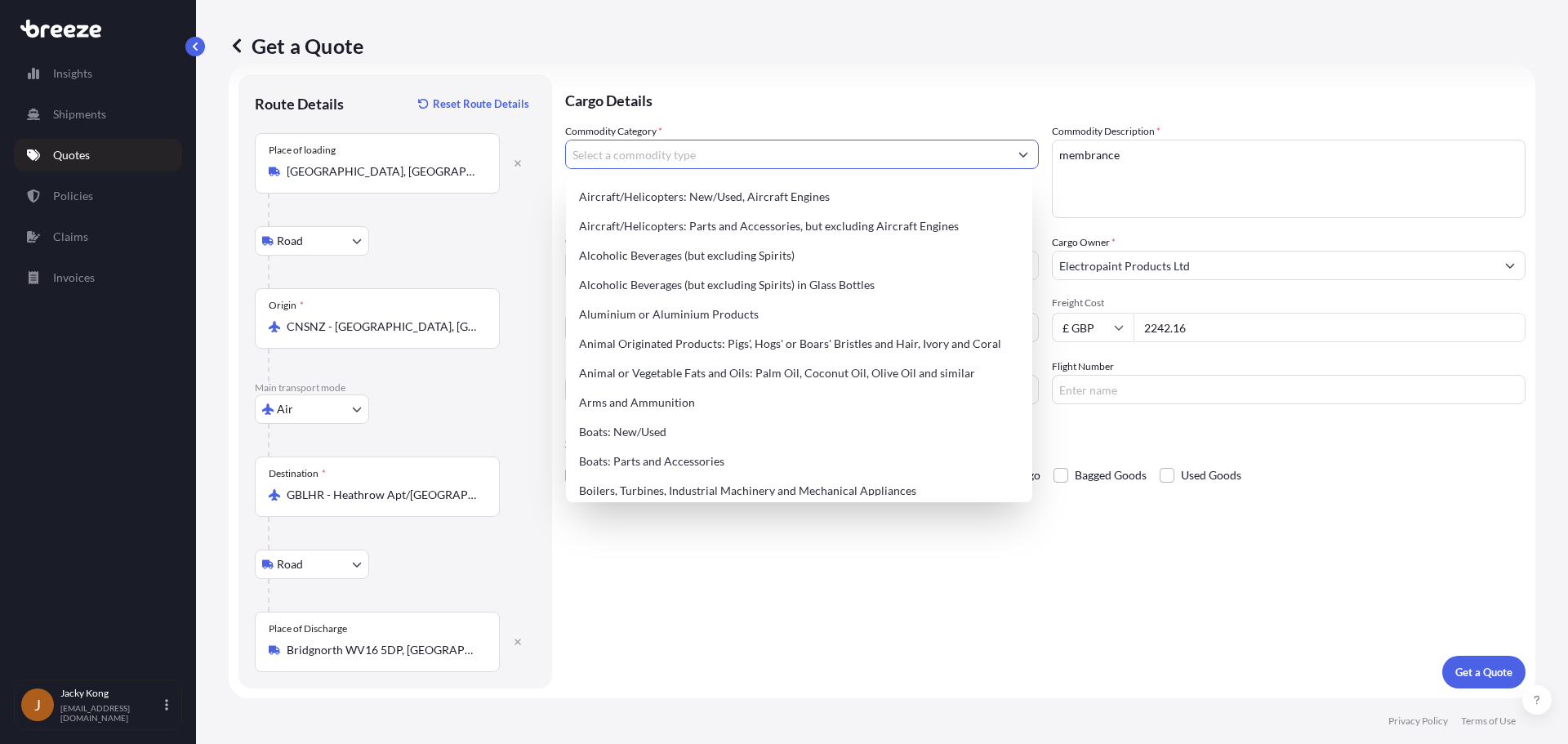
paste input "MEMBRANE"
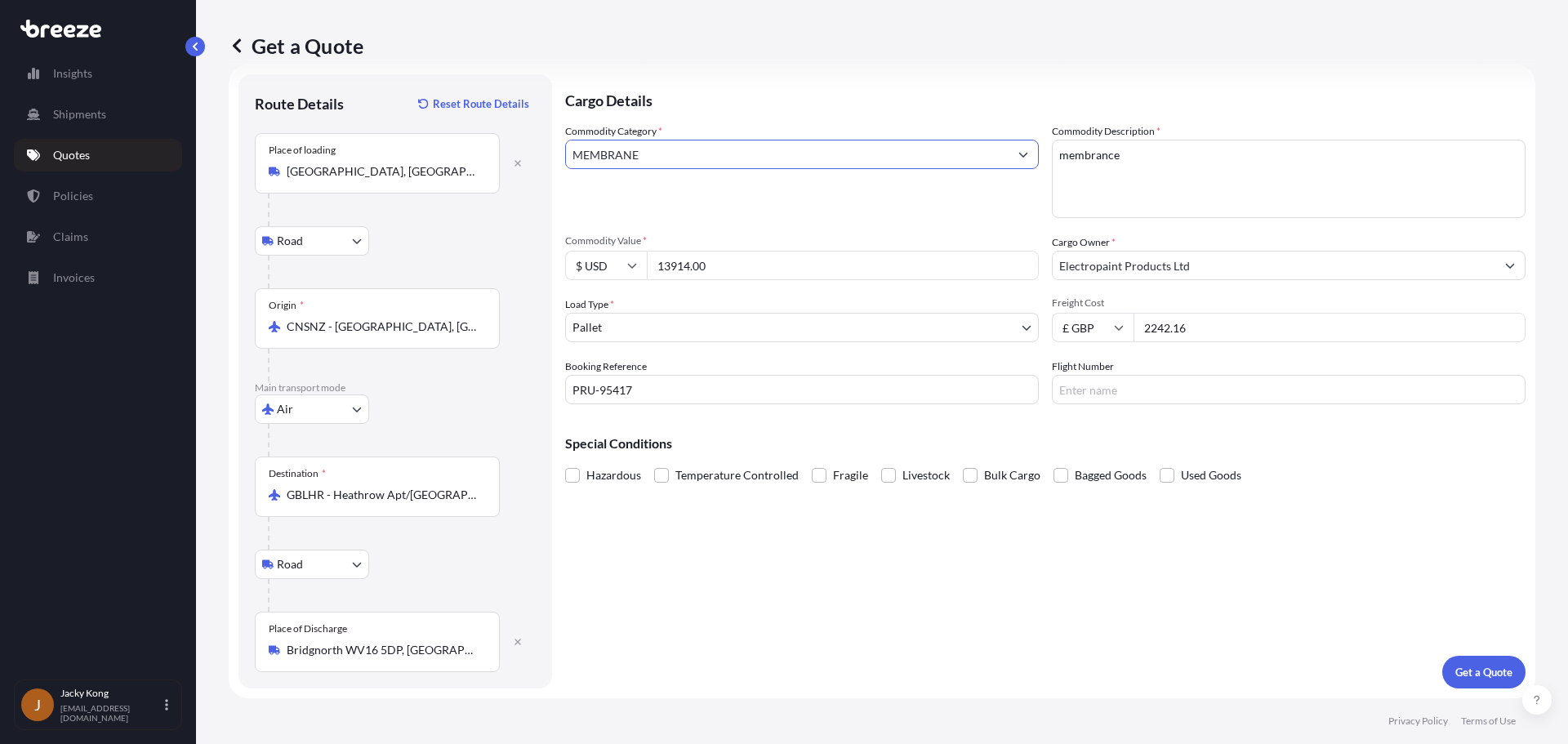
type input "MEMBRANE"
click at [820, 212] on div "Commodity Category * MEMBRANE" at bounding box center [802, 170] width 474 height 95
click at [1077, 170] on textarea "membrance" at bounding box center [1288, 179] width 474 height 79
drag, startPoint x: 1122, startPoint y: 157, endPoint x: 860, endPoint y: 124, distance: 264.1
click at [852, 124] on div "Commodity Category * MEMBRANE Commodity Description * membrance Commodity Value…" at bounding box center [1045, 264] width 960 height 281
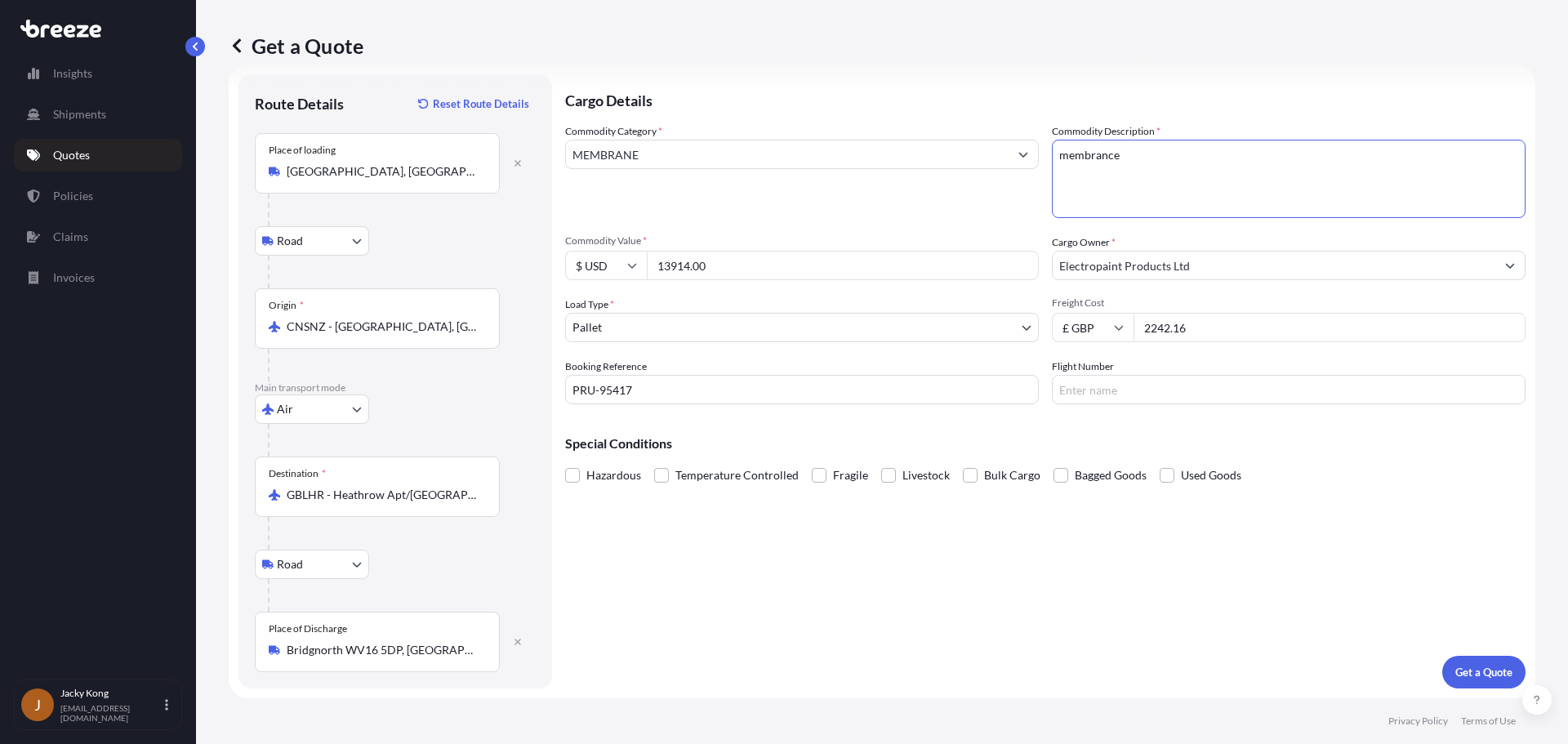
paste textarea "MEMBRANE"
type textarea "MEMBRANE"
click at [912, 185] on div "Commodity Category * MEMBRANE" at bounding box center [802, 170] width 474 height 95
click at [978, 620] on div "Cargo Details Commodity Category * MEMBRANE Commodity Description * MEMBRANE Co…" at bounding box center [1045, 382] width 960 height 614
click at [1077, 659] on button "Get a Quote" at bounding box center [1484, 672] width 83 height 33
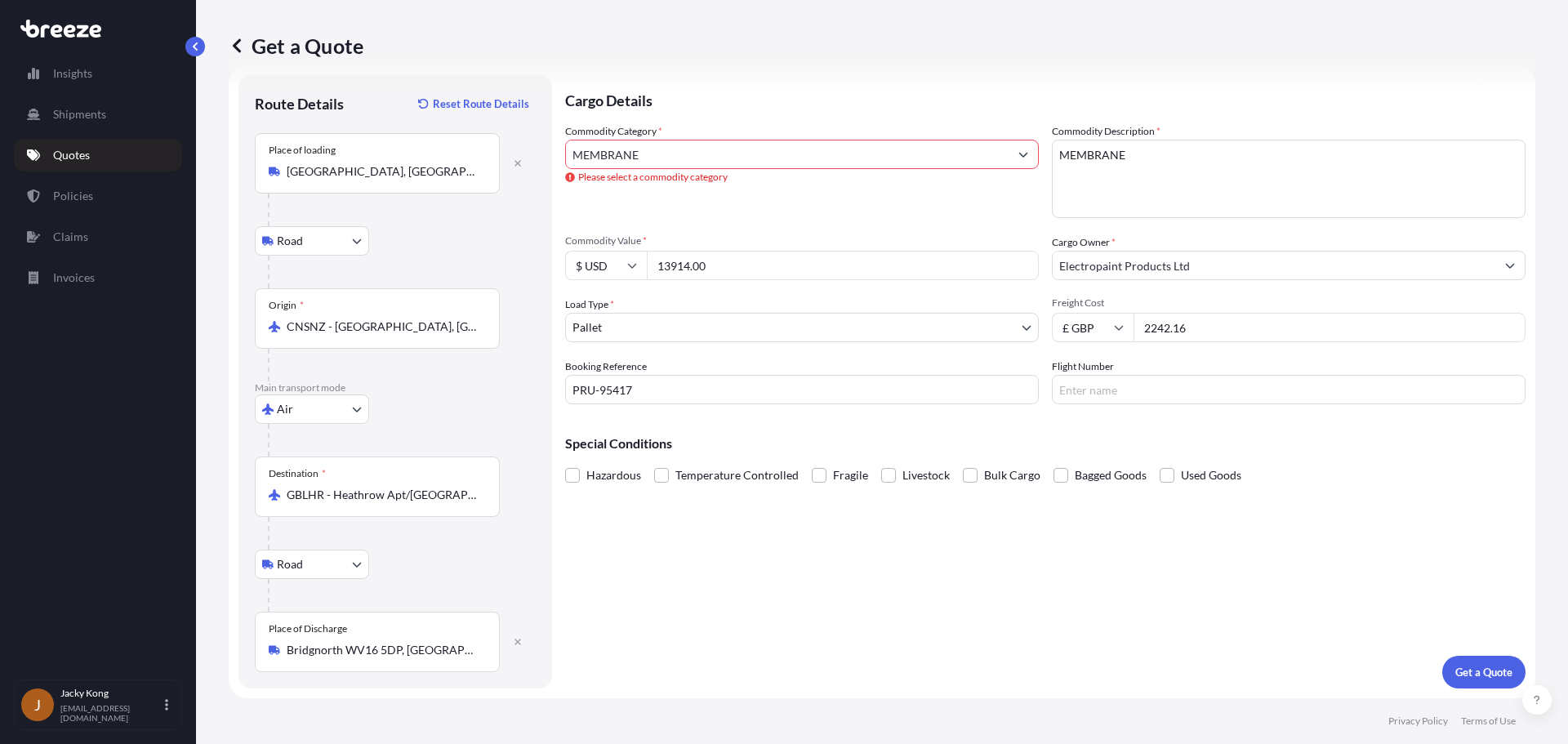
click at [898, 158] on input "MEMBRANE" at bounding box center [787, 154] width 443 height 29
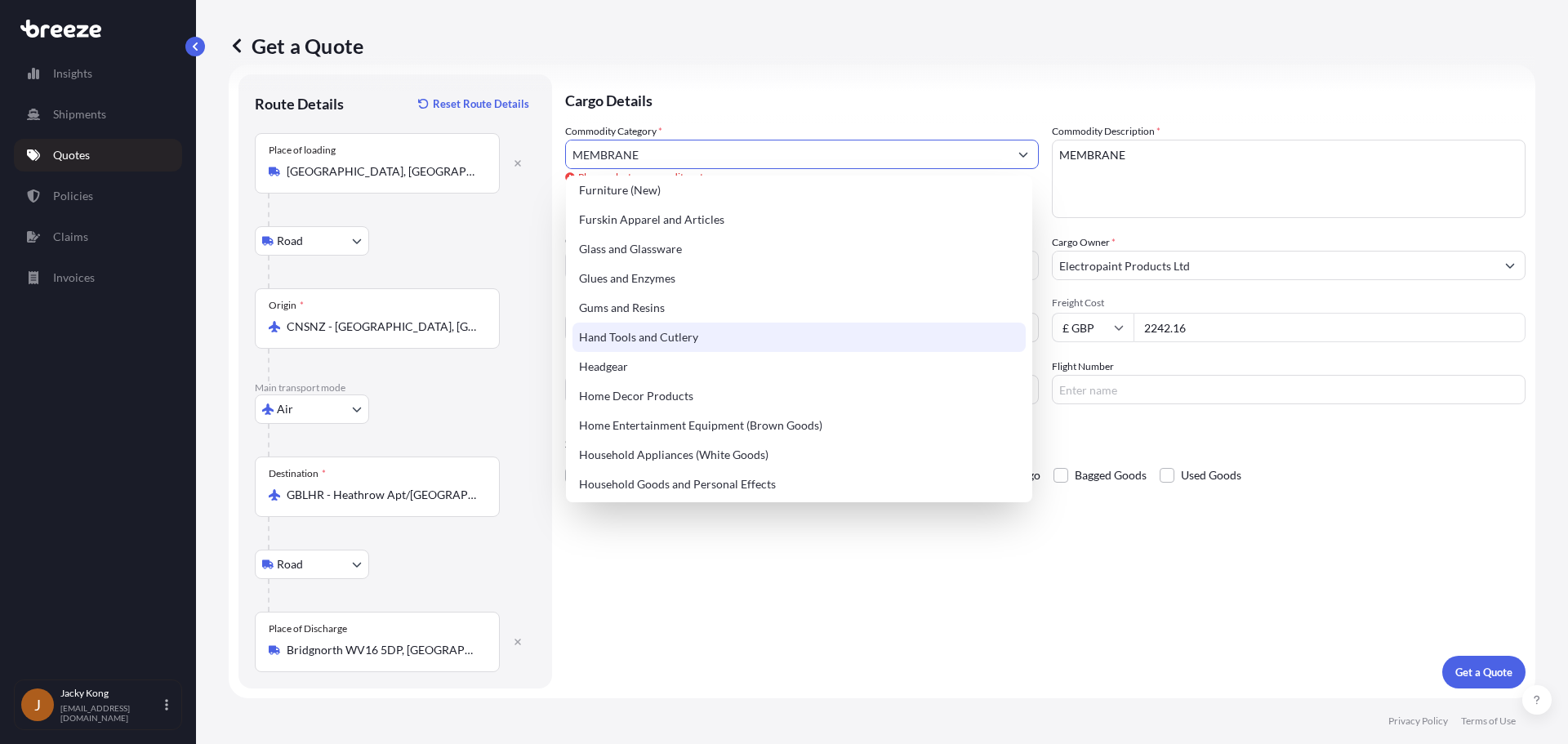
scroll to position [1388, 0]
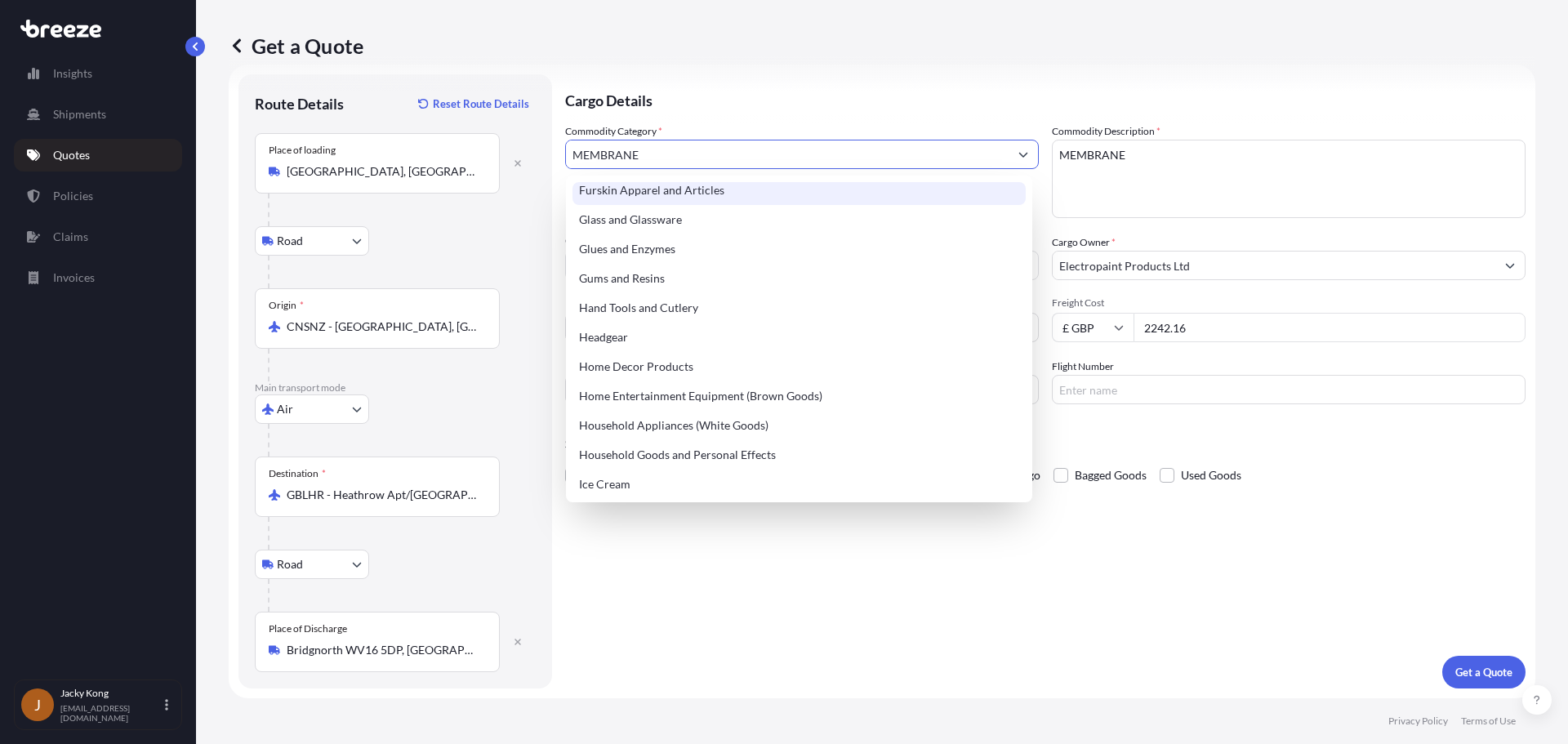
drag, startPoint x: 726, startPoint y: 154, endPoint x: 485, endPoint y: 138, distance: 241.5
click at [485, 138] on form "Route Details Reset Route Details Place of loading [GEOGRAPHIC_DATA], [GEOGRAPH…" at bounding box center [881, 382] width 1306 height 634
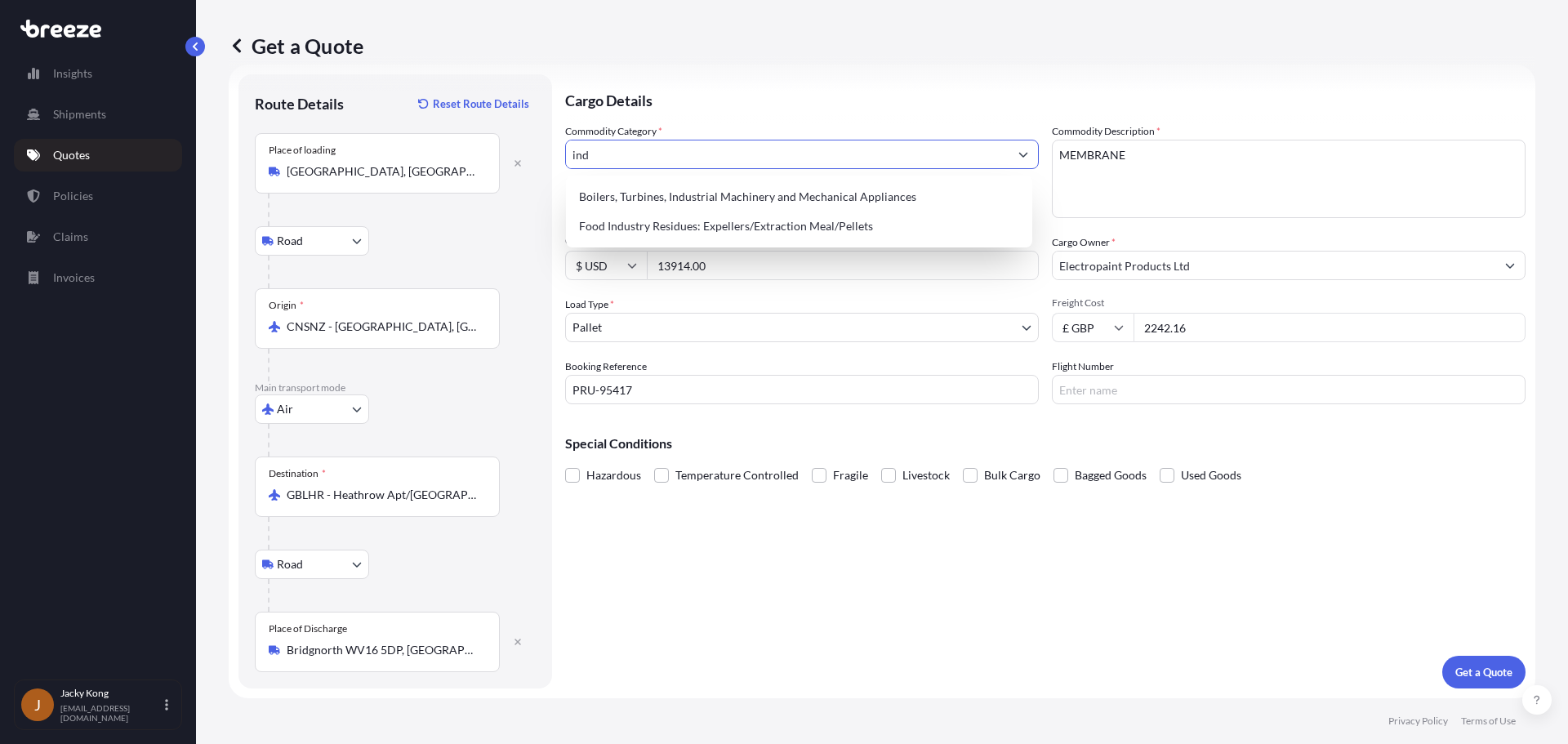
scroll to position [0, 0]
drag, startPoint x: 655, startPoint y: 155, endPoint x: 508, endPoint y: 153, distance: 147.0
click at [508, 153] on form "Route Details Reset Route Details Place of loading [GEOGRAPHIC_DATA], [GEOGRAPH…" at bounding box center [881, 382] width 1306 height 634
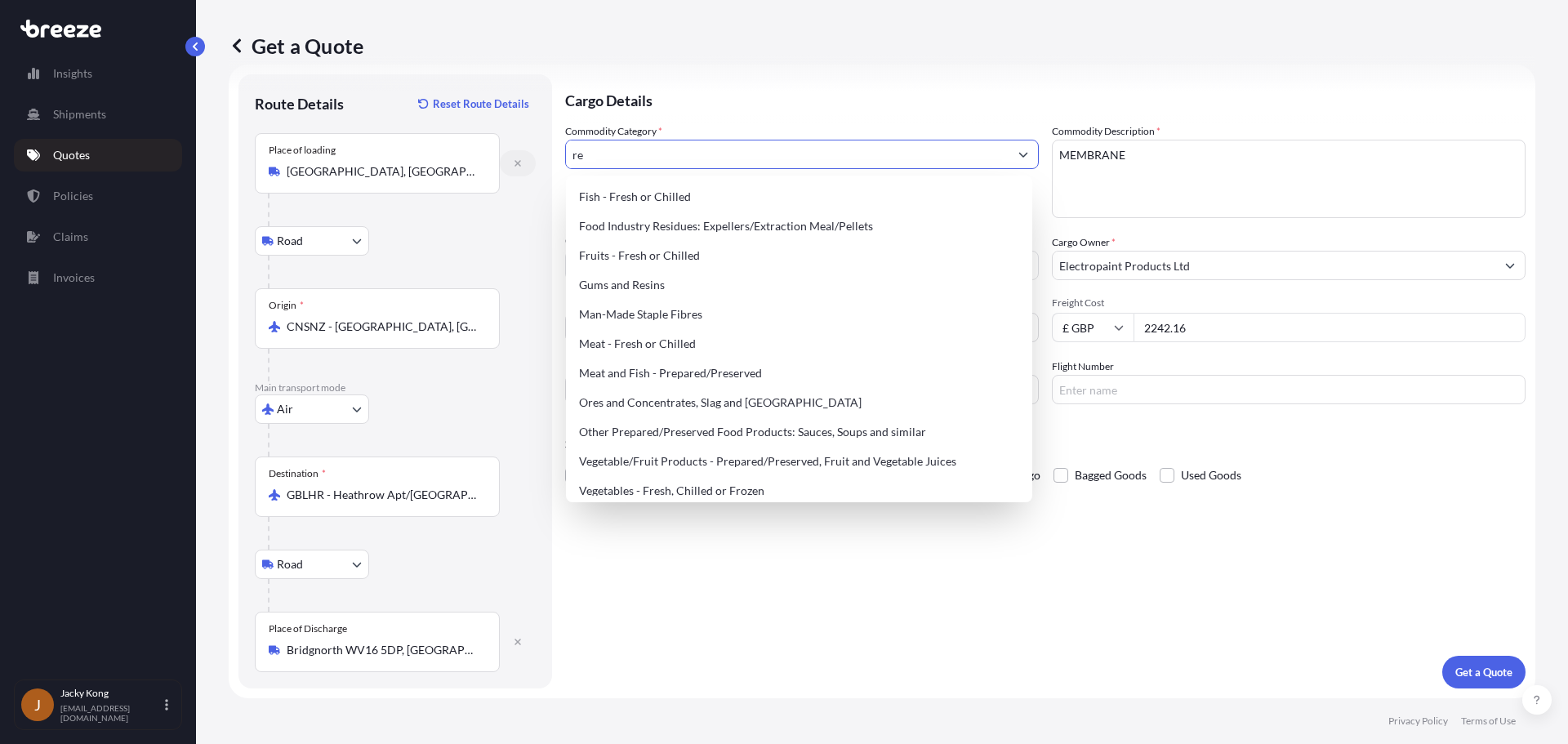
type input "r"
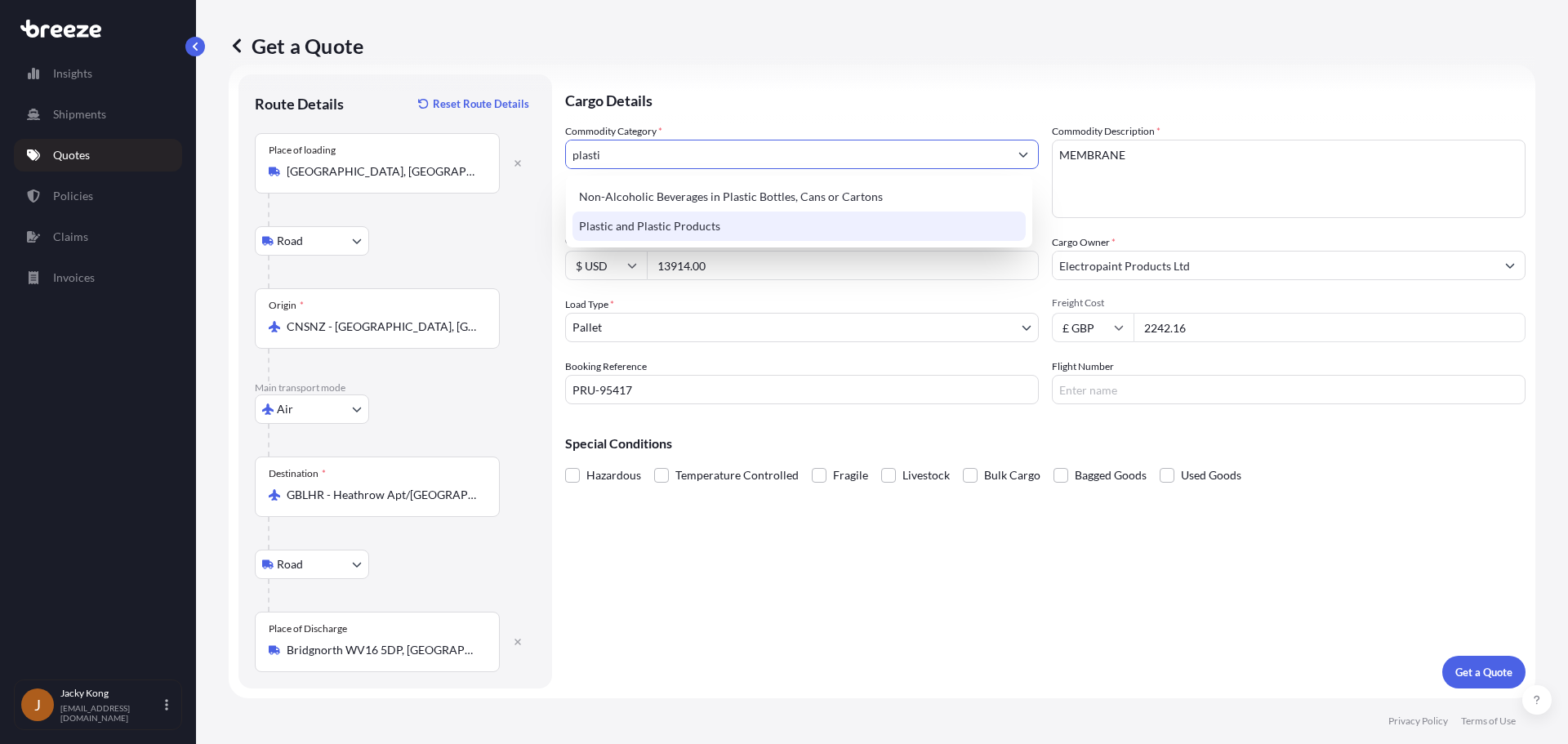
click at [594, 229] on div "Plastic and Plastic Products" at bounding box center [799, 226] width 453 height 29
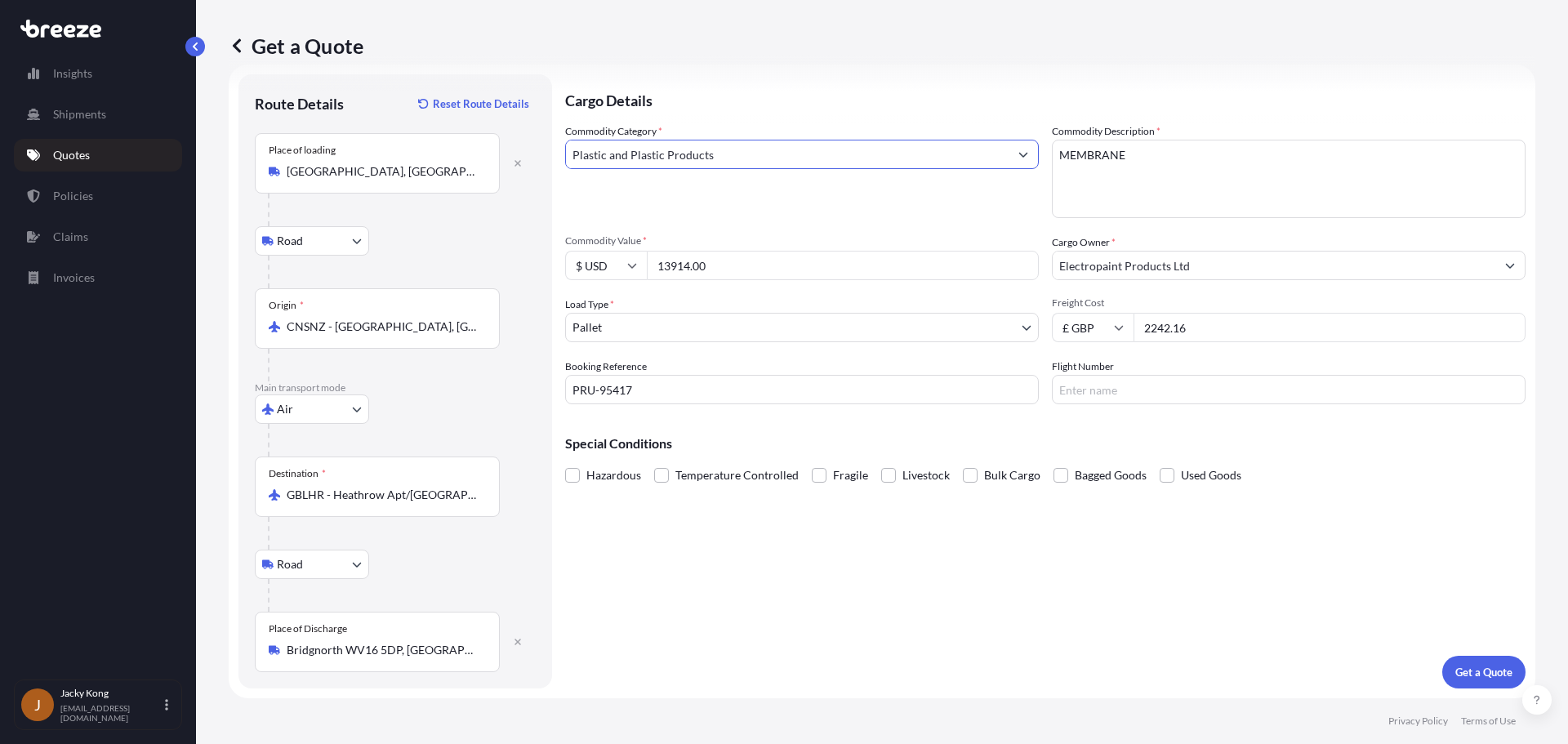
type input "Plastic and Plastic Products"
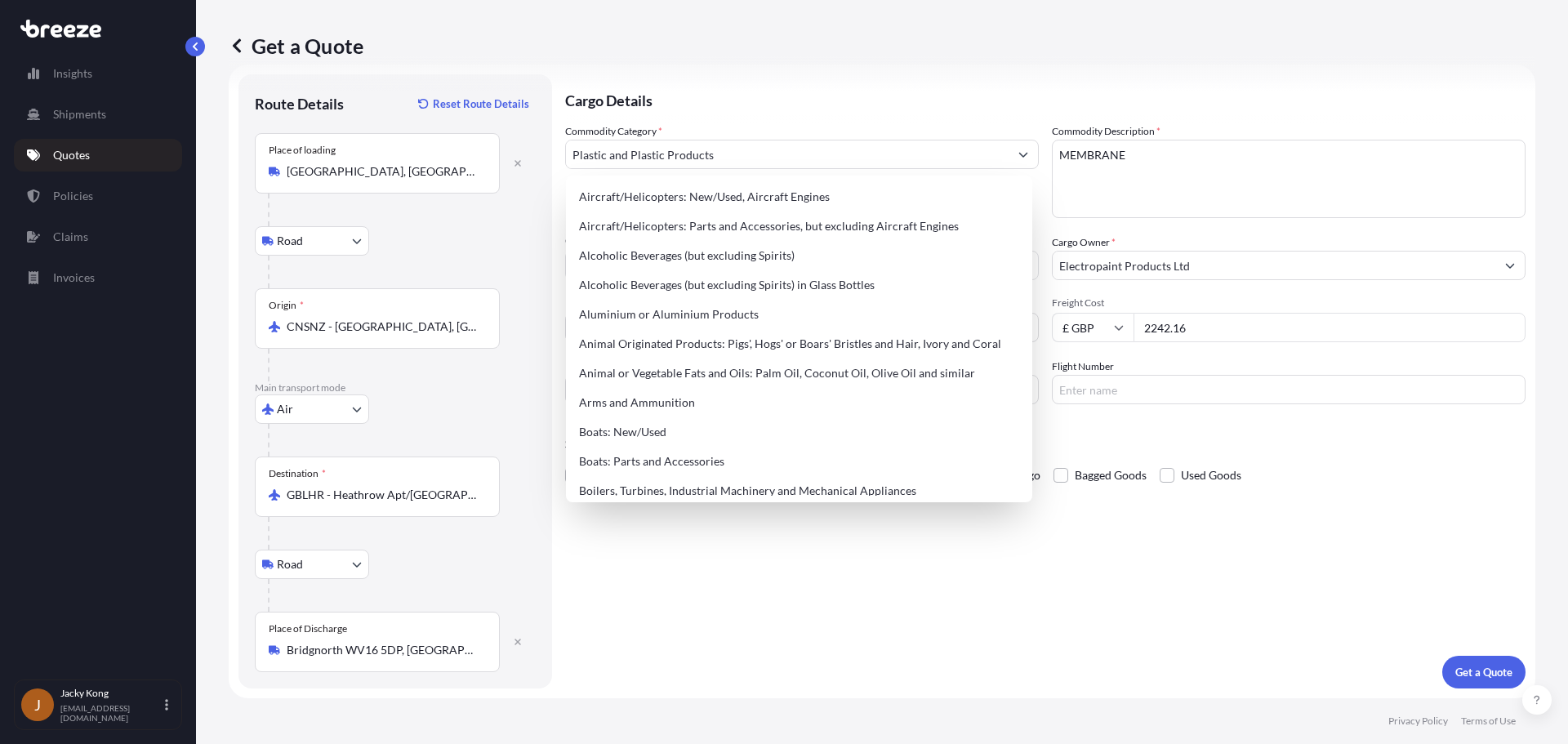
click at [918, 123] on div "Commodity Category * Plastic and Plastic Products" at bounding box center [802, 170] width 474 height 95
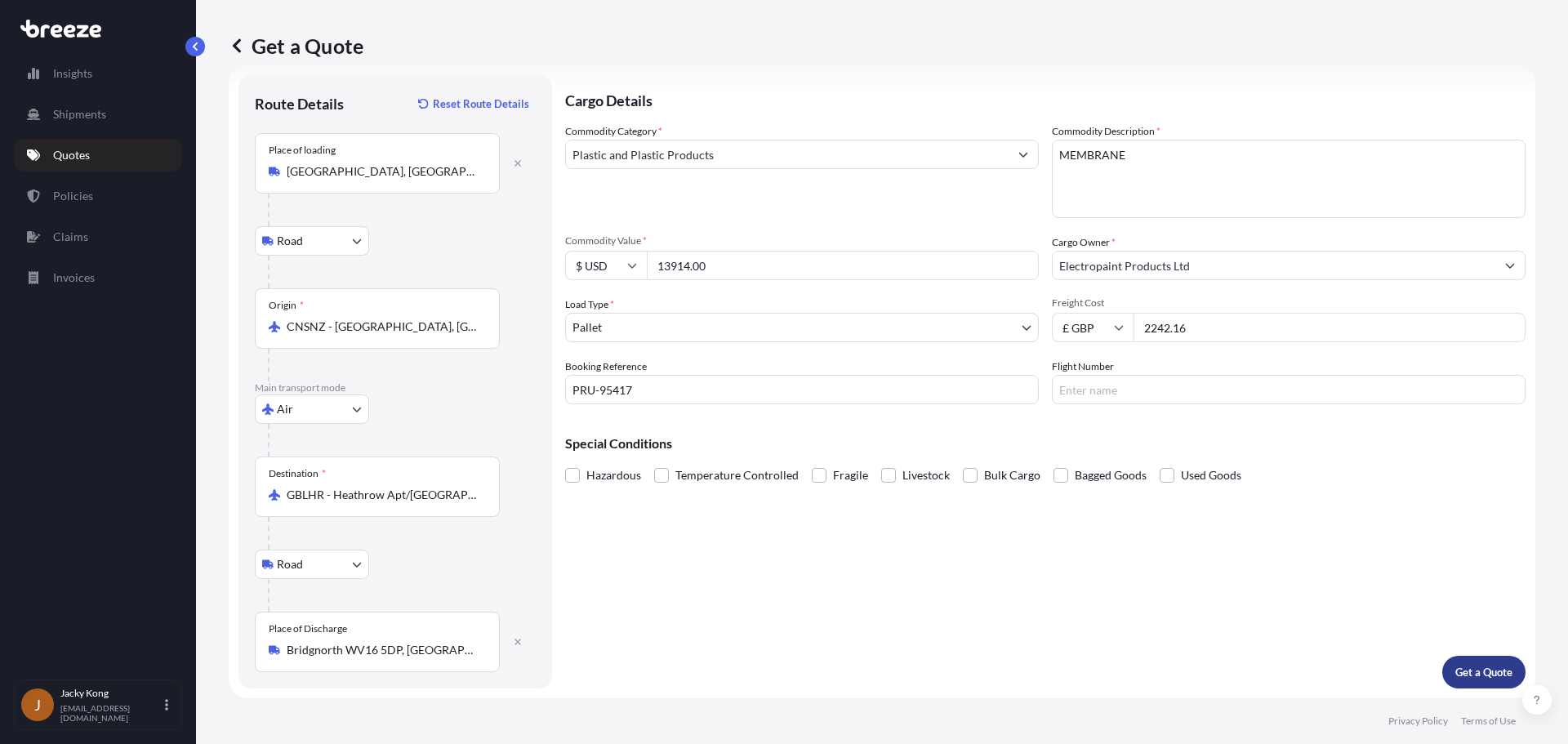
click at [1077, 667] on button "Get a Quote" at bounding box center [1484, 672] width 83 height 33
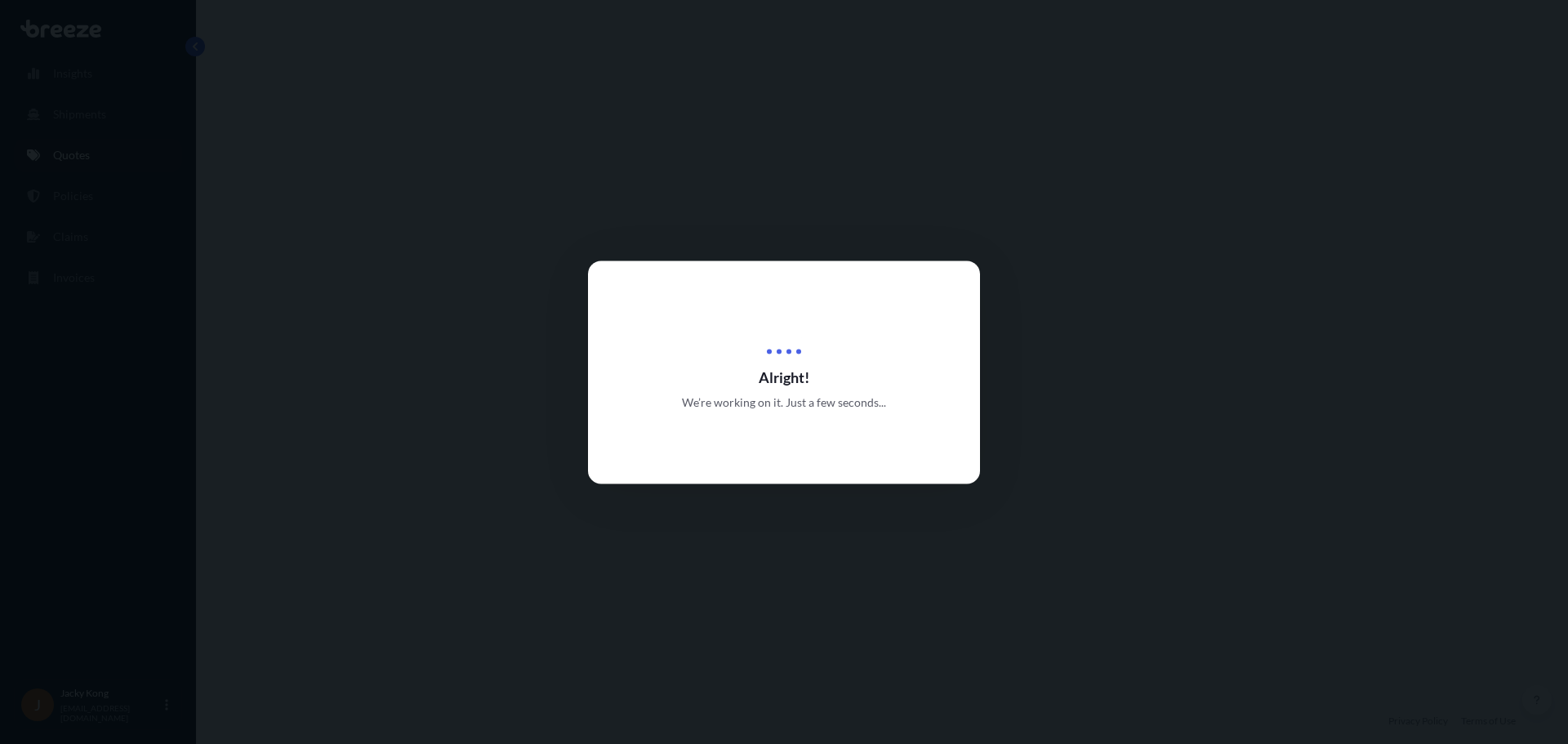
select select "Road"
select select "Air"
select select "Road"
select select "1"
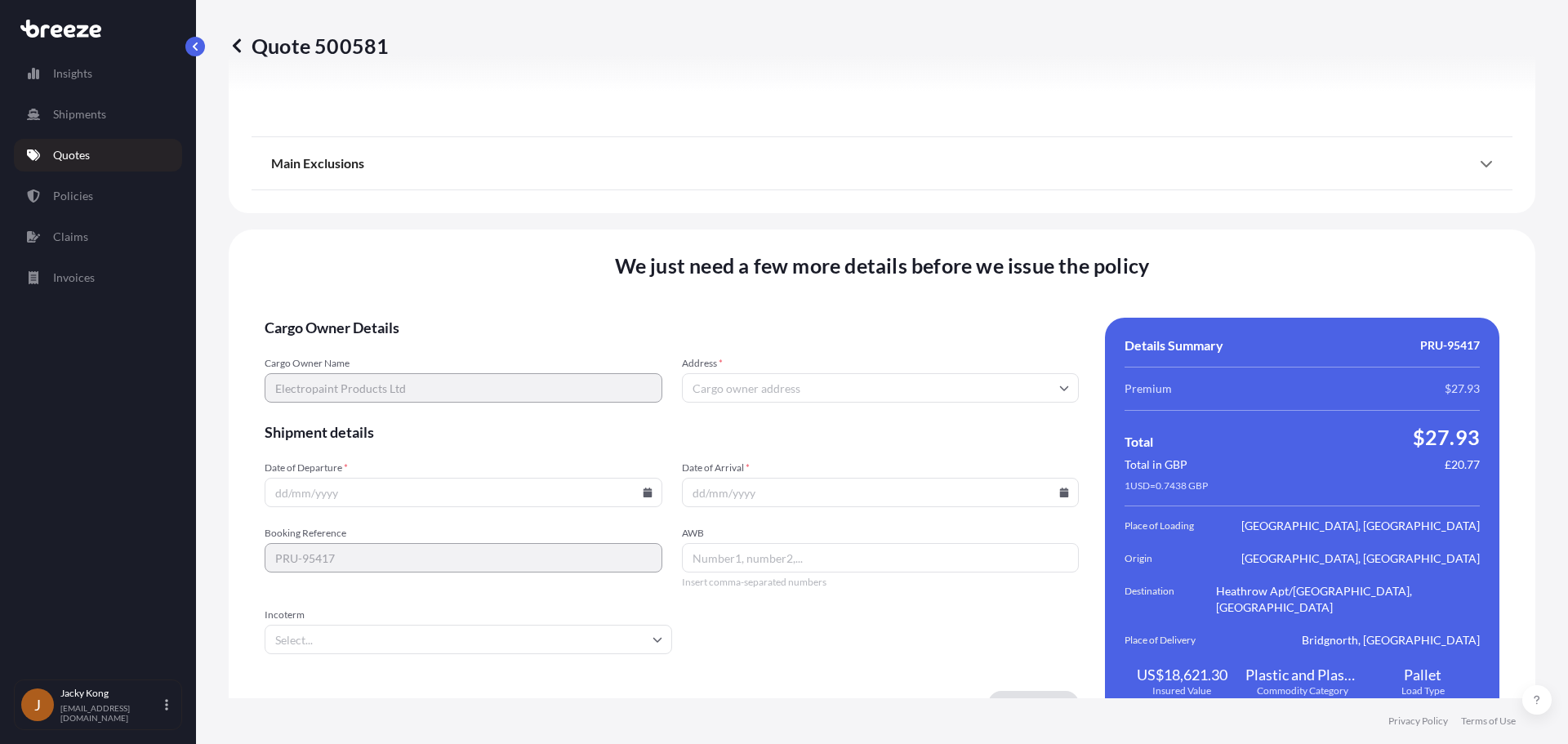
scroll to position [2174, 0]
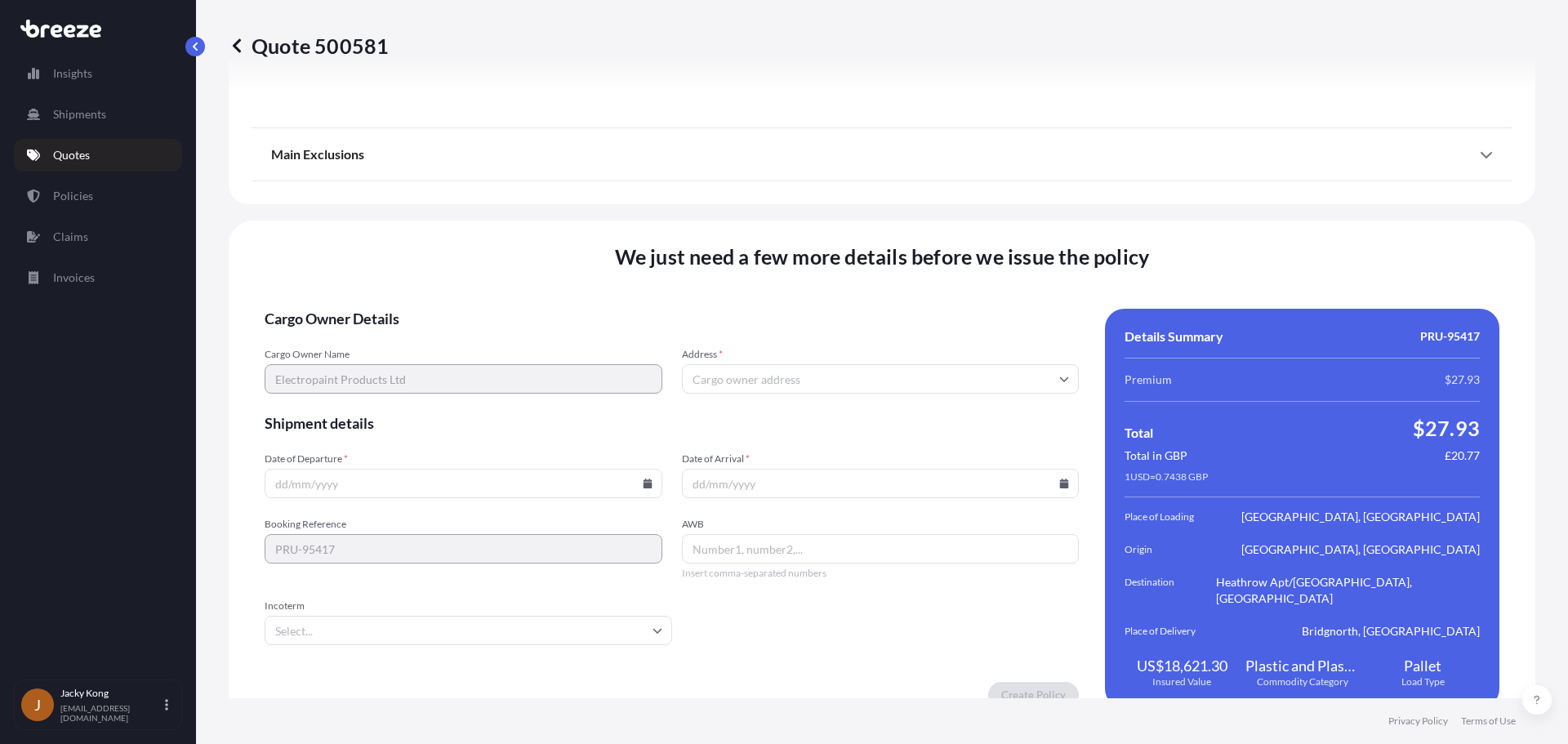
click at [904, 364] on input "Address *" at bounding box center [880, 379] width 398 height 29
paste input "WV16 5DP"
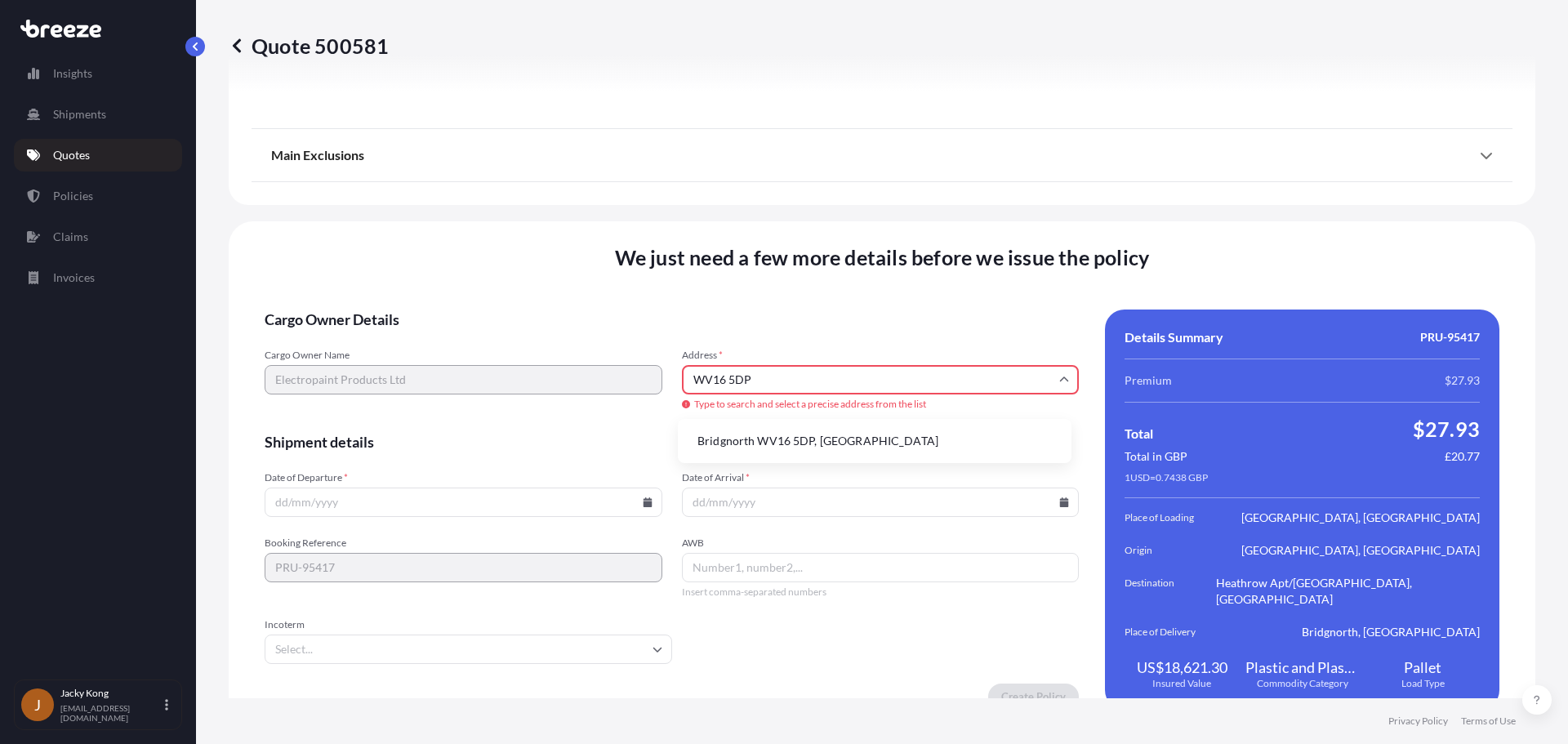
click at [750, 436] on li "Bridgnorth WV16 5DP, [GEOGRAPHIC_DATA]" at bounding box center [874, 441] width 380 height 31
type input "Bridgnorth WV16 5DP, [GEOGRAPHIC_DATA]"
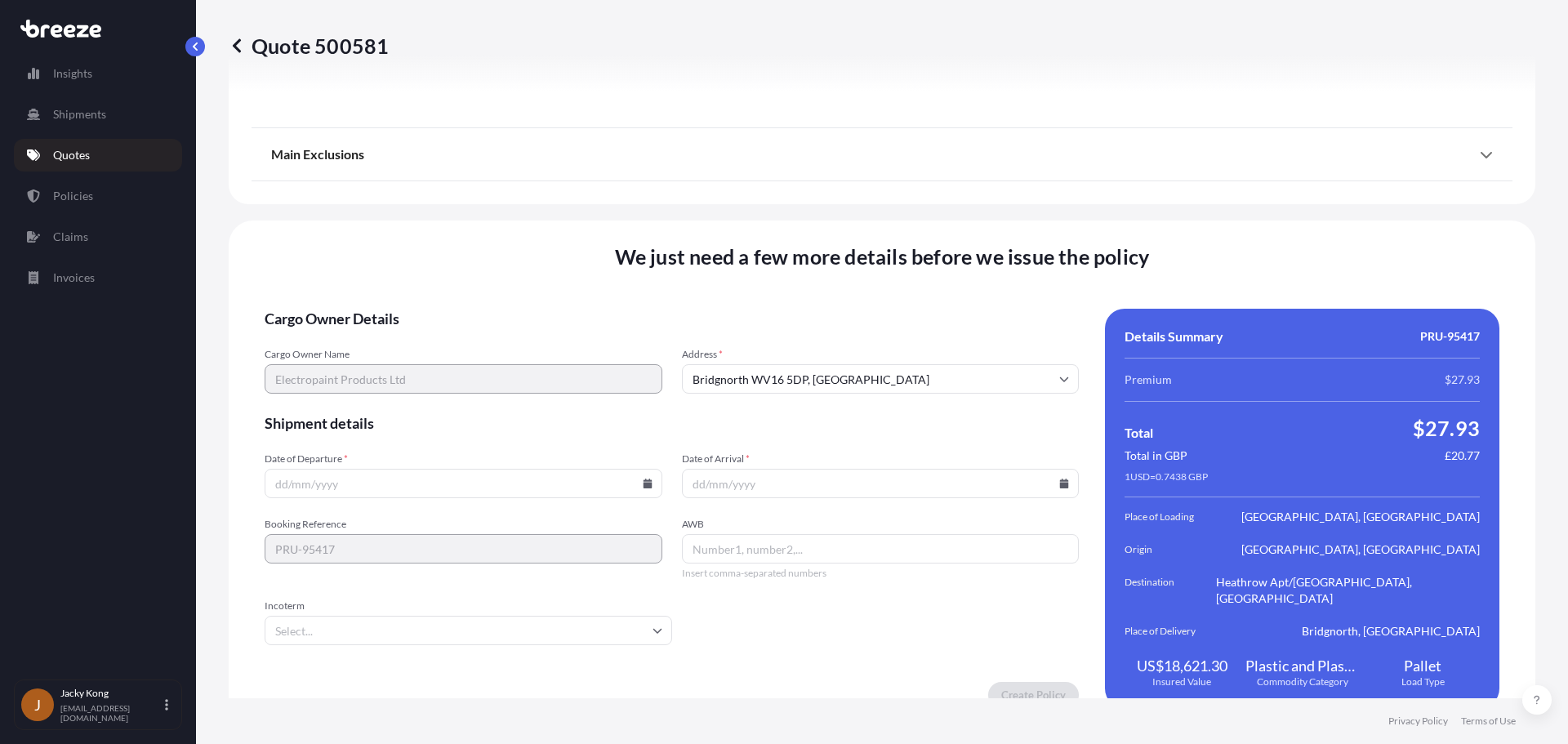
click at [442, 469] on input "Date of Departure *" at bounding box center [463, 483] width 398 height 29
click at [642, 478] on icon at bounding box center [647, 483] width 9 height 10
click at [524, 194] on icon at bounding box center [526, 191] width 6 height 10
click at [381, 379] on button "30" at bounding box center [385, 383] width 26 height 26
type input "[DATE]"
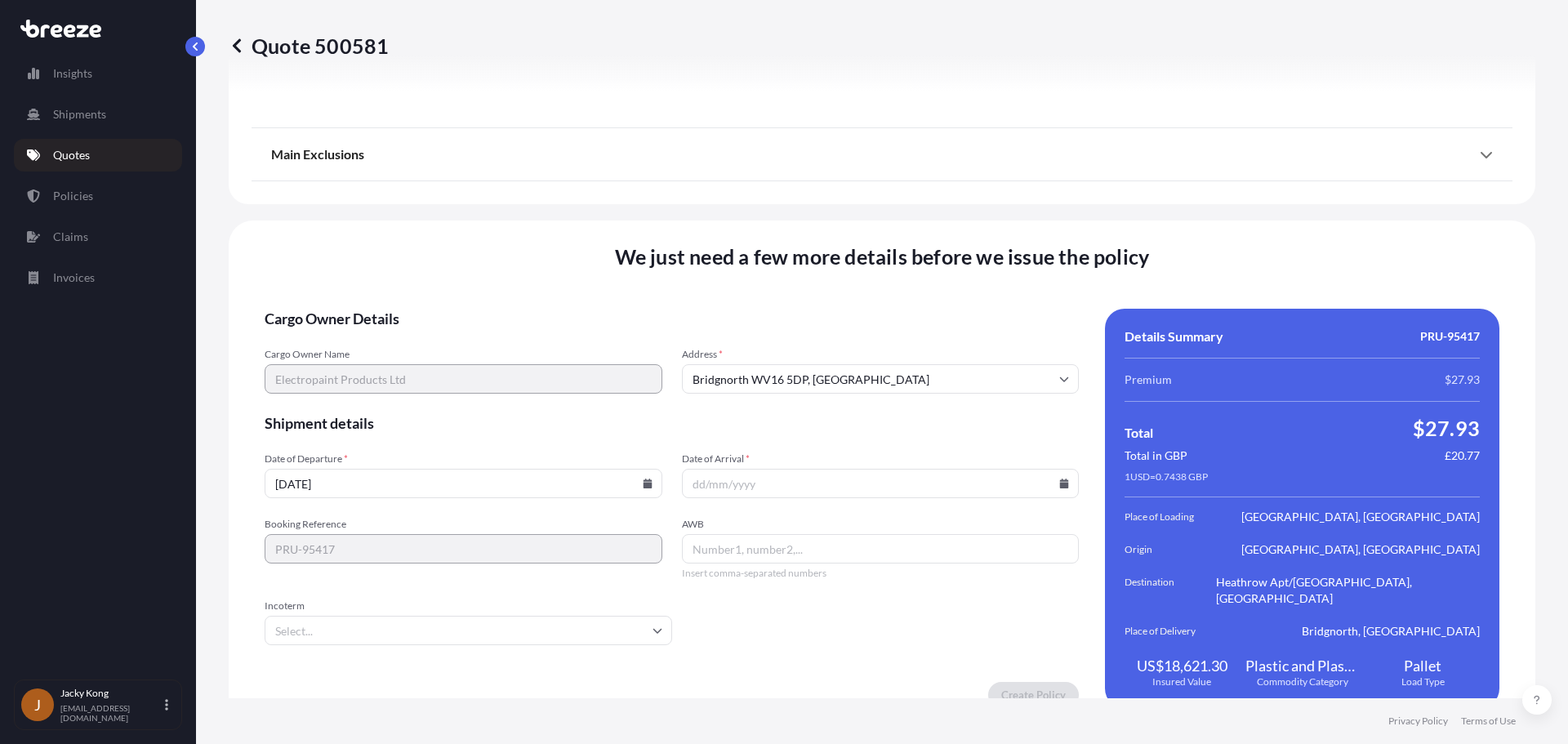
click at [801, 474] on input "Date of Arrival *" at bounding box center [880, 483] width 398 height 29
click at [1060, 478] on icon at bounding box center [1064, 483] width 9 height 10
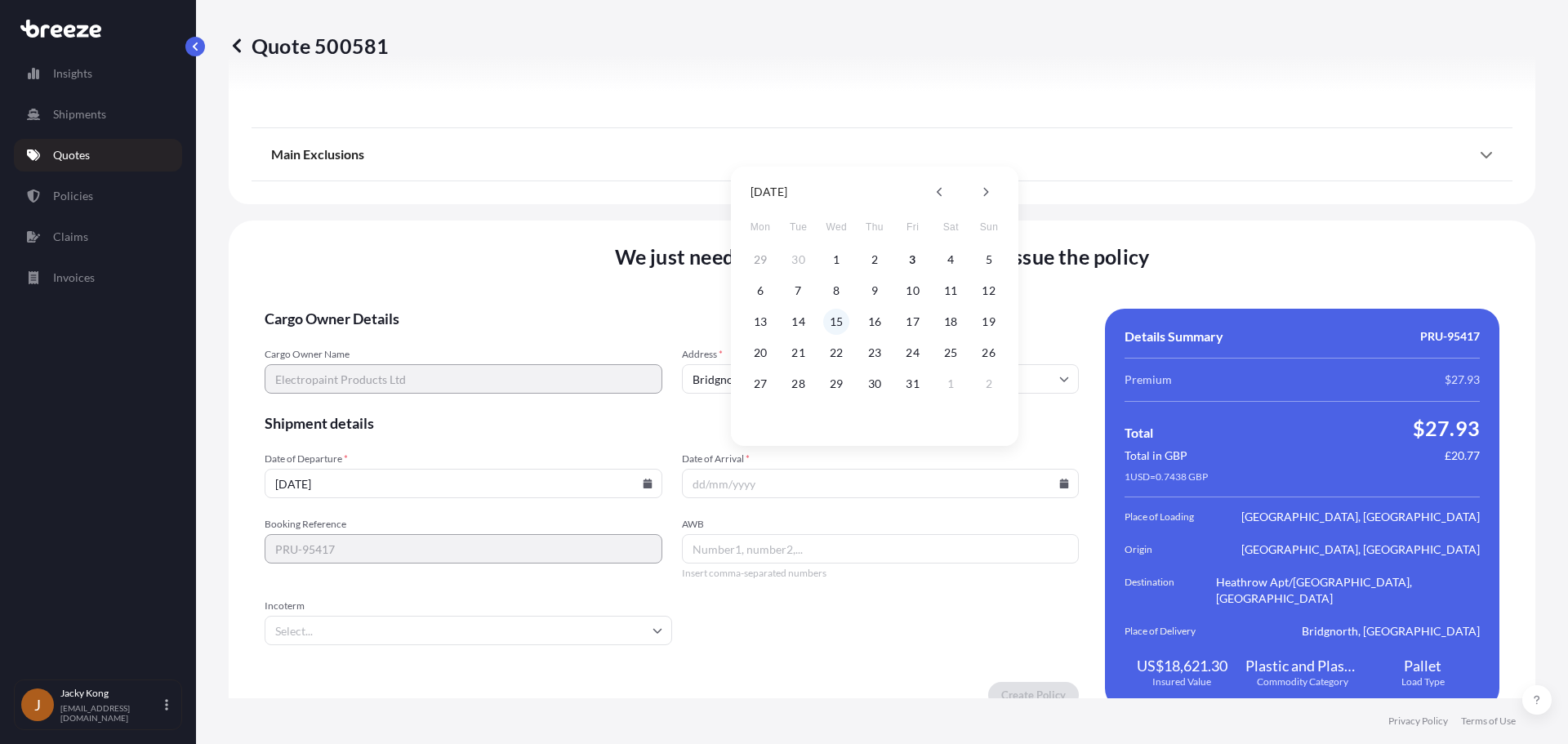
click at [842, 321] on button "15" at bounding box center [836, 322] width 26 height 26
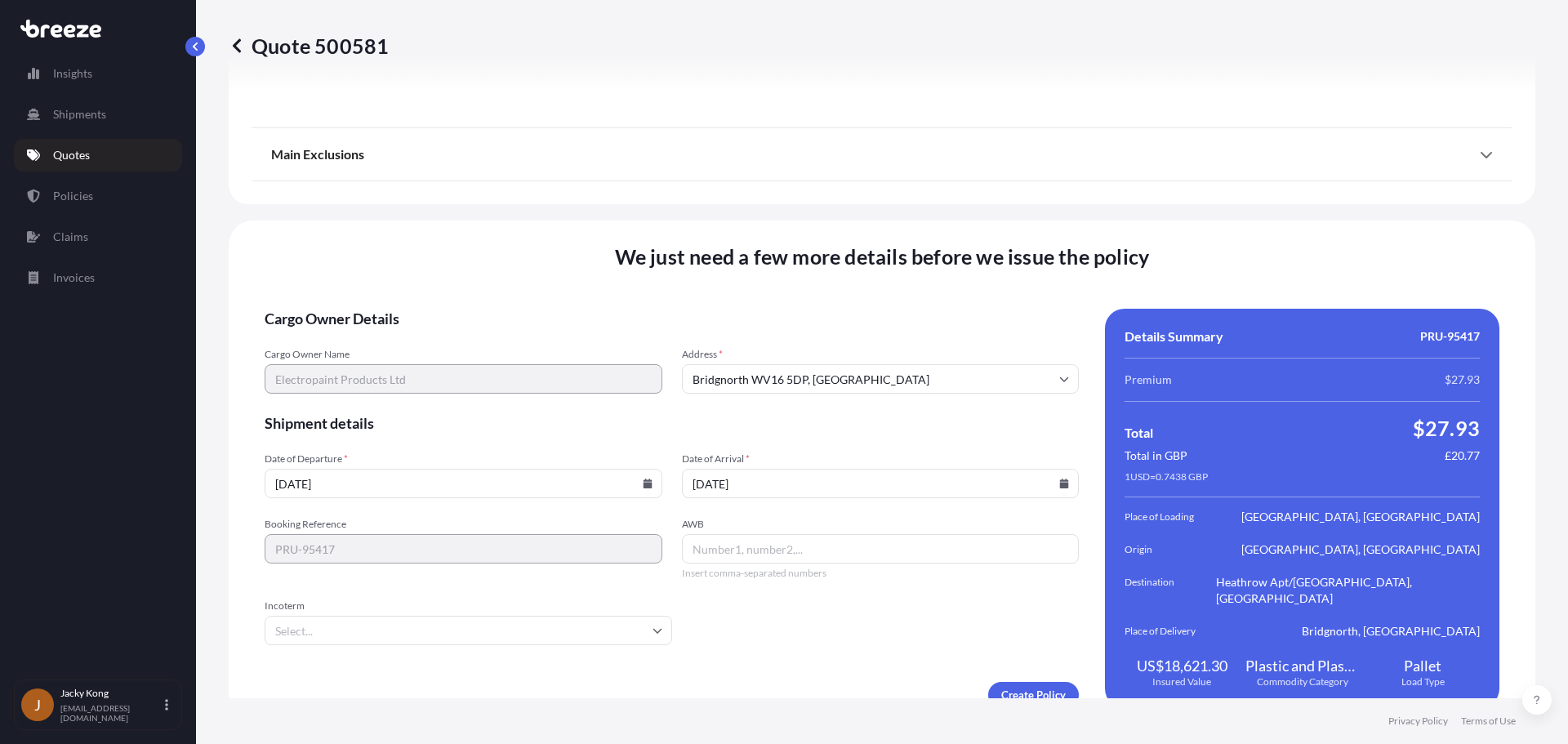
type input "[DATE]"
click at [567, 616] on input "Incoterm" at bounding box center [468, 631] width 408 height 29
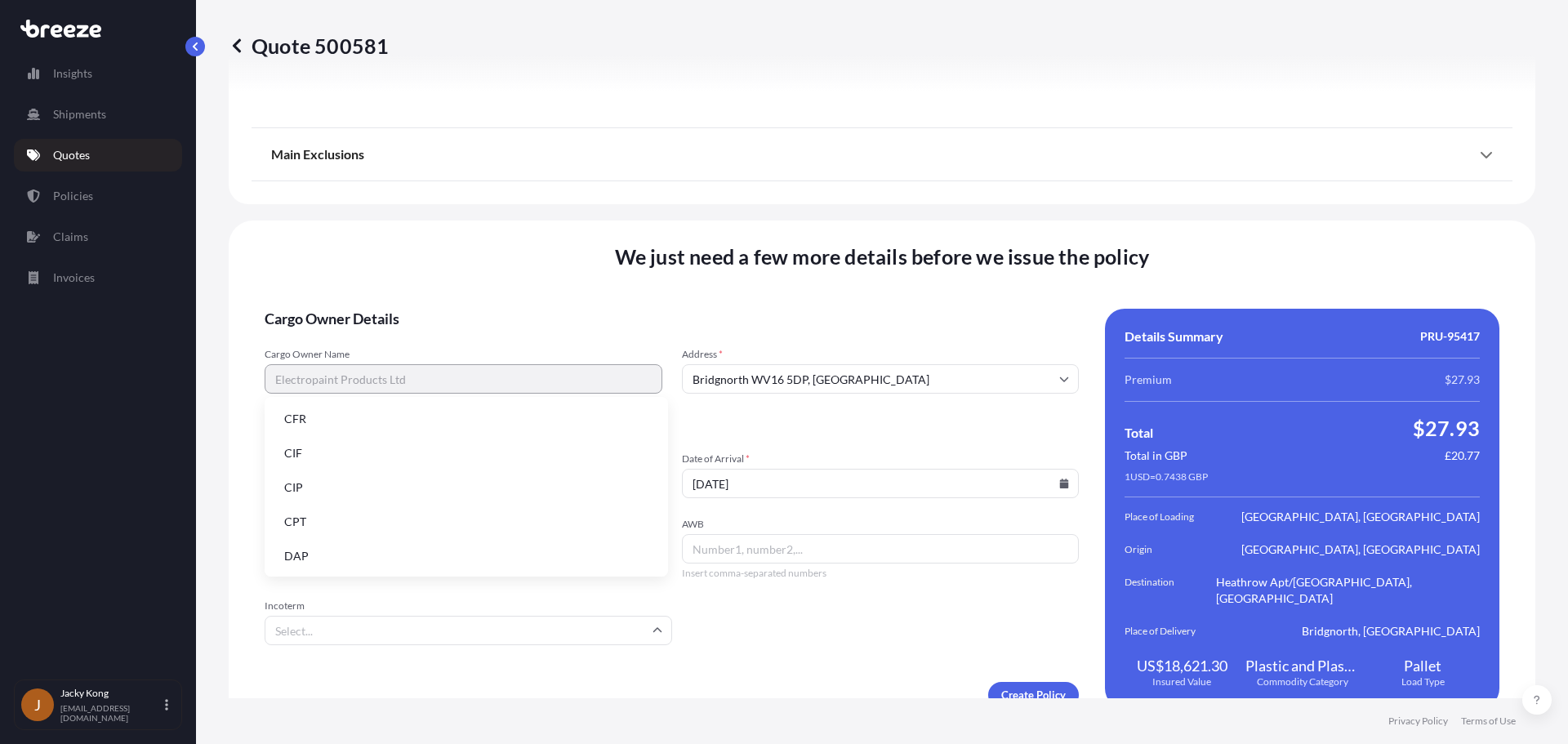
click at [442, 551] on li "DAP" at bounding box center [466, 556] width 390 height 31
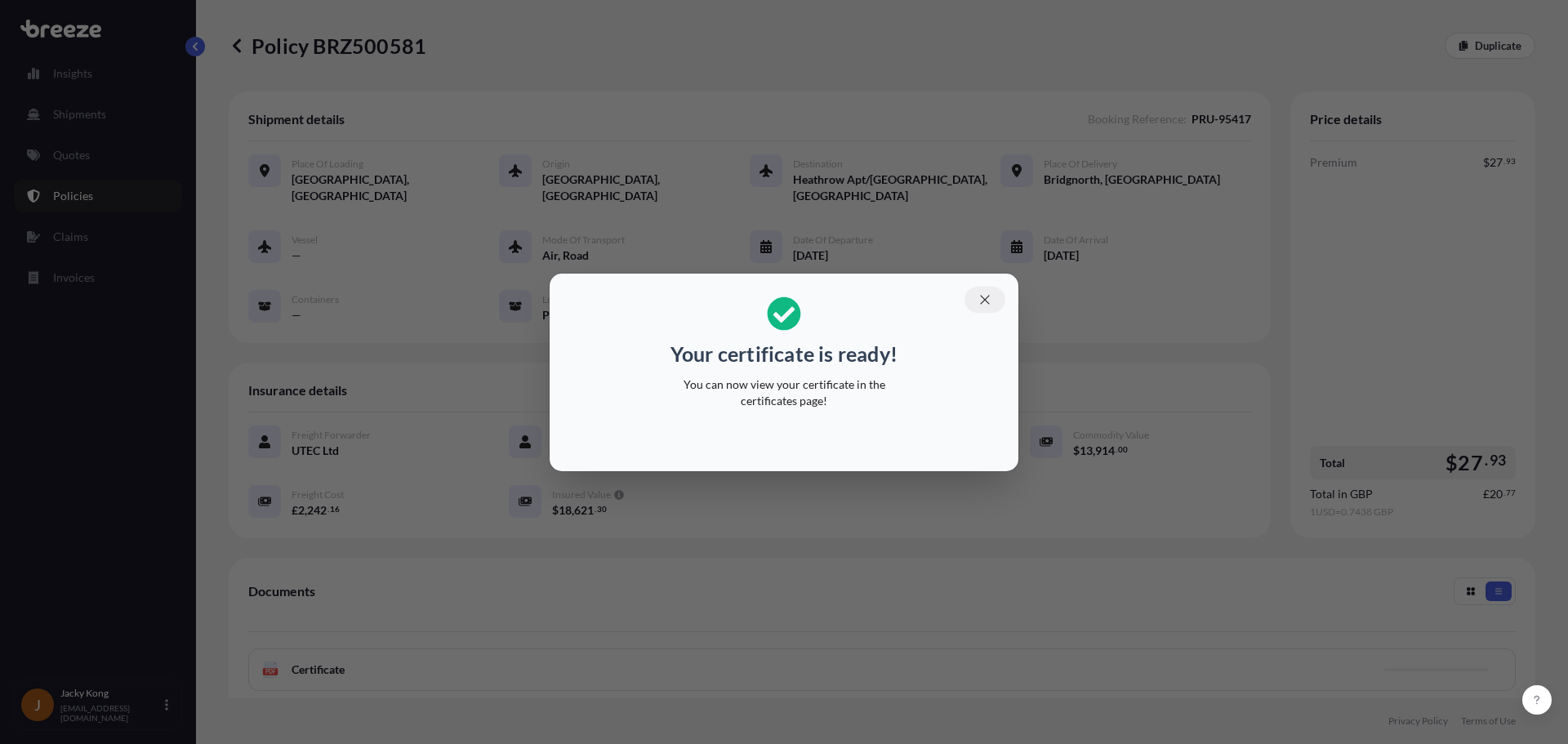
click at [981, 300] on icon "button" at bounding box center [985, 300] width 14 height 14
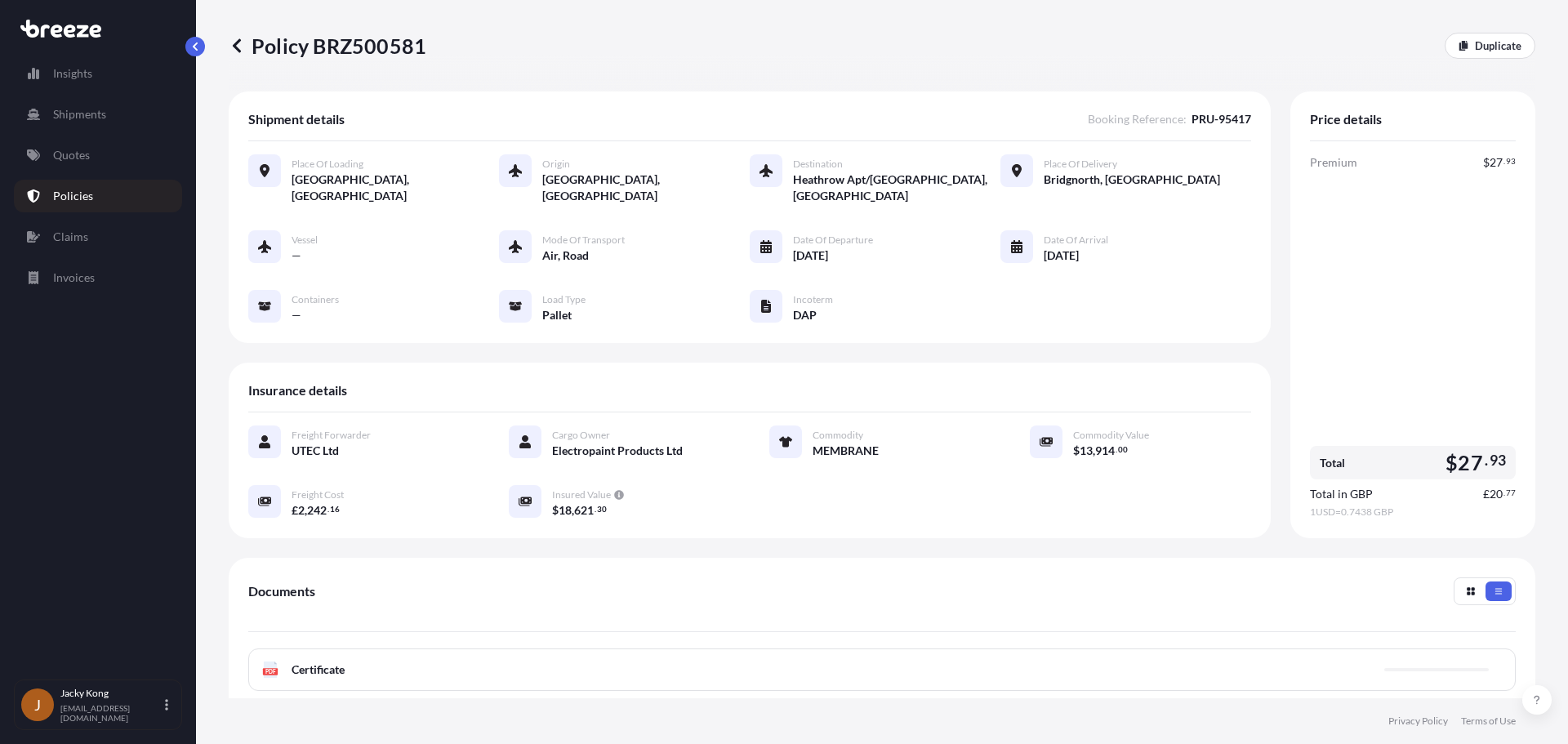
click at [332, 37] on p "Policy BRZ500581" at bounding box center [327, 45] width 197 height 26
copy p "BRZ500581"
click at [90, 198] on p "Policies" at bounding box center [73, 196] width 40 height 16
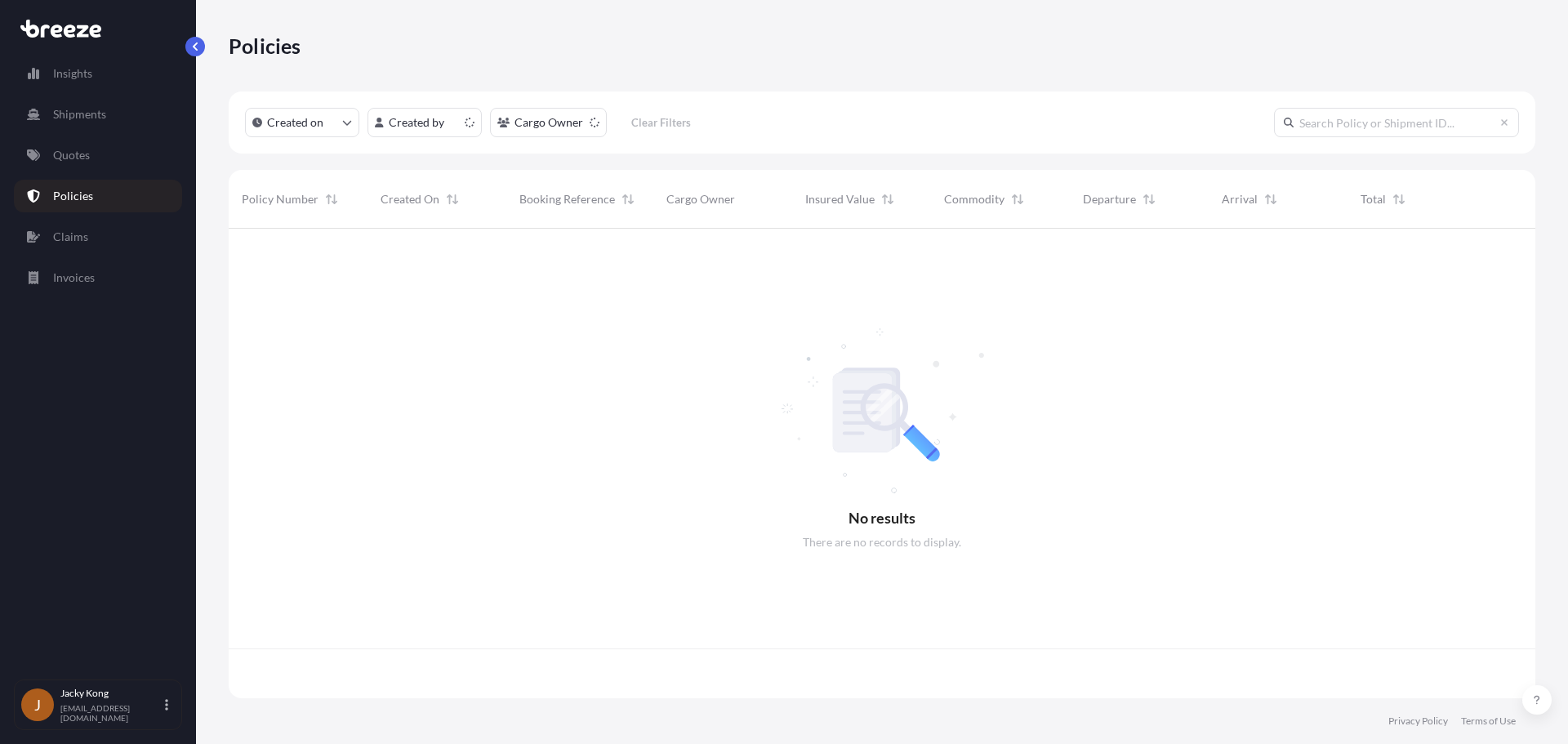
scroll to position [467, 1294]
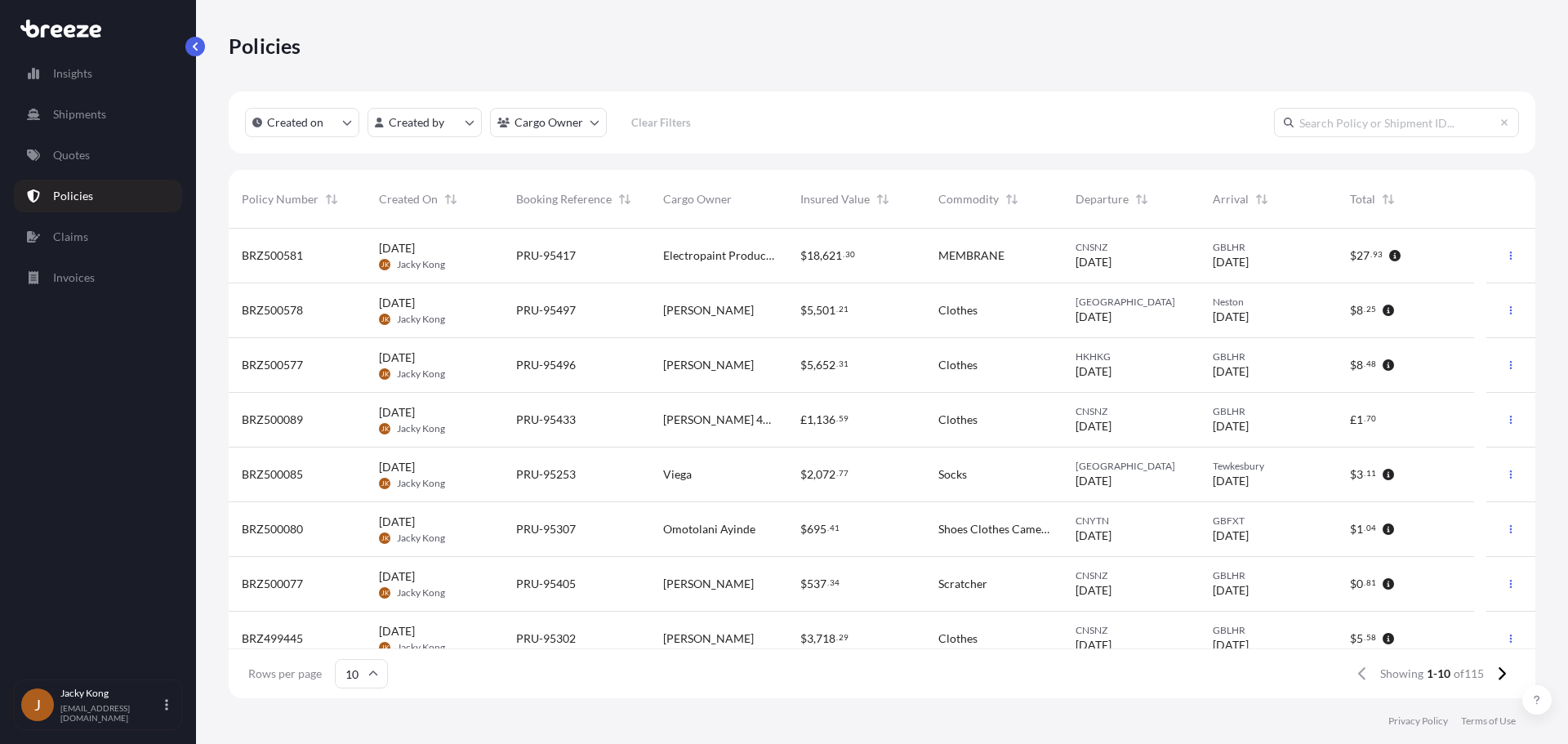
click at [95, 152] on link "Quotes" at bounding box center [98, 155] width 168 height 33
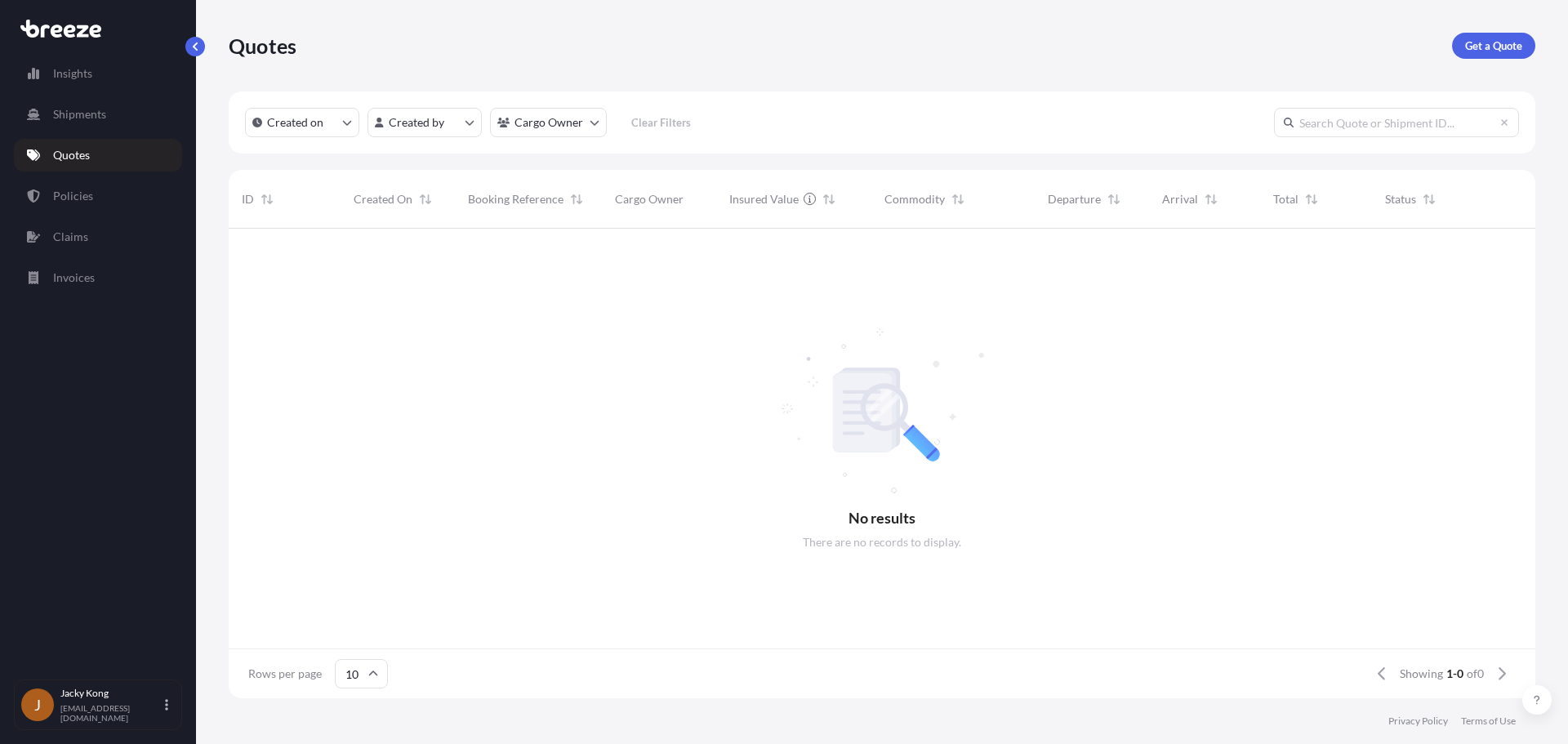
scroll to position [467, 1294]
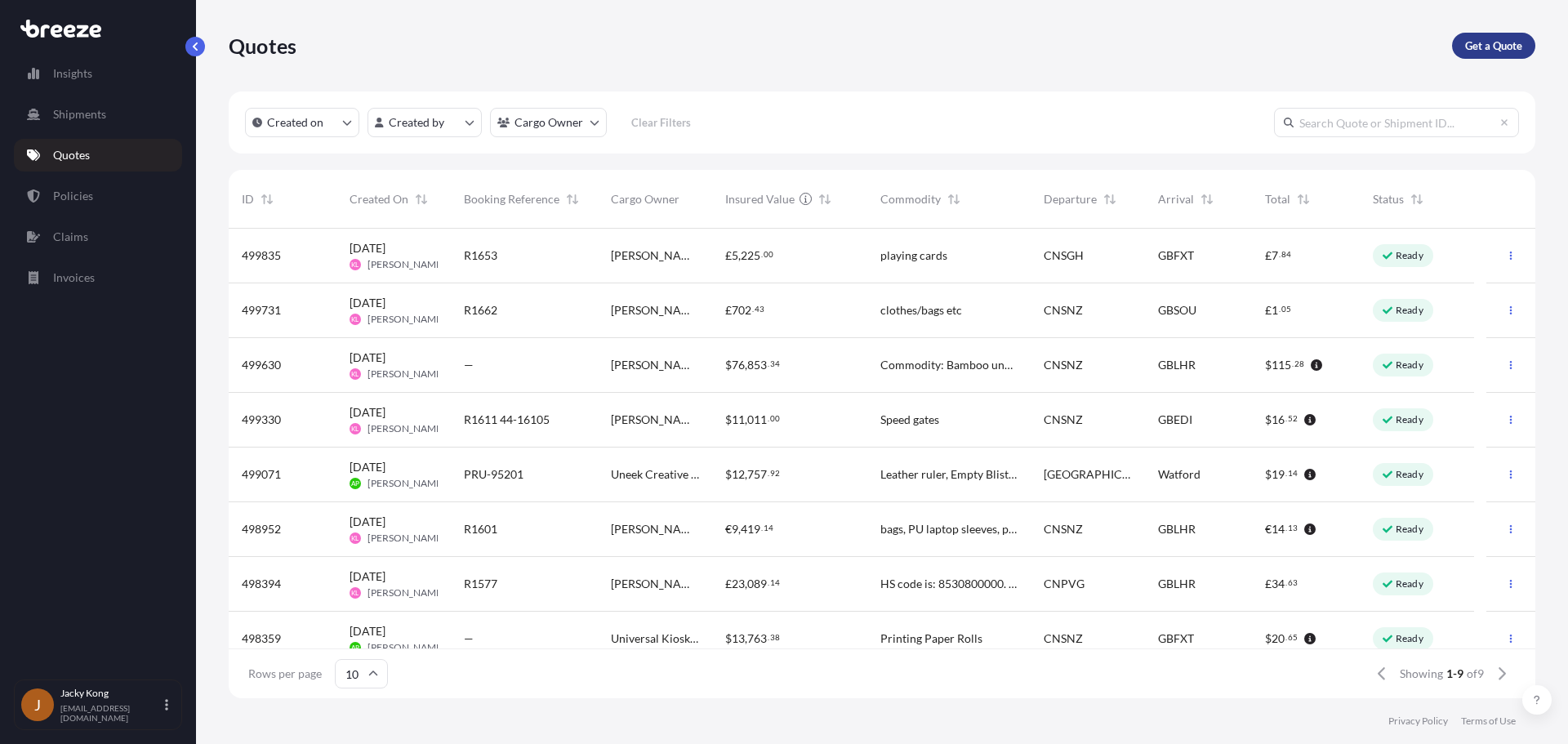
click at [1077, 50] on p "Get a Quote" at bounding box center [1493, 45] width 57 height 16
select select "Sea"
select select "1"
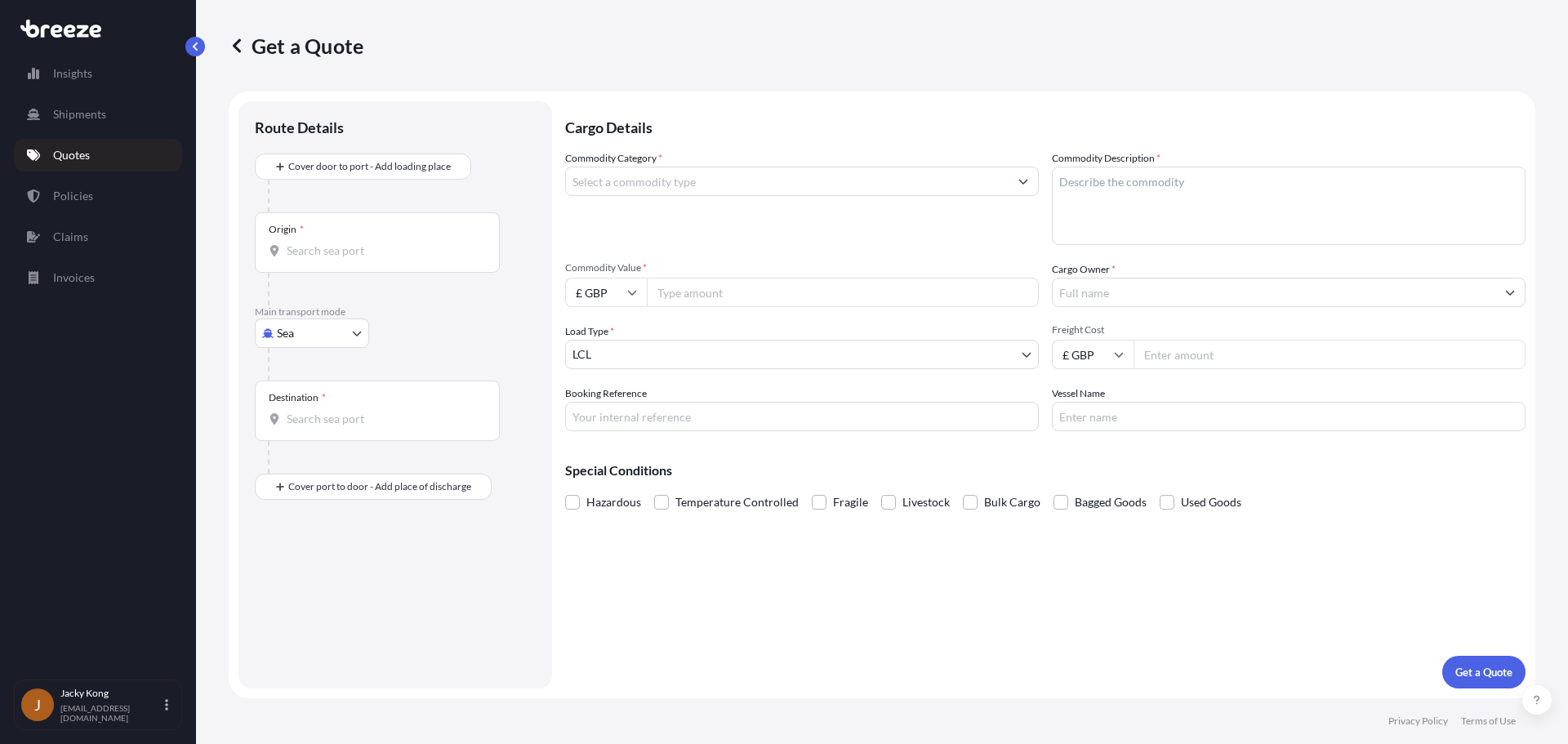
click at [476, 200] on div at bounding box center [402, 196] width 268 height 33
click at [344, 338] on body "Insights Shipments Quotes Policies Claims Invoices J Jacky Kong [EMAIL_ADDRESS]…" at bounding box center [784, 372] width 1568 height 744
click at [321, 408] on div "Air" at bounding box center [312, 405] width 101 height 29
select select "Air"
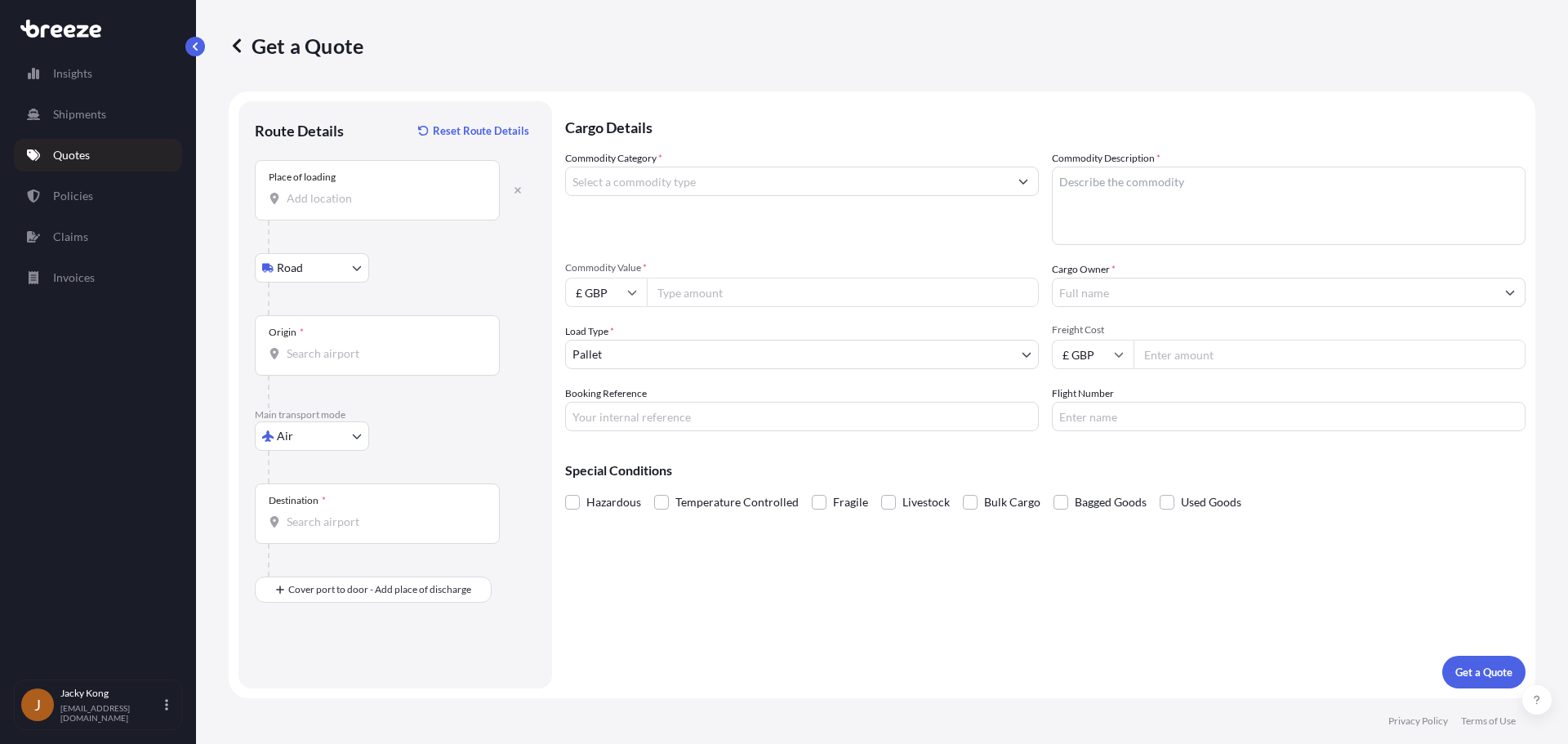
click at [394, 211] on div "Place of loading" at bounding box center [377, 190] width 245 height 61
click at [394, 207] on input "Place of loading" at bounding box center [382, 198] width 193 height 16
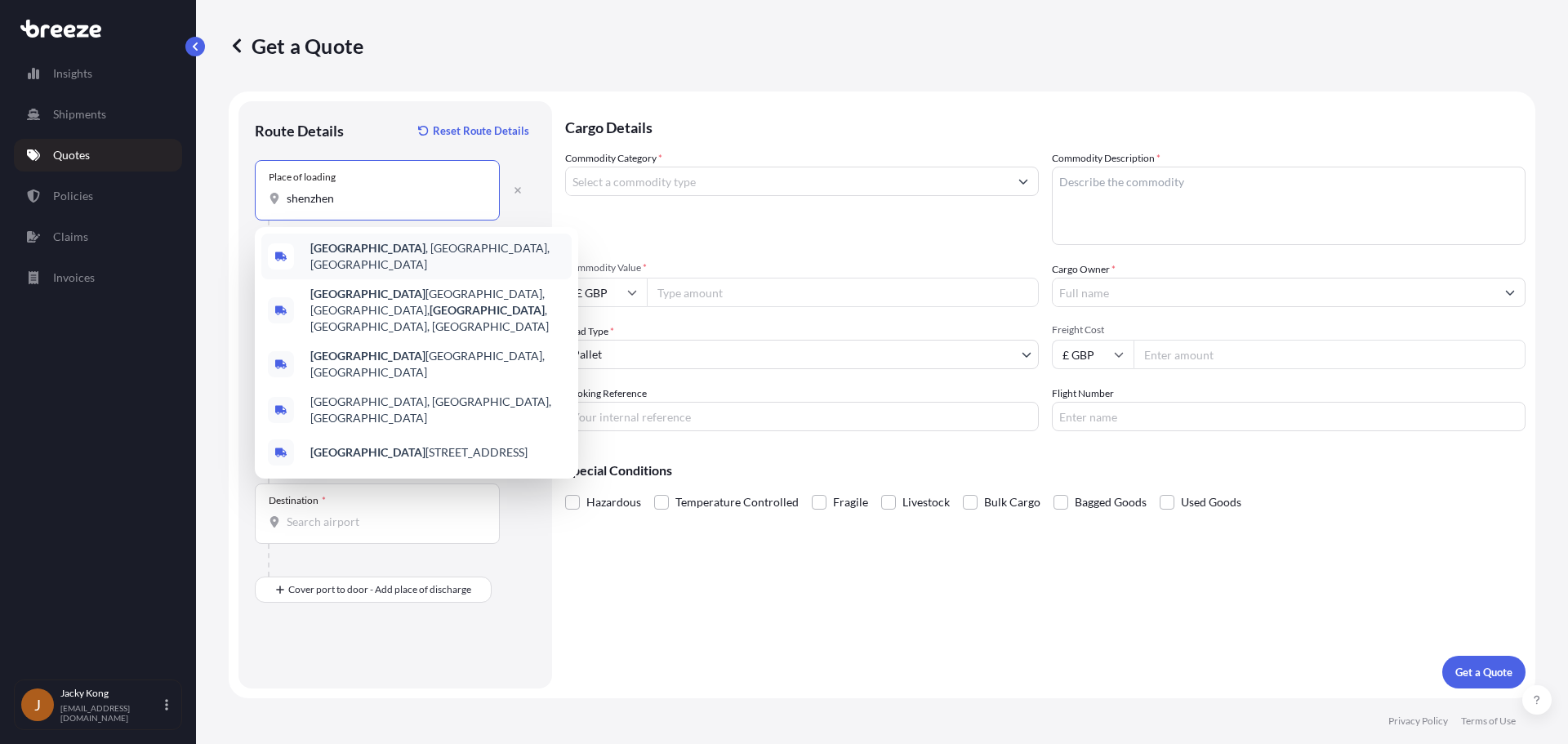
click at [377, 261] on span "[GEOGRAPHIC_DATA] , [GEOGRAPHIC_DATA], [GEOGRAPHIC_DATA]" at bounding box center [438, 256] width 255 height 33
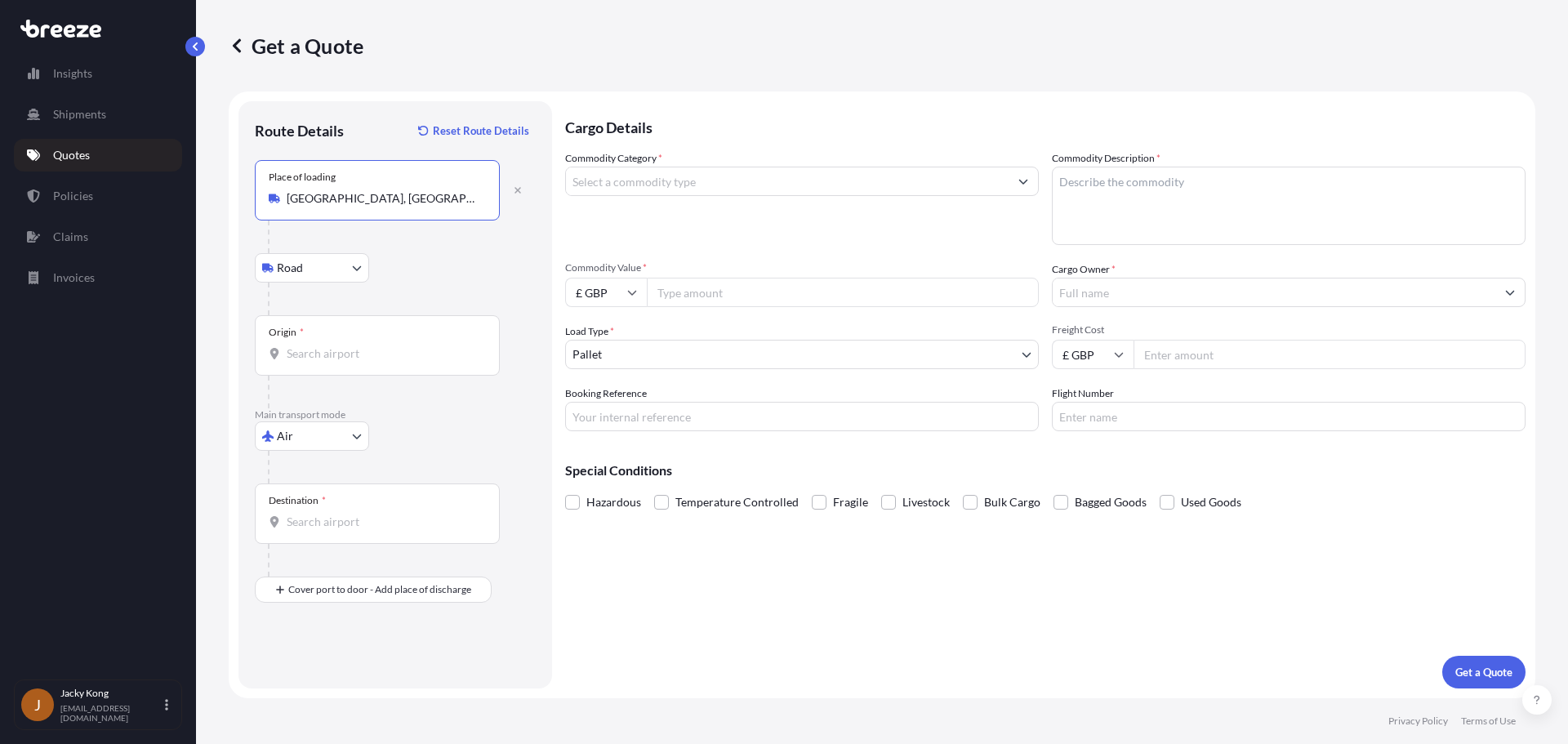
type input "[GEOGRAPHIC_DATA], [GEOGRAPHIC_DATA], [GEOGRAPHIC_DATA]"
click at [351, 347] on input "Origin *" at bounding box center [382, 353] width 193 height 16
type input "CNSNZ - [GEOGRAPHIC_DATA], [GEOGRAPHIC_DATA]"
click at [361, 531] on div "Destination *" at bounding box center [377, 514] width 245 height 61
click at [361, 530] on input "Destination *" at bounding box center [382, 522] width 193 height 16
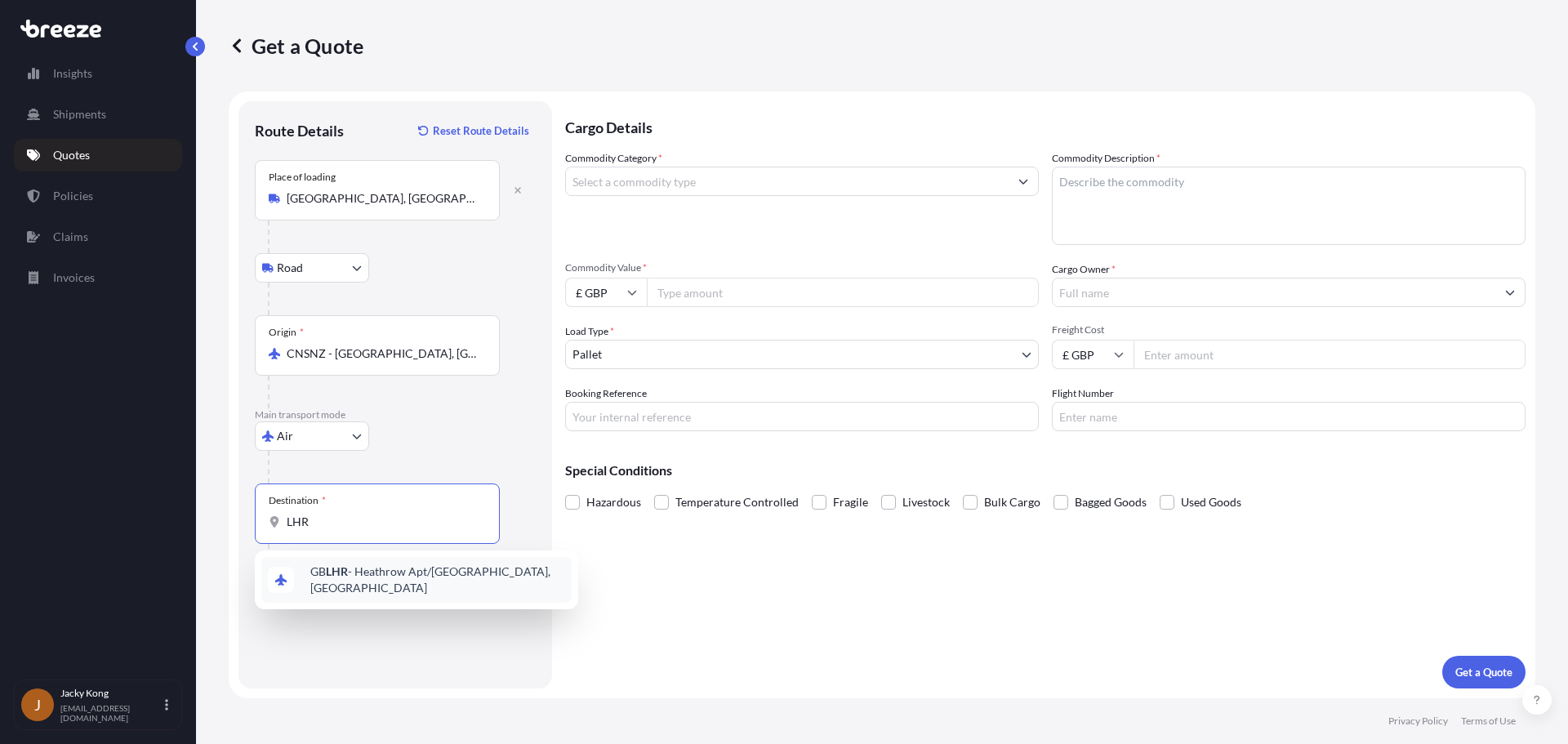
click at [360, 572] on span "GB LHR - Heathrow Apt/[GEOGRAPHIC_DATA], [GEOGRAPHIC_DATA]" at bounding box center [438, 580] width 255 height 33
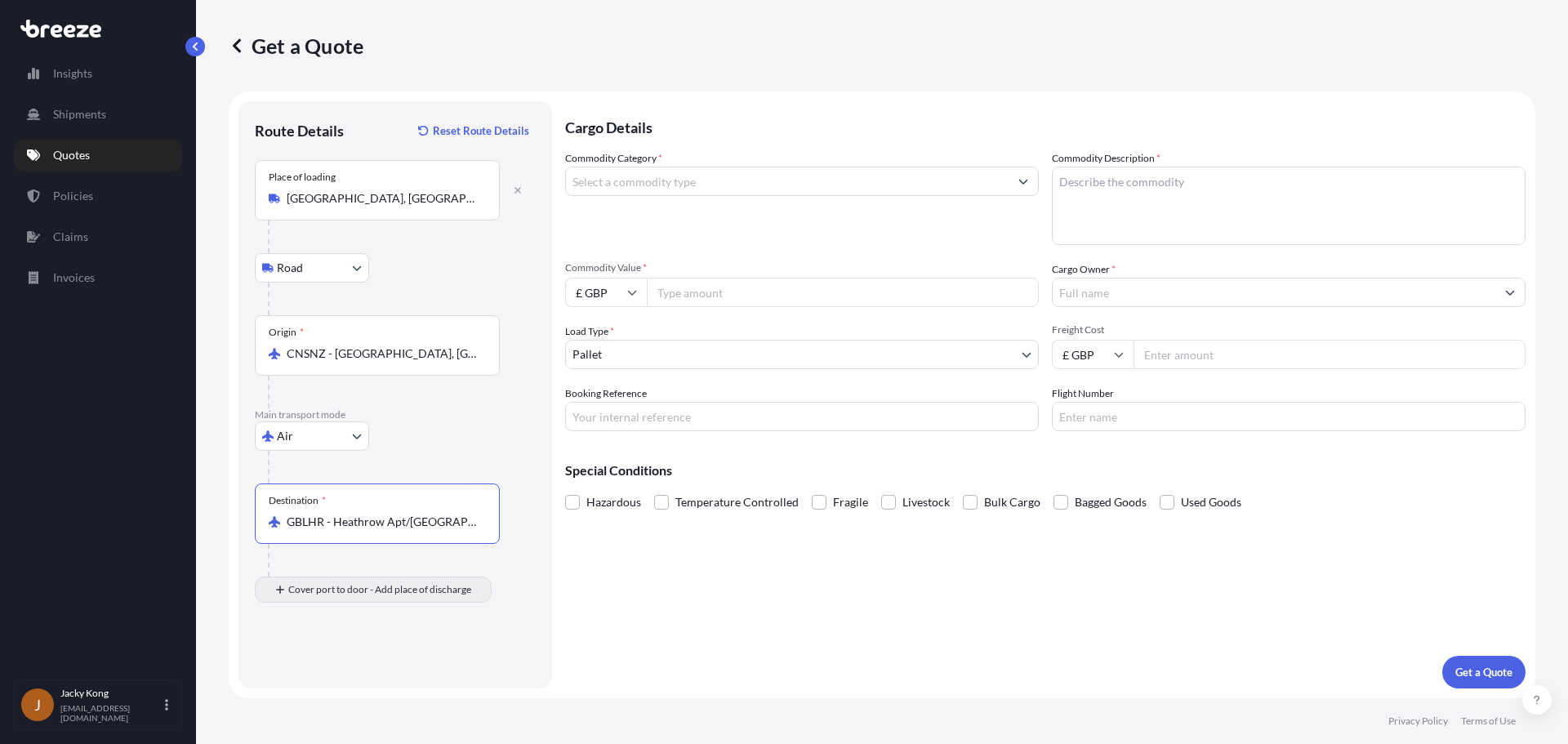
type input "GBLHR - Heathrow Apt/[GEOGRAPHIC_DATA], [GEOGRAPHIC_DATA]"
click at [403, 619] on div at bounding box center [402, 623] width 268 height 33
click at [369, 668] on div "Place of Discharge" at bounding box center [377, 669] width 245 height 61
click at [369, 669] on input "Place of Discharge" at bounding box center [382, 677] width 193 height 16
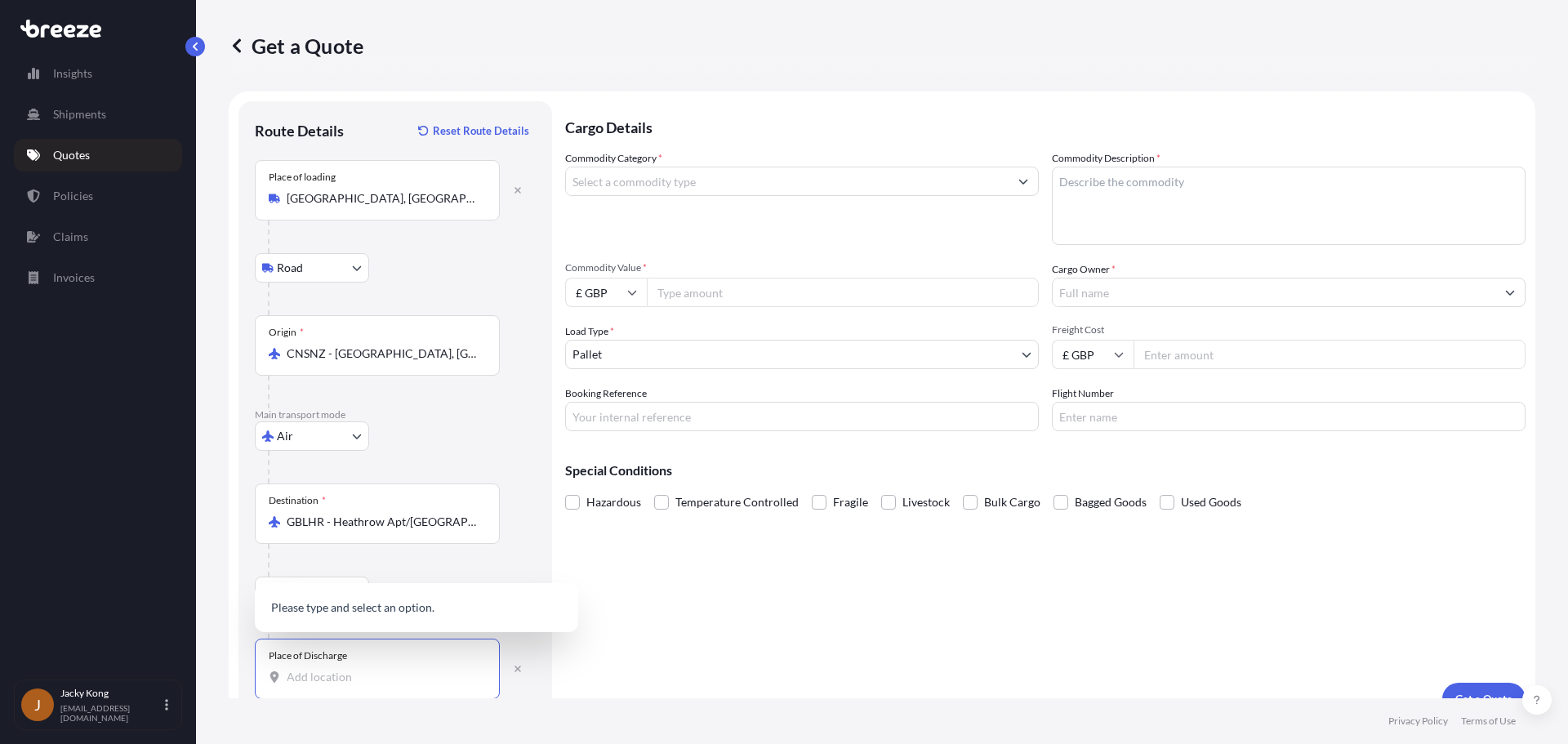
paste input "ML3 6QR"
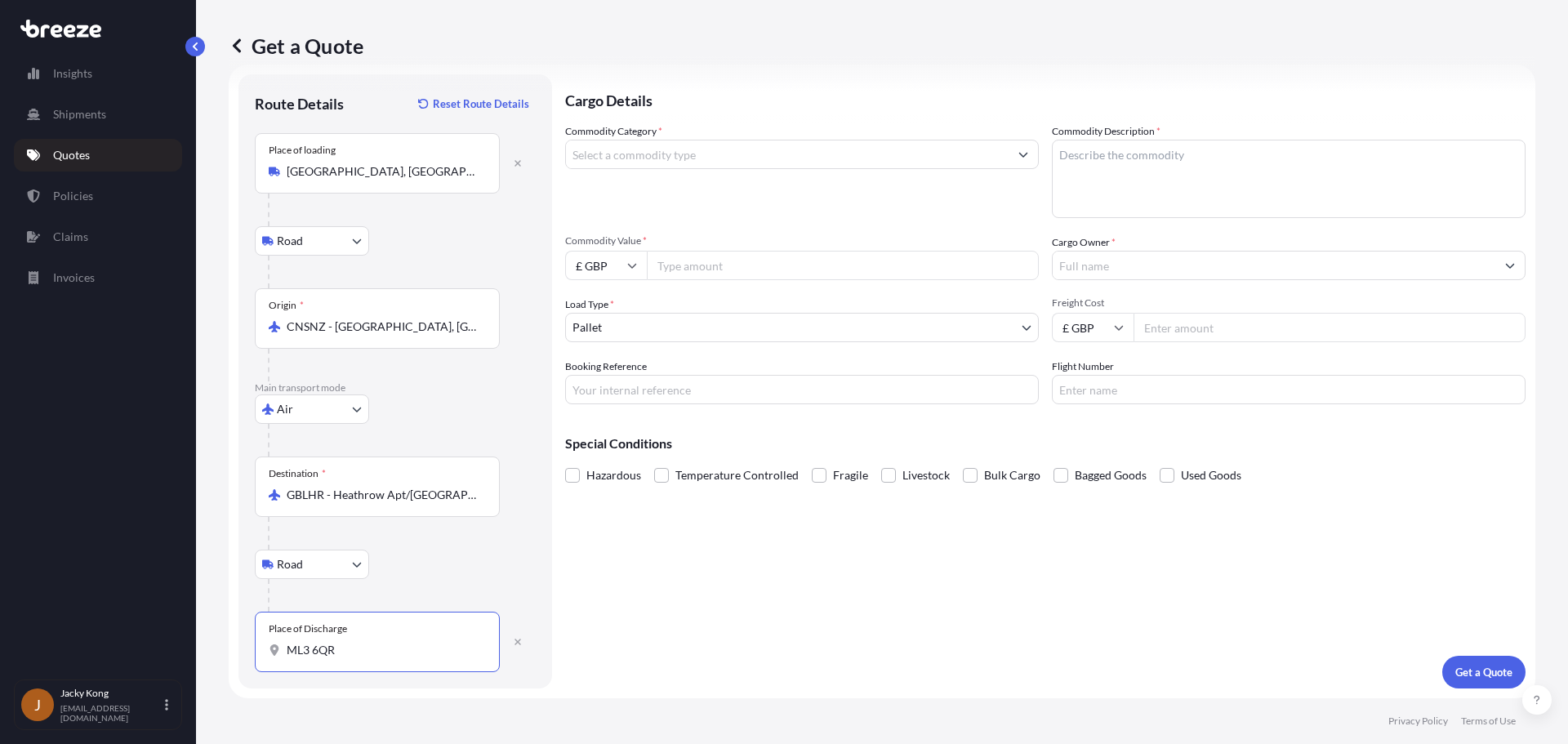
drag, startPoint x: 219, startPoint y: 651, endPoint x: 178, endPoint y: 643, distance: 41.8
click at [178, 643] on div "Insights Shipments Quotes Policies Claims Invoices J Jacky Kong [EMAIL_ADDRESS]…" at bounding box center [784, 372] width 1568 height 744
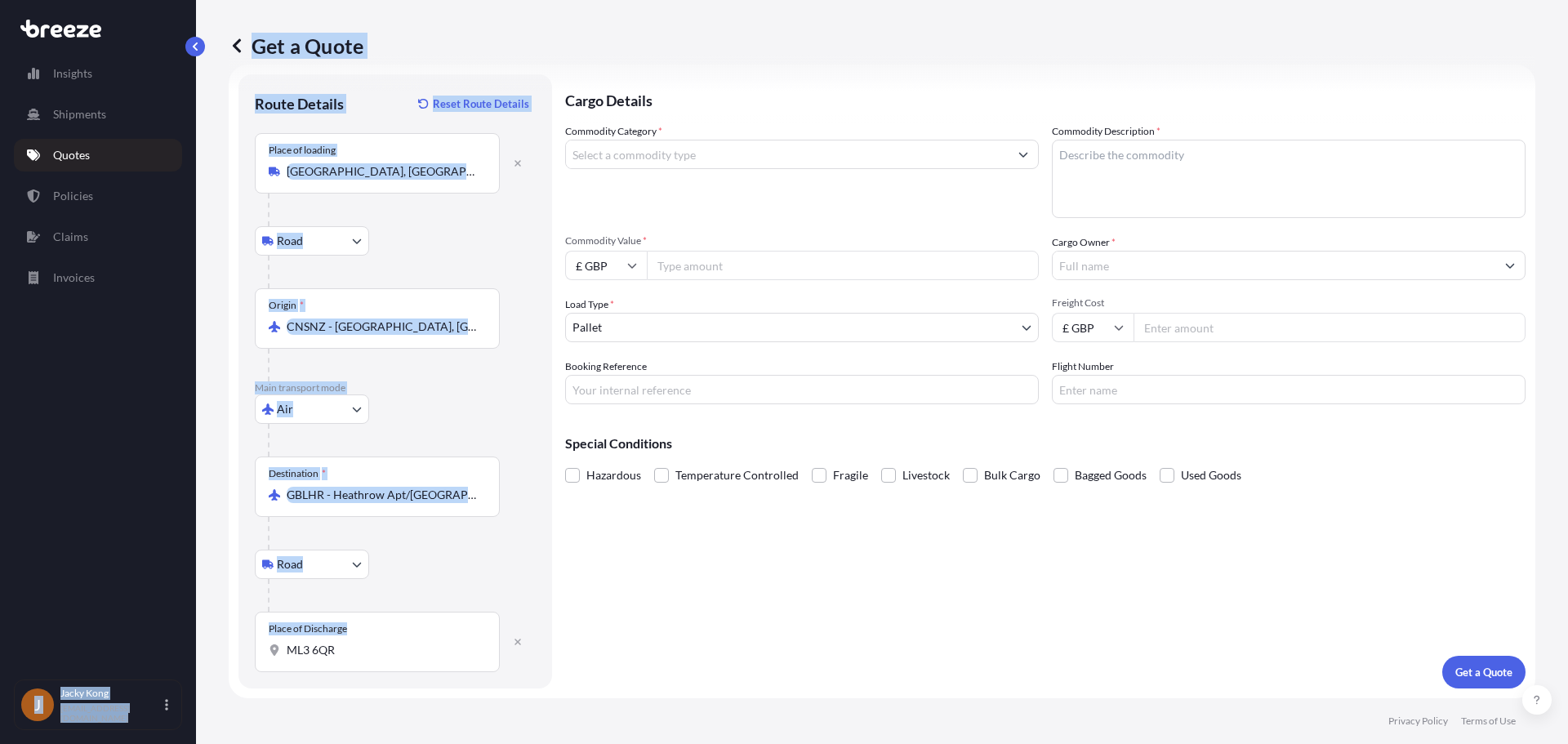
drag, startPoint x: 382, startPoint y: 641, endPoint x: 195, endPoint y: 628, distance: 187.5
click at [195, 628] on div "Insights Shipments Quotes Policies Claims Invoices J Jacky Kong [EMAIL_ADDRESS]…" at bounding box center [784, 372] width 1568 height 744
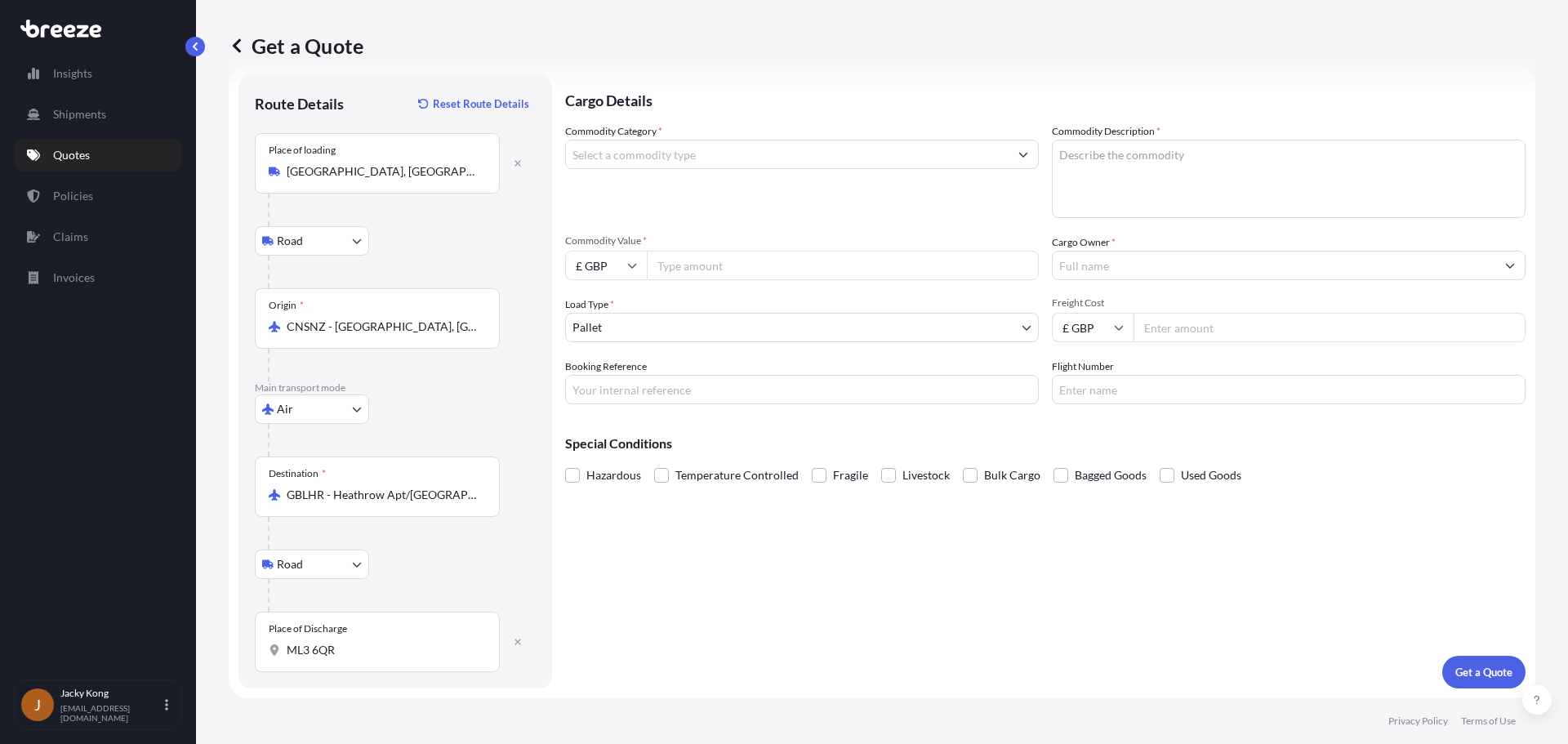
click at [386, 643] on input "ML3 6QR" at bounding box center [382, 651] width 193 height 16
click at [382, 680] on span "[STREET_ADDRESS][PERSON_NAME]" at bounding box center [438, 717] width 255 height 49
type input "[STREET_ADDRESS][PERSON_NAME]"
click at [808, 601] on div "Cargo Details Commodity Category * Commodity Description * Commodity Value * £ …" at bounding box center [1045, 382] width 960 height 614
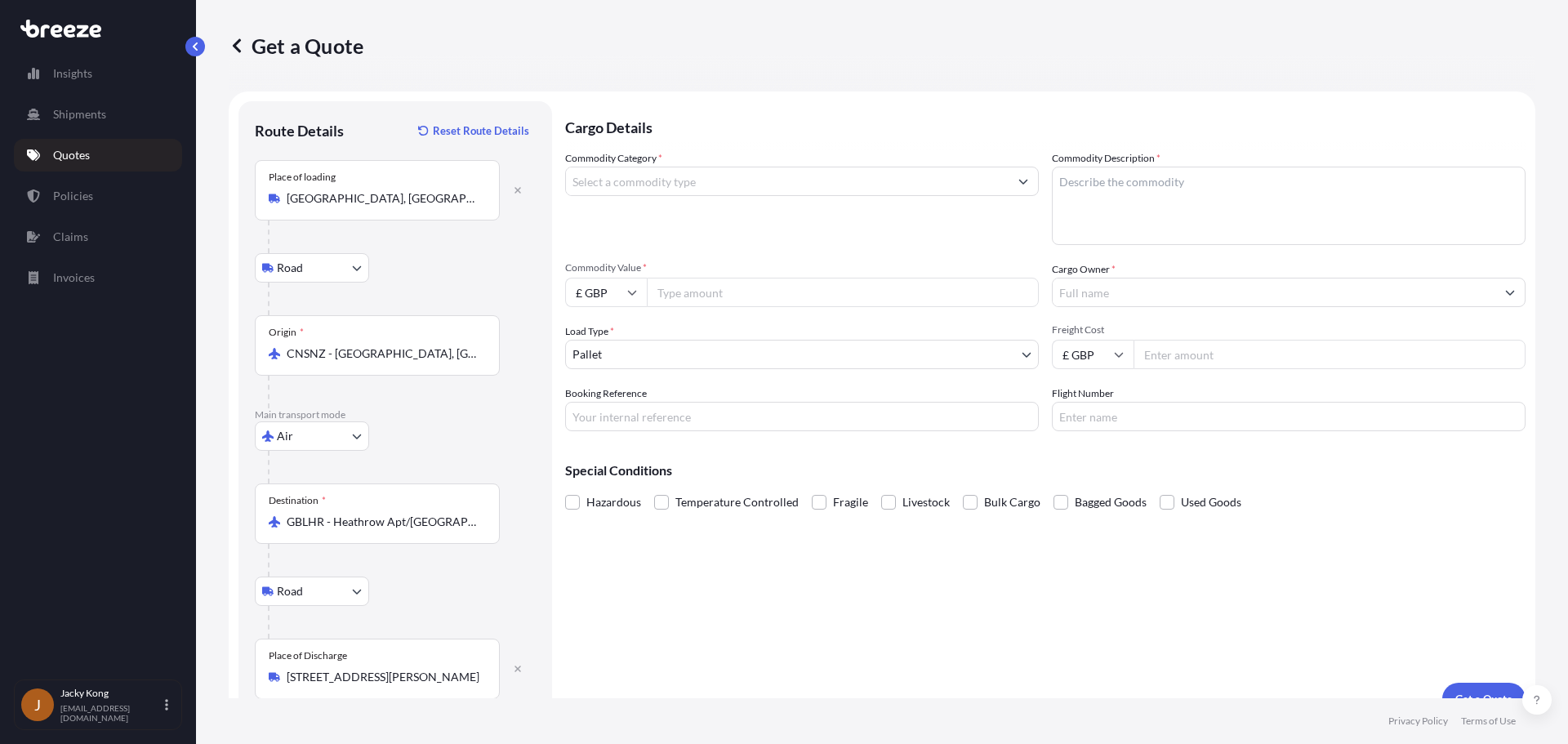
click at [432, 53] on div "Get a Quote" at bounding box center [881, 45] width 1306 height 26
click at [1077, 182] on textarea "Commodity Description *" at bounding box center [1288, 206] width 474 height 79
type textarea "Accessories and decorations"
click at [931, 192] on input "Commodity Category *" at bounding box center [787, 181] width 443 height 29
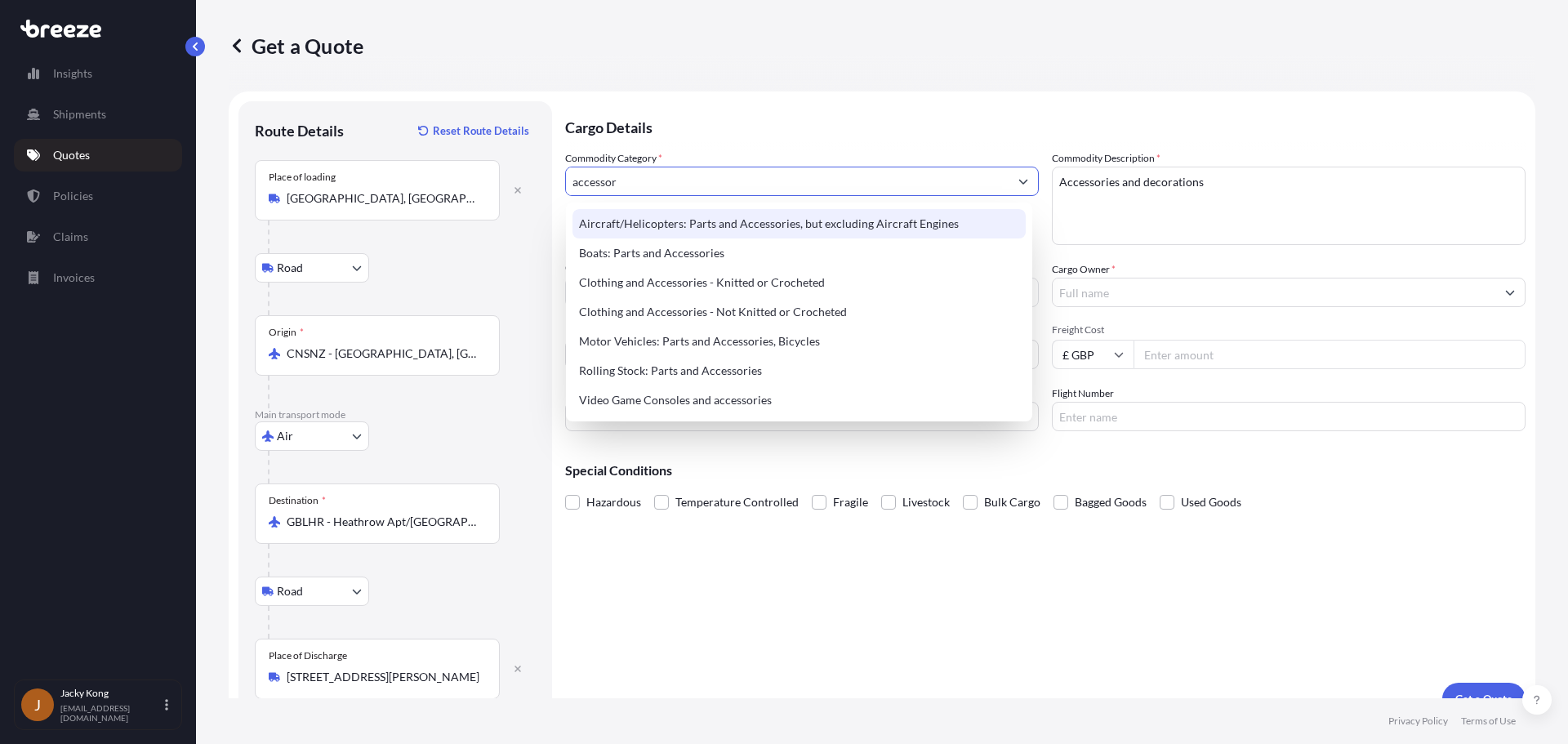
drag, startPoint x: 755, startPoint y: 188, endPoint x: 530, endPoint y: 172, distance: 225.6
click at [442, 163] on form "Route Details Reset Route Details Place of loading [GEOGRAPHIC_DATA], [GEOGRAPH…" at bounding box center [881, 409] width 1306 height 634
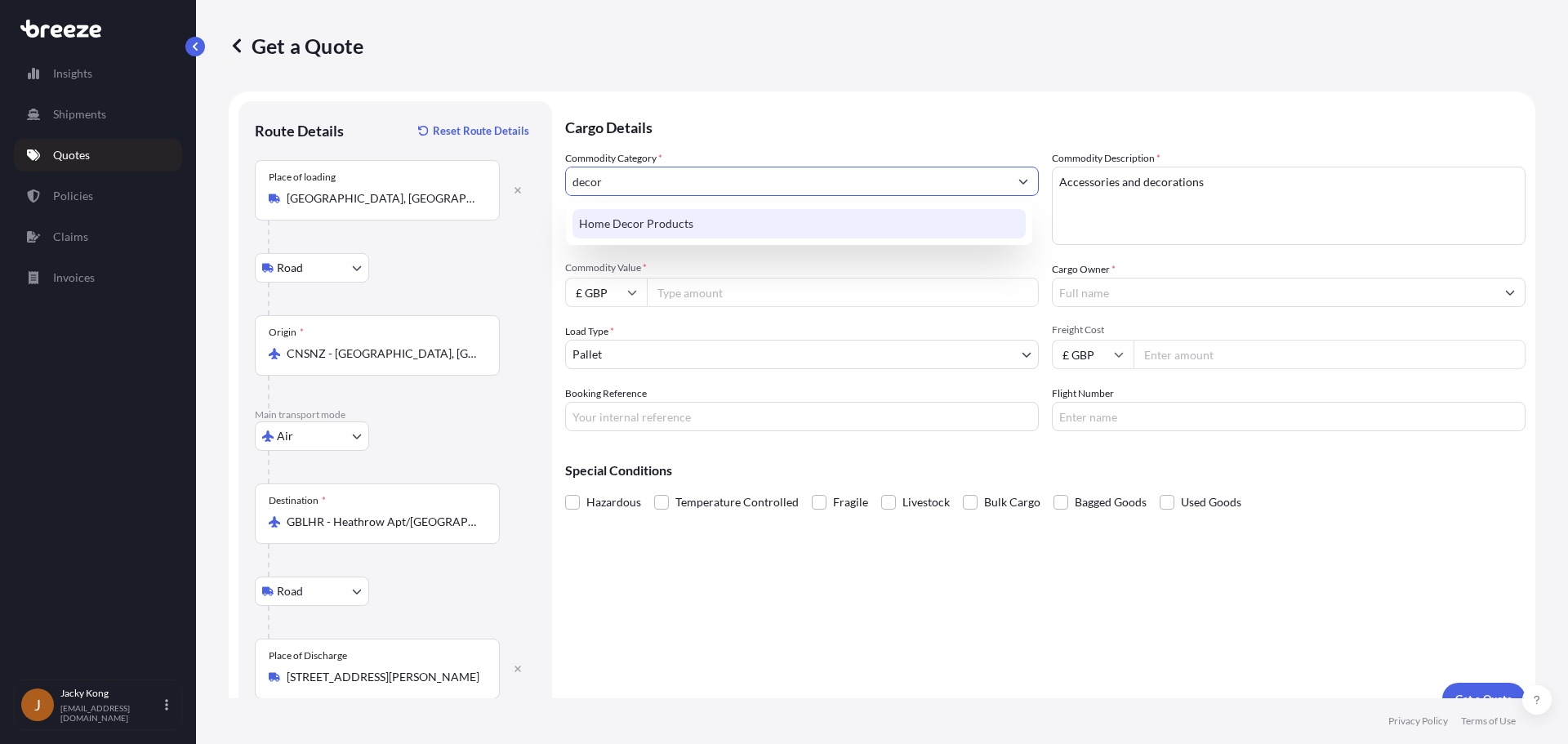
click at [699, 221] on div "Home Decor Products" at bounding box center [799, 224] width 453 height 29
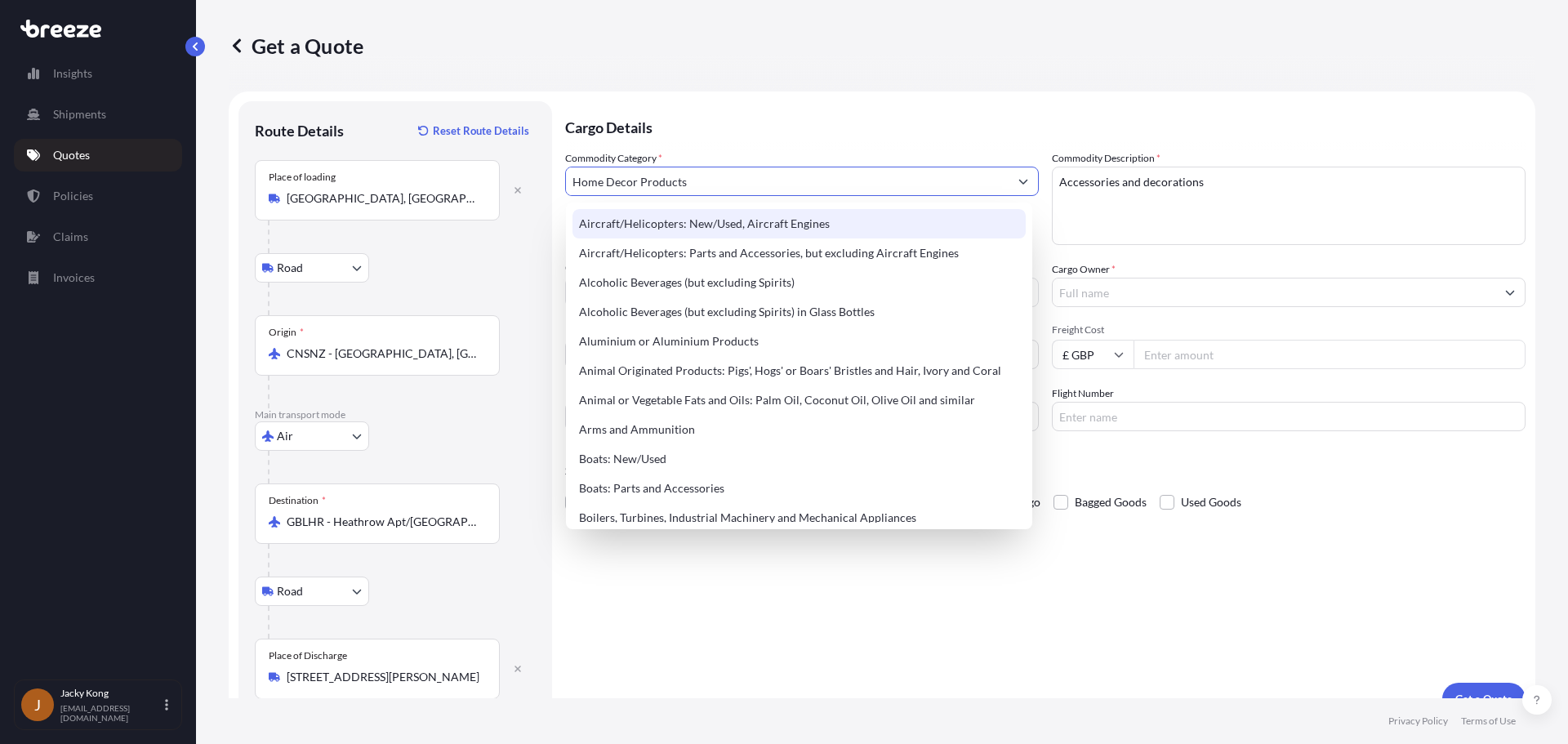
drag, startPoint x: 706, startPoint y: 179, endPoint x: 341, endPoint y: 149, distance: 366.2
click at [341, 149] on form "Route Details Reset Route Details Place of loading [GEOGRAPHIC_DATA], [GEOGRAPH…" at bounding box center [881, 409] width 1306 height 634
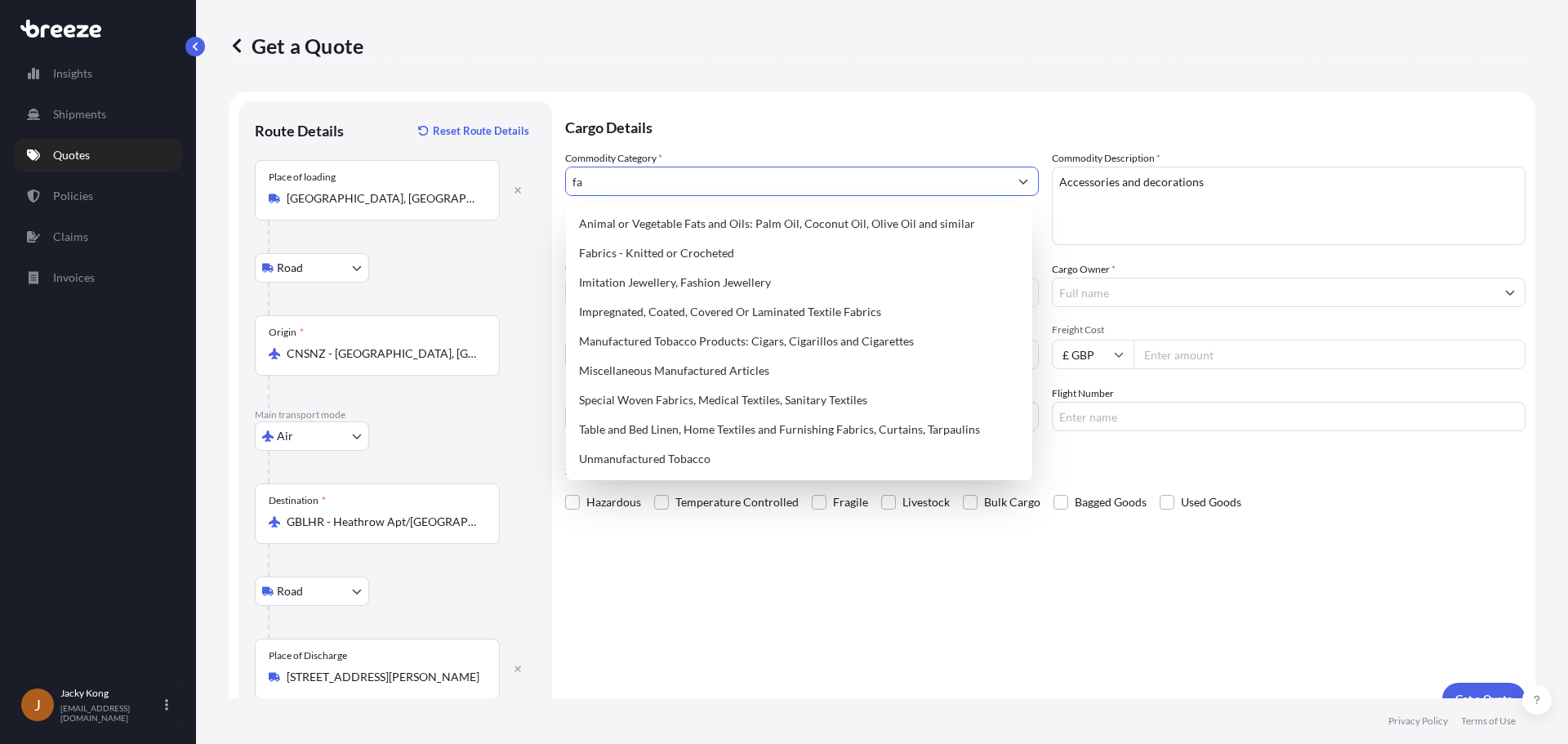
type input "f"
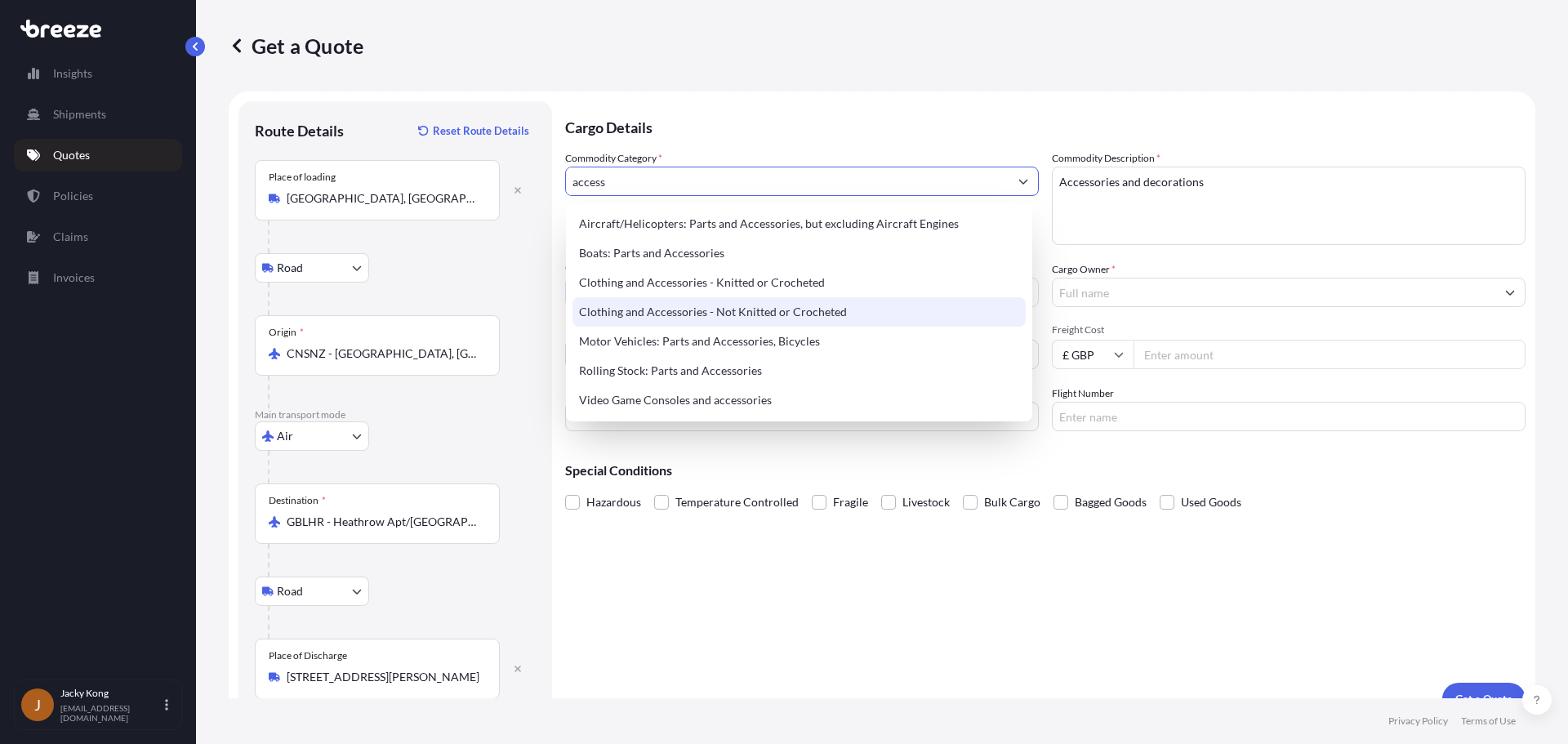
click at [779, 312] on div "Clothing and Accessories - Not Knitted or Crocheted" at bounding box center [799, 312] width 453 height 29
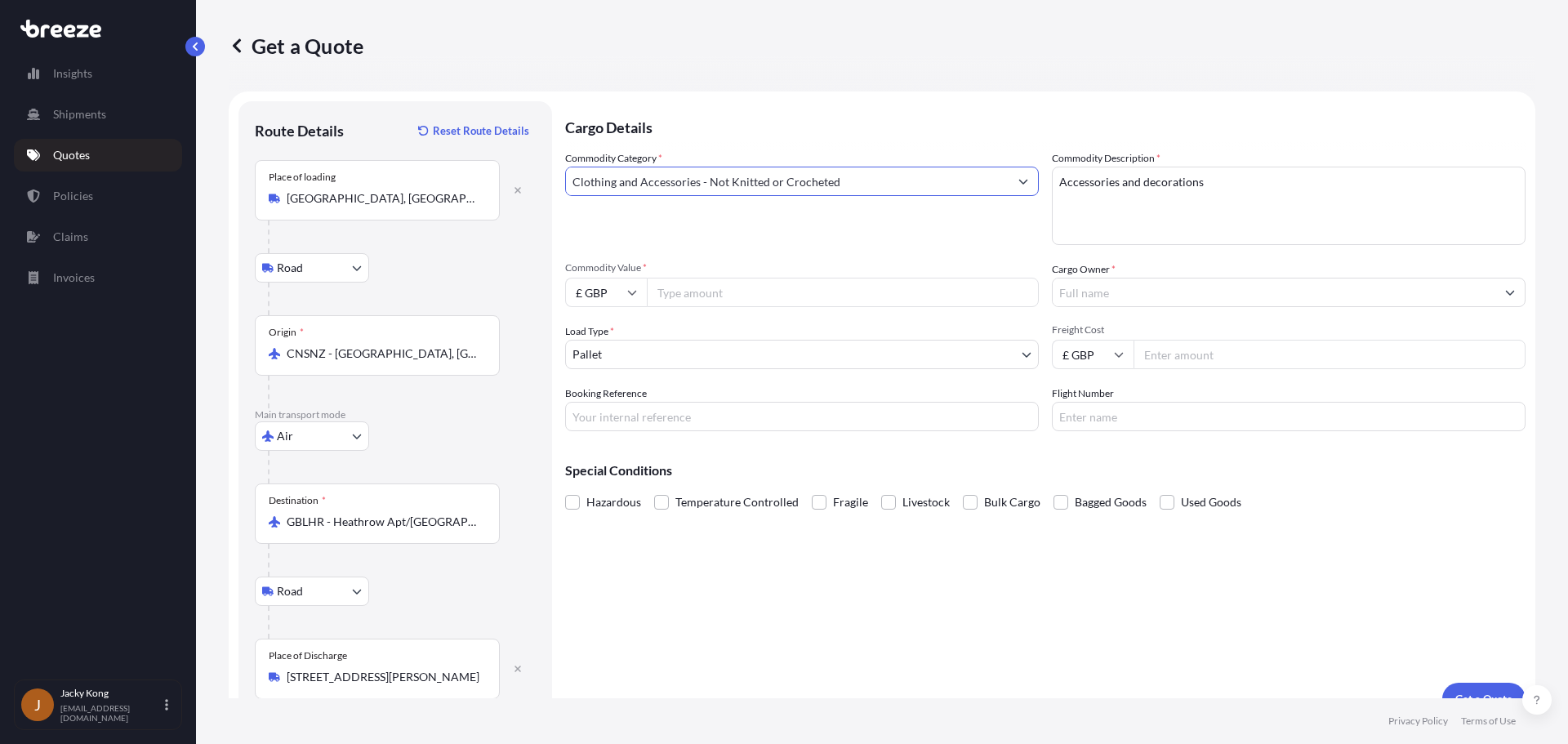
type input "Clothing and Accessories - Not Knitted or Crocheted"
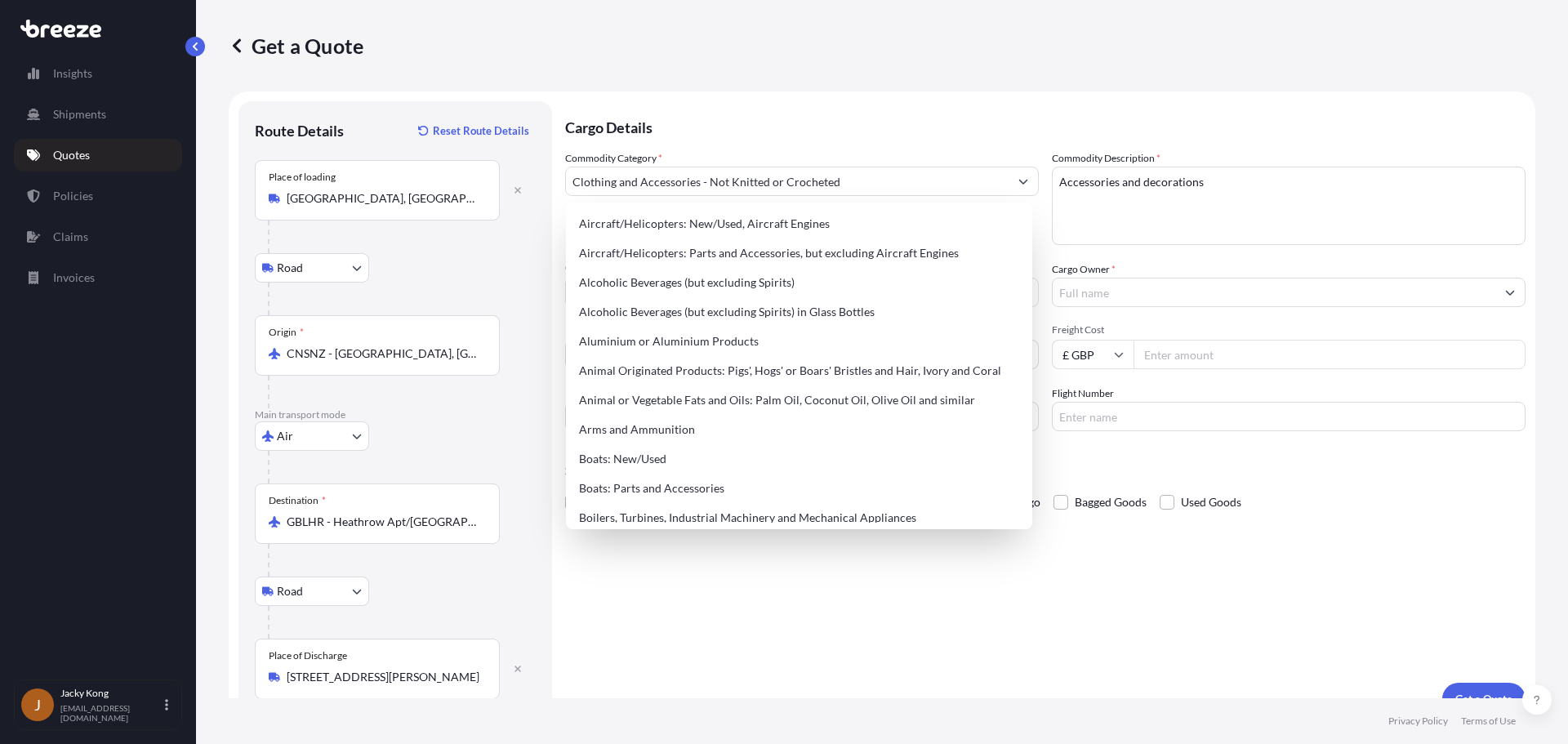
drag, startPoint x: 463, startPoint y: 264, endPoint x: 684, endPoint y: 274, distance: 221.2
click at [489, 264] on div "Road Road Rail" at bounding box center [395, 267] width 281 height 29
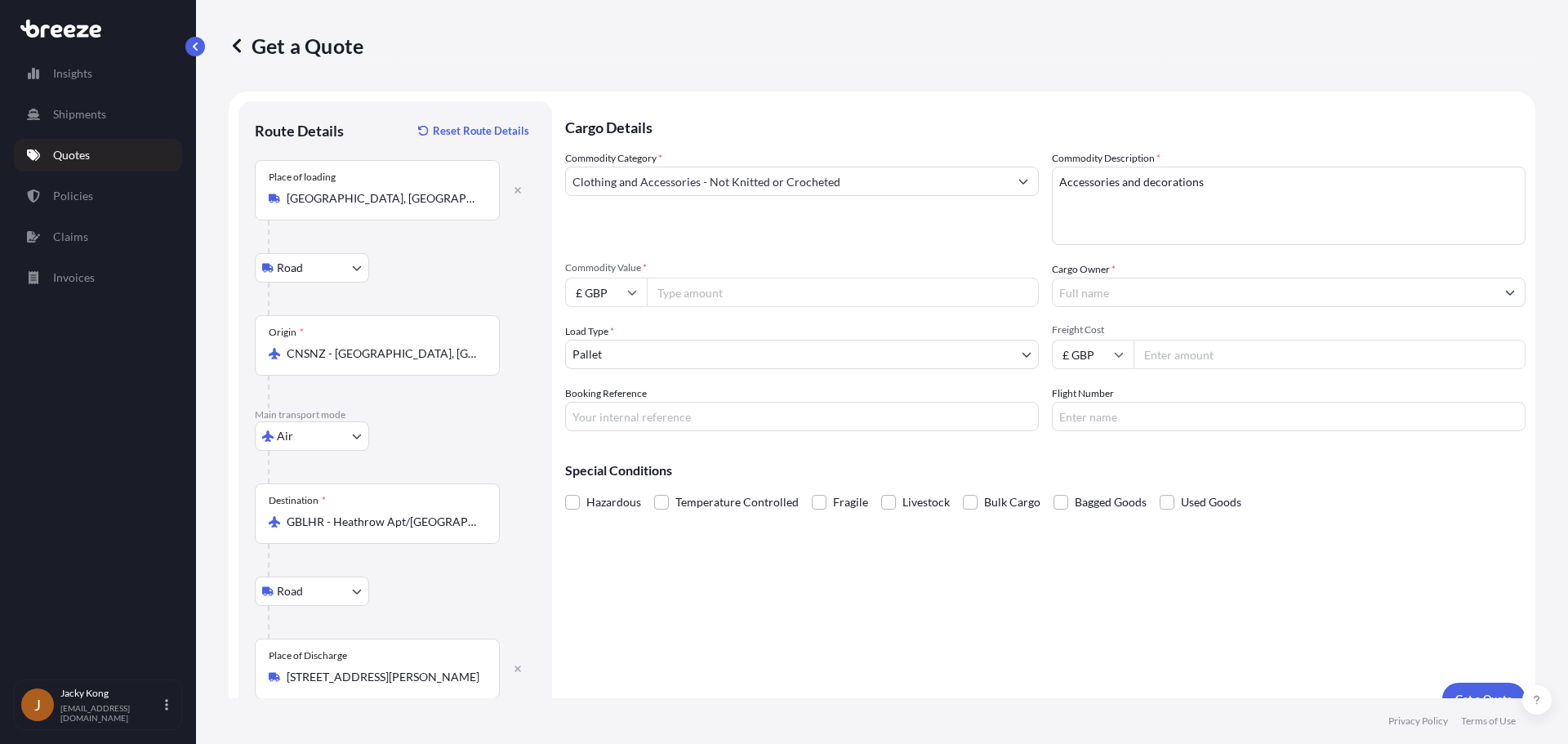
drag, startPoint x: 903, startPoint y: 284, endPoint x: 893, endPoint y: 289, distance: 11.2
click at [899, 286] on input "Commodity Value *" at bounding box center [842, 292] width 392 height 29
paste input "900"
type input "900"
drag, startPoint x: 455, startPoint y: 253, endPoint x: 588, endPoint y: 254, distance: 133.0
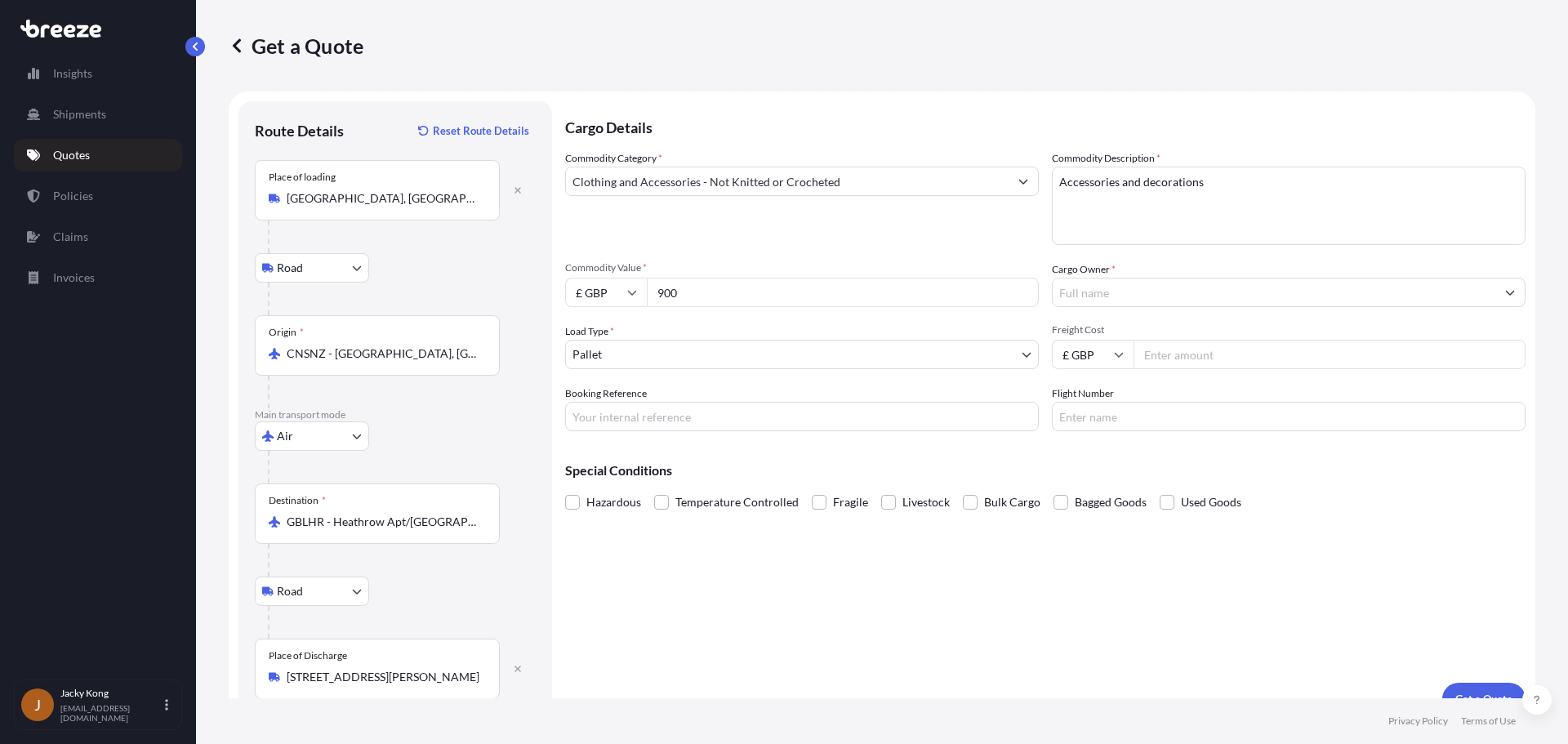
click at [472, 253] on div at bounding box center [402, 237] width 268 height 33
click at [1077, 299] on input "Cargo Owner *" at bounding box center [1274, 292] width 443 height 29
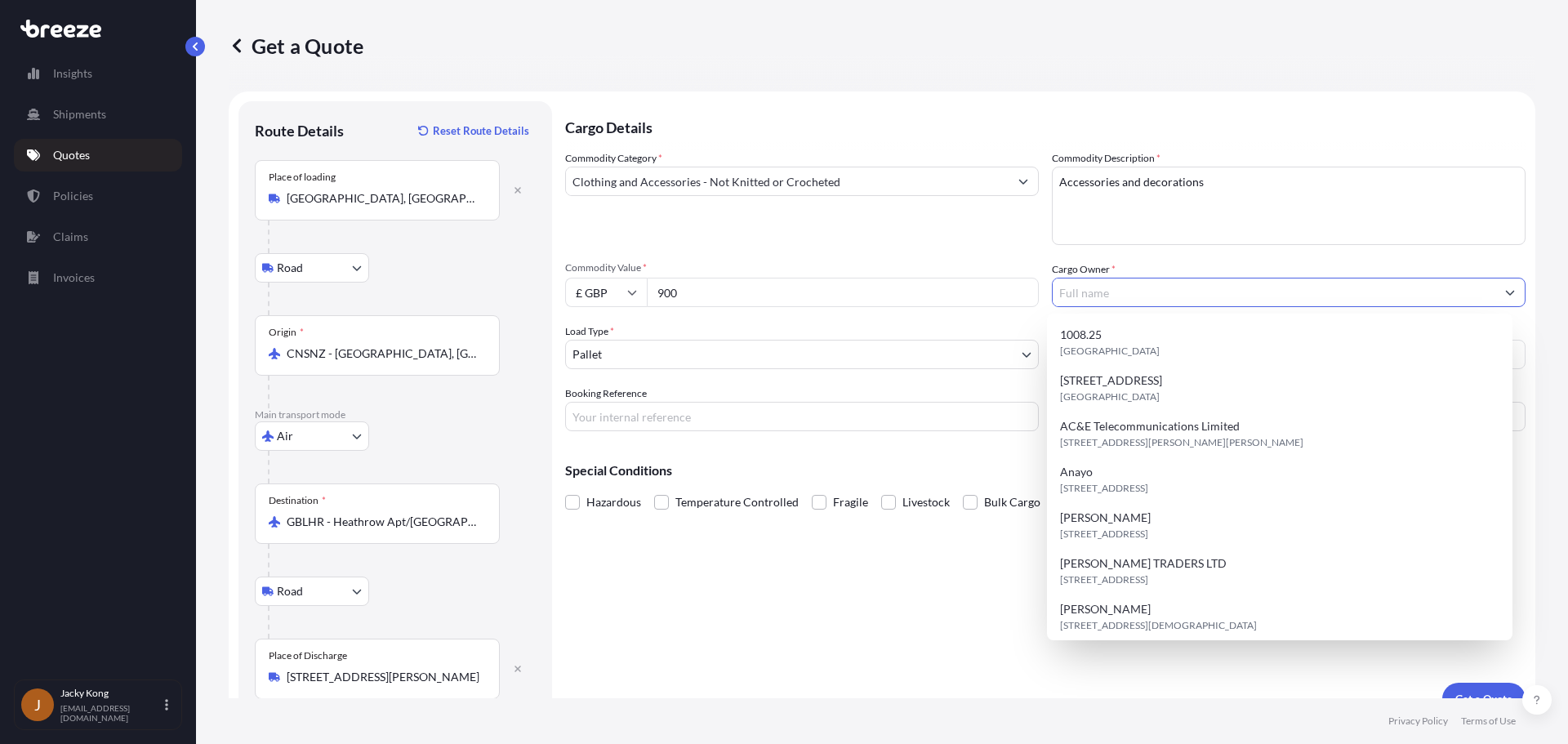
paste input "Joyfull"
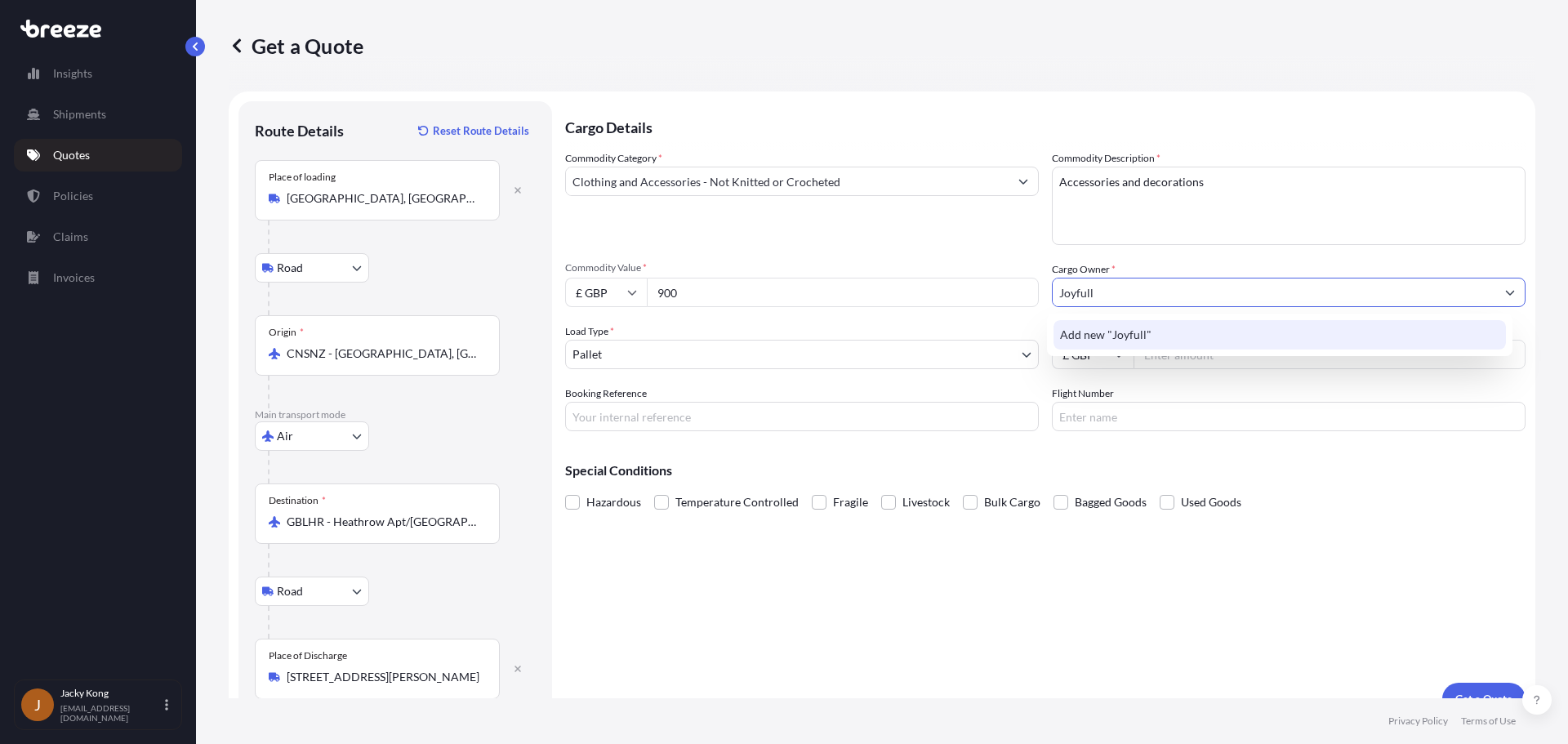
click at [1077, 336] on span "Add new "Joyfull"" at bounding box center [1105, 335] width 91 height 16
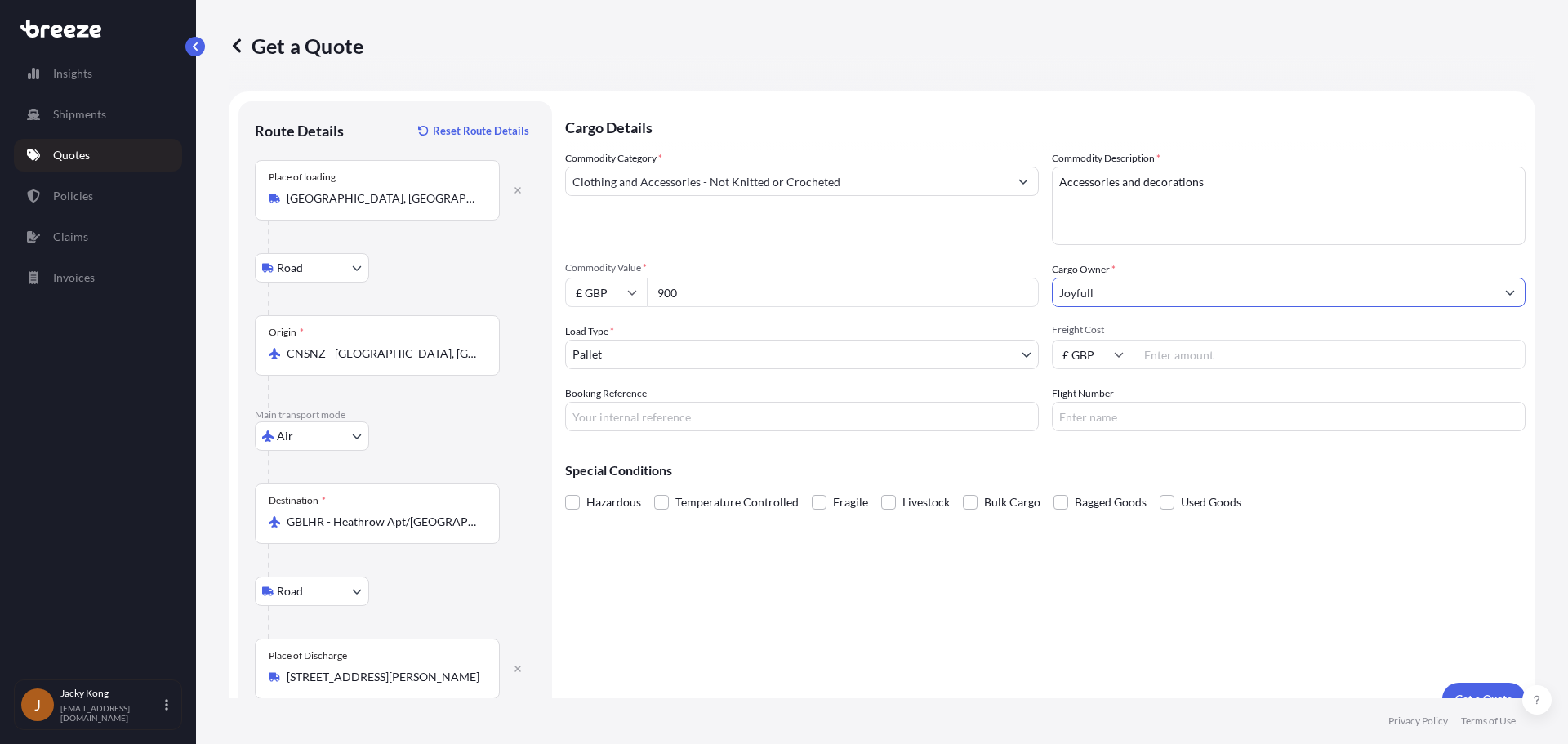
type input "Joyfull"
click at [905, 349] on body "15 options available. 15 options available. 0 options available. 1 option avail…" at bounding box center [784, 372] width 1568 height 744
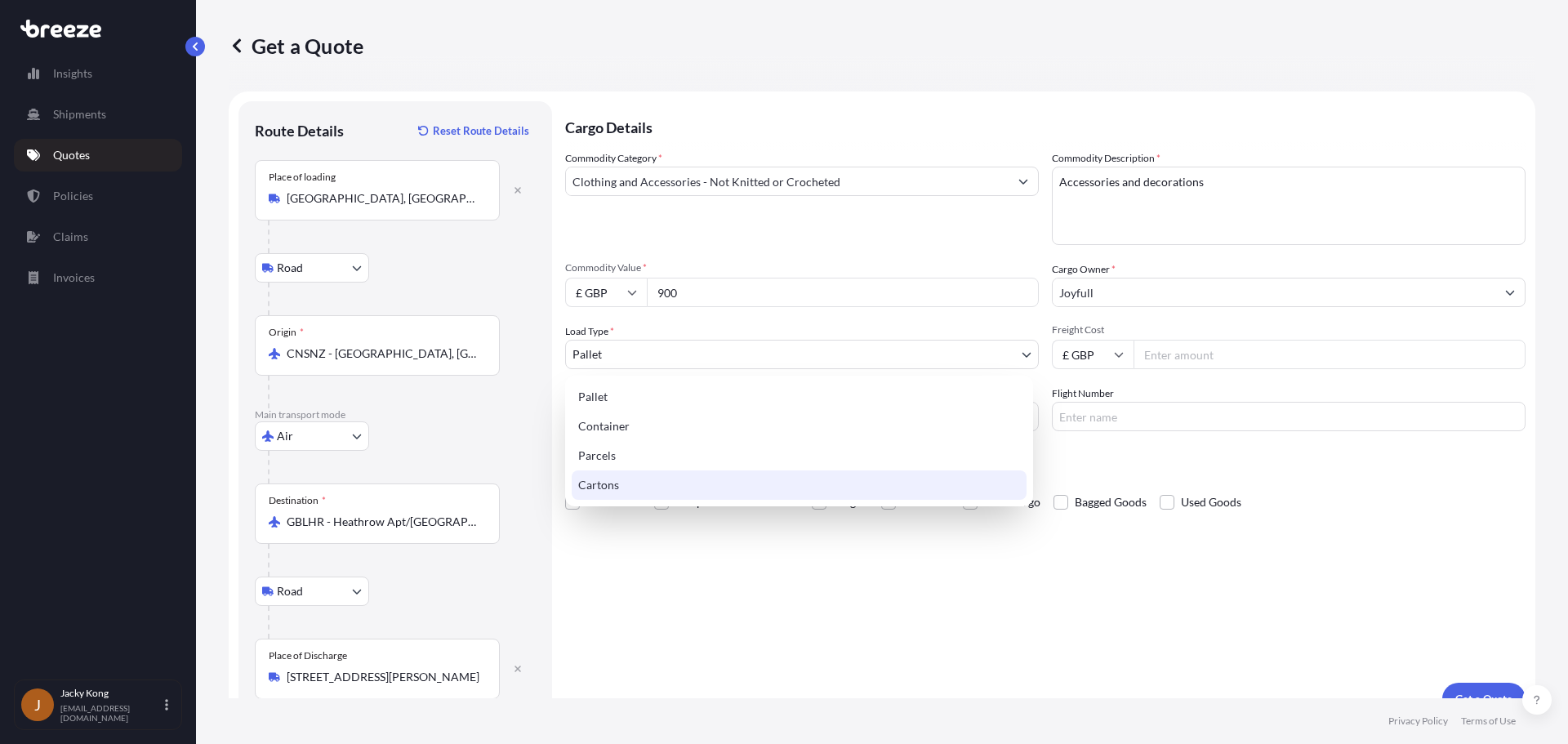
click at [674, 478] on div "Cartons" at bounding box center [799, 485] width 455 height 29
select select "4"
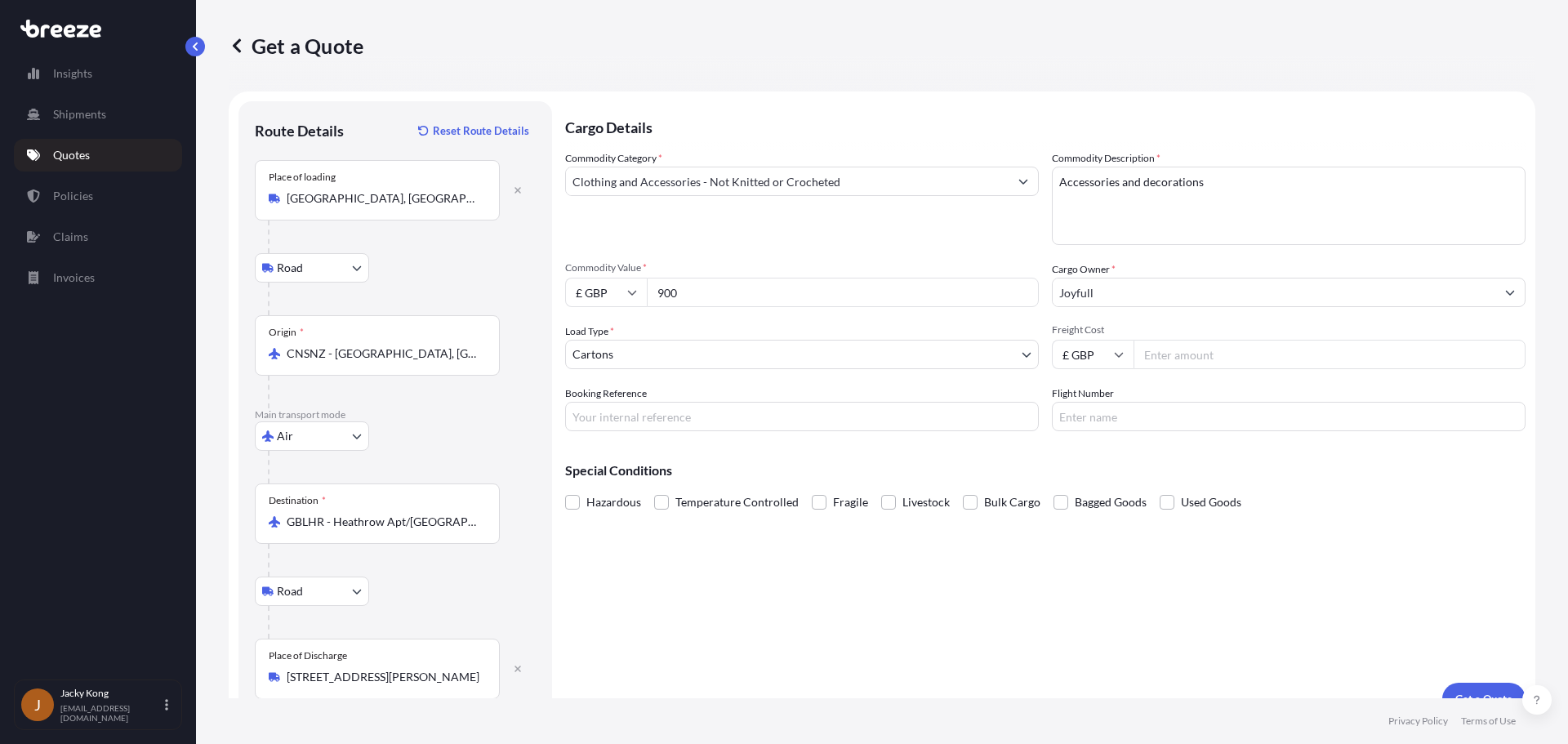
drag, startPoint x: 460, startPoint y: 277, endPoint x: 515, endPoint y: 283, distance: 55.3
click at [475, 277] on div "Road Road Rail" at bounding box center [395, 267] width 281 height 29
click at [1077, 354] on input "Freight Cost" at bounding box center [1329, 354] width 392 height 29
paste input "250.28"
type input "250.28"
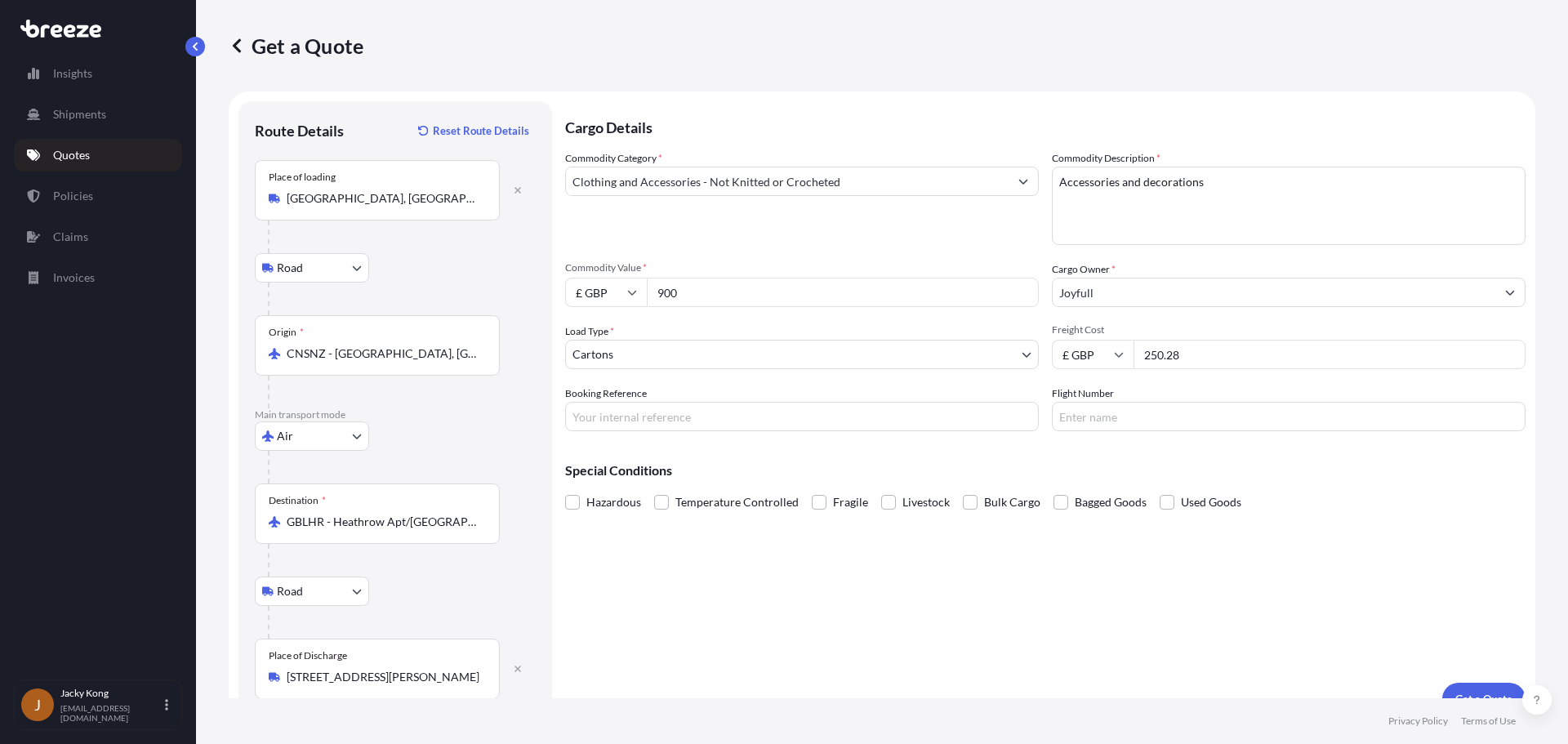
drag, startPoint x: 475, startPoint y: 413, endPoint x: 498, endPoint y: 413, distance: 23.0
click at [475, 413] on p "Main transport mode" at bounding box center [395, 415] width 281 height 13
click at [776, 411] on input "Booking Reference" at bounding box center [802, 417] width 474 height 29
paste input "PRU-95406"
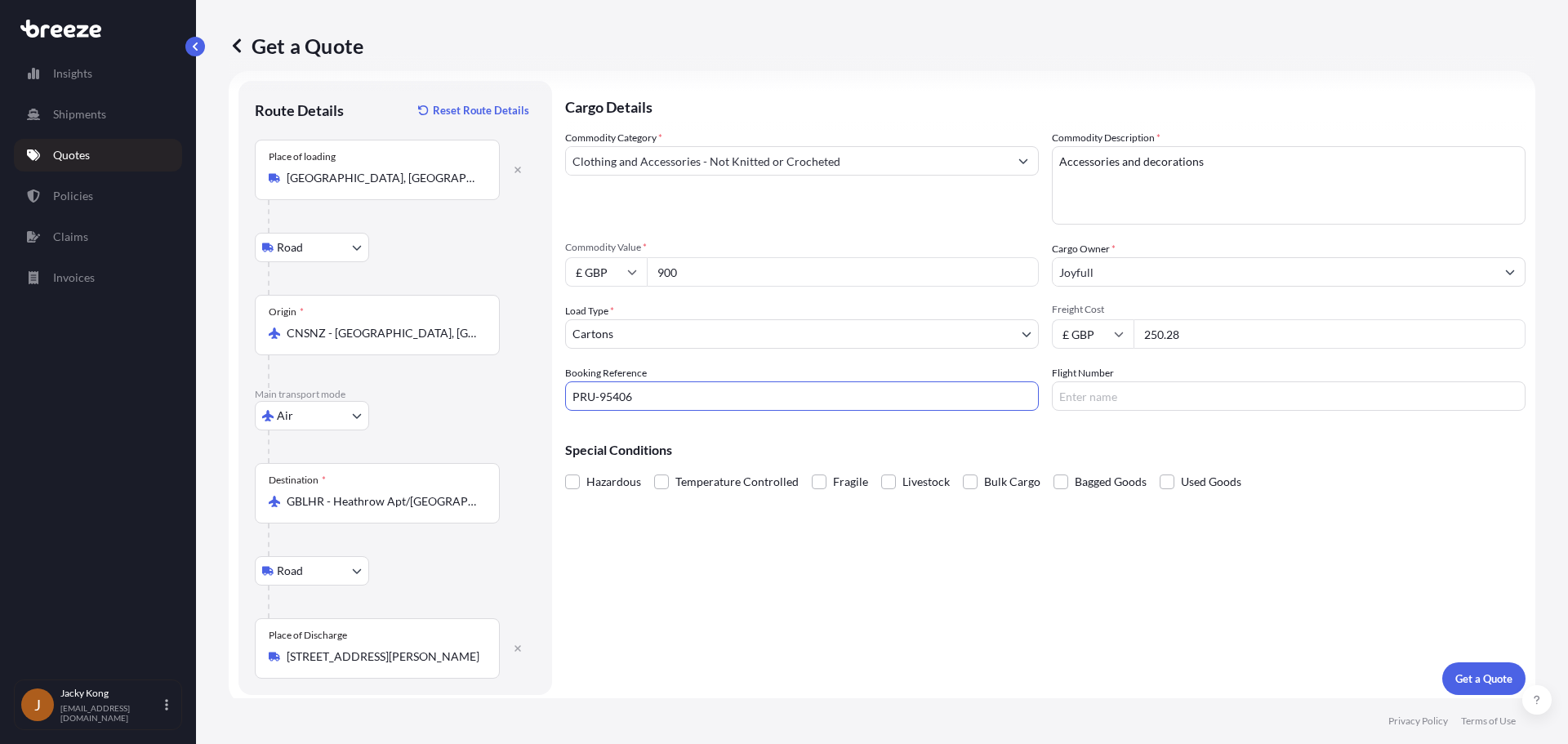
scroll to position [27, 0]
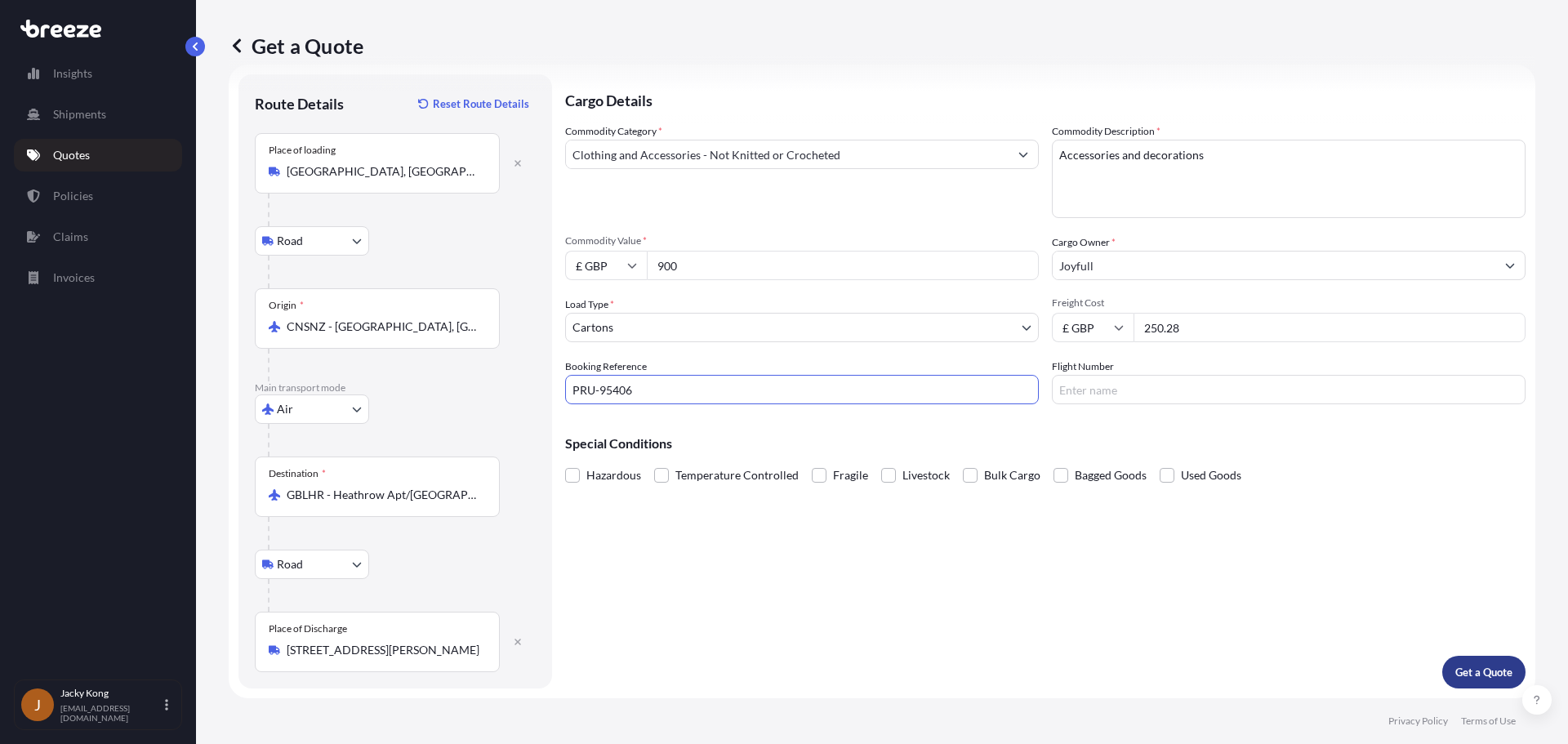
type input "PRU-95406"
click at [1077, 672] on button "Get a Quote" at bounding box center [1484, 672] width 83 height 33
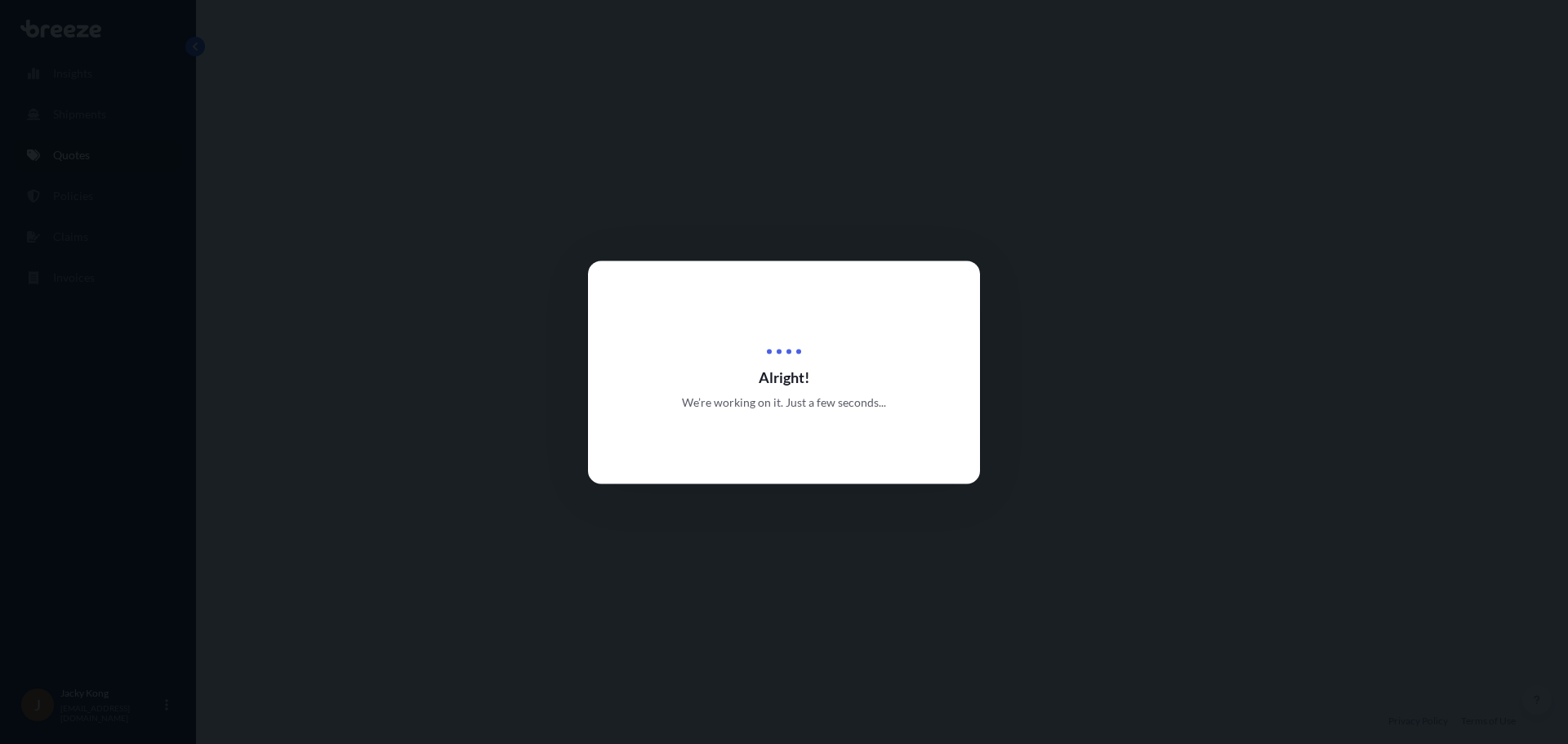
select select "Road"
select select "Air"
select select "Road"
select select "4"
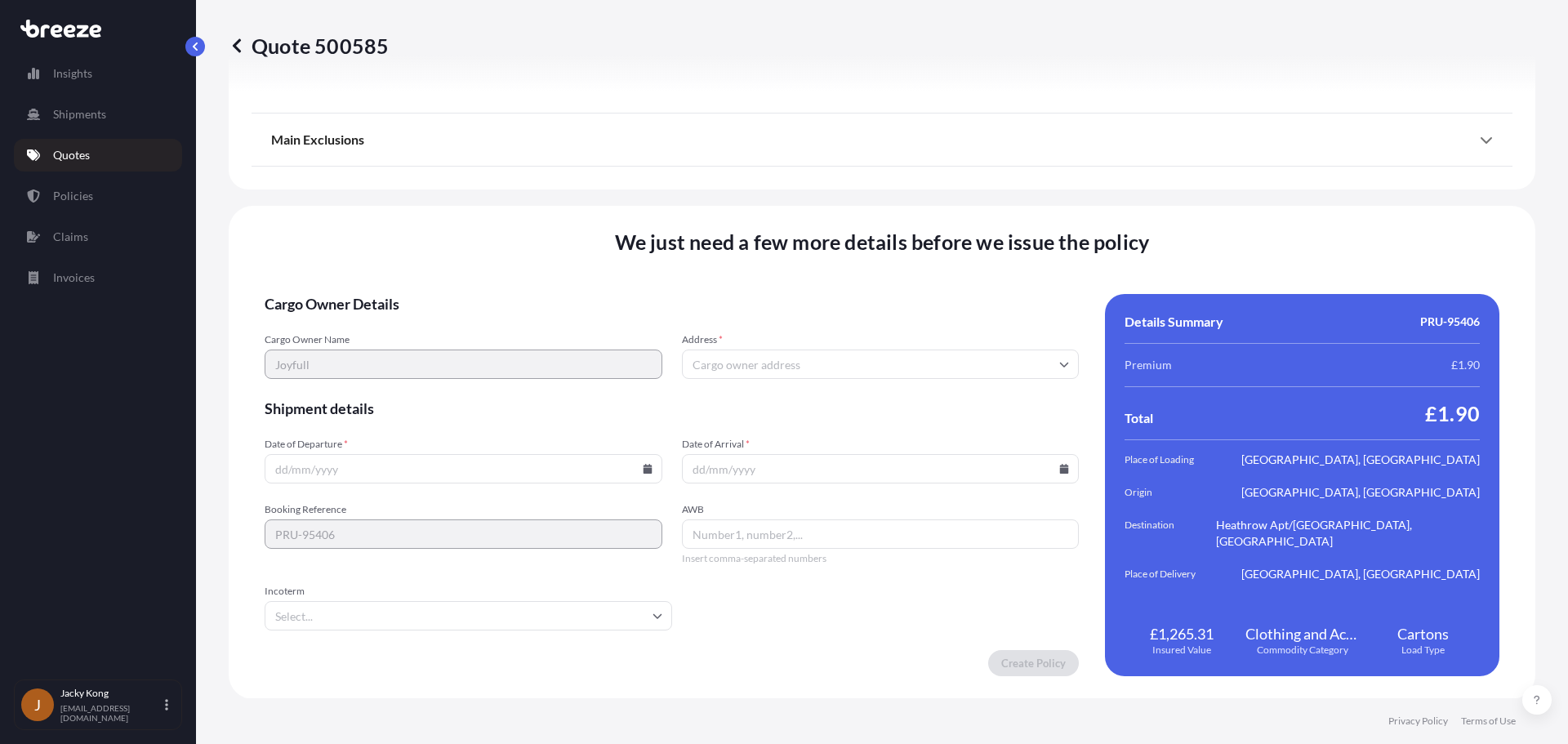
scroll to position [2172, 0]
click at [457, 288] on div "We just need a few more details before we issue the policy Cargo Owner Details …" at bounding box center [881, 451] width 1306 height 493
click at [813, 364] on input "Address *" at bounding box center [880, 363] width 398 height 29
paste input "ML3 6QR"
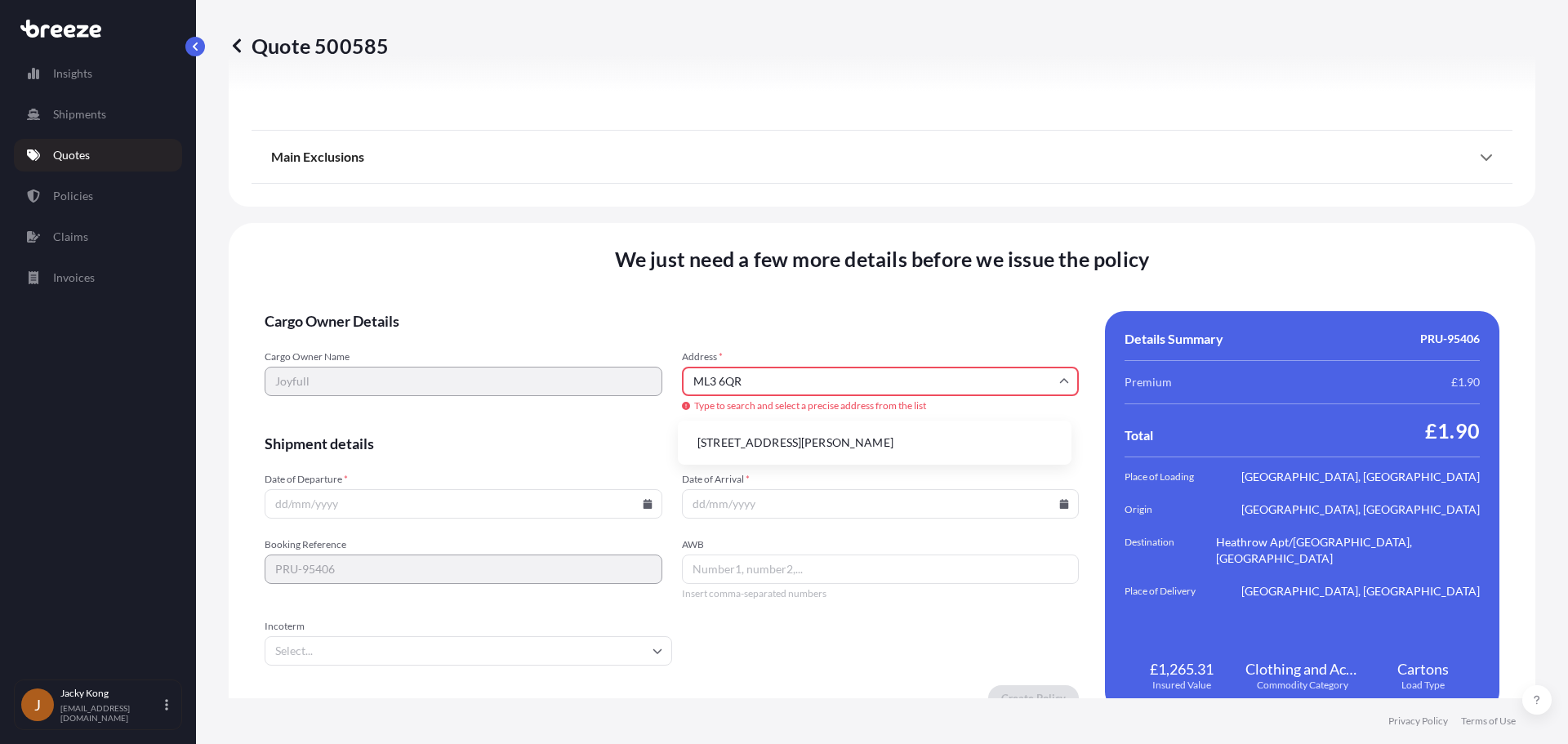
click at [801, 443] on li "[STREET_ADDRESS][PERSON_NAME]" at bounding box center [874, 442] width 380 height 31
type input "[STREET_ADDRESS][PERSON_NAME]"
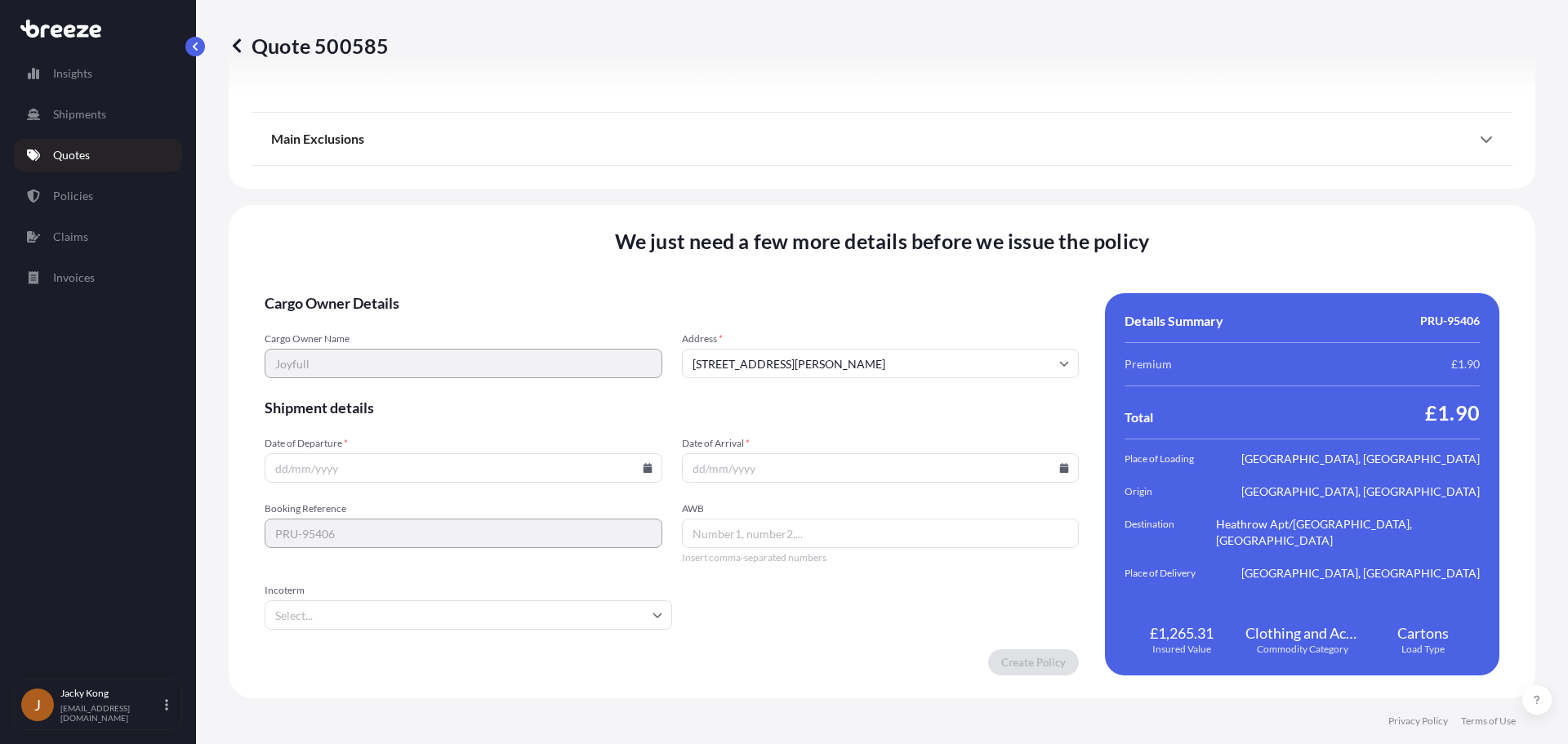
click at [565, 469] on input "Date of Departure *" at bounding box center [463, 468] width 398 height 29
click at [624, 470] on input "Date of Departure *" at bounding box center [463, 468] width 398 height 29
click at [642, 464] on icon at bounding box center [647, 468] width 10 height 10
click at [525, 192] on icon at bounding box center [525, 193] width 5 height 9
click at [502, 353] on button "26" at bounding box center [499, 353] width 26 height 26
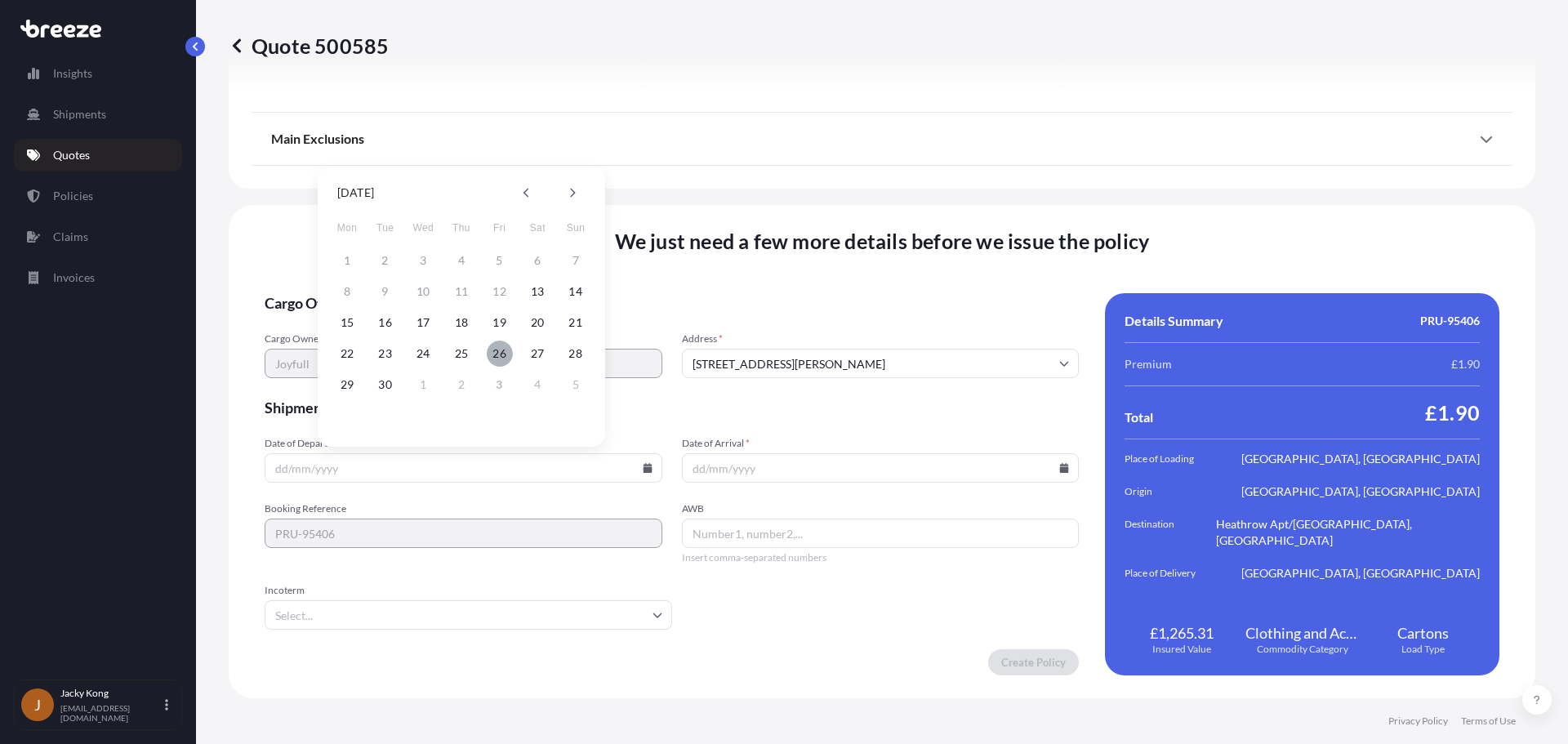
type input "[DATE]"
click at [765, 480] on input "Date of Arrival *" at bounding box center [880, 468] width 398 height 29
click at [774, 469] on input "Date of Arrival *" at bounding box center [880, 468] width 398 height 29
click at [1050, 462] on input "Date of Arrival *" at bounding box center [880, 468] width 398 height 29
click at [1065, 469] on input "Date of Arrival *" at bounding box center [880, 468] width 398 height 29
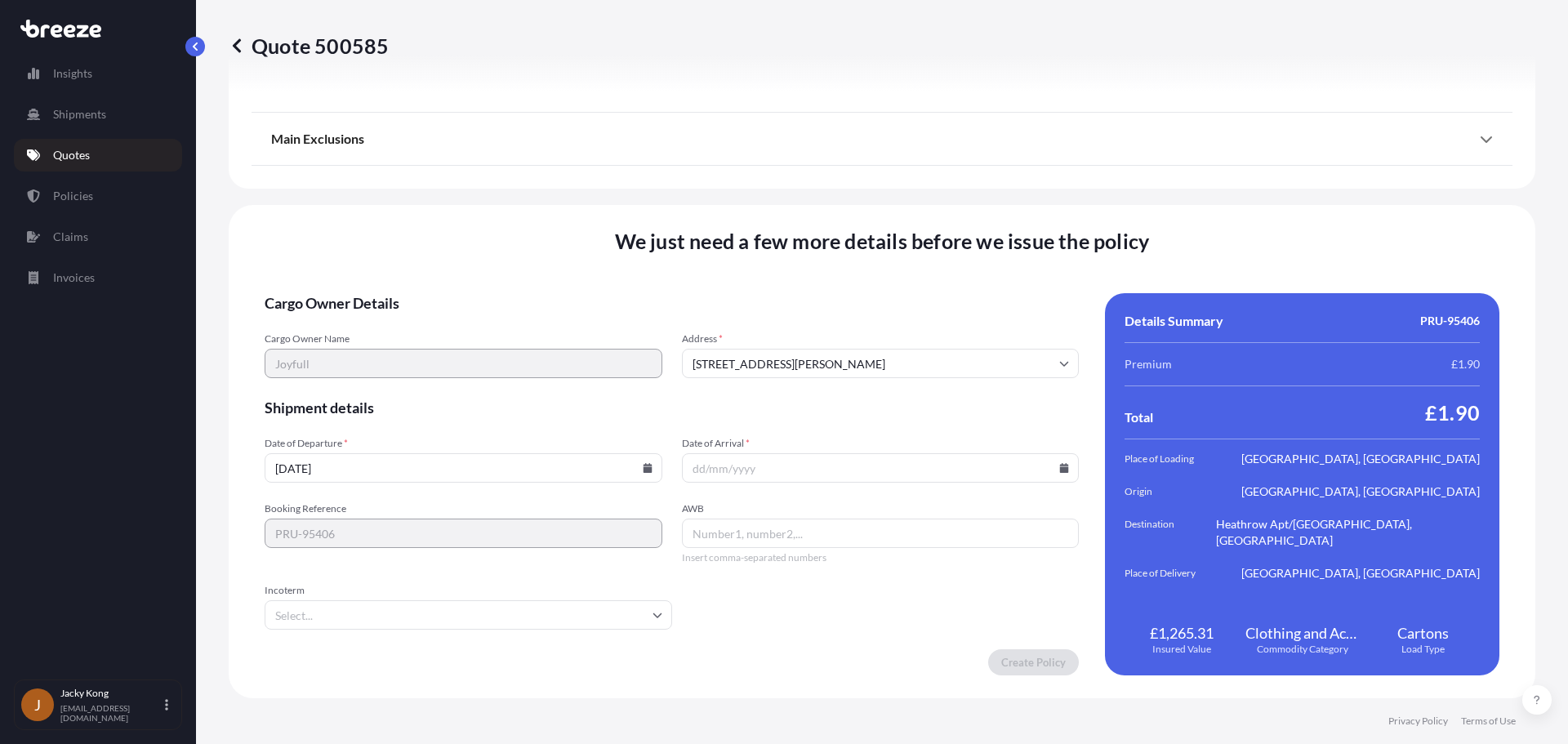
click at [1060, 469] on icon at bounding box center [1064, 468] width 9 height 10
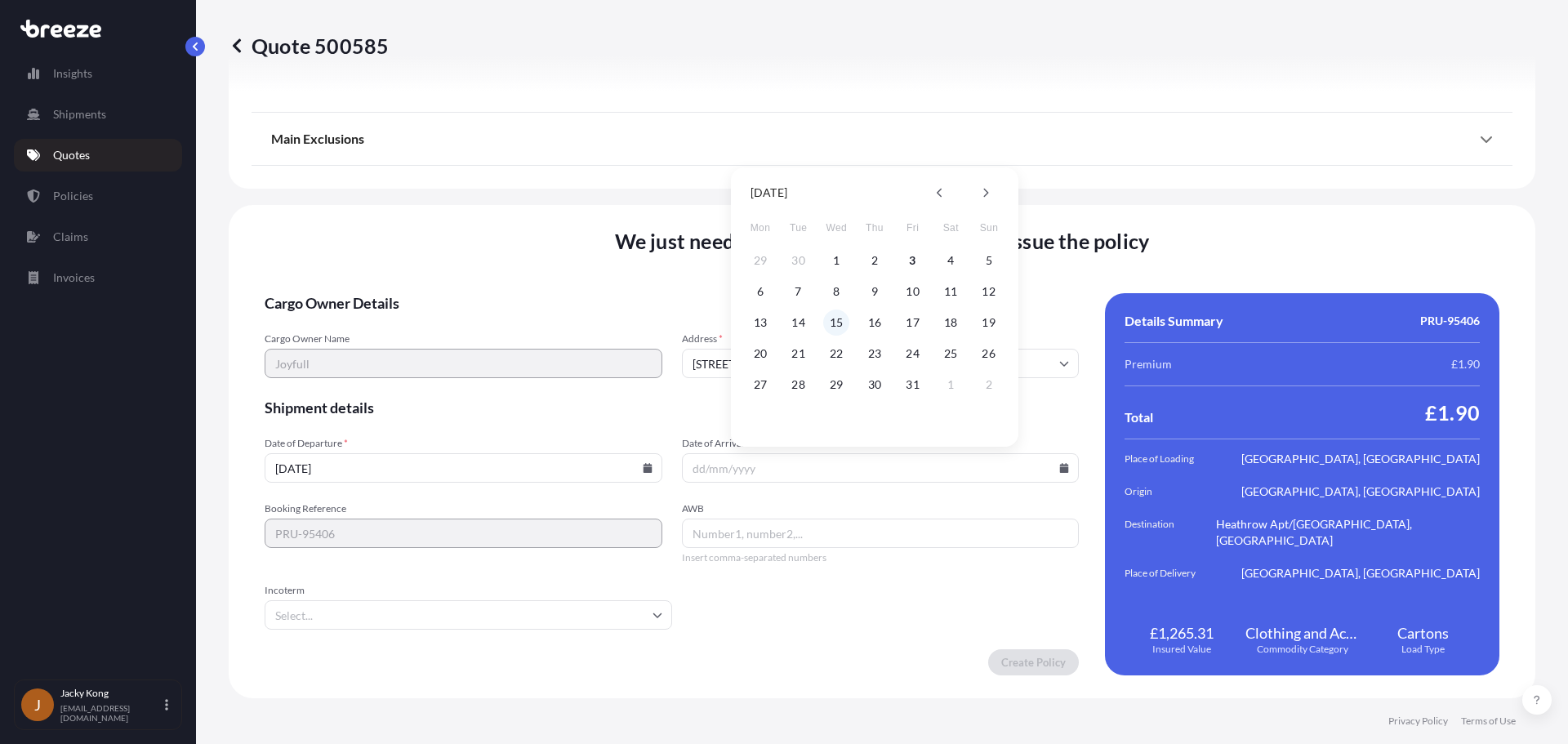
click at [842, 319] on button "15" at bounding box center [836, 323] width 26 height 26
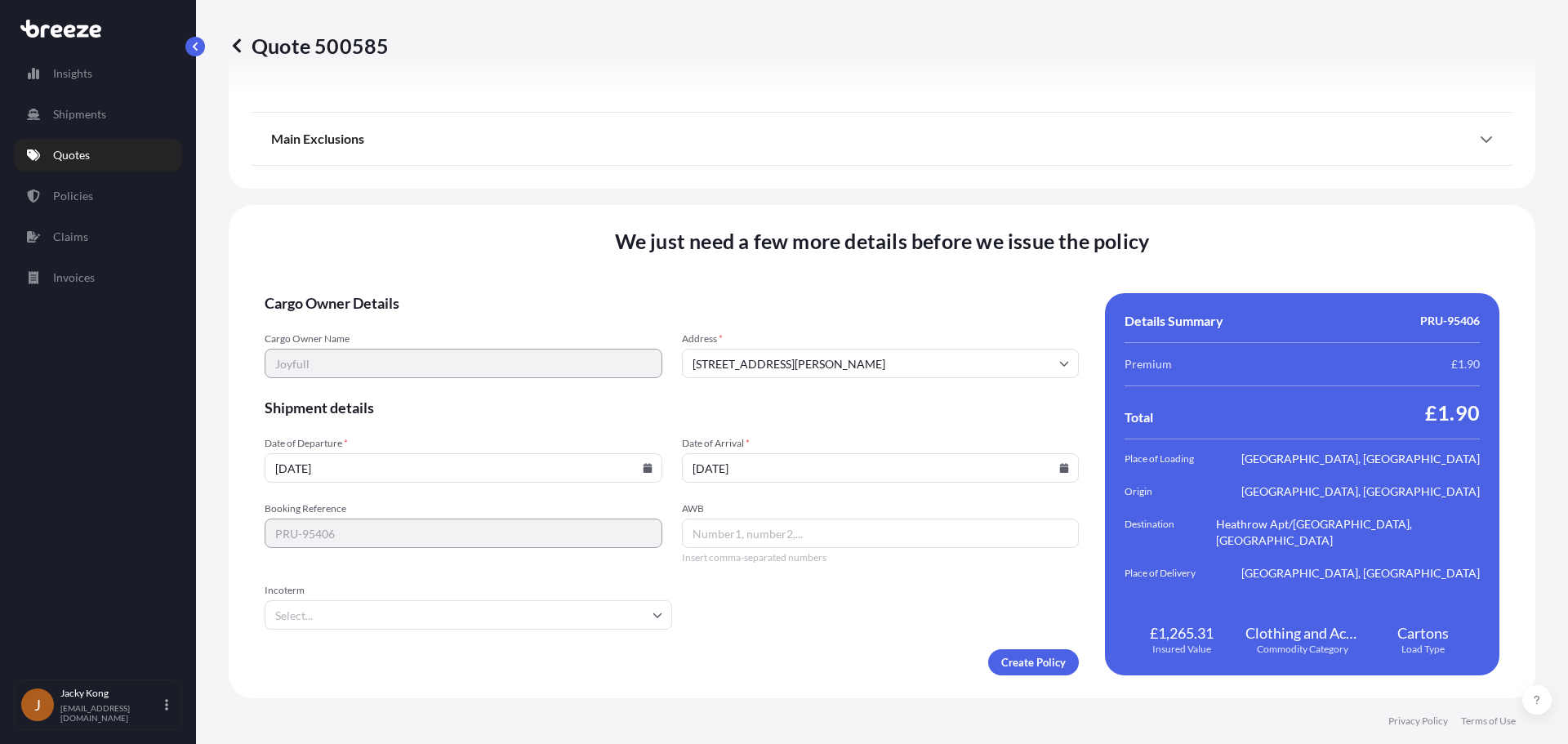
type input "[DATE]"
click at [531, 618] on input "Incoterm" at bounding box center [468, 615] width 408 height 29
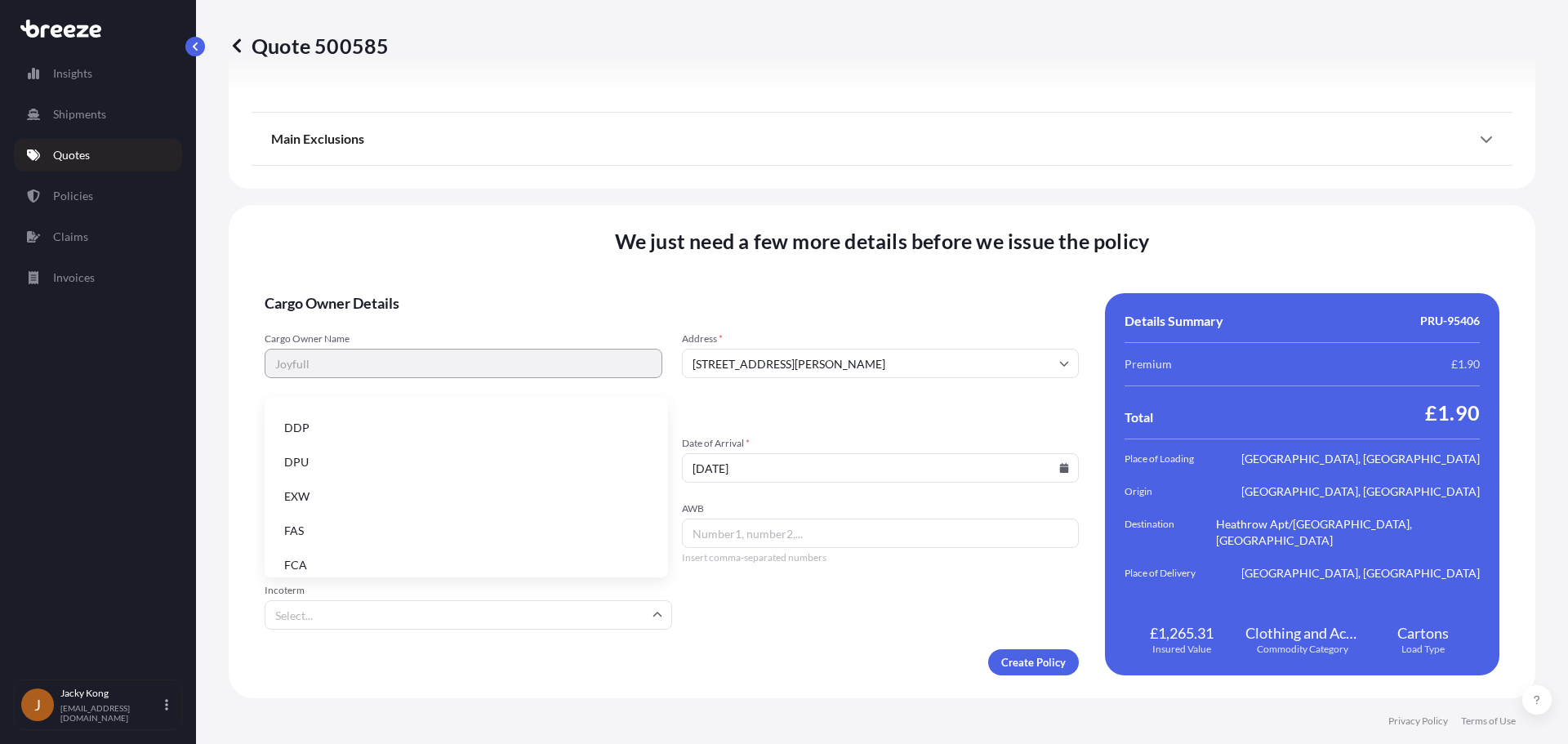
click at [410, 433] on li "DDP" at bounding box center [466, 428] width 390 height 31
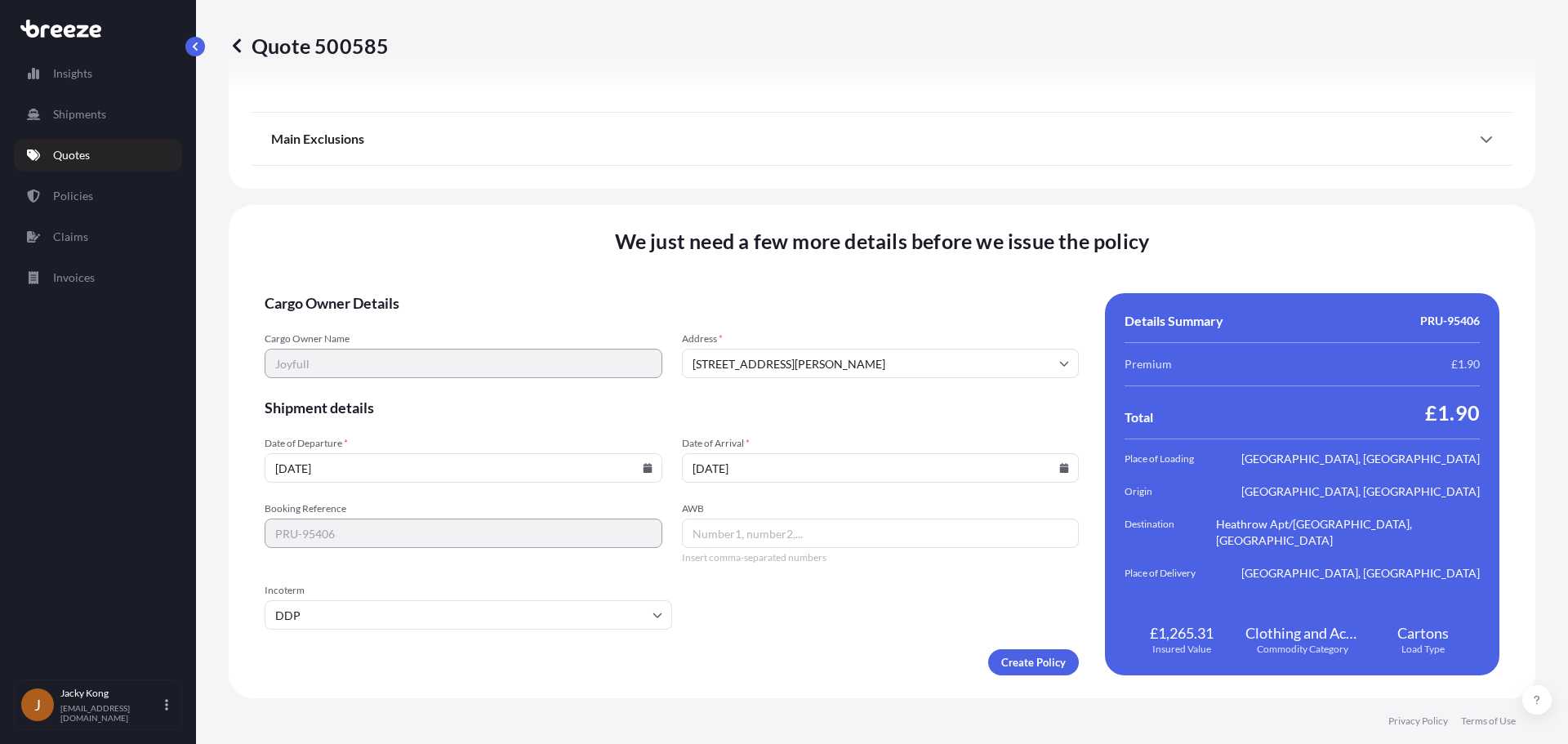
click at [793, 600] on form "Cargo Owner Details Cargo Owner Name Joyfull Address * [STREET_ADDRESS][PERSON_…" at bounding box center [671, 485] width 814 height 382
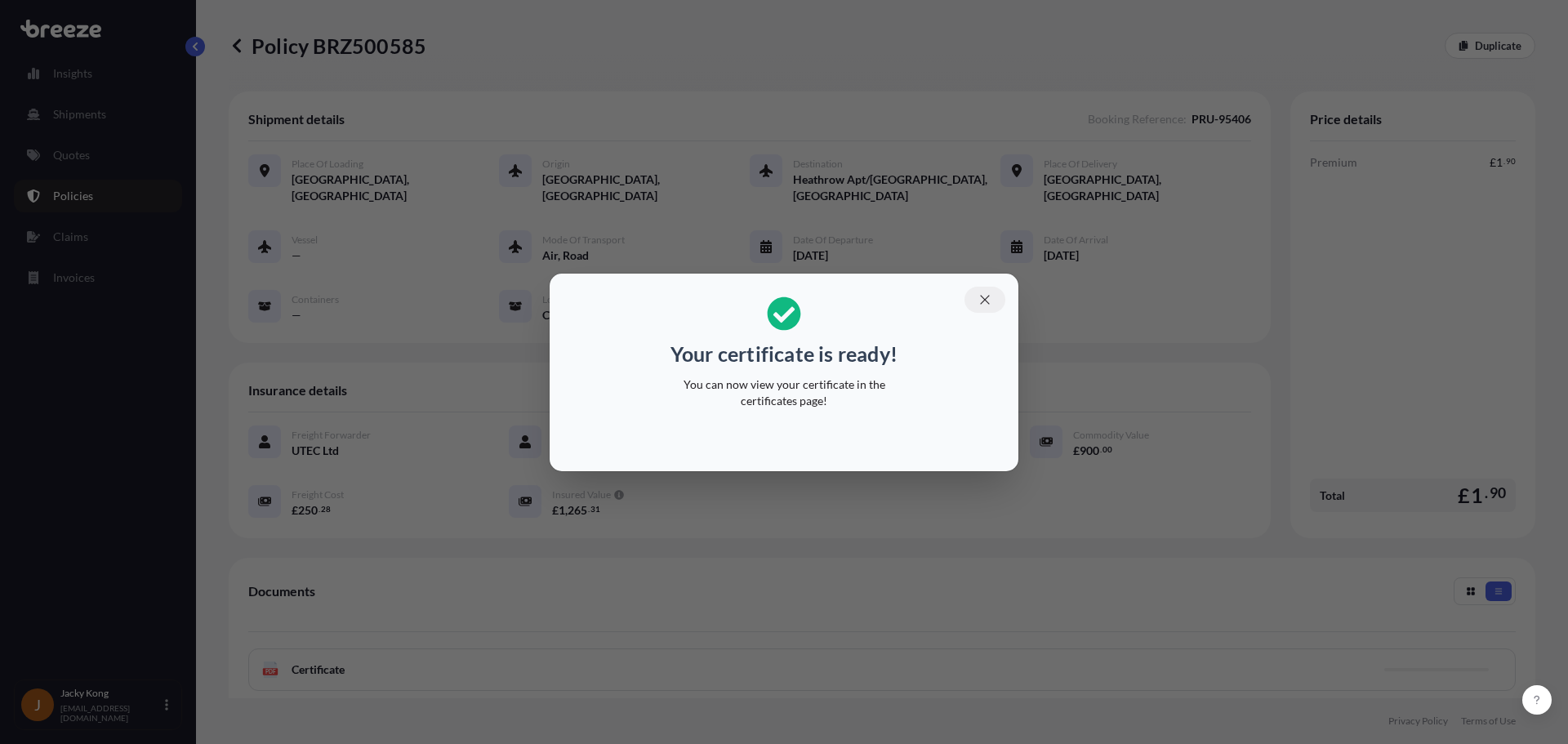
click at [991, 297] on icon "button" at bounding box center [985, 300] width 14 height 14
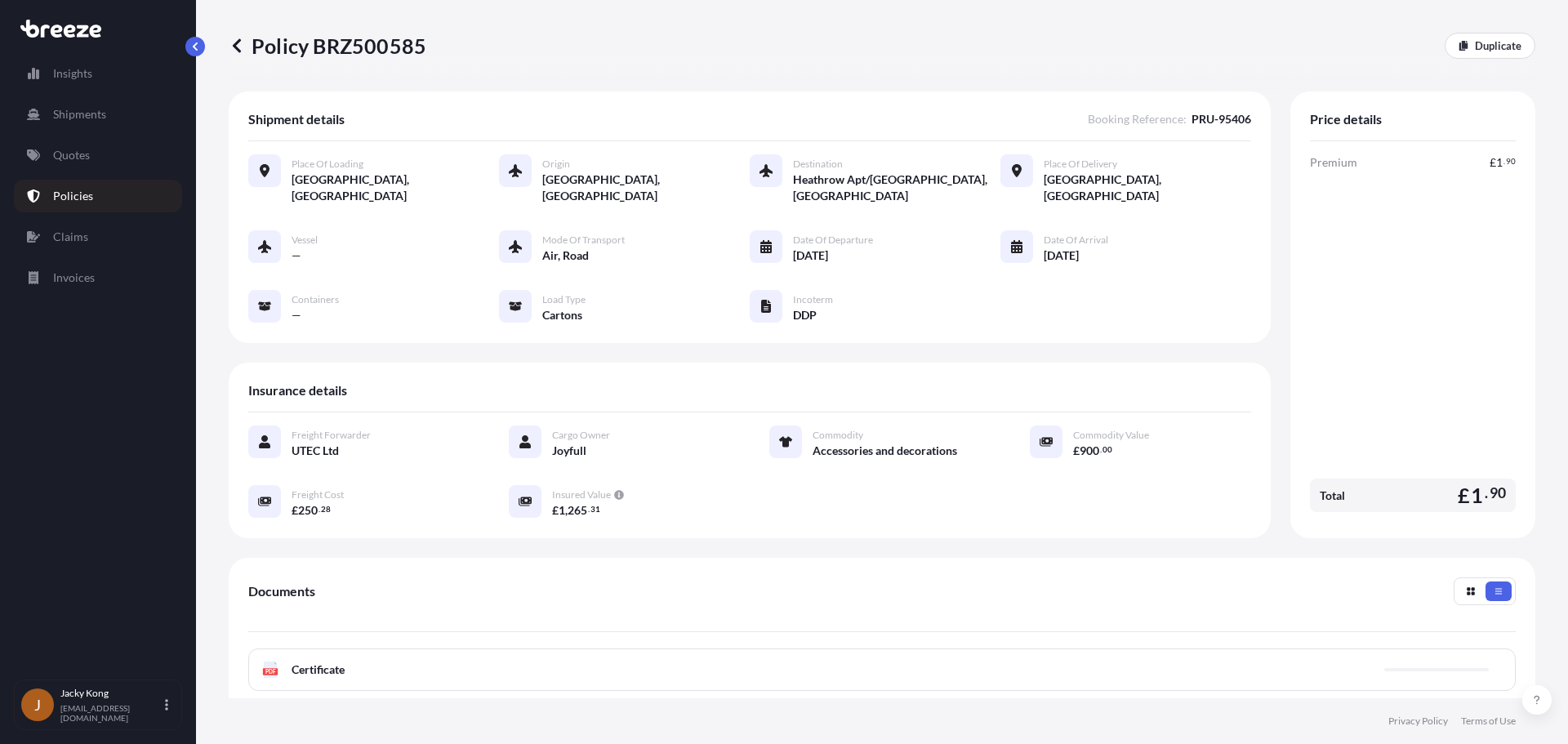
click at [388, 45] on p "Policy BRZ500585" at bounding box center [327, 45] width 197 height 26
copy p "BRZ500585"
